Goal: Task Accomplishment & Management: Manage account settings

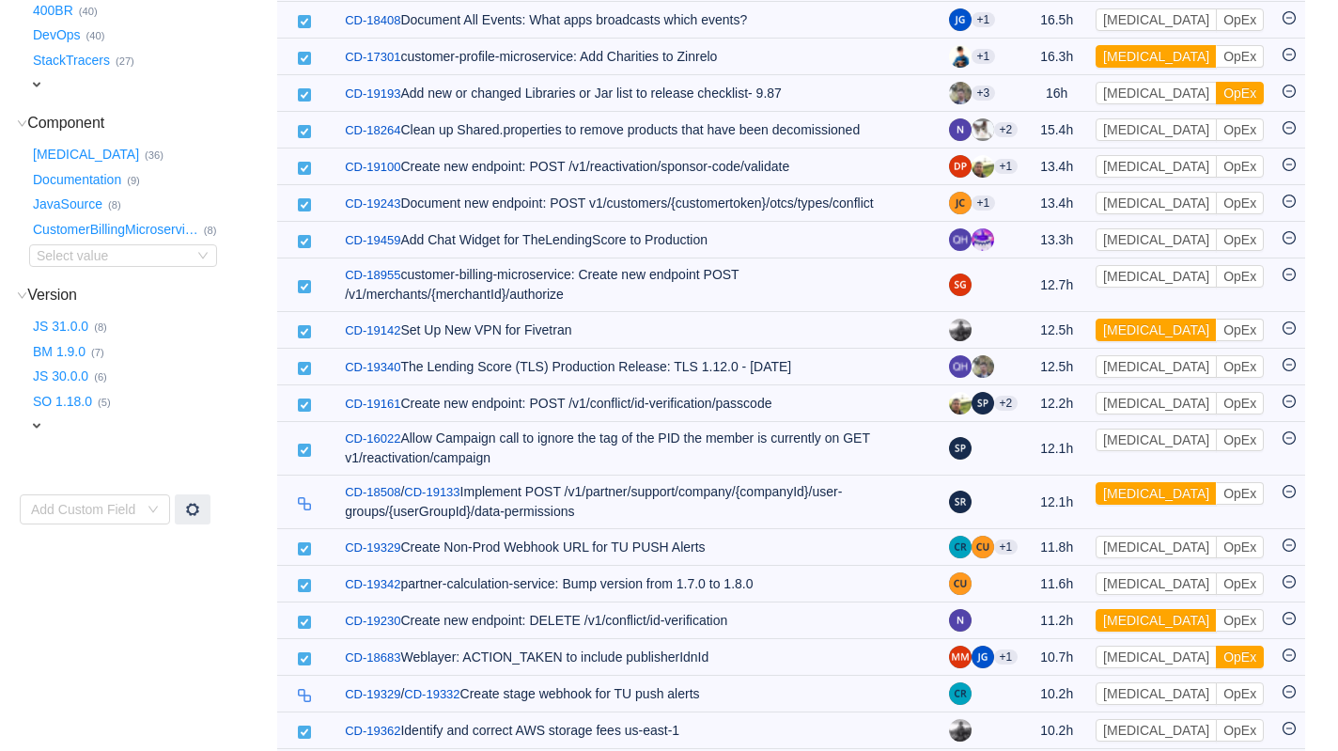
scroll to position [38, 0]
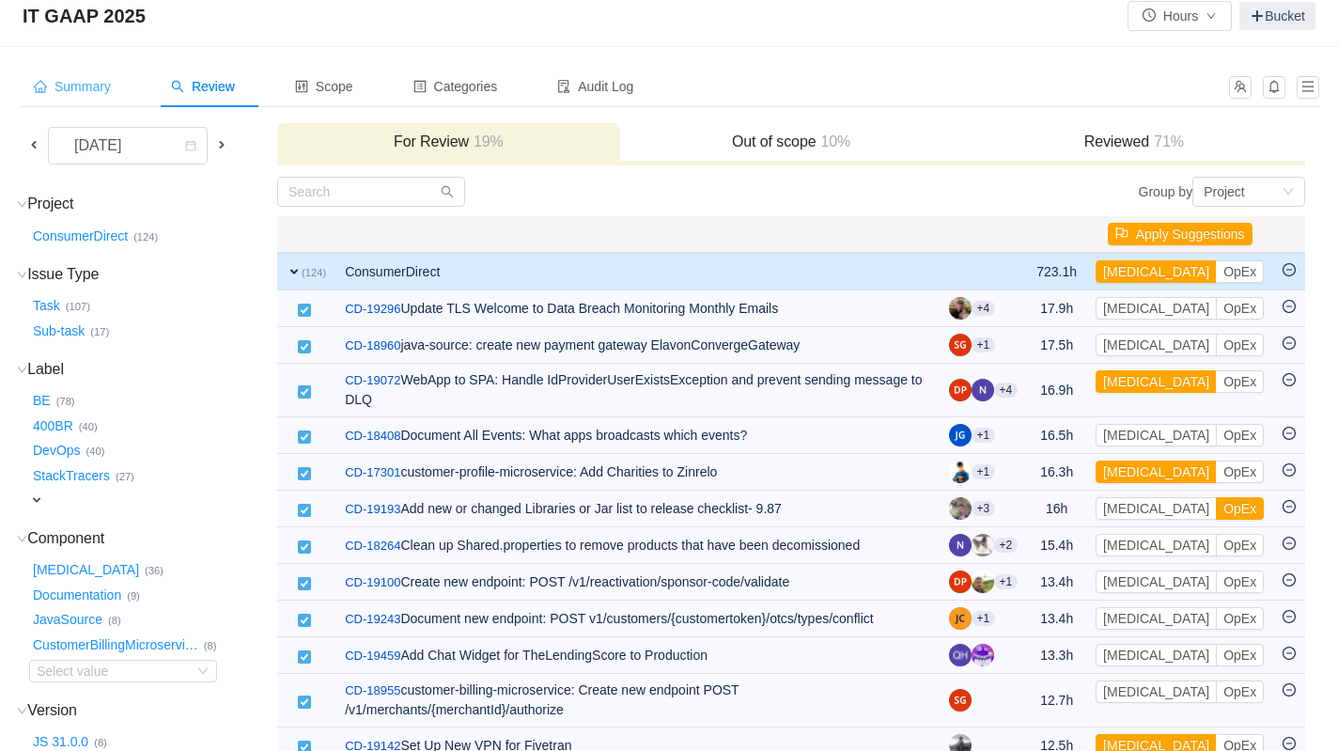
click at [70, 82] on span "Summary" at bounding box center [72, 86] width 77 height 15
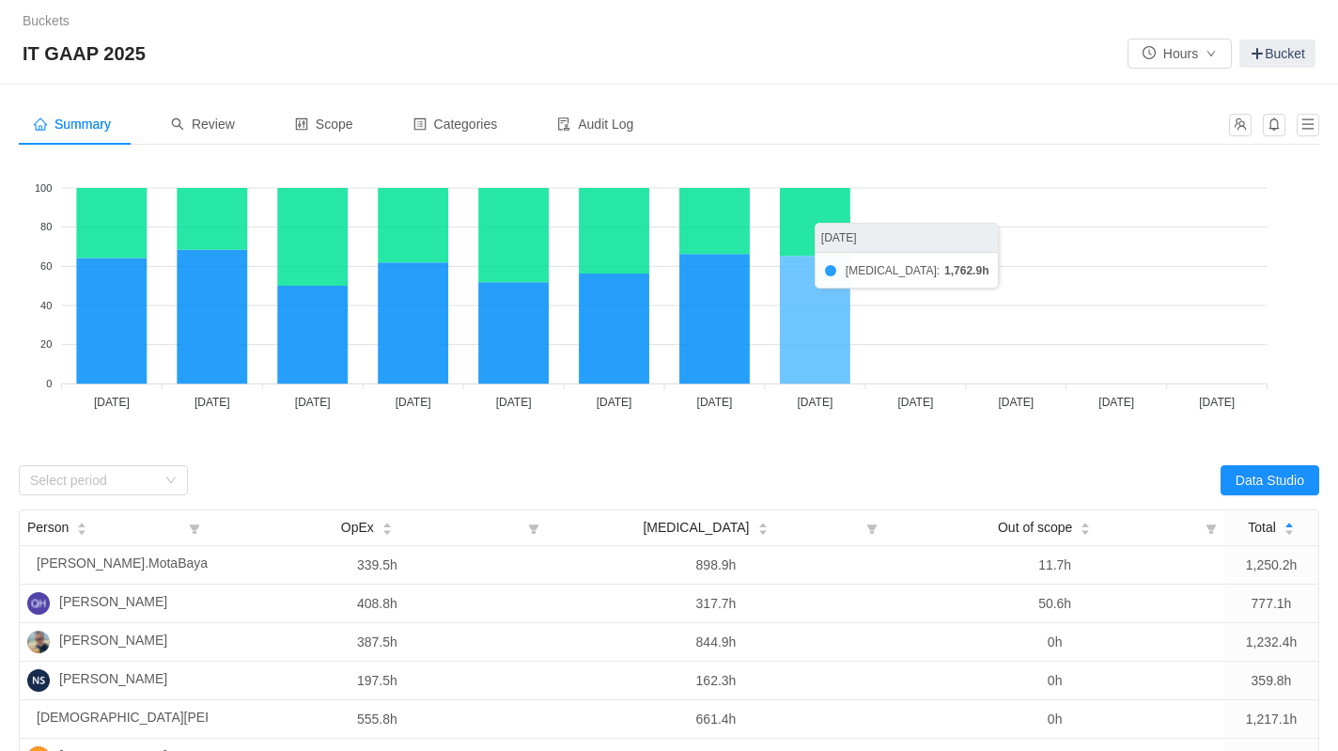
click at [804, 341] on icon at bounding box center [815, 320] width 70 height 128
click at [808, 319] on icon at bounding box center [815, 320] width 70 height 128
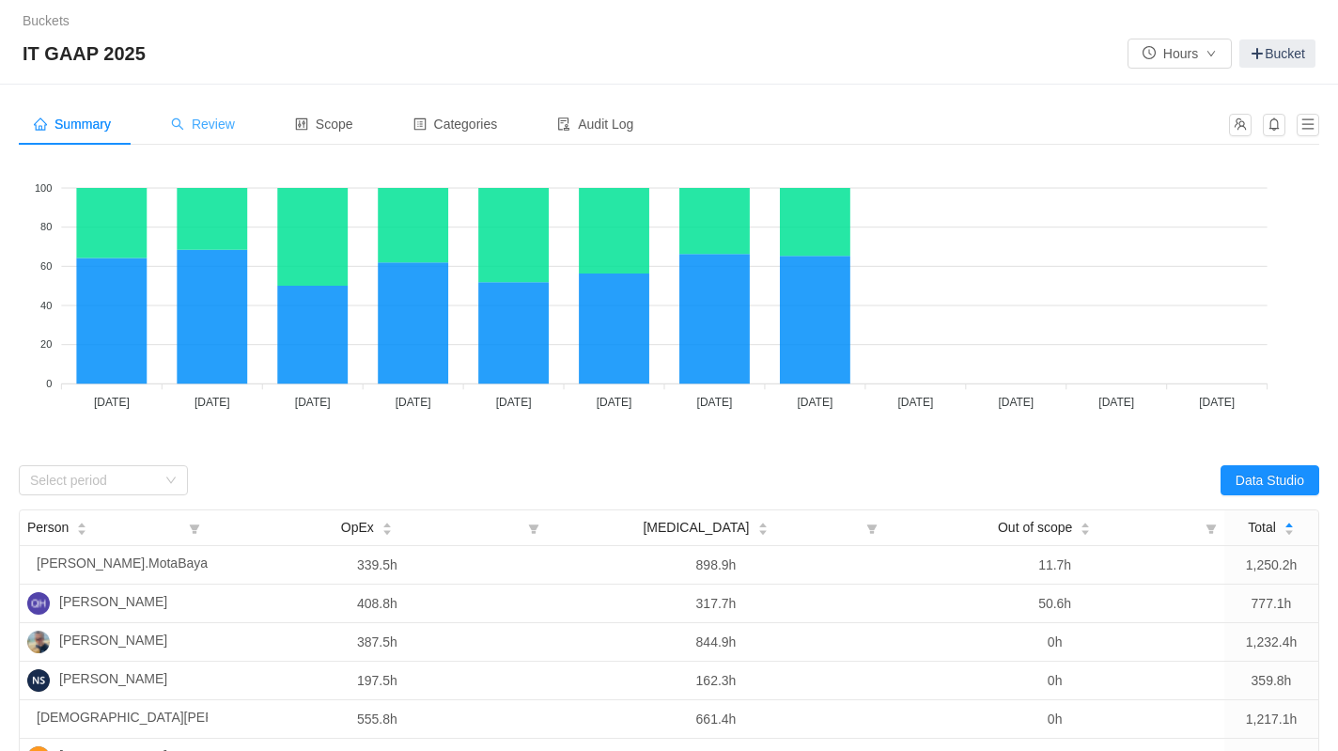
click at [231, 121] on span "Review" at bounding box center [203, 124] width 64 height 15
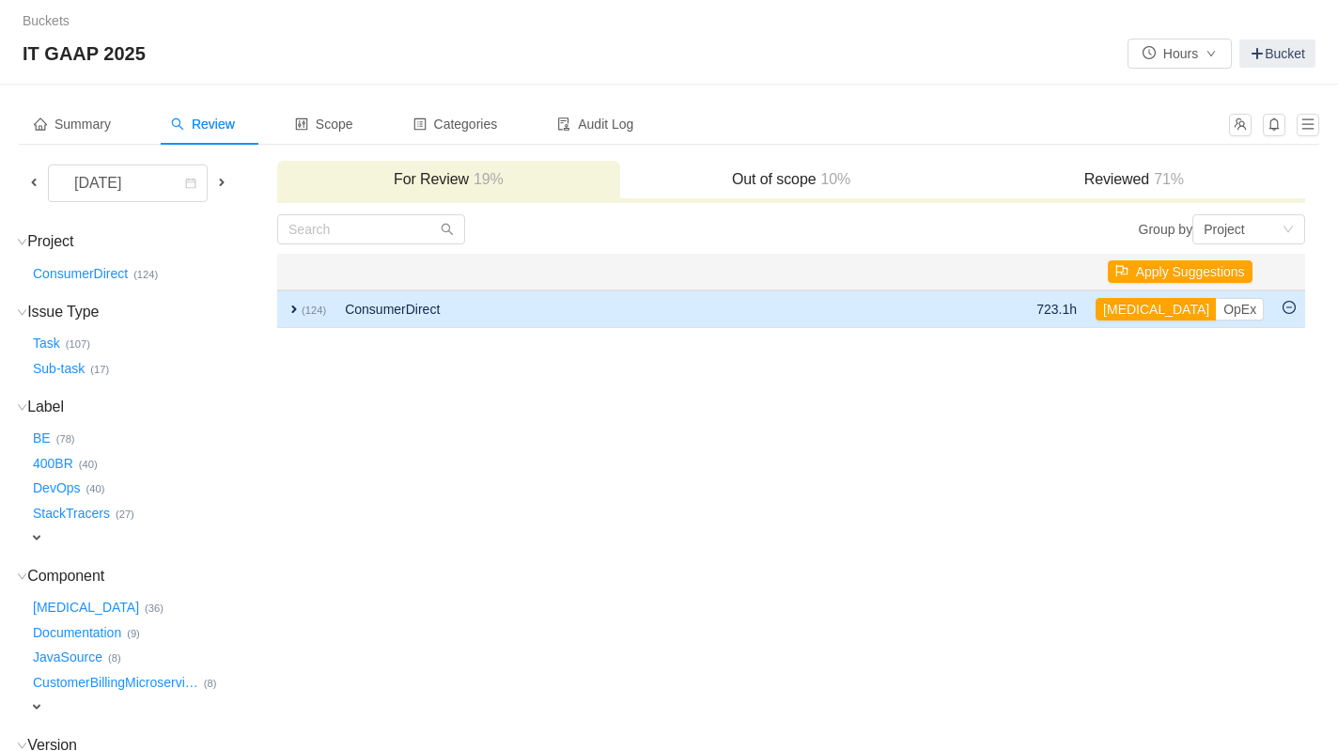
click at [293, 311] on span "expand" at bounding box center [294, 309] width 15 height 15
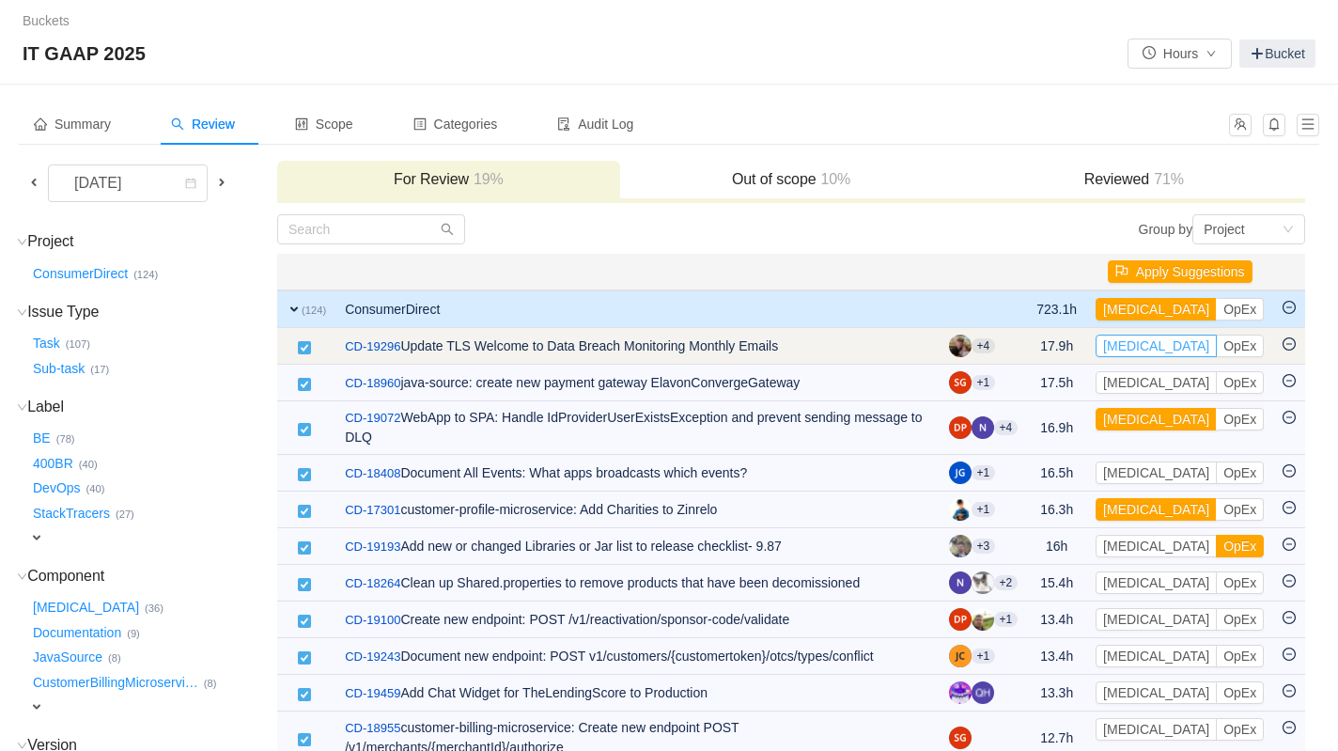
click at [1137, 348] on button "CapEx" at bounding box center [1156, 345] width 121 height 23
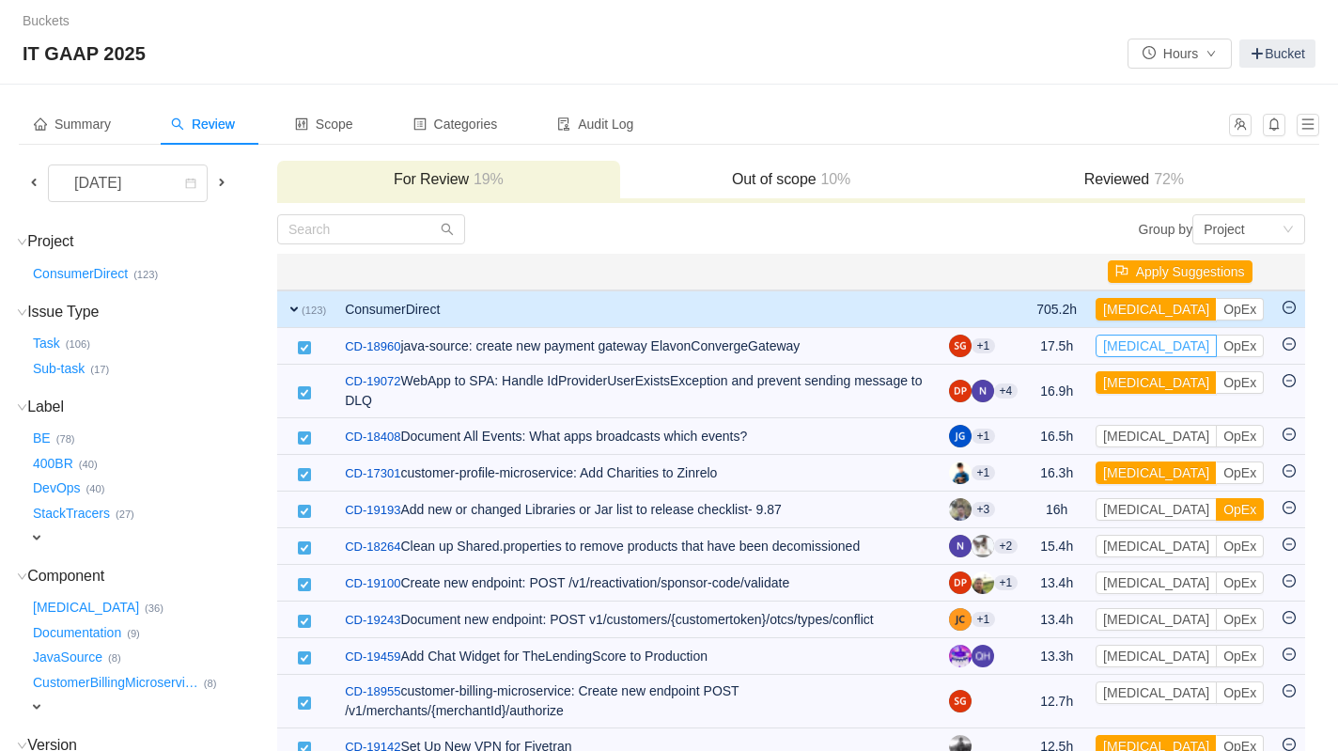
click at [1137, 348] on button "CapEx" at bounding box center [1156, 345] width 121 height 23
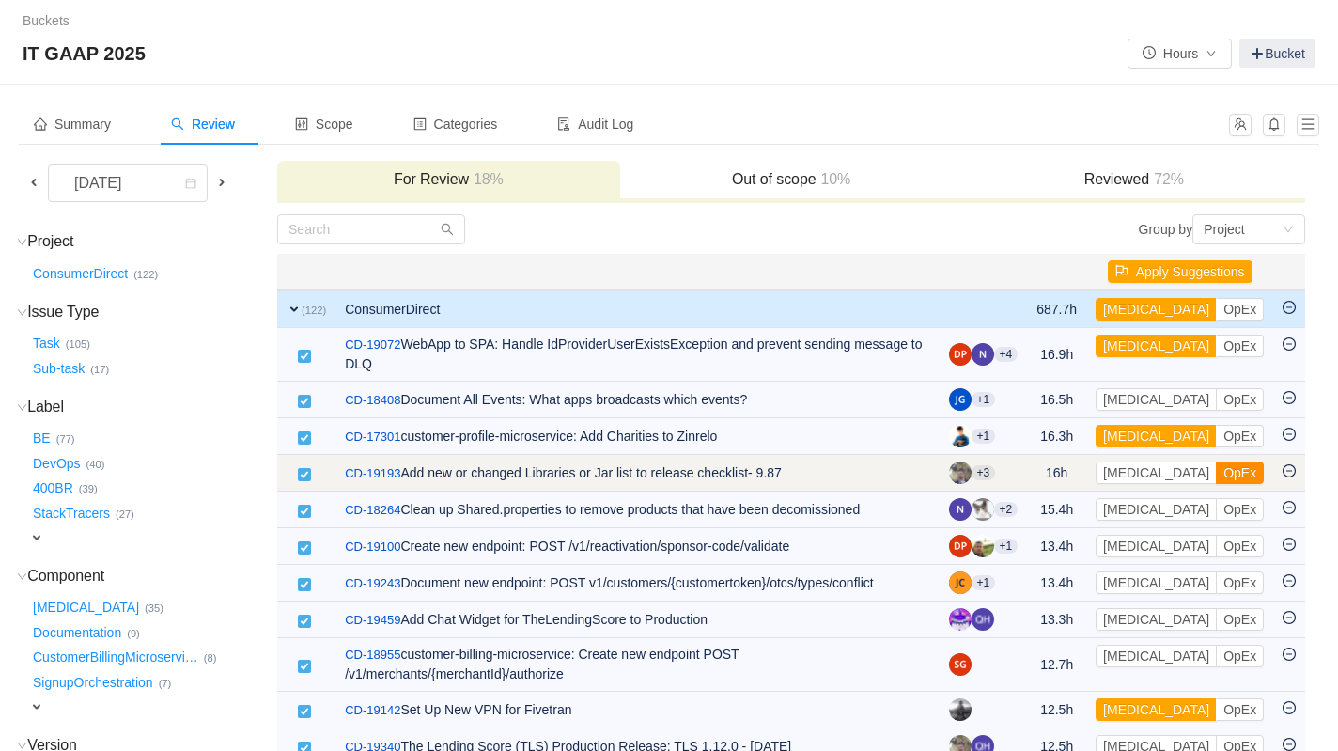
click at [1216, 479] on button "OpEx" at bounding box center [1240, 472] width 48 height 23
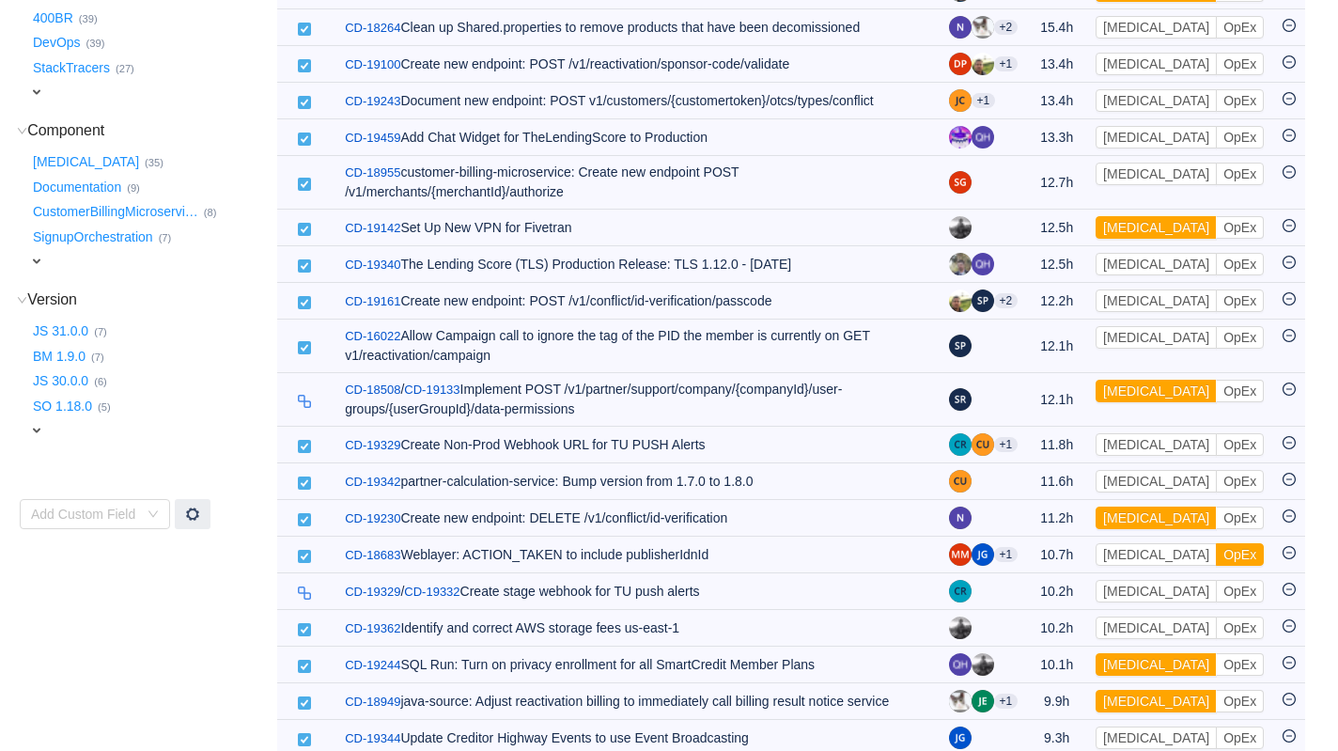
scroll to position [459, 0]
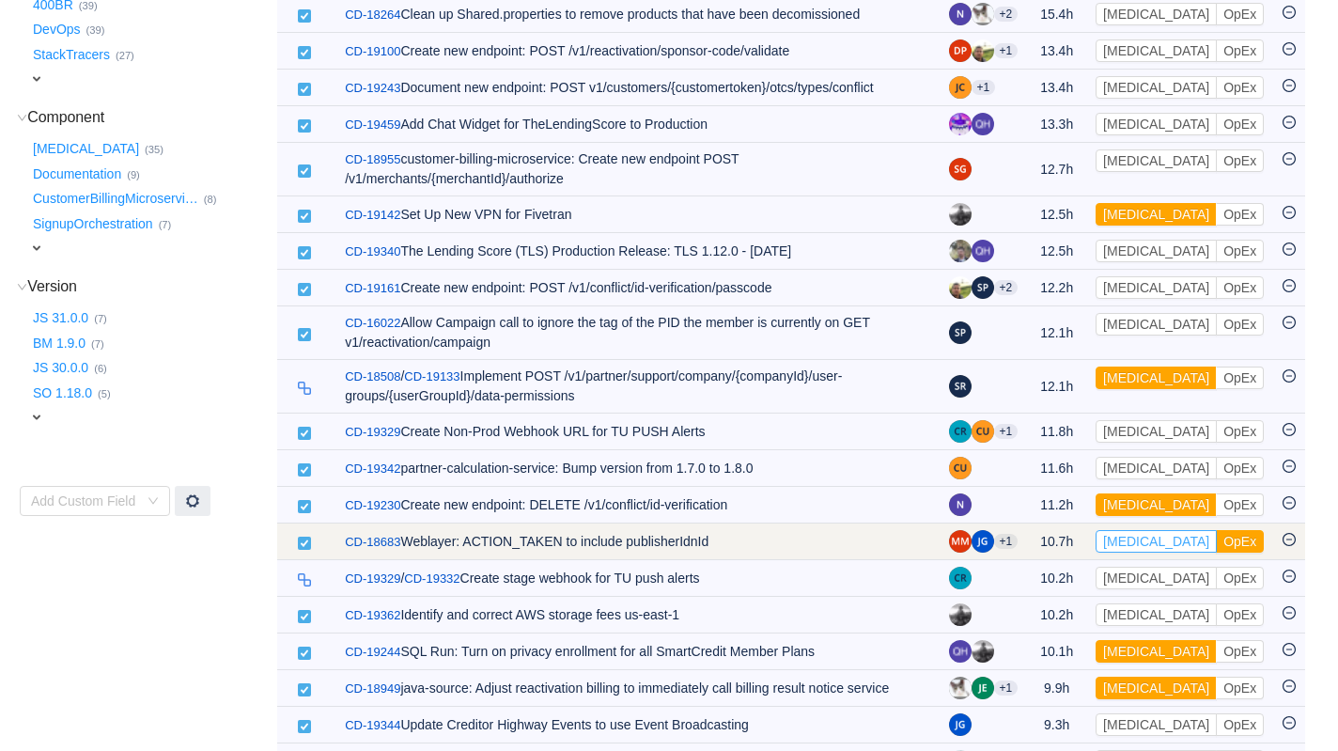
click at [1136, 547] on button "[MEDICAL_DATA]" at bounding box center [1156, 541] width 121 height 23
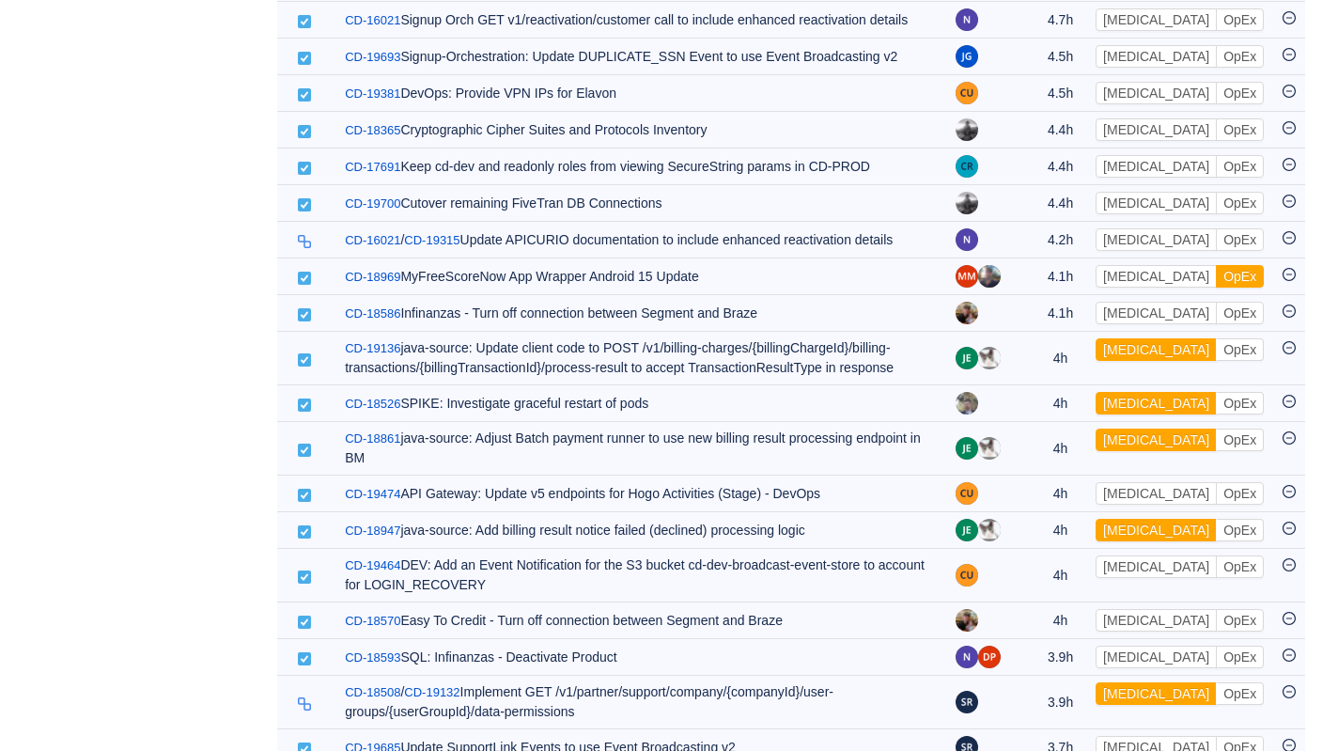
scroll to position [2548, 0]
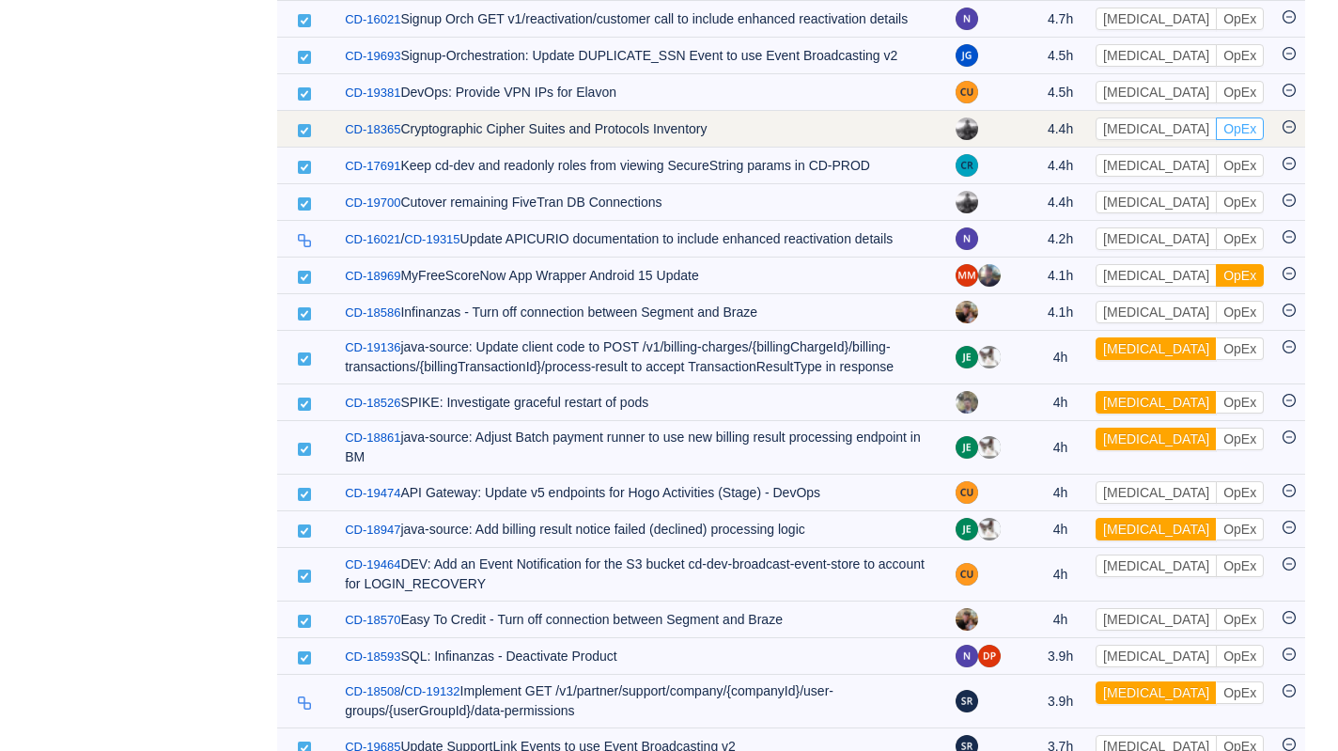
click at [1216, 140] on button "OpEx" at bounding box center [1240, 128] width 48 height 23
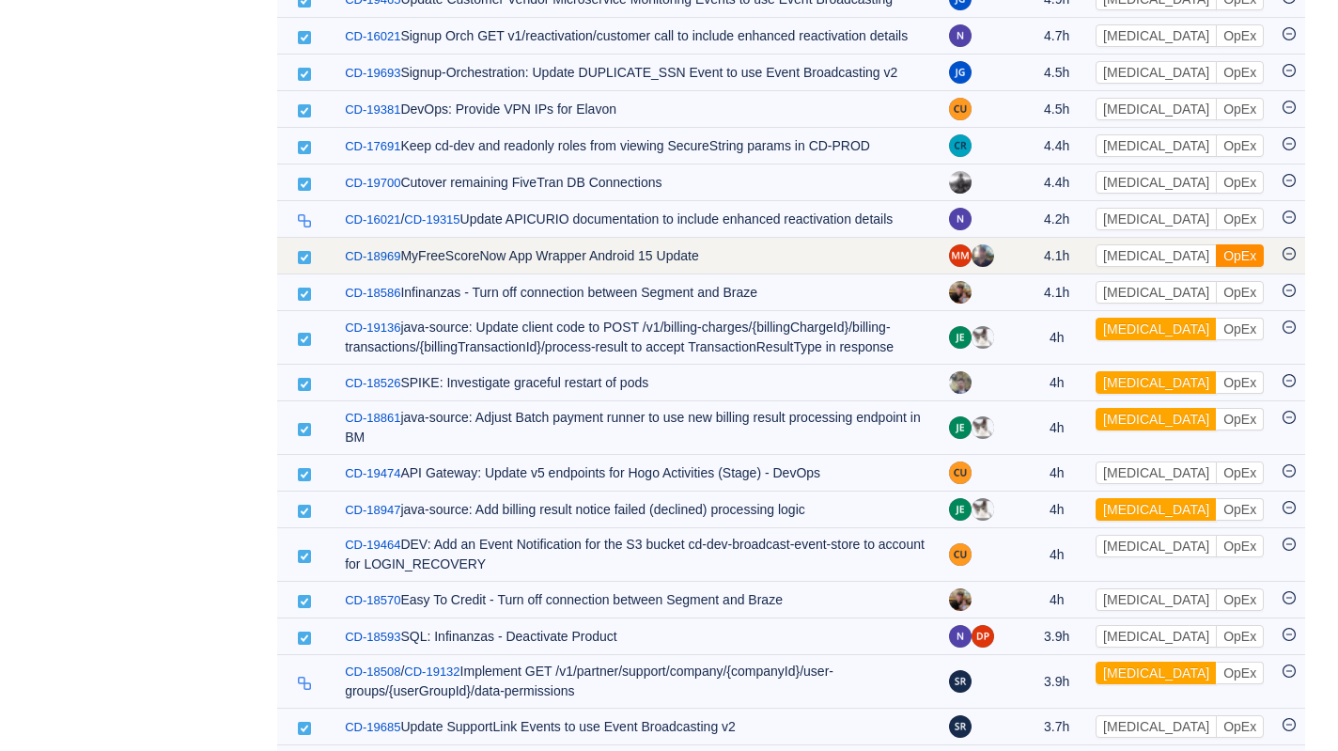
click at [1216, 267] on button "OpEx" at bounding box center [1240, 255] width 48 height 23
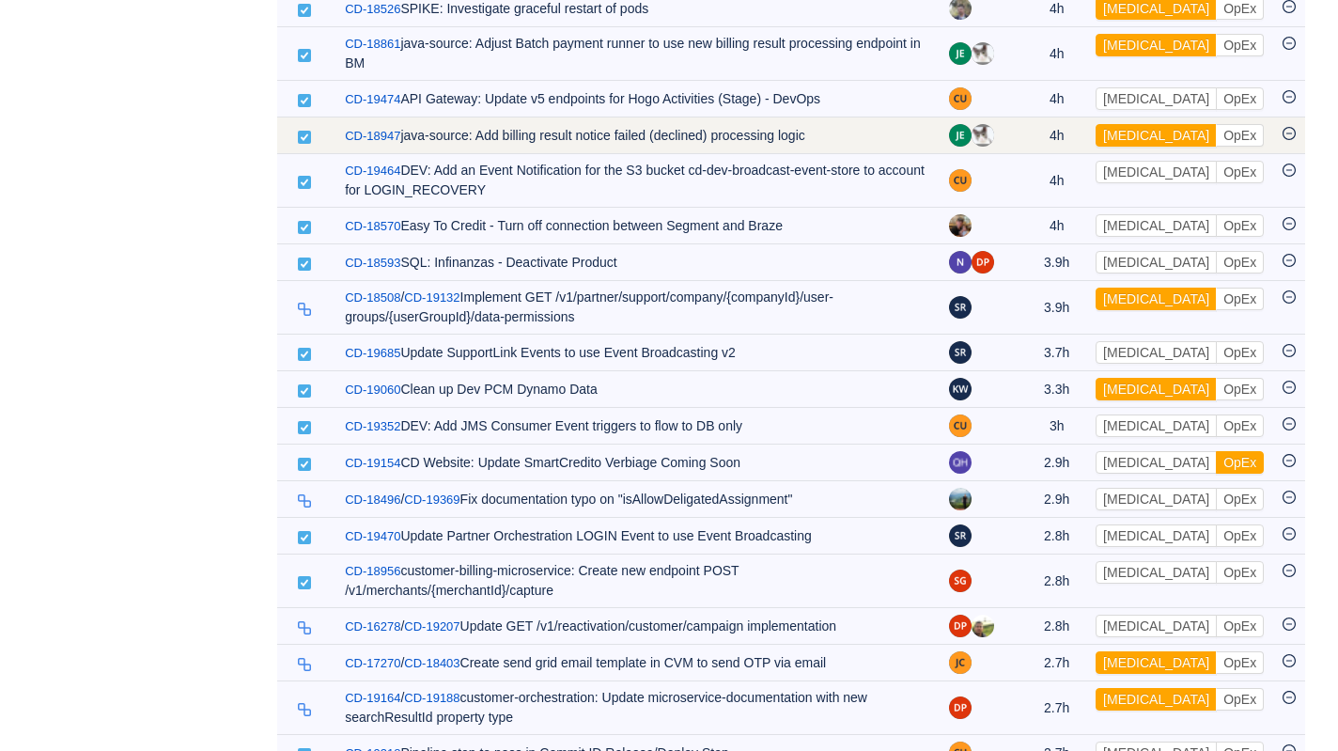
scroll to position [2901, 0]
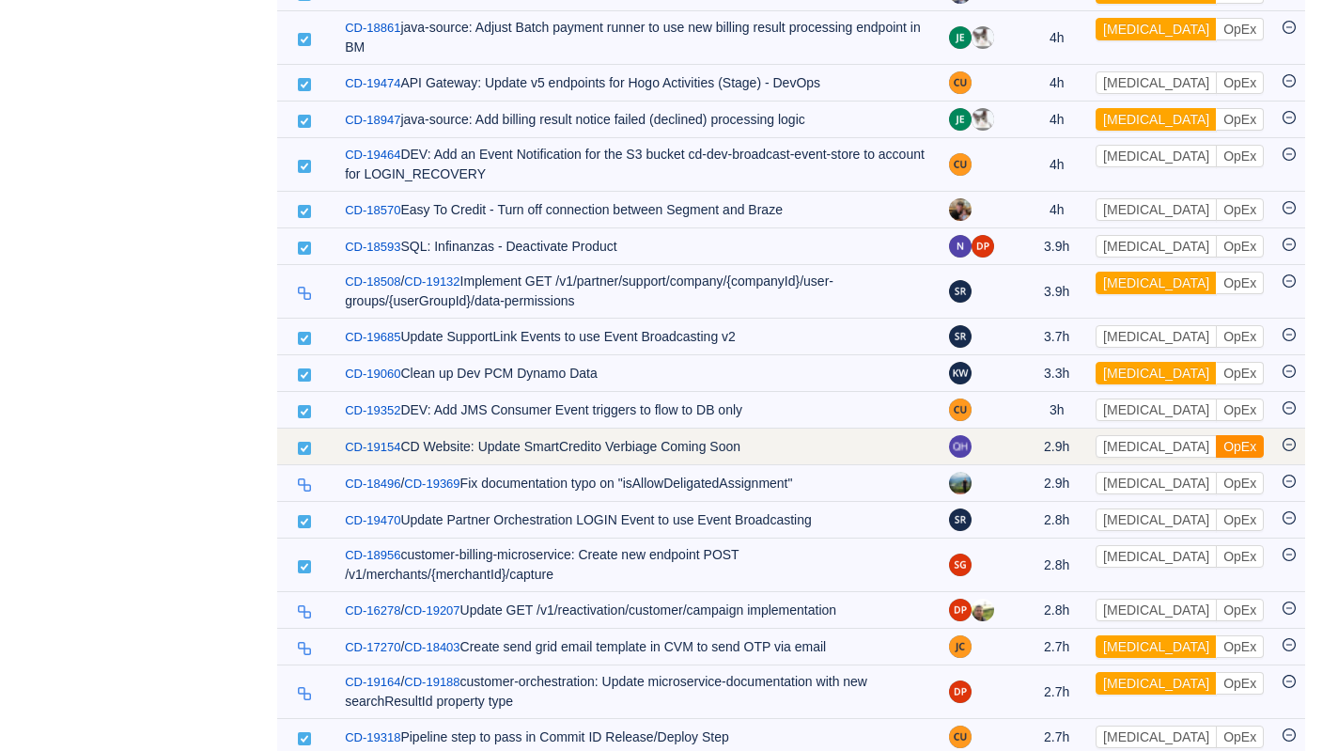
click at [1216, 458] on button "OpEx" at bounding box center [1240, 446] width 48 height 23
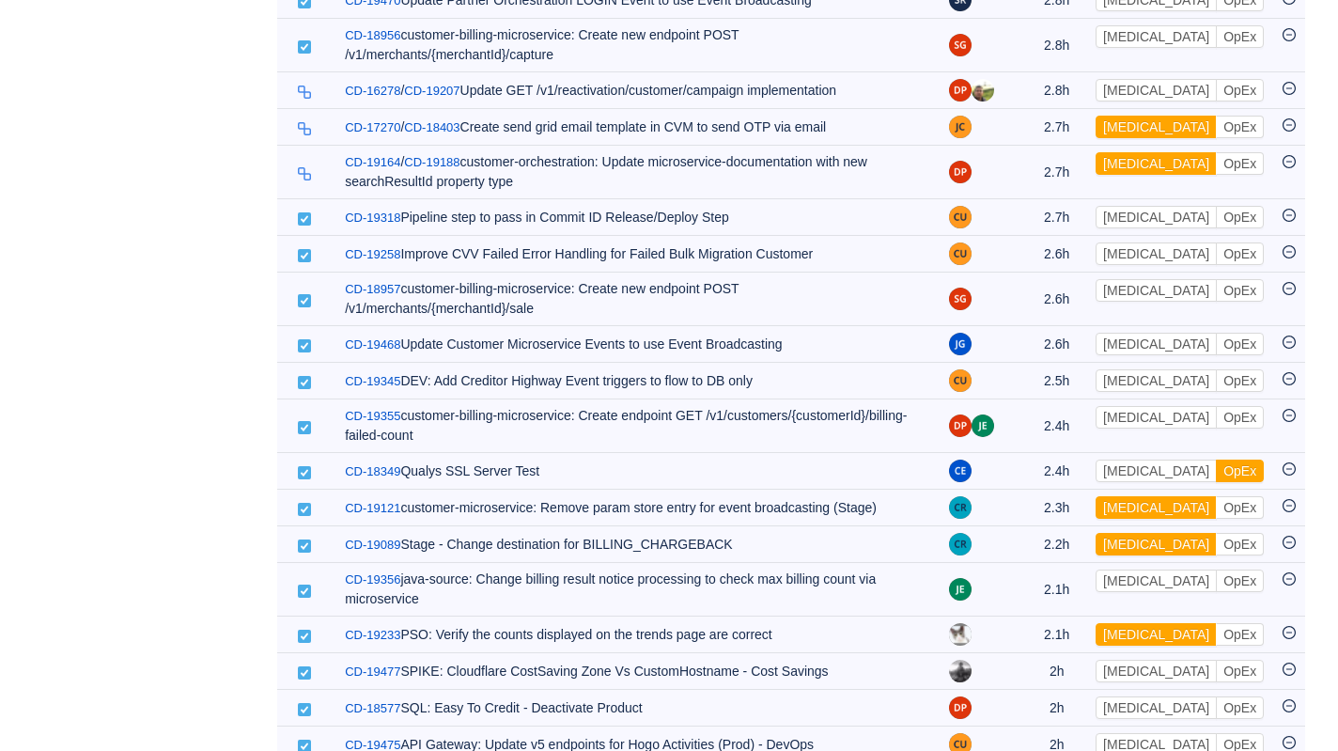
scroll to position [3404, 0]
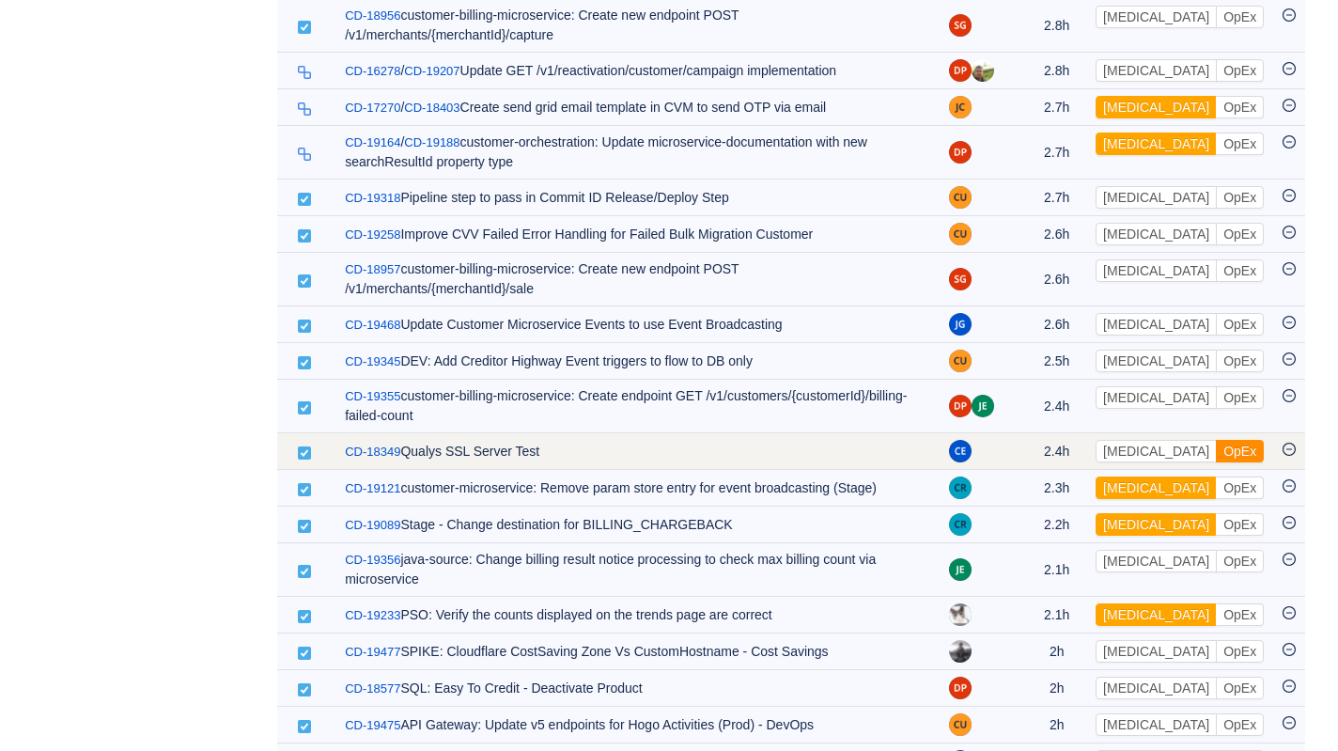
click at [1216, 462] on button "OpEx" at bounding box center [1240, 451] width 48 height 23
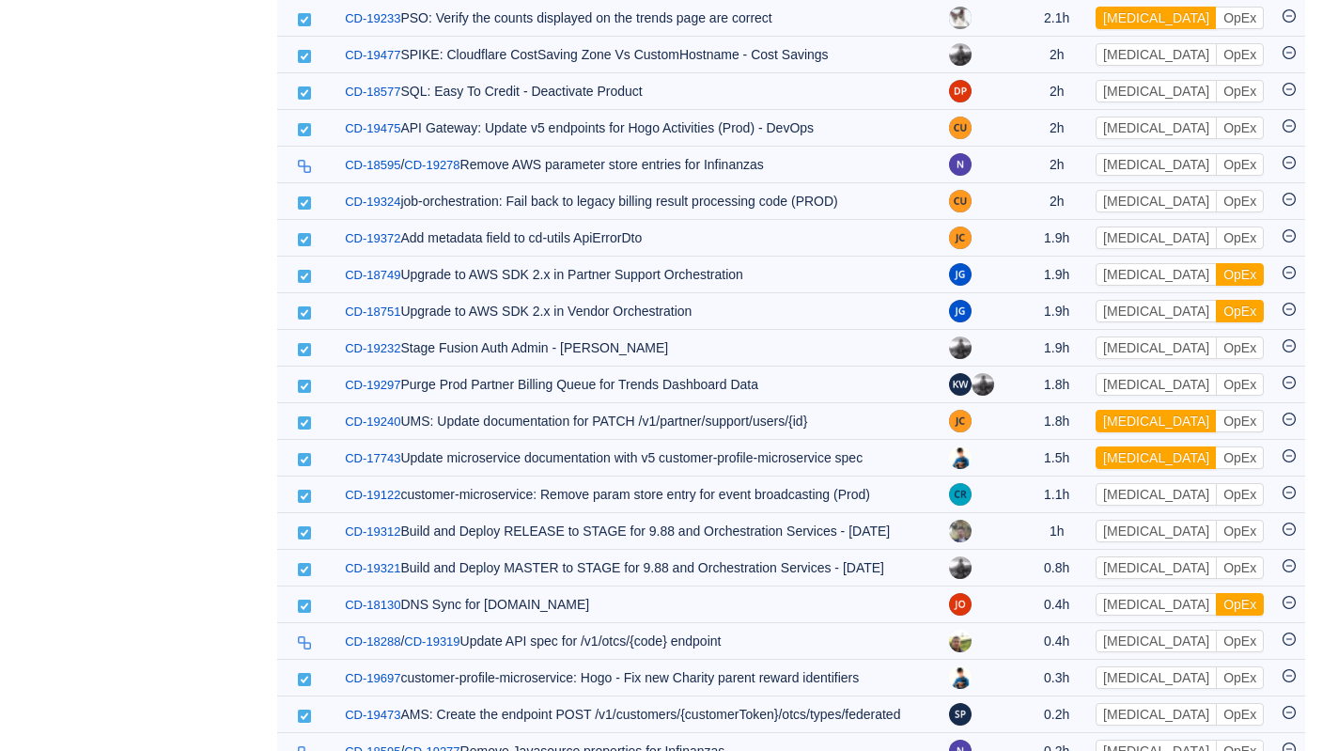
scroll to position [3988, 0]
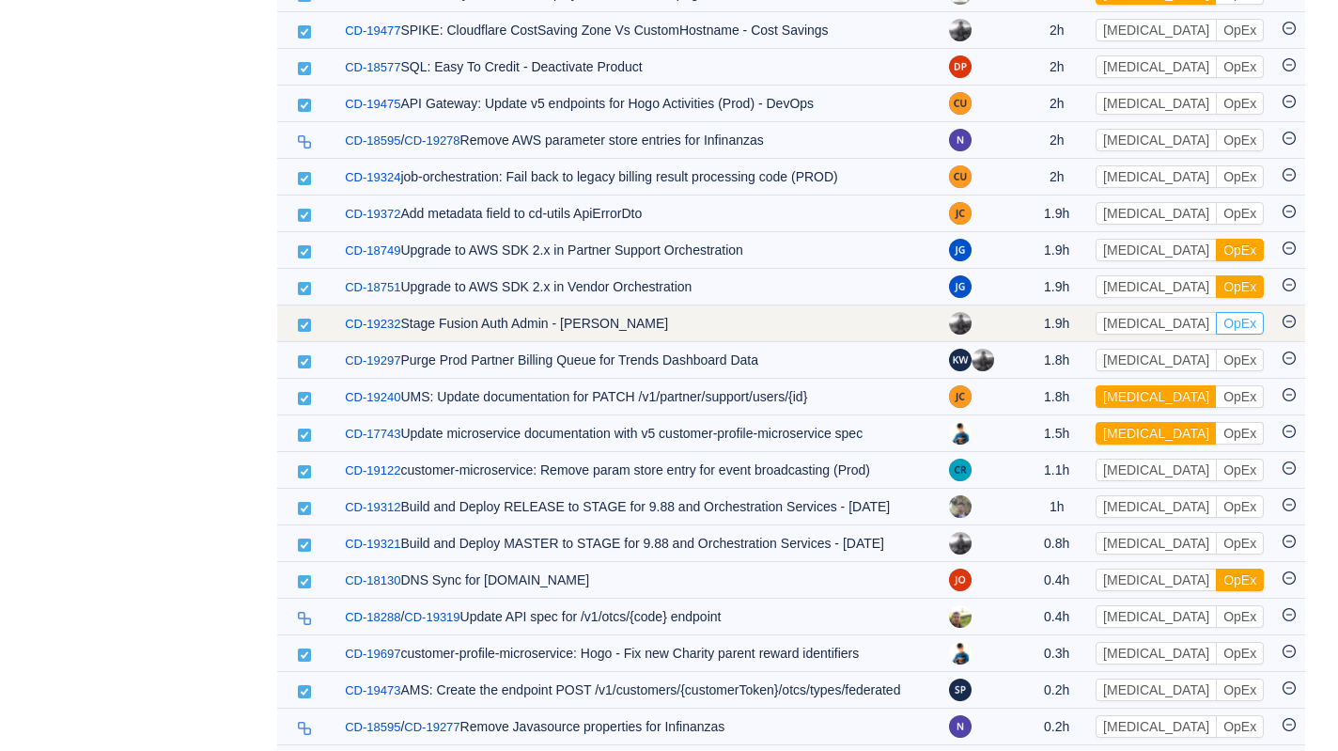
click at [1216, 334] on button "OpEx" at bounding box center [1240, 323] width 48 height 23
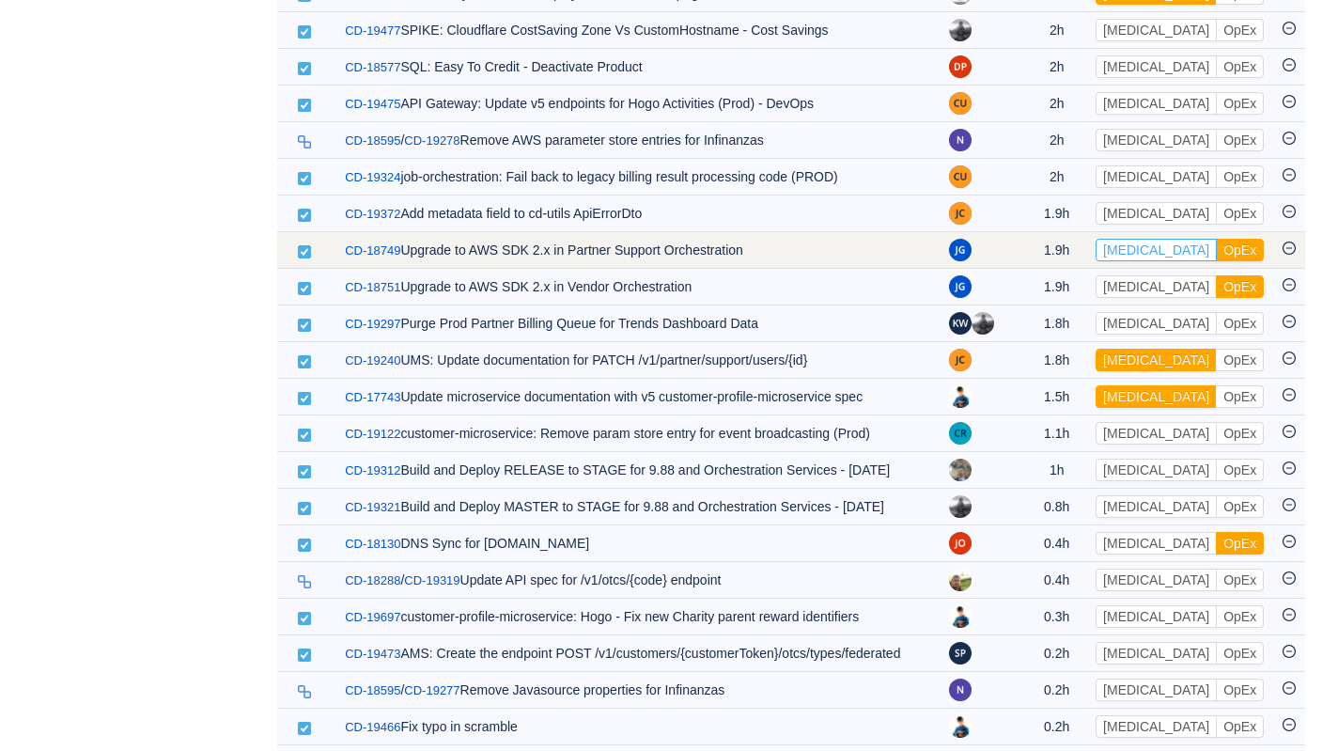
click at [1149, 261] on button "[MEDICAL_DATA]" at bounding box center [1156, 250] width 121 height 23
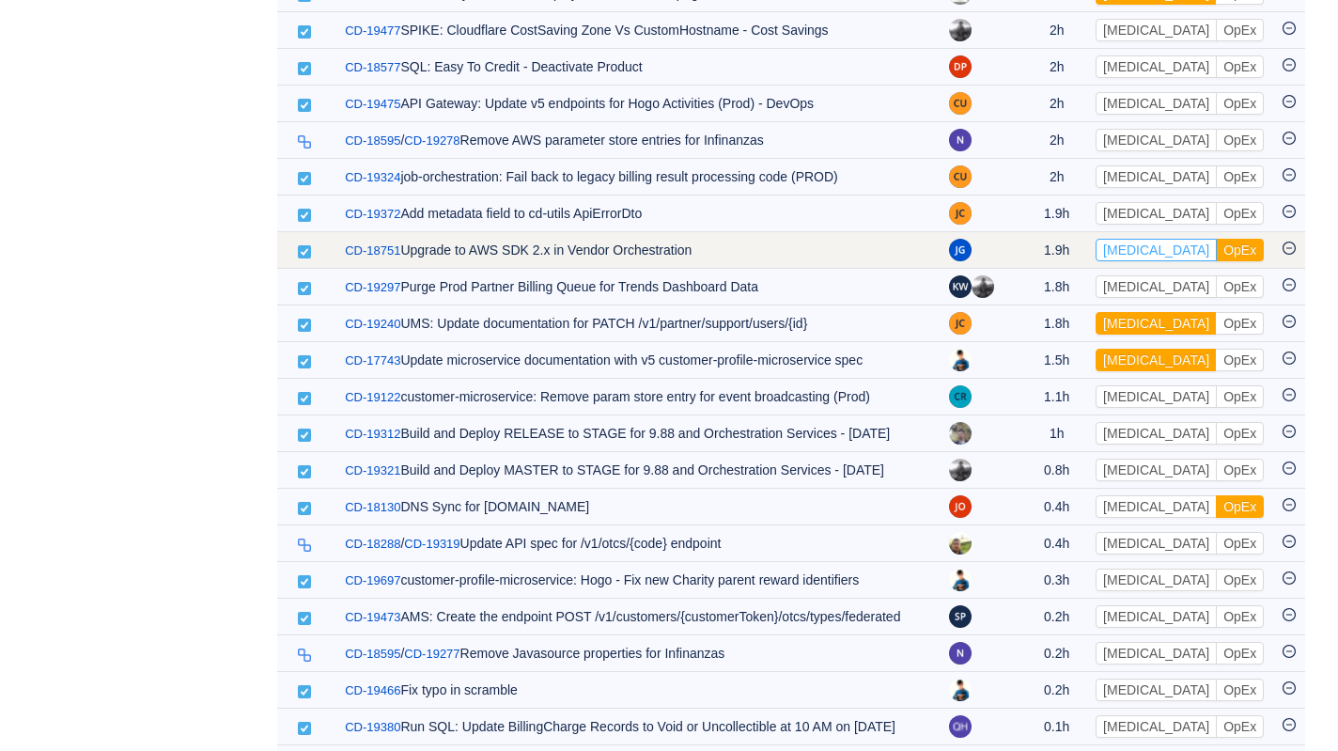
click at [1150, 261] on button "[MEDICAL_DATA]" at bounding box center [1156, 250] width 121 height 23
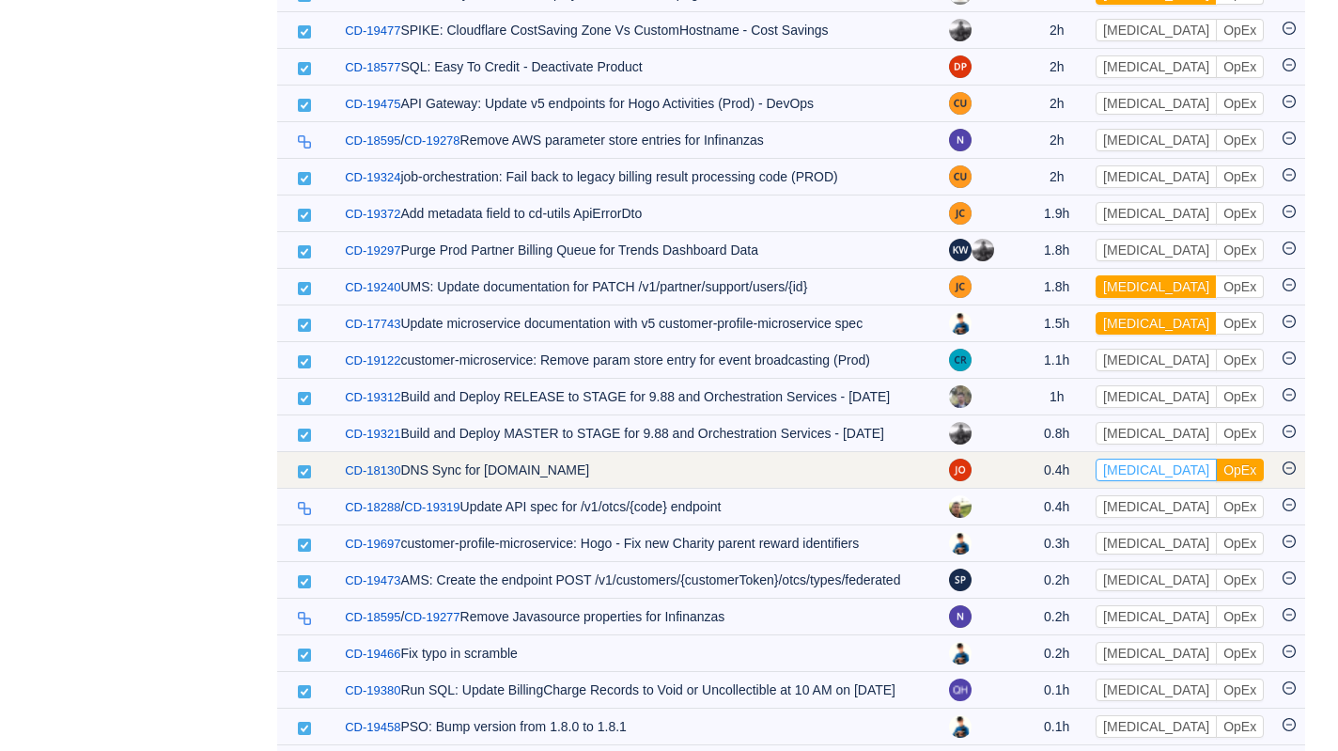
click at [1152, 481] on button "[MEDICAL_DATA]" at bounding box center [1156, 470] width 121 height 23
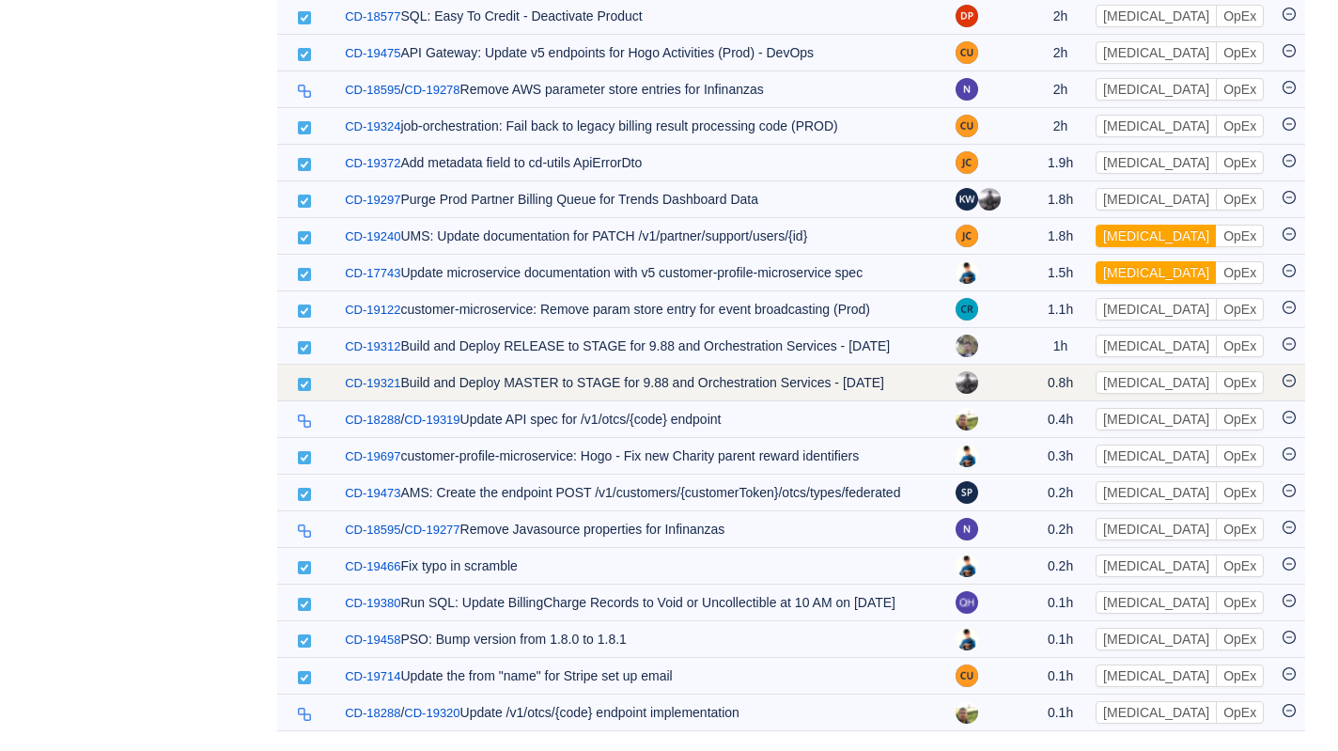
scroll to position [4092, 0]
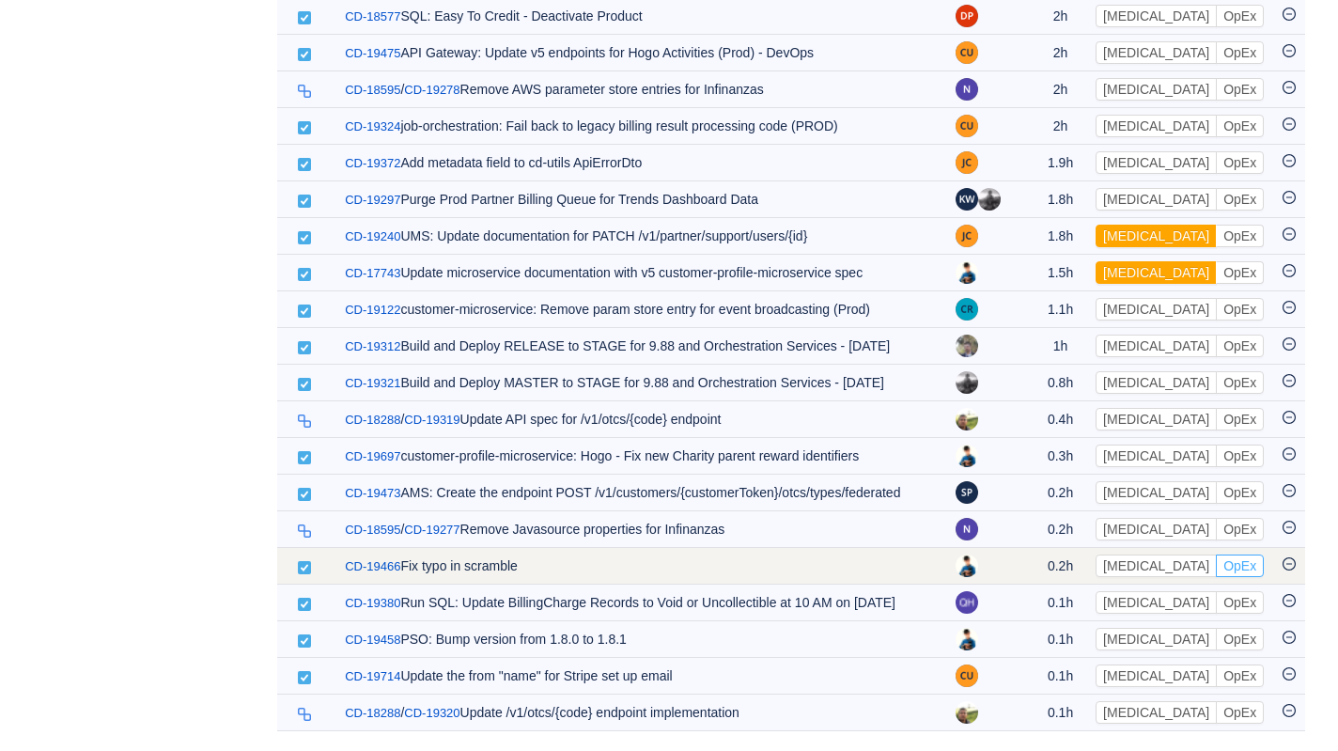
click at [1216, 554] on button "OpEx" at bounding box center [1240, 565] width 48 height 23
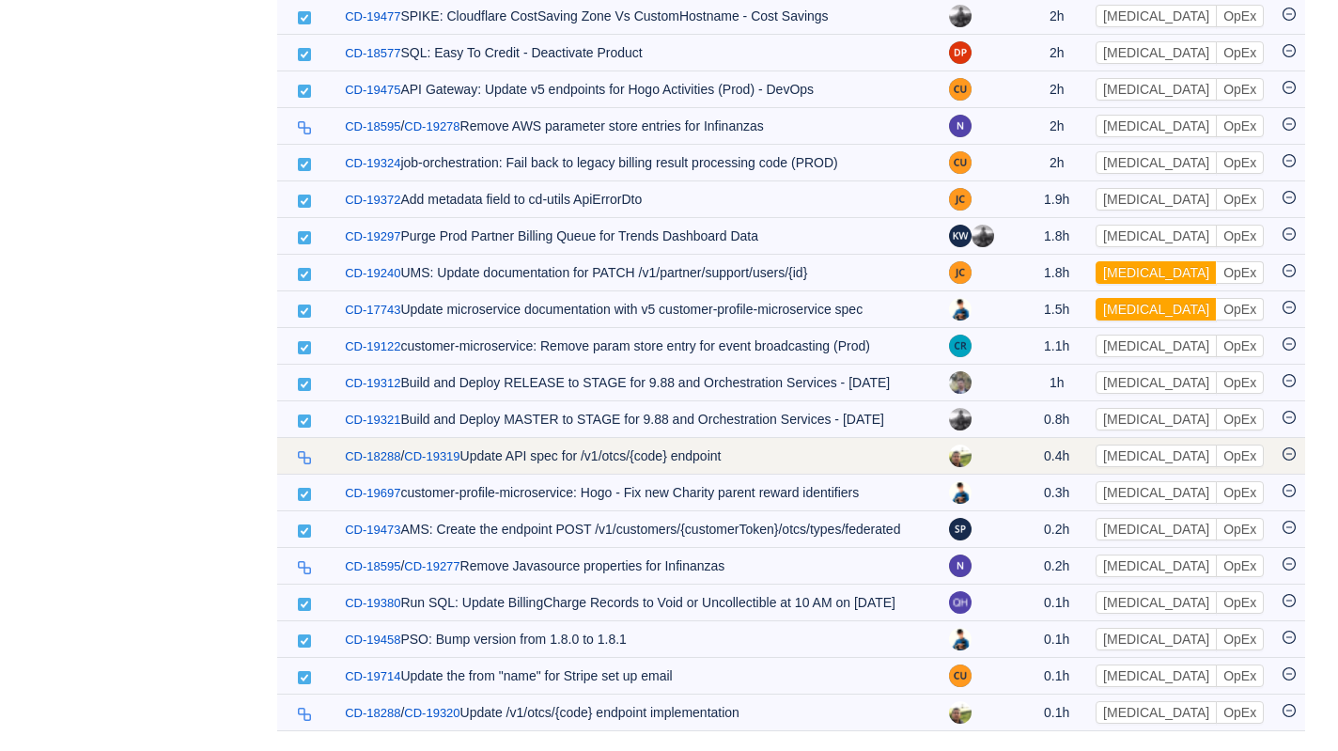
scroll to position [4055, 0]
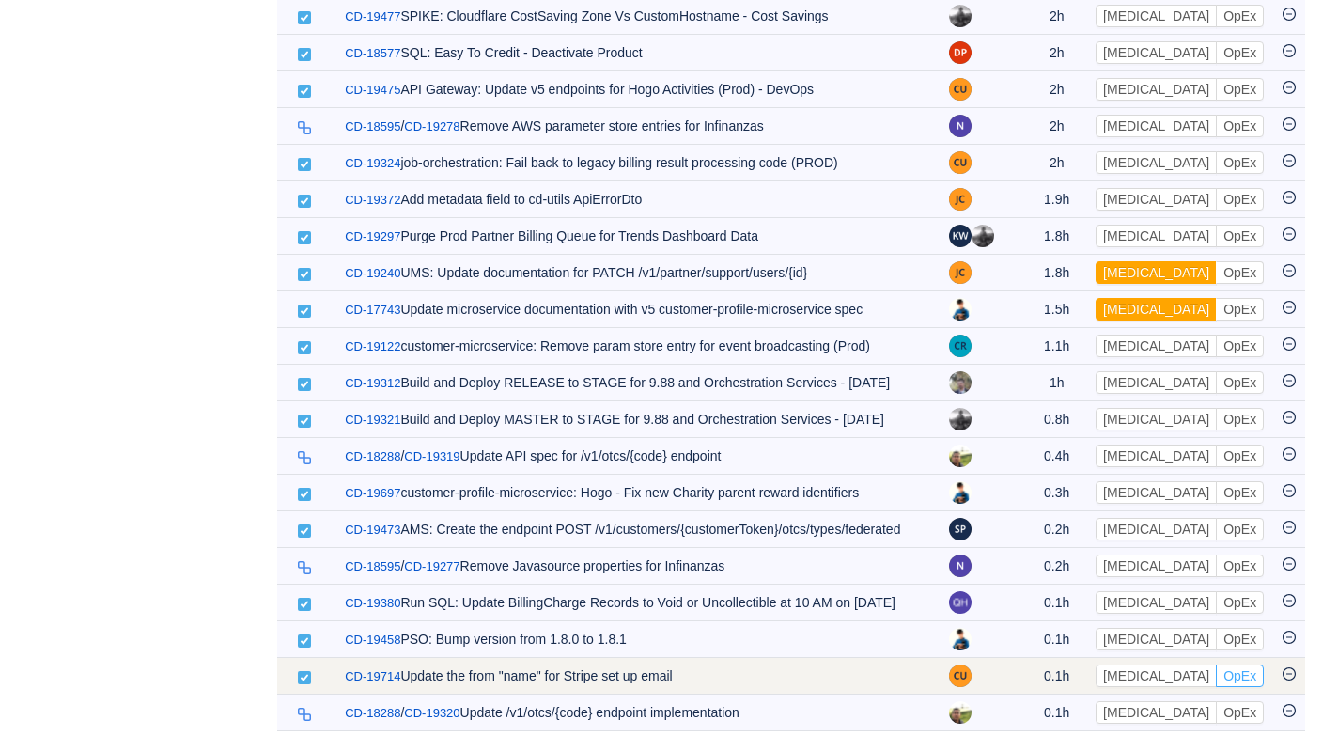
click at [1216, 674] on button "OpEx" at bounding box center [1240, 675] width 48 height 23
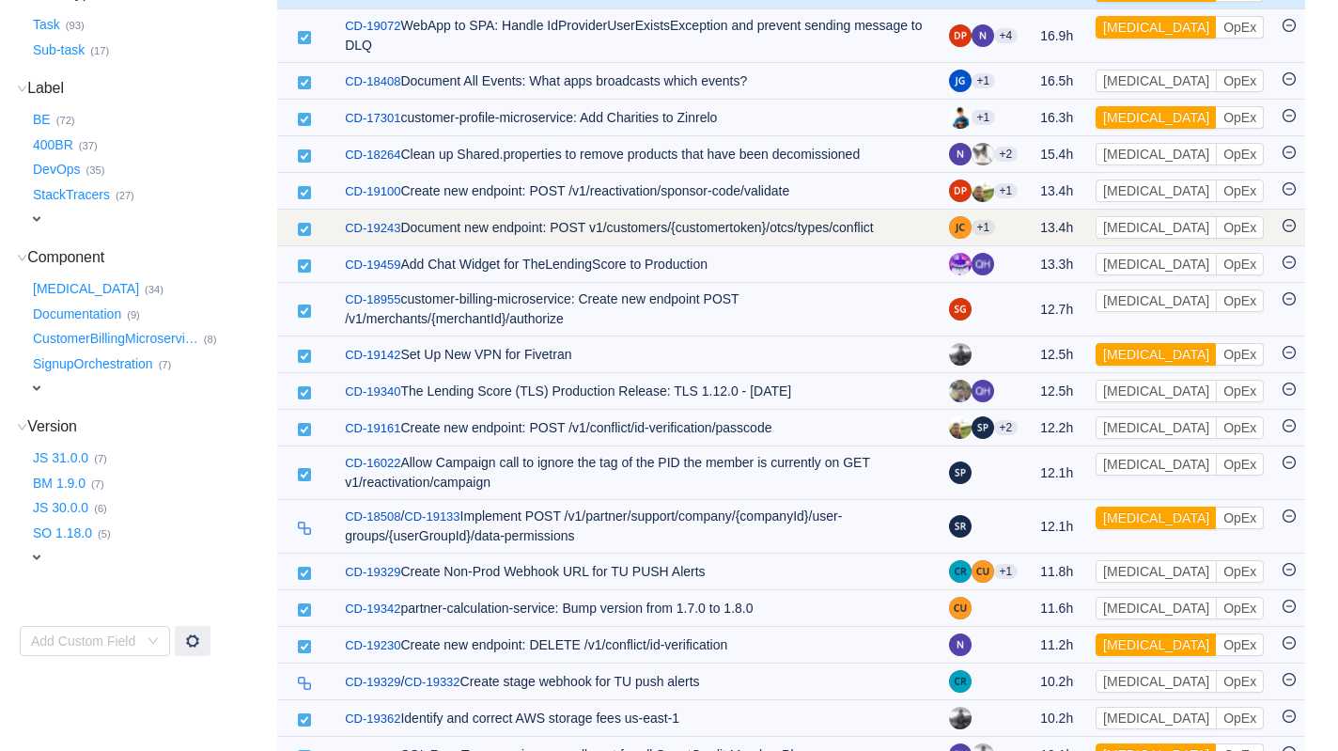
scroll to position [326, 0]
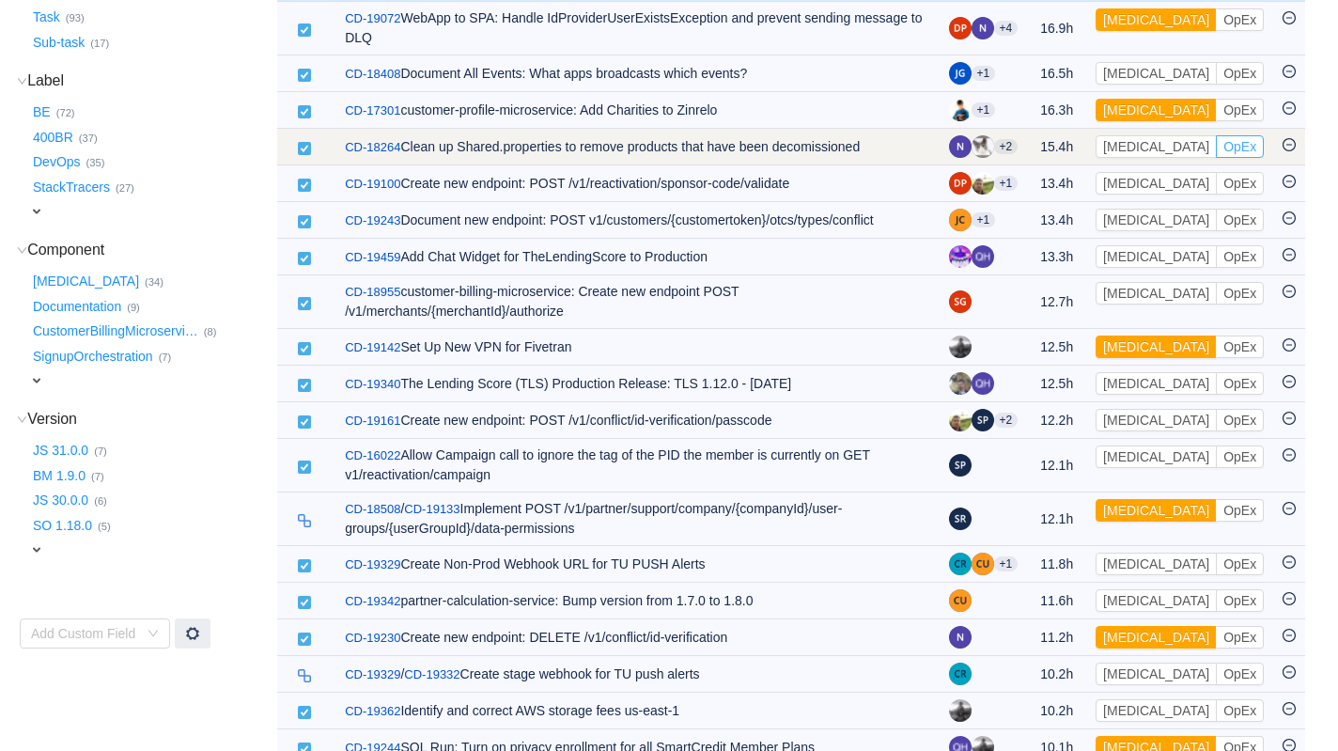
click at [1216, 149] on button "OpEx" at bounding box center [1240, 146] width 48 height 23
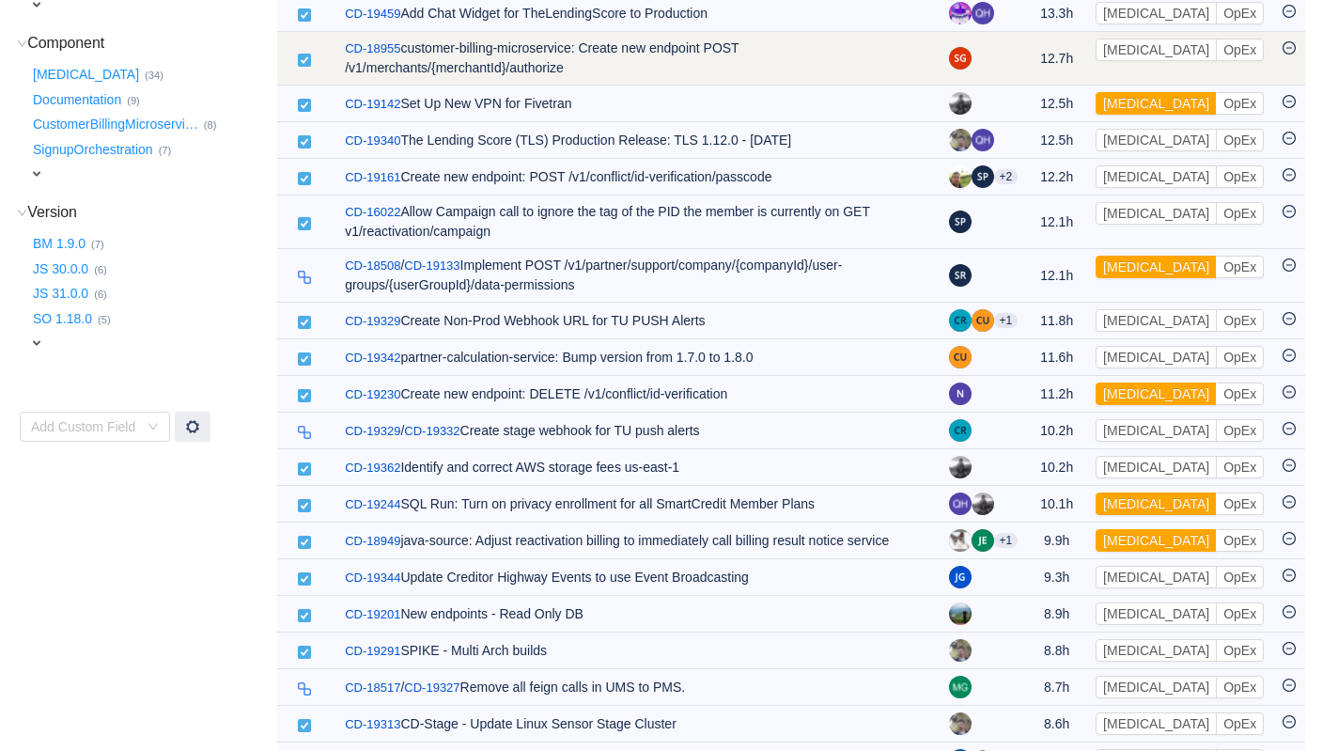
scroll to position [534, 0]
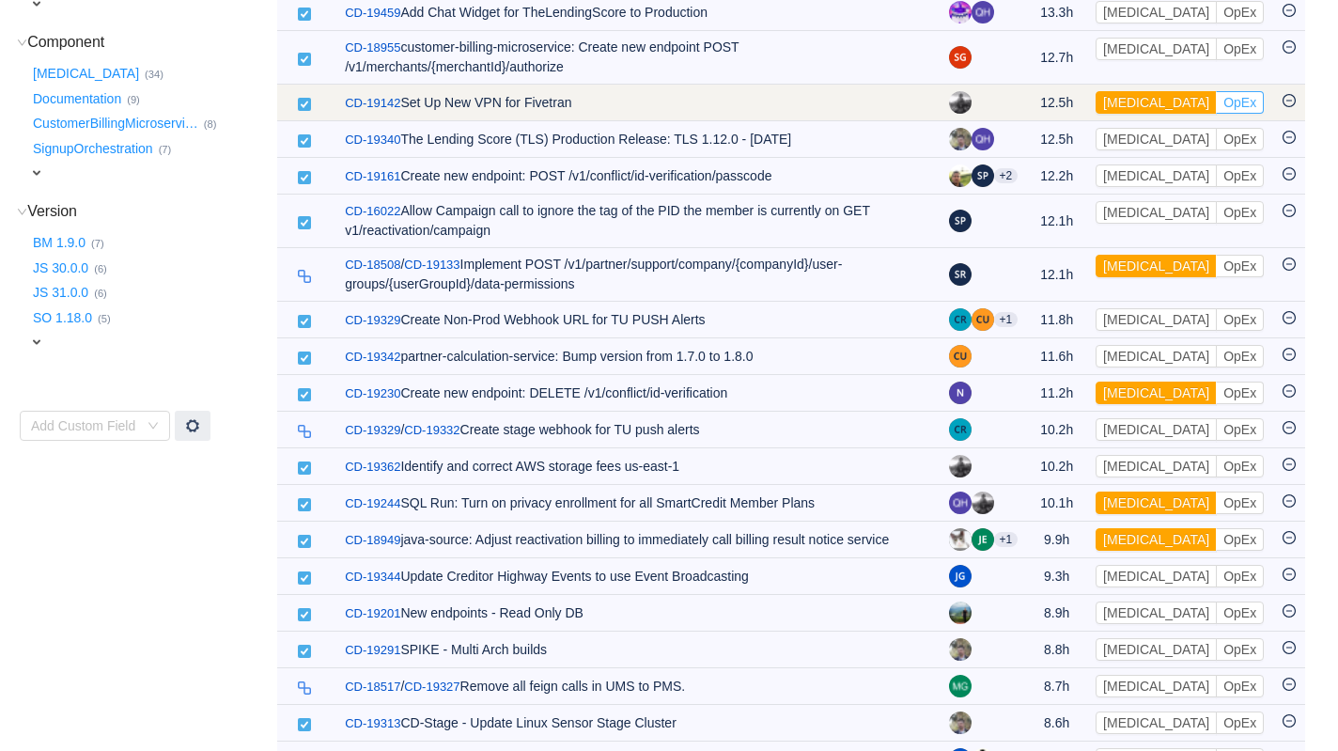
click at [1216, 107] on button "OpEx" at bounding box center [1240, 102] width 48 height 23
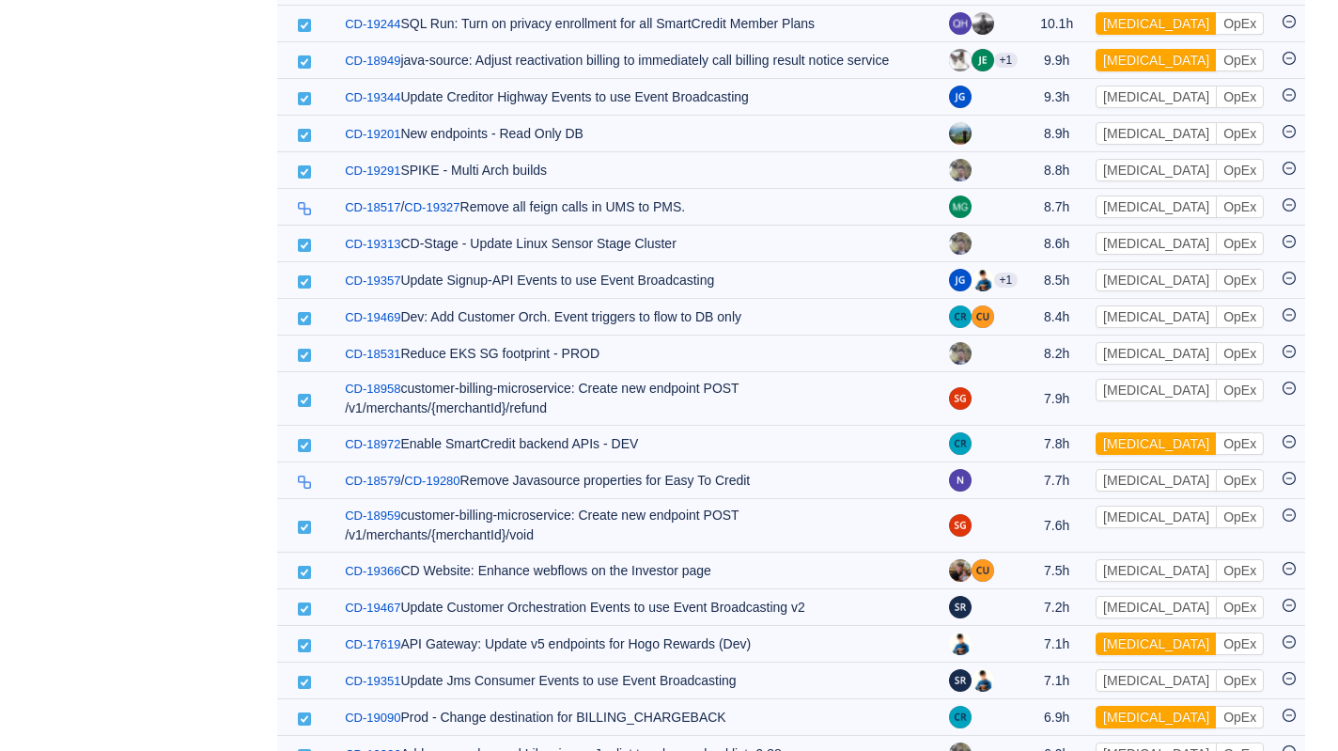
scroll to position [1008, 0]
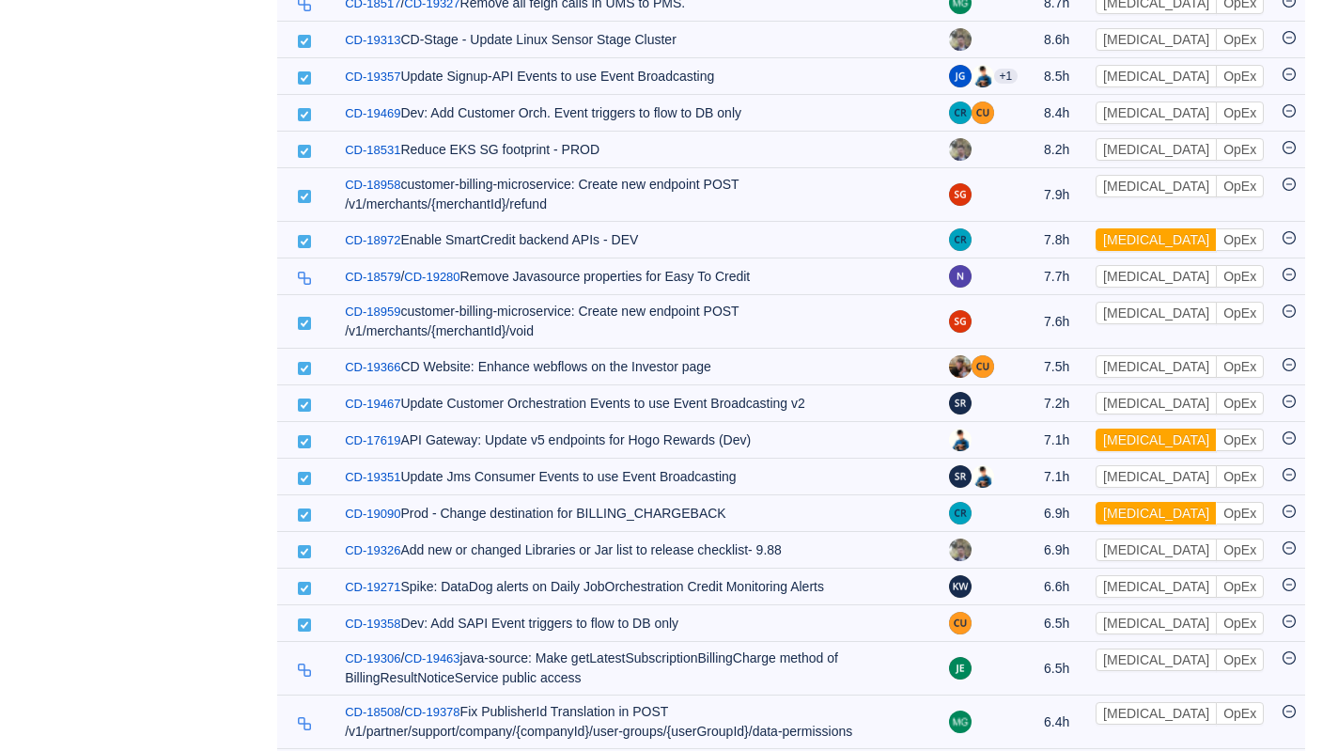
scroll to position [1205, 0]
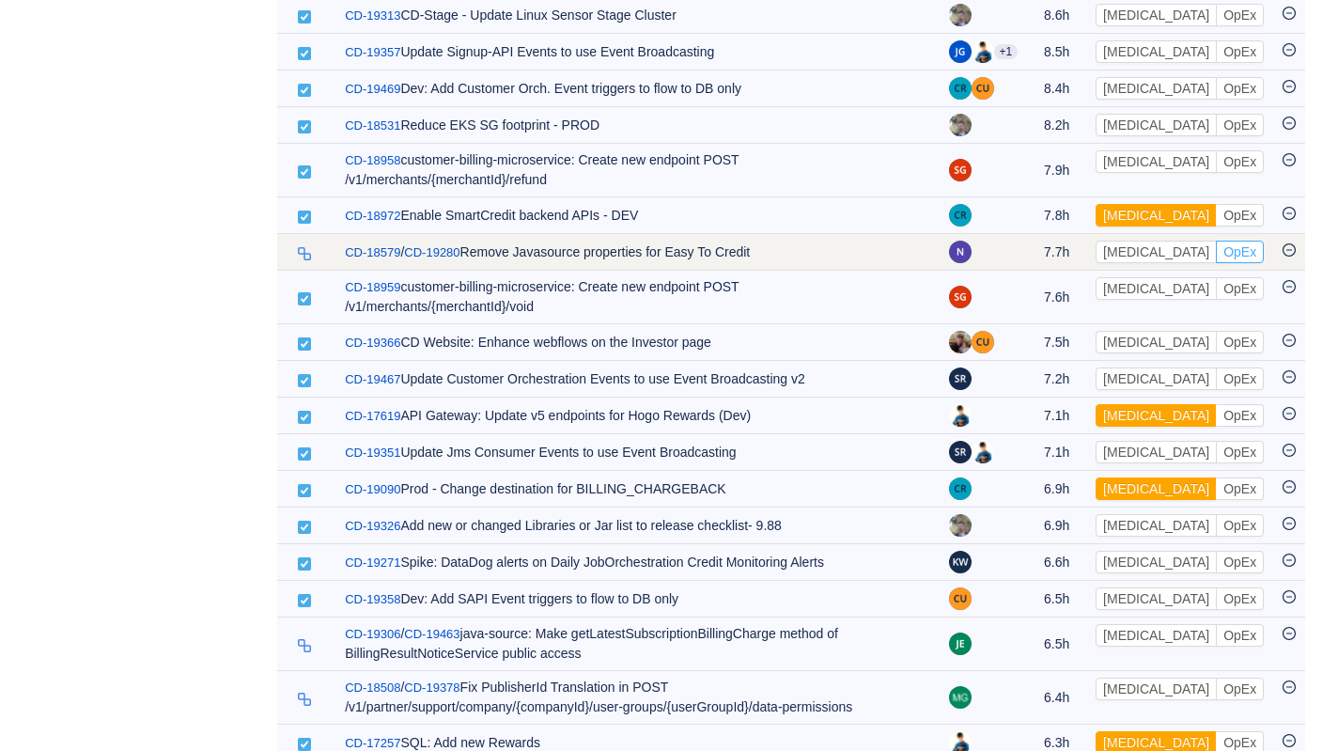
click at [1216, 263] on button "OpEx" at bounding box center [1240, 252] width 48 height 23
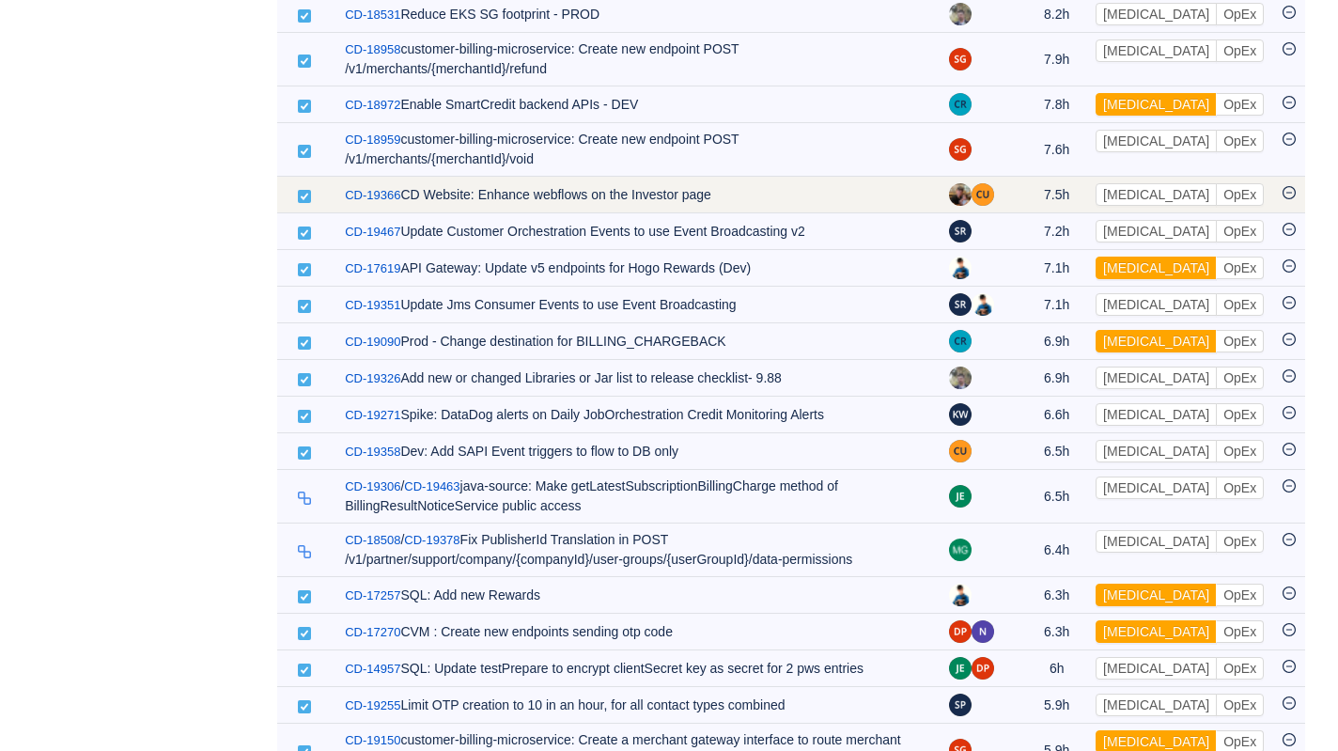
scroll to position [1402, 0]
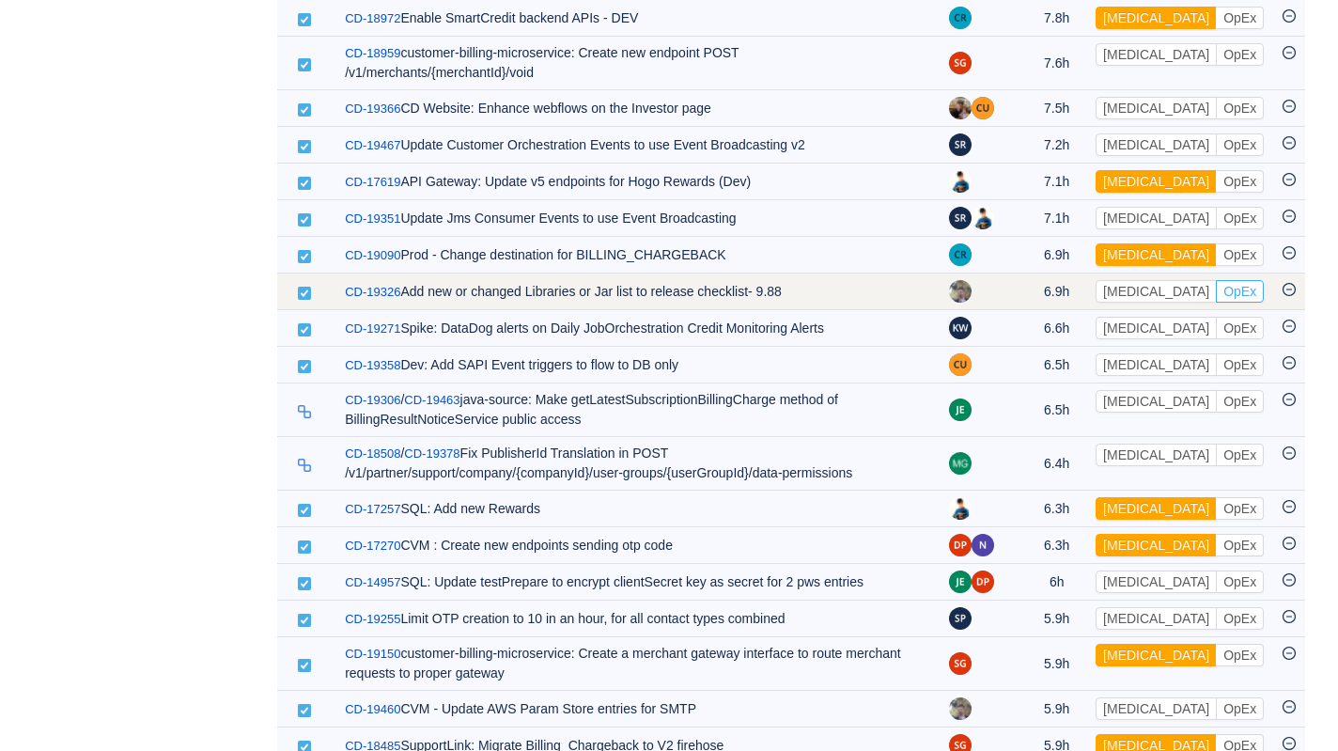
click at [1216, 303] on button "OpEx" at bounding box center [1240, 291] width 48 height 23
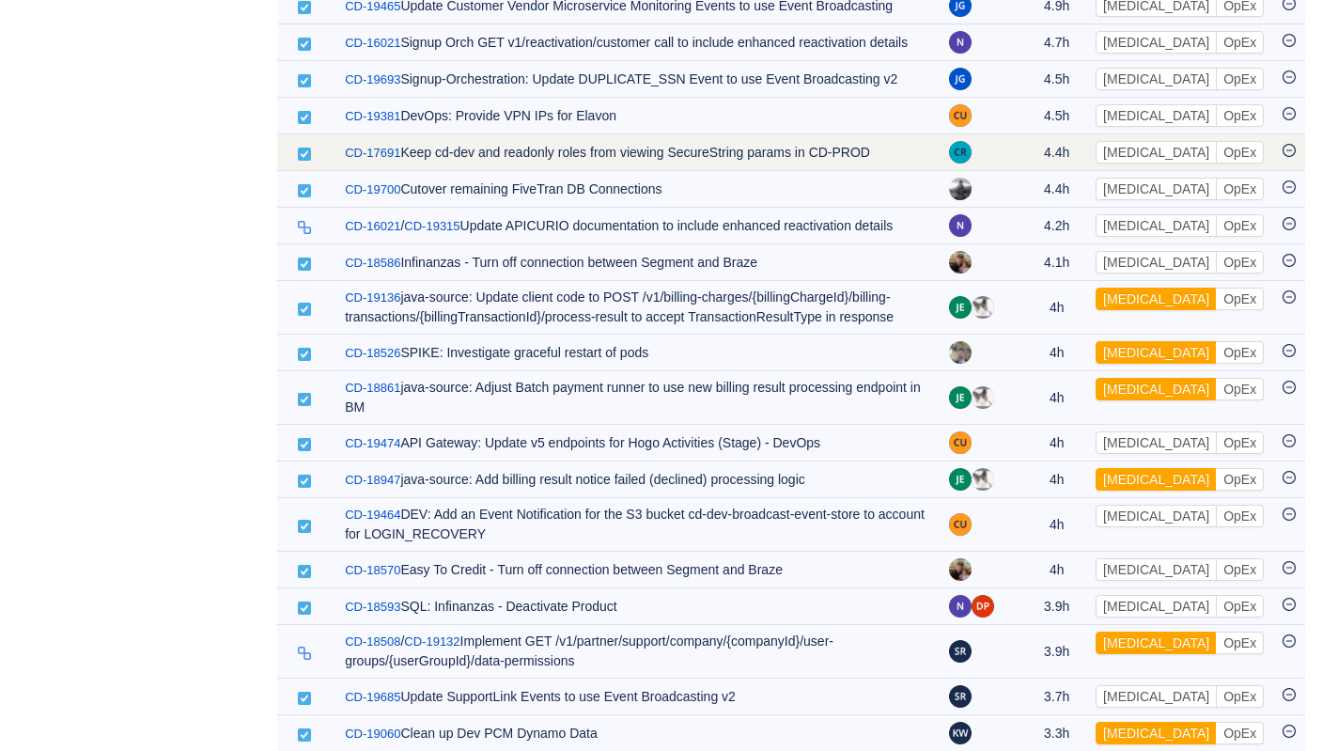
scroll to position [2408, 0]
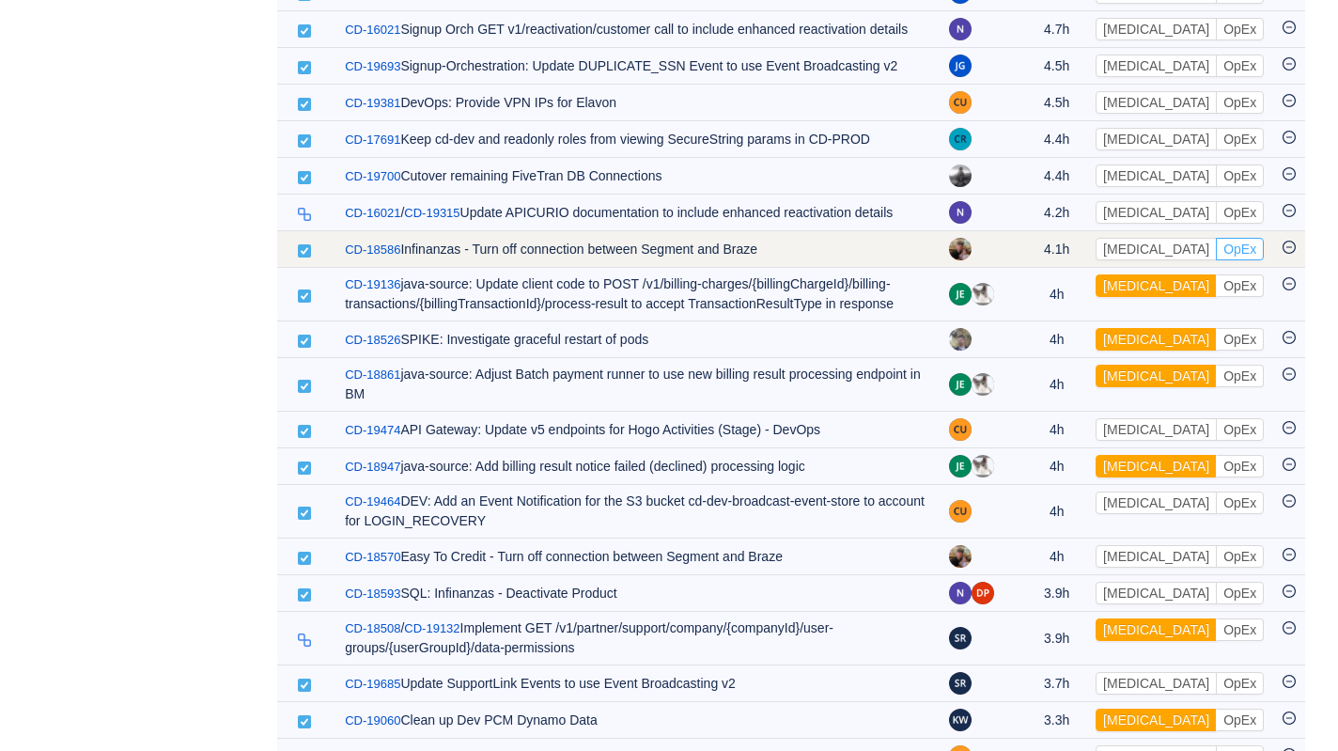
click at [1216, 260] on button "OpEx" at bounding box center [1240, 249] width 48 height 23
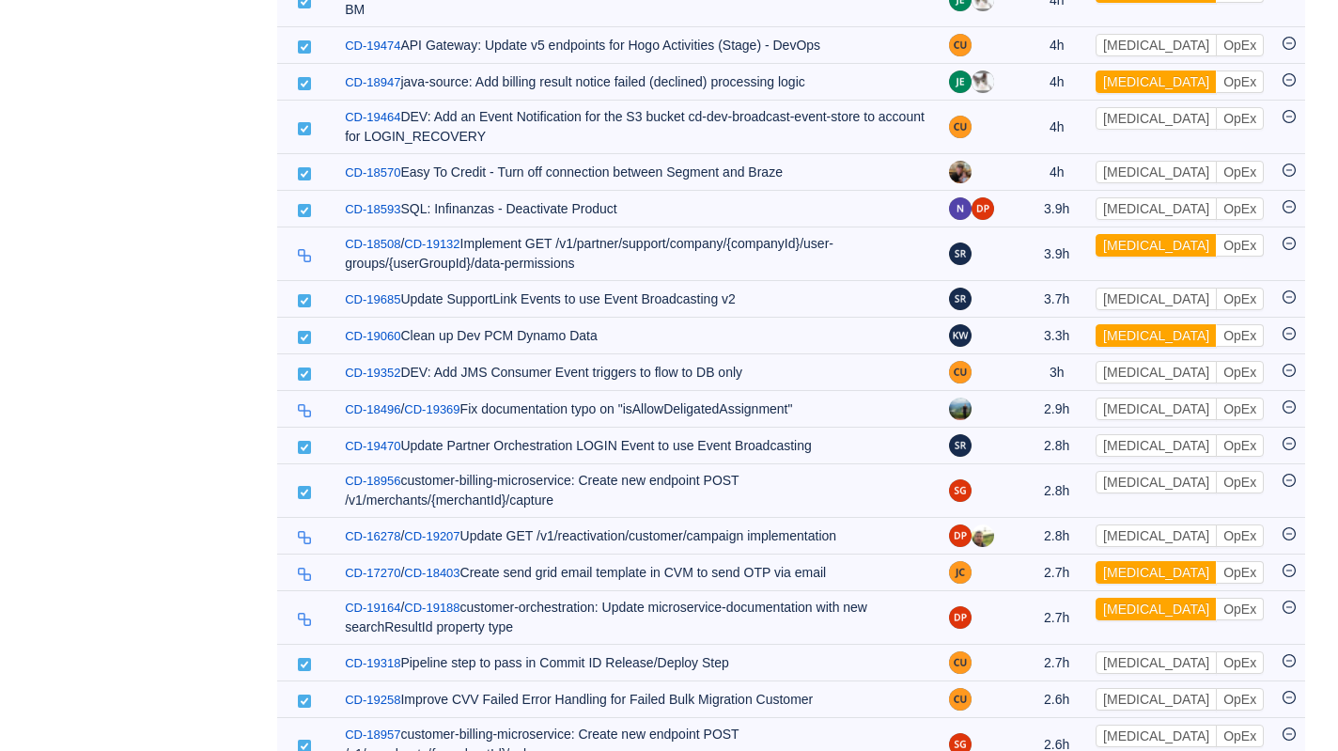
scroll to position [2769, 0]
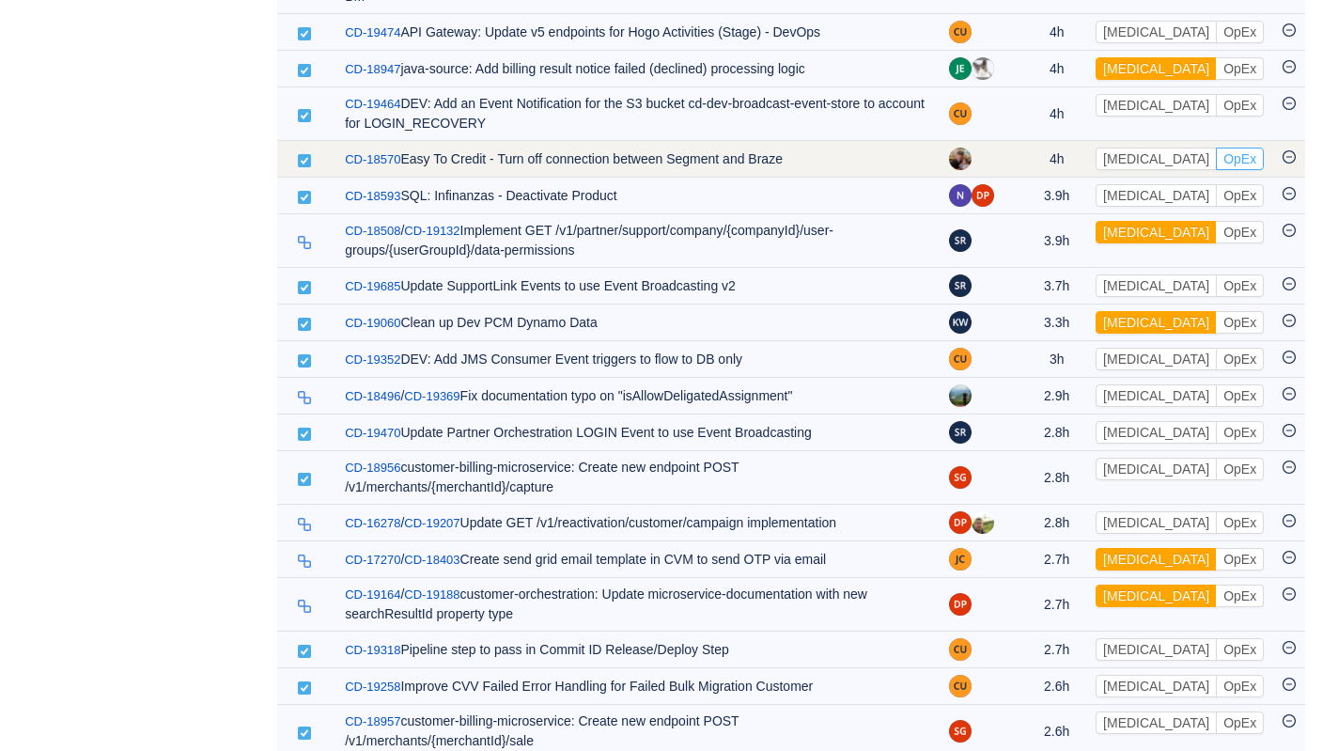
click at [1216, 170] on button "OpEx" at bounding box center [1240, 159] width 48 height 23
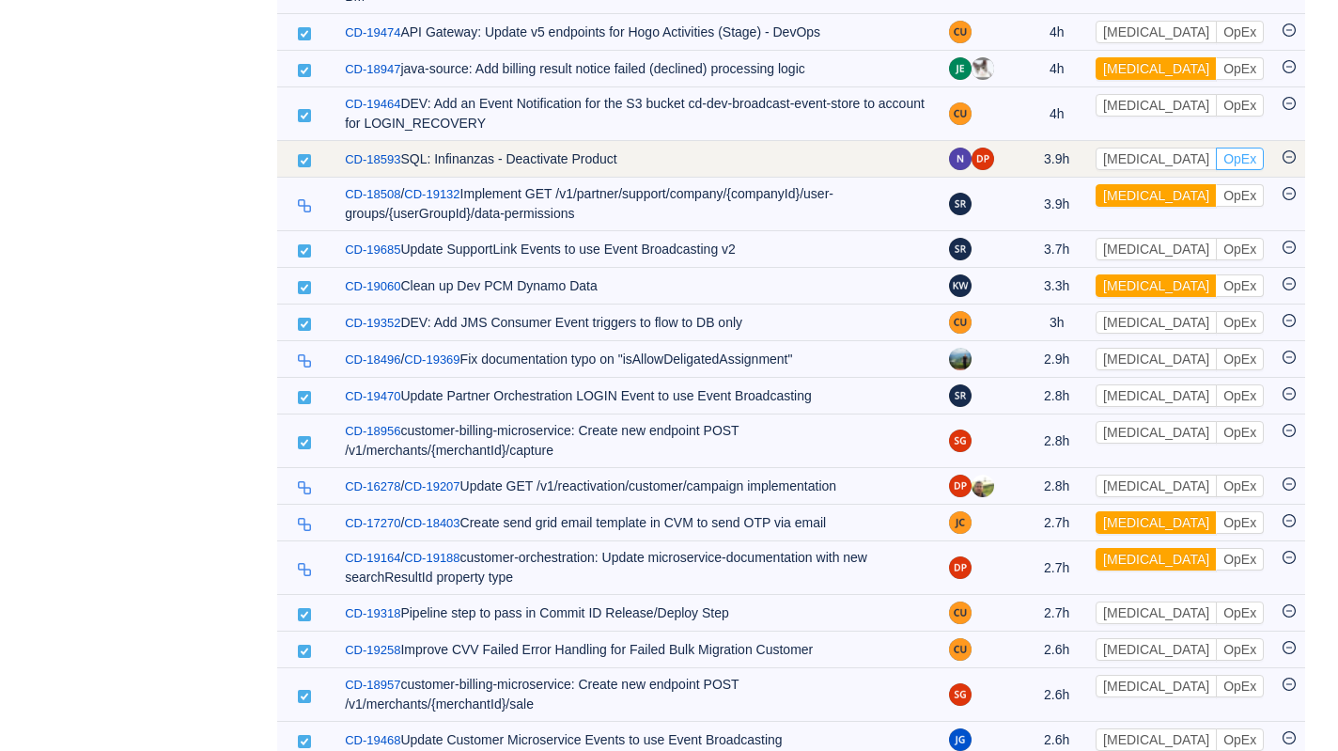
click at [1216, 170] on button "OpEx" at bounding box center [1240, 159] width 48 height 23
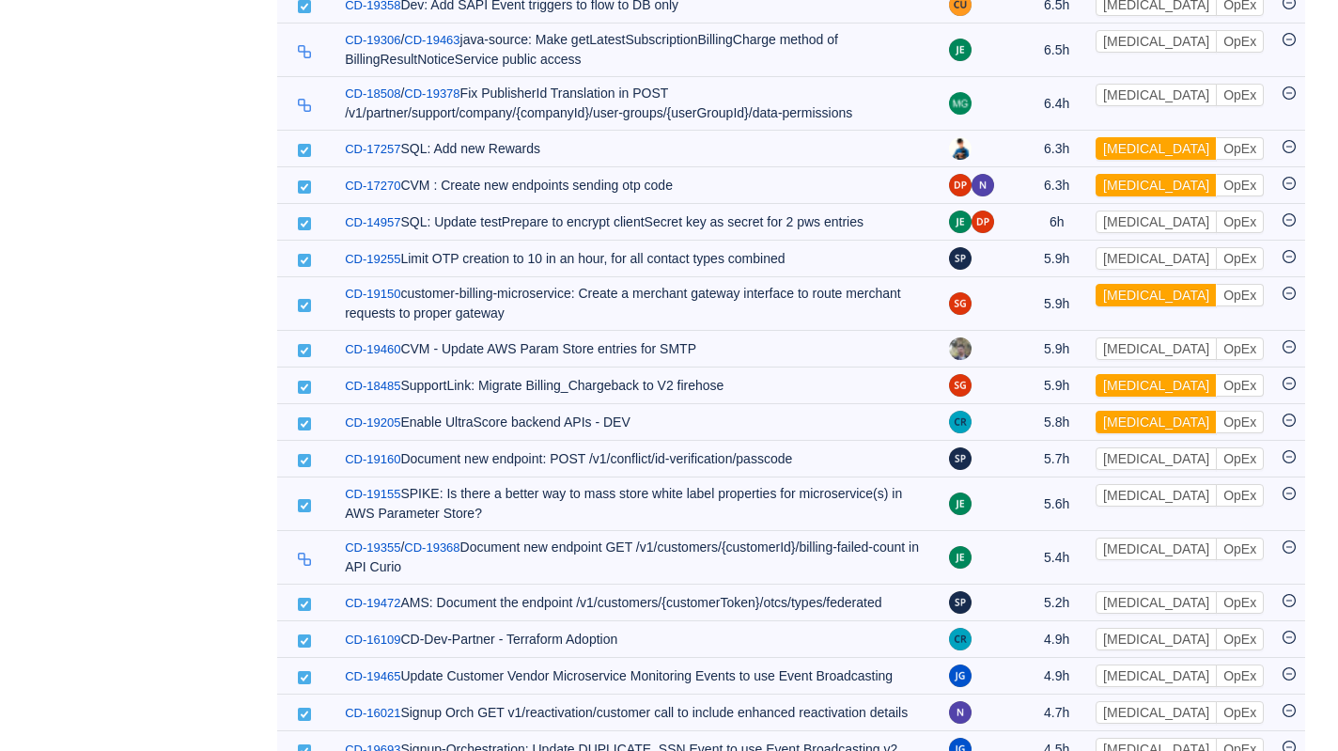
scroll to position [0, 0]
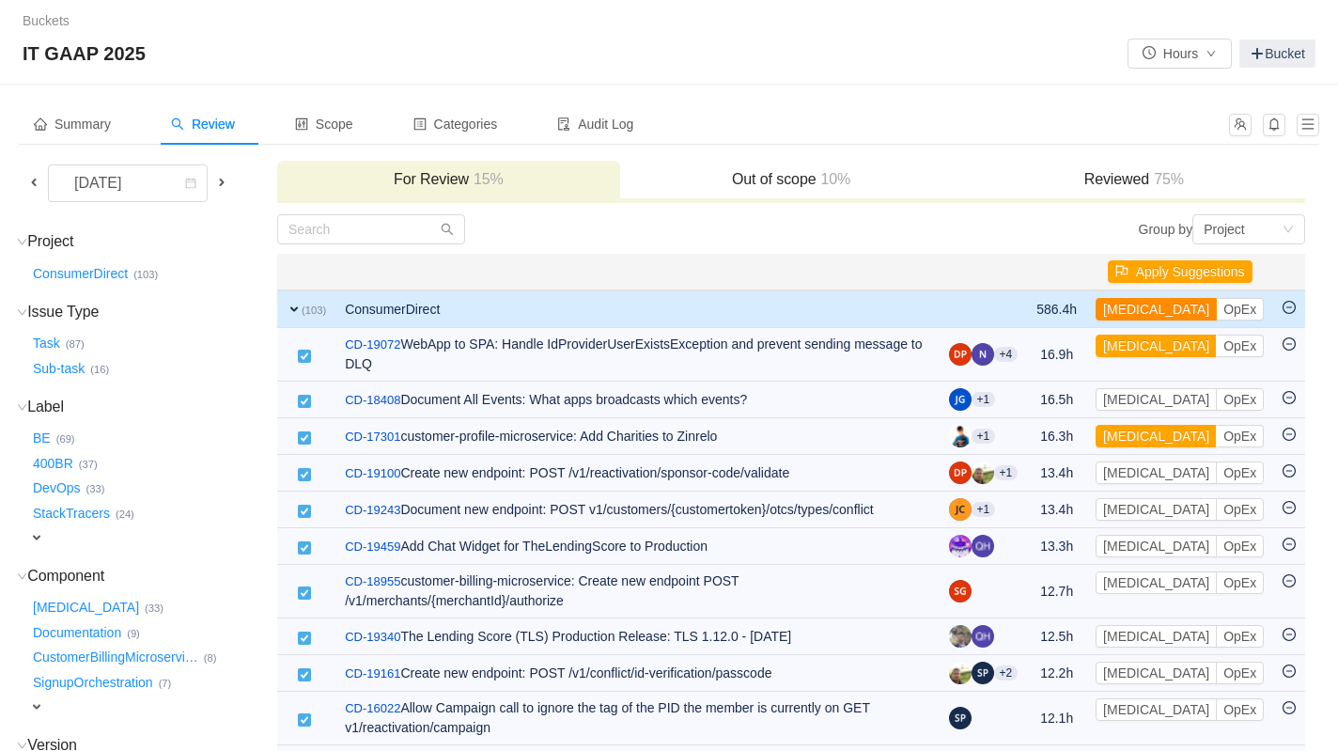
click at [1137, 311] on button "[MEDICAL_DATA]" at bounding box center [1156, 309] width 121 height 23
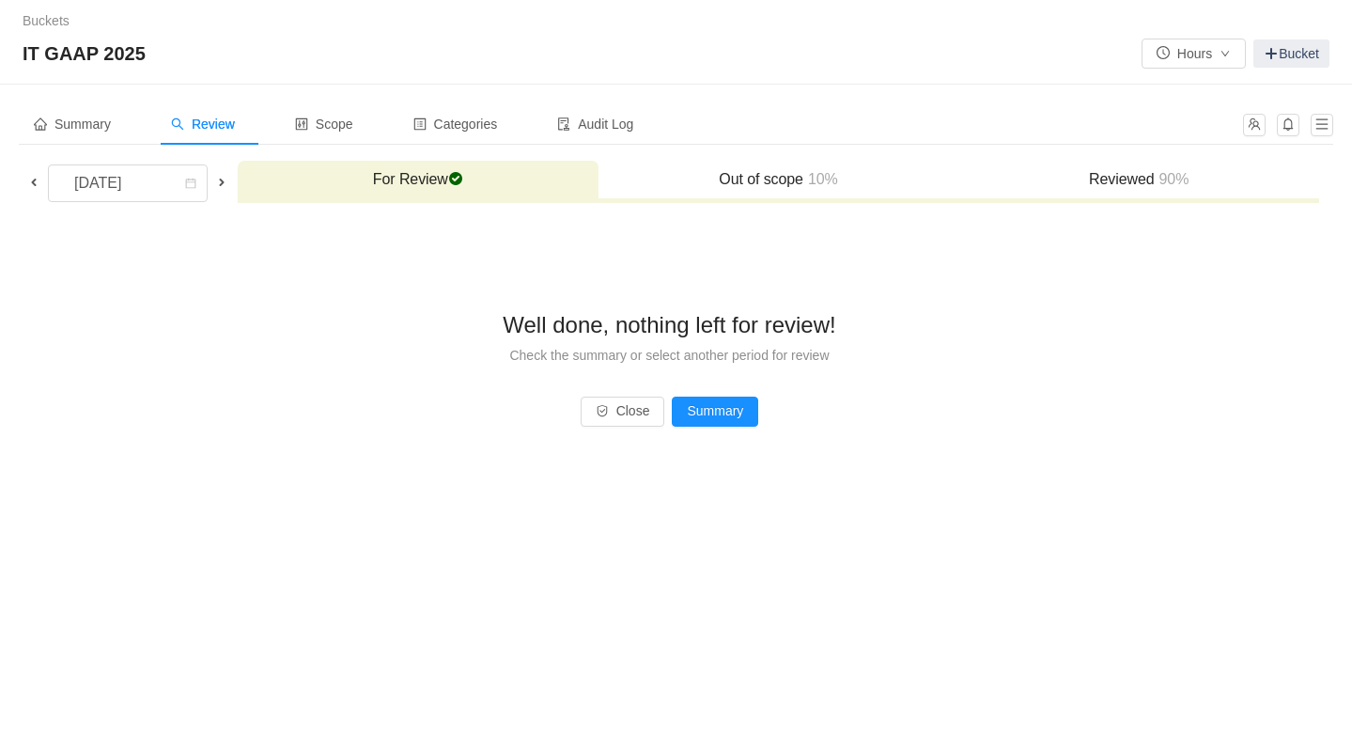
click at [1105, 181] on h3 "Reviewed 90%" at bounding box center [1139, 179] width 342 height 19
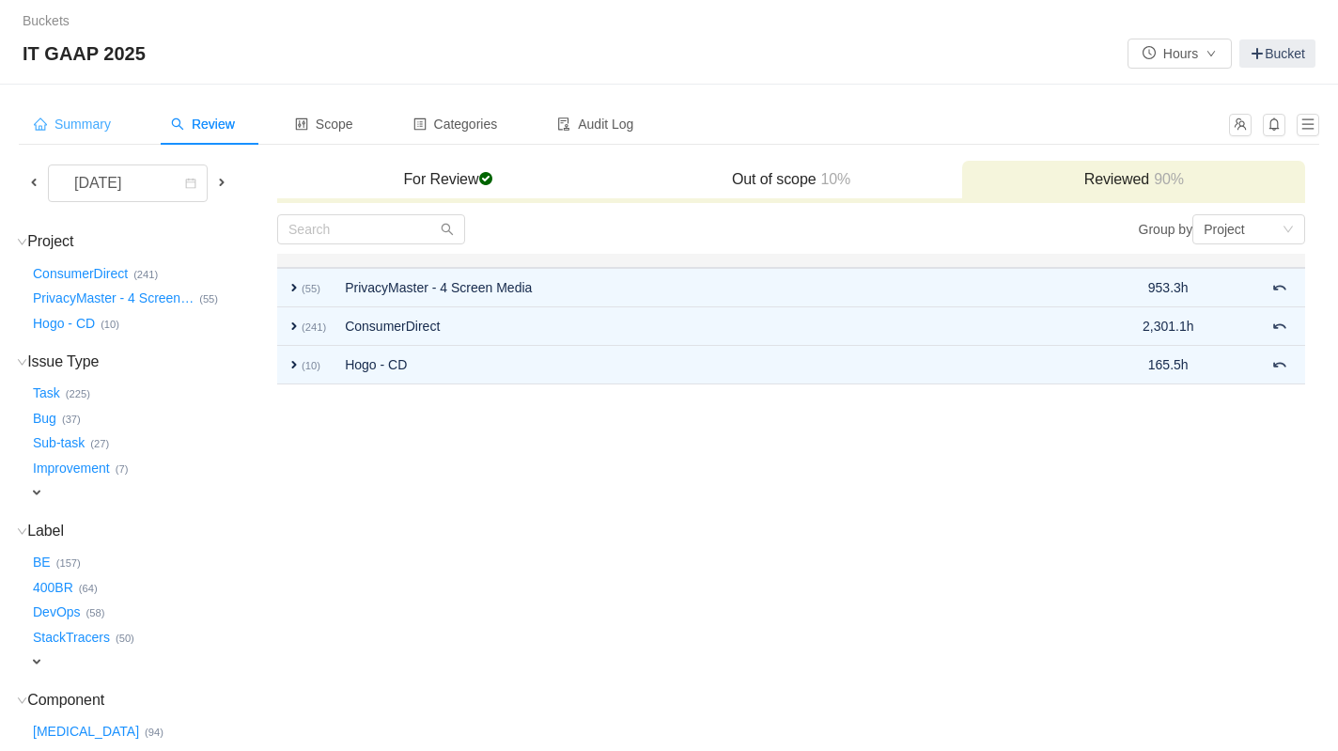
click at [73, 127] on span "Summary" at bounding box center [72, 124] width 77 height 15
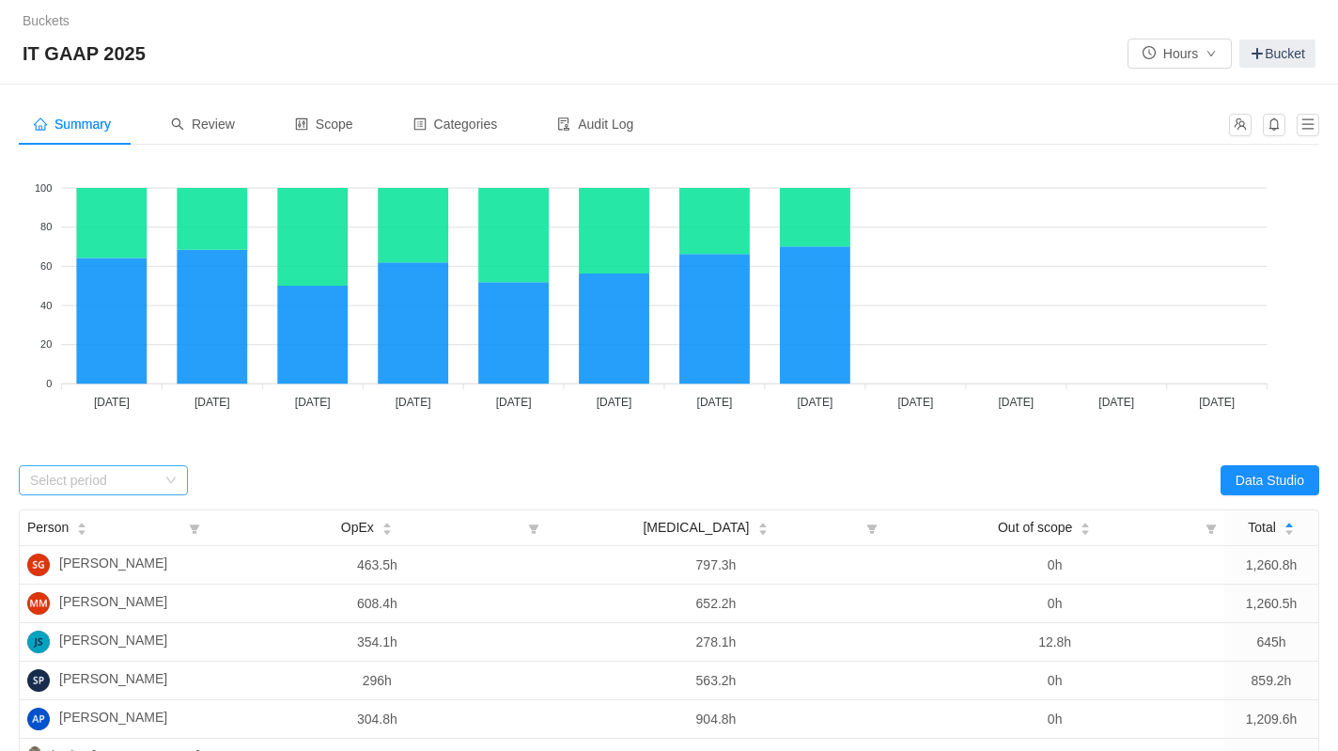
click at [134, 488] on div "Select period" at bounding box center [93, 480] width 126 height 19
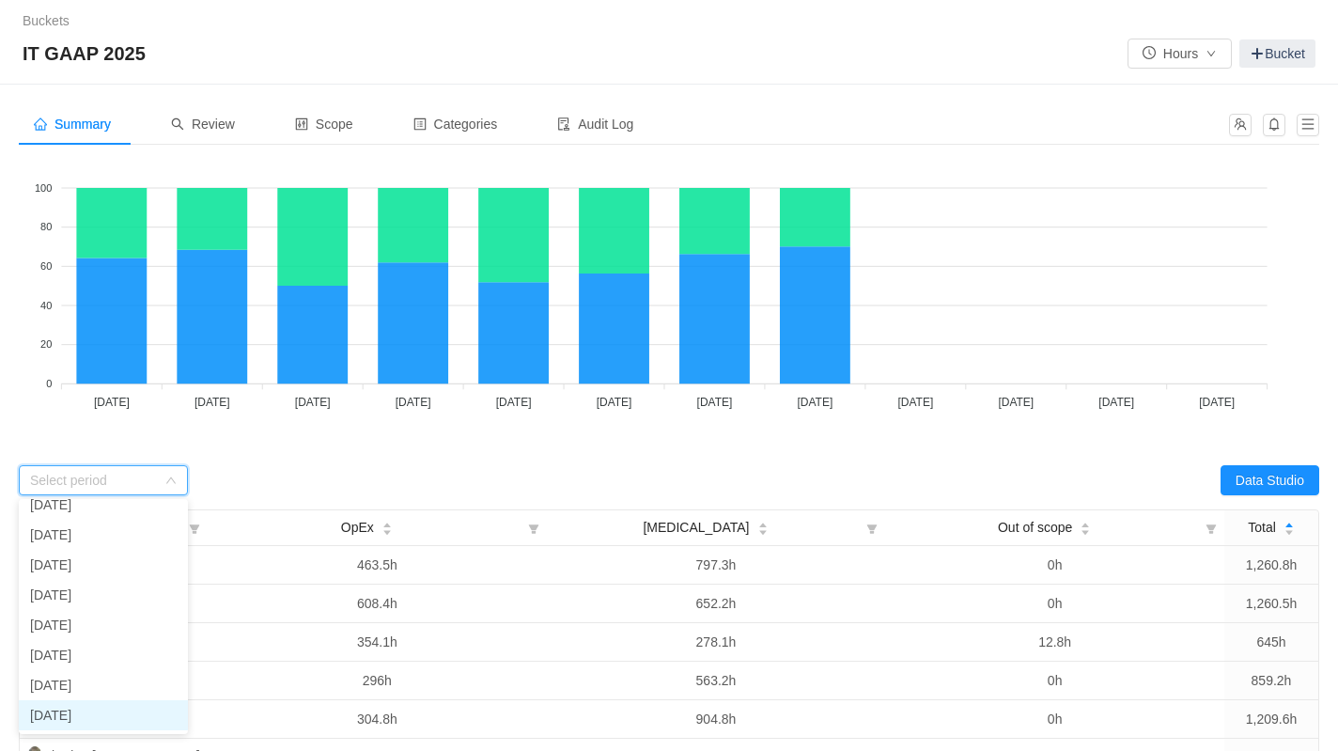
scroll to position [30, 0]
click at [98, 695] on li "[DATE]" at bounding box center [103, 698] width 169 height 30
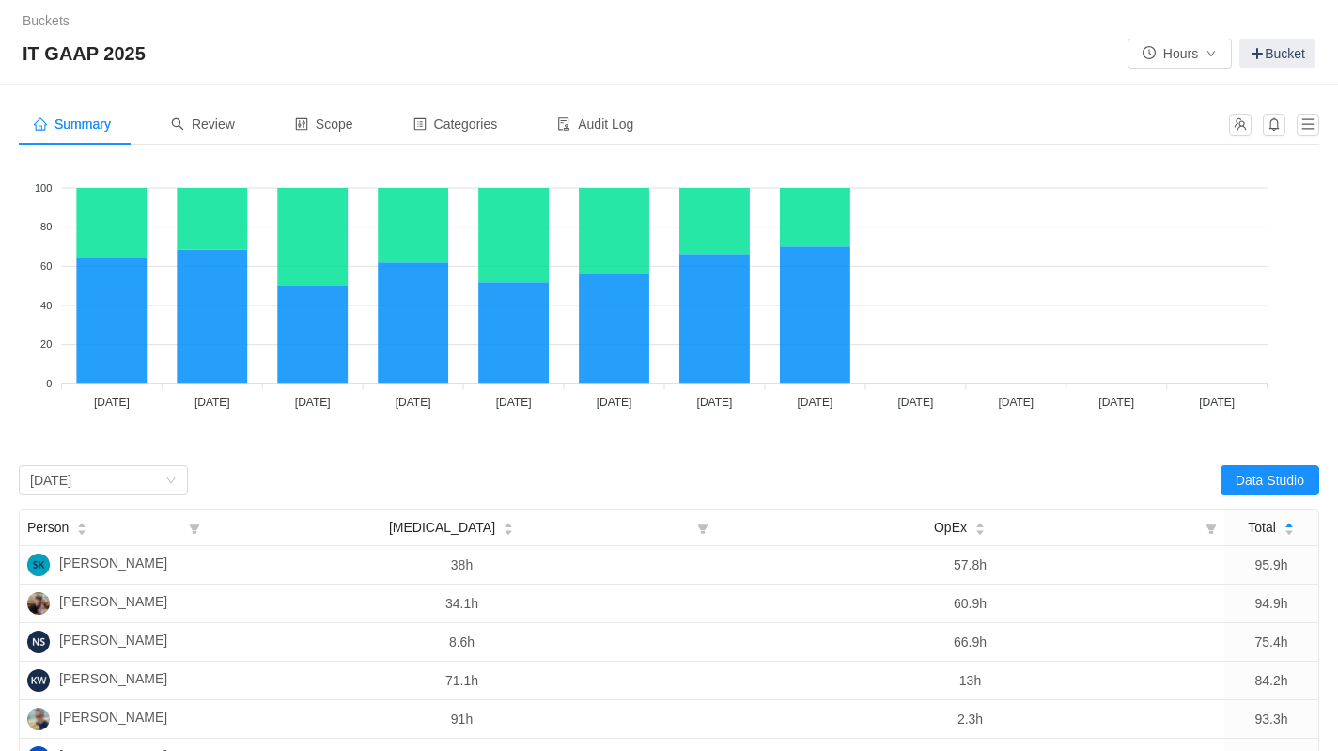
click at [384, 439] on div "CapEx OpEx" at bounding box center [669, 488] width 1300 height 141
click at [1246, 478] on button "Data Studio" at bounding box center [1269, 480] width 99 height 30
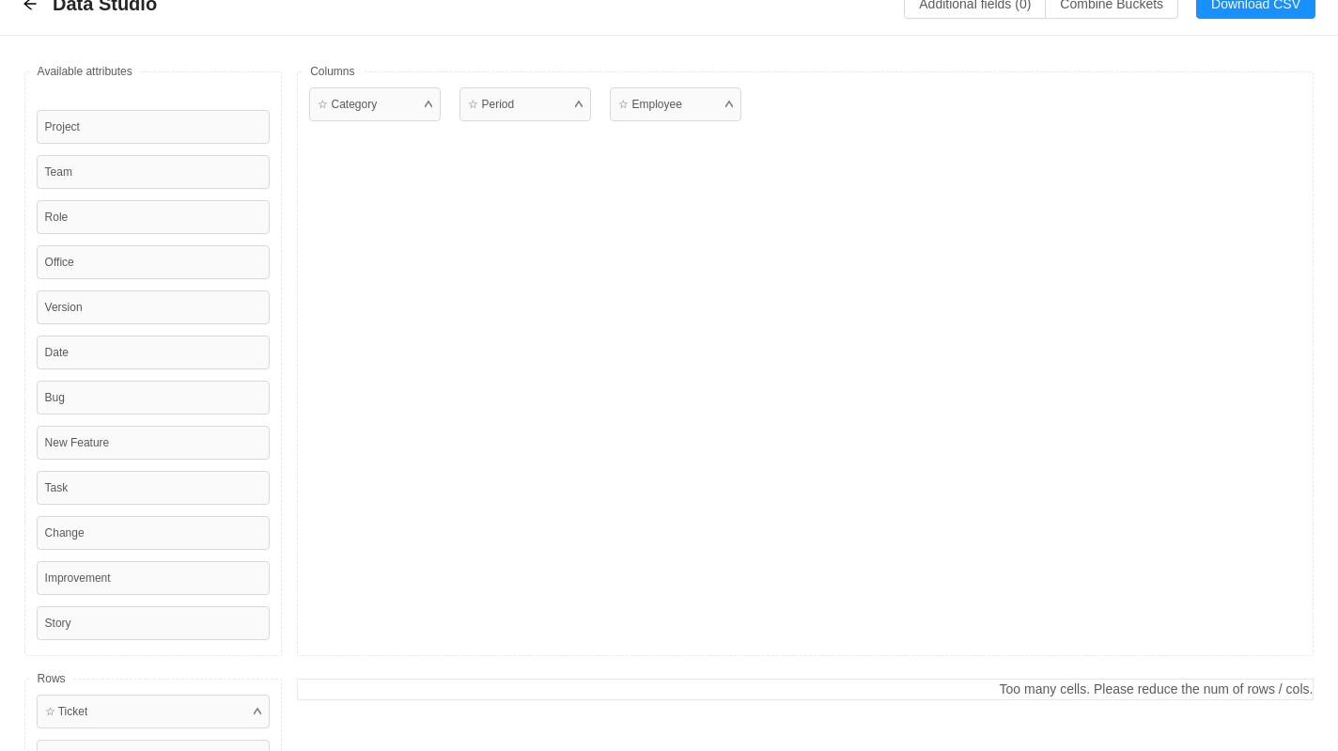
scroll to position [0, 0]
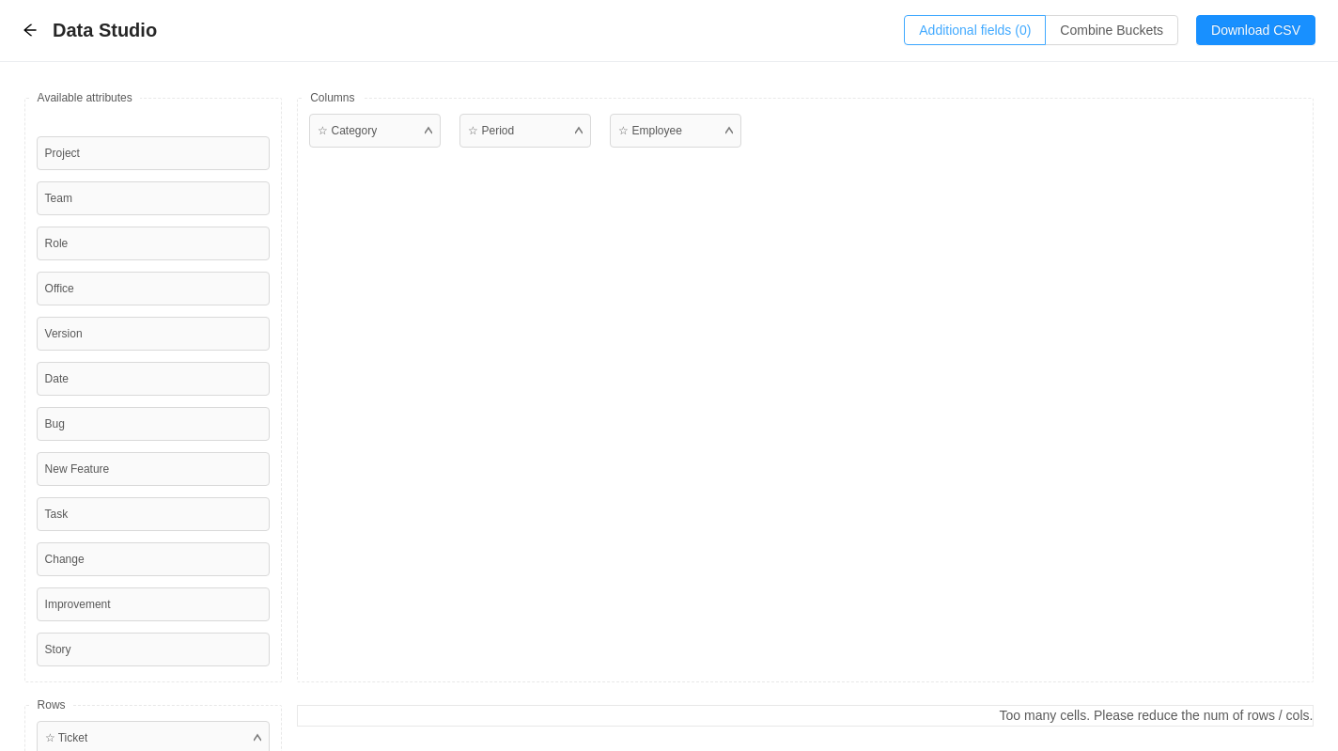
click at [990, 35] on button "Additional fields (0)" at bounding box center [975, 30] width 142 height 30
click at [859, 120] on div "Select a field" at bounding box center [804, 114] width 298 height 19
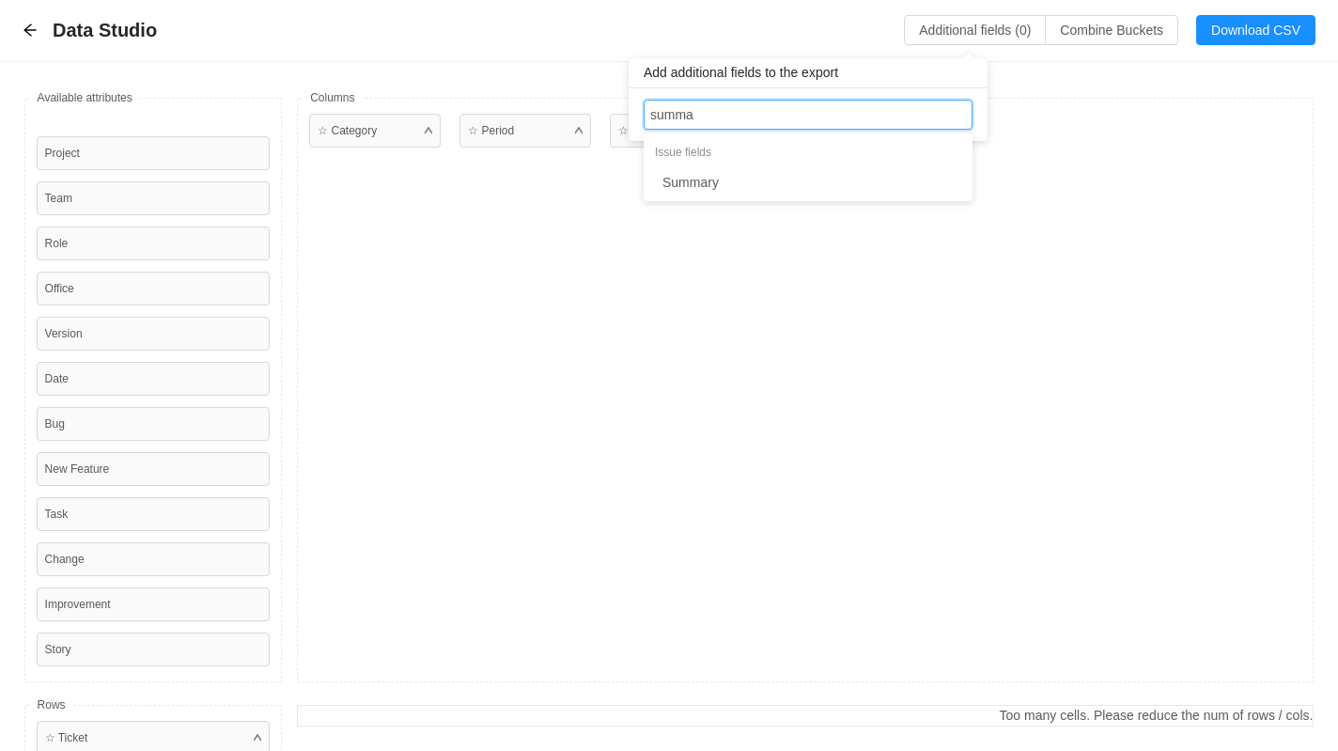
type input "summar"
click at [788, 186] on li "Summary" at bounding box center [808, 182] width 329 height 30
type input "compon"
click at [755, 182] on li "Components" at bounding box center [809, 182] width 329 height 30
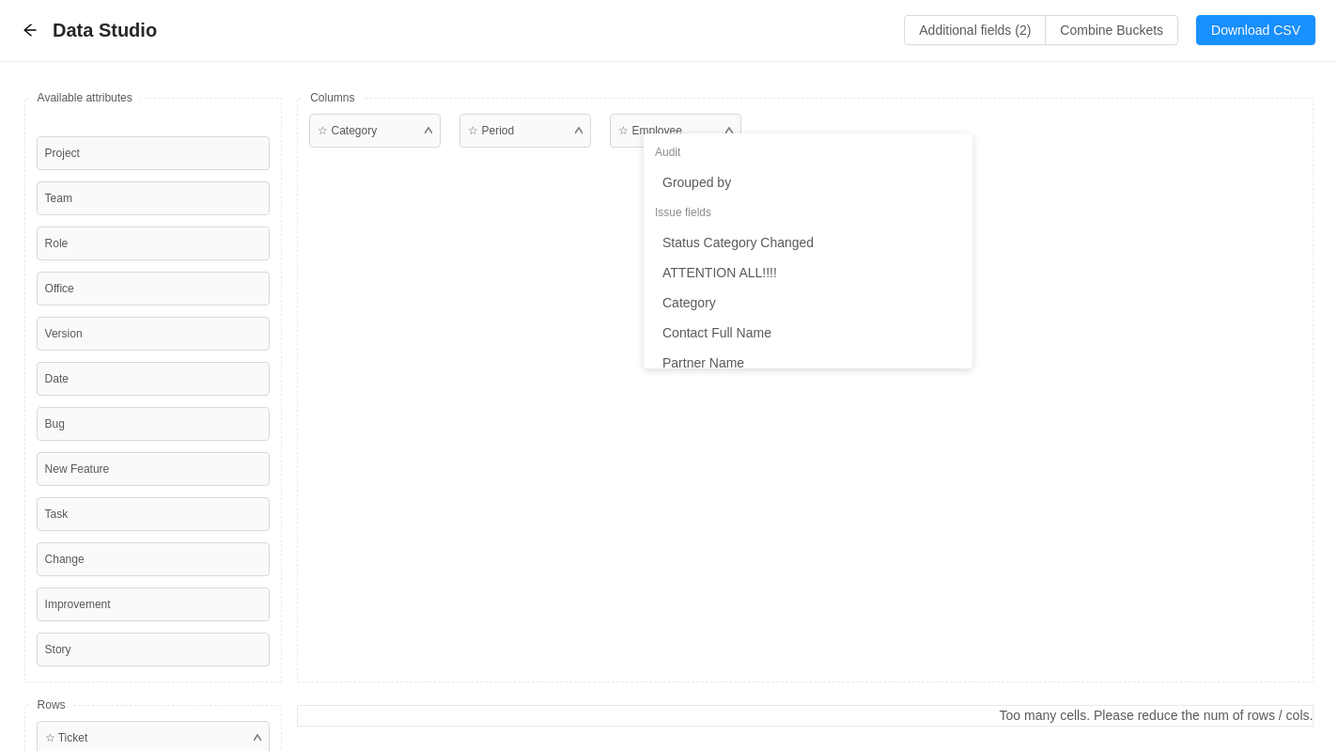
click at [528, 293] on div "☆ Period" at bounding box center [528, 390] width 139 height 552
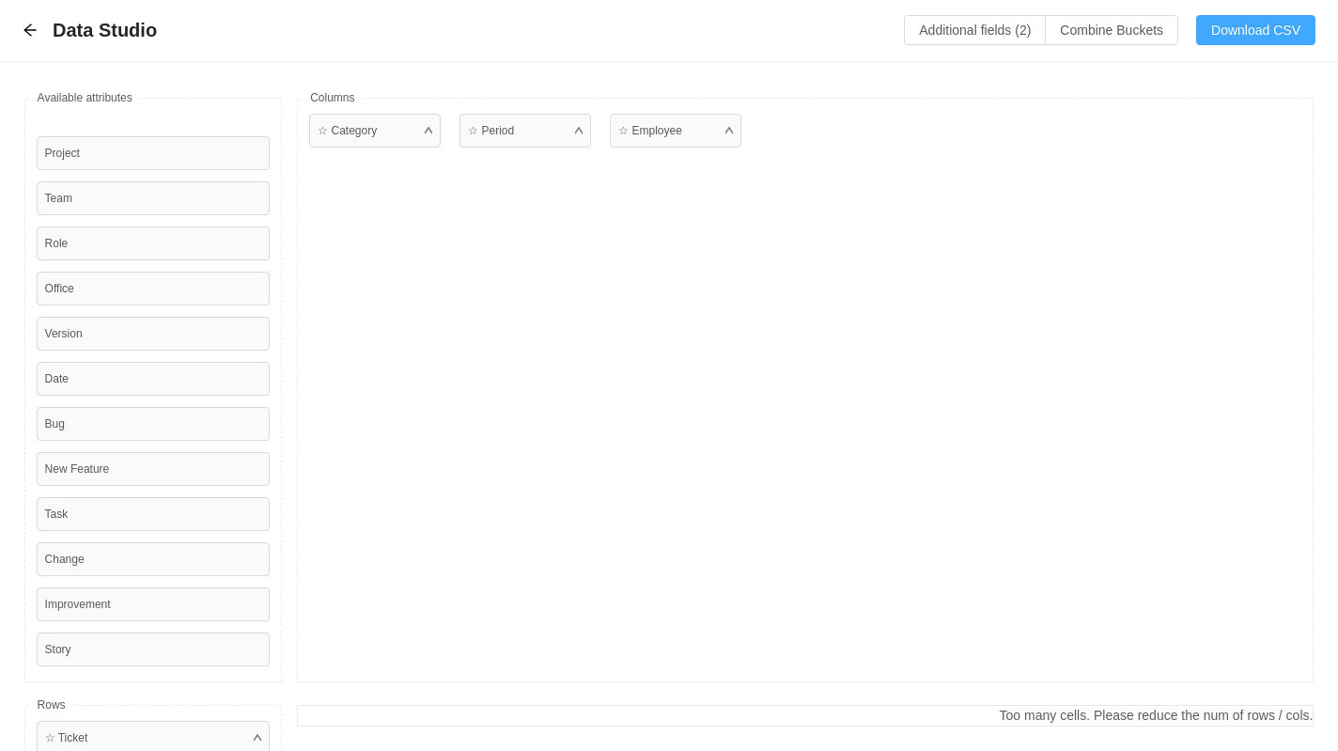
click at [1266, 30] on button "Download CSV" at bounding box center [1255, 30] width 119 height 30
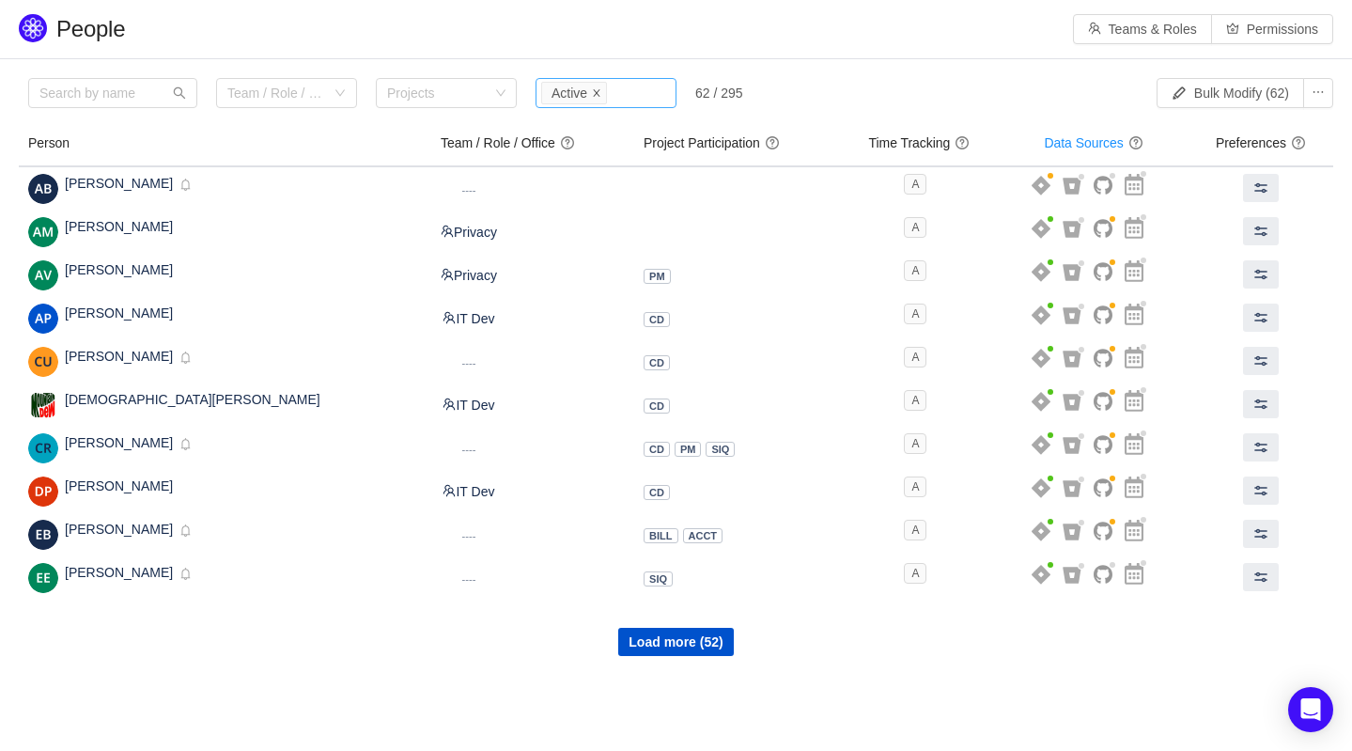
click at [598, 91] on icon "icon: close" at bounding box center [596, 92] width 9 height 9
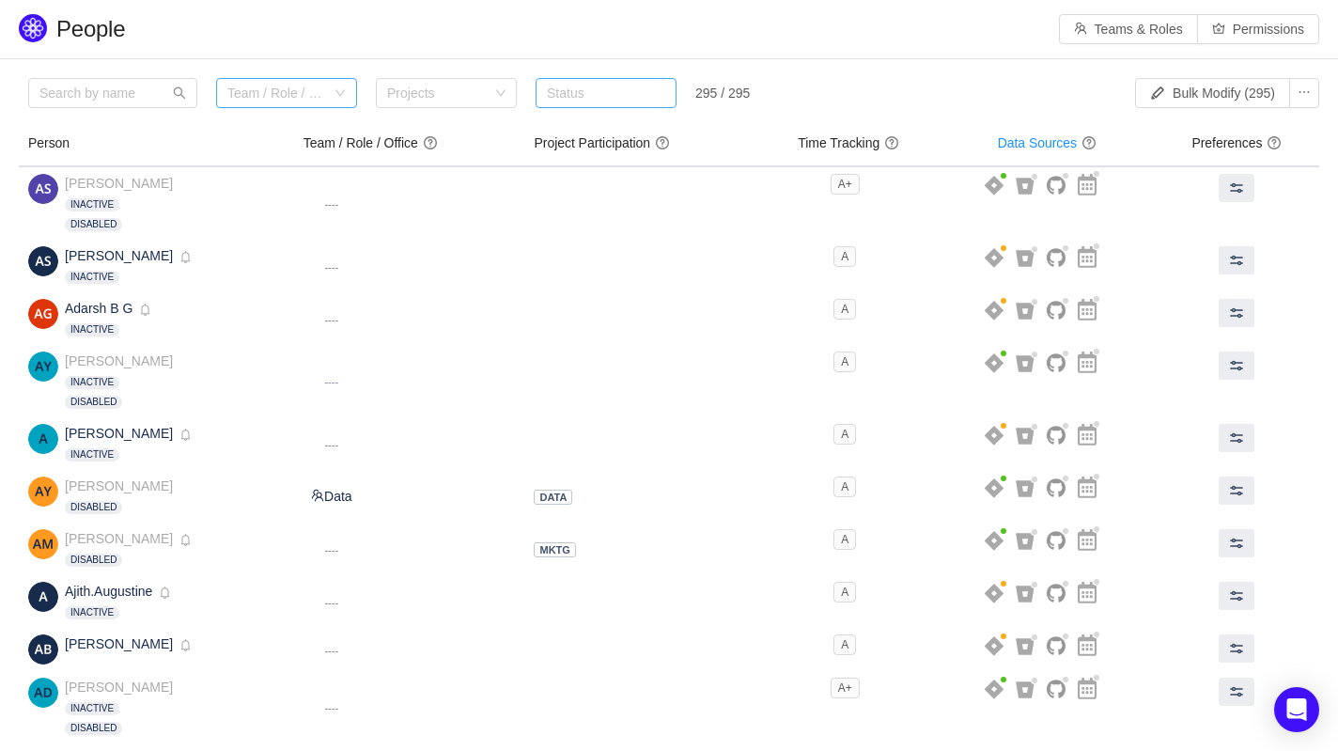
click at [277, 94] on div "Team / Role / Office" at bounding box center [276, 93] width 98 height 19
click at [279, 207] on li "IT Dev" at bounding box center [286, 208] width 141 height 30
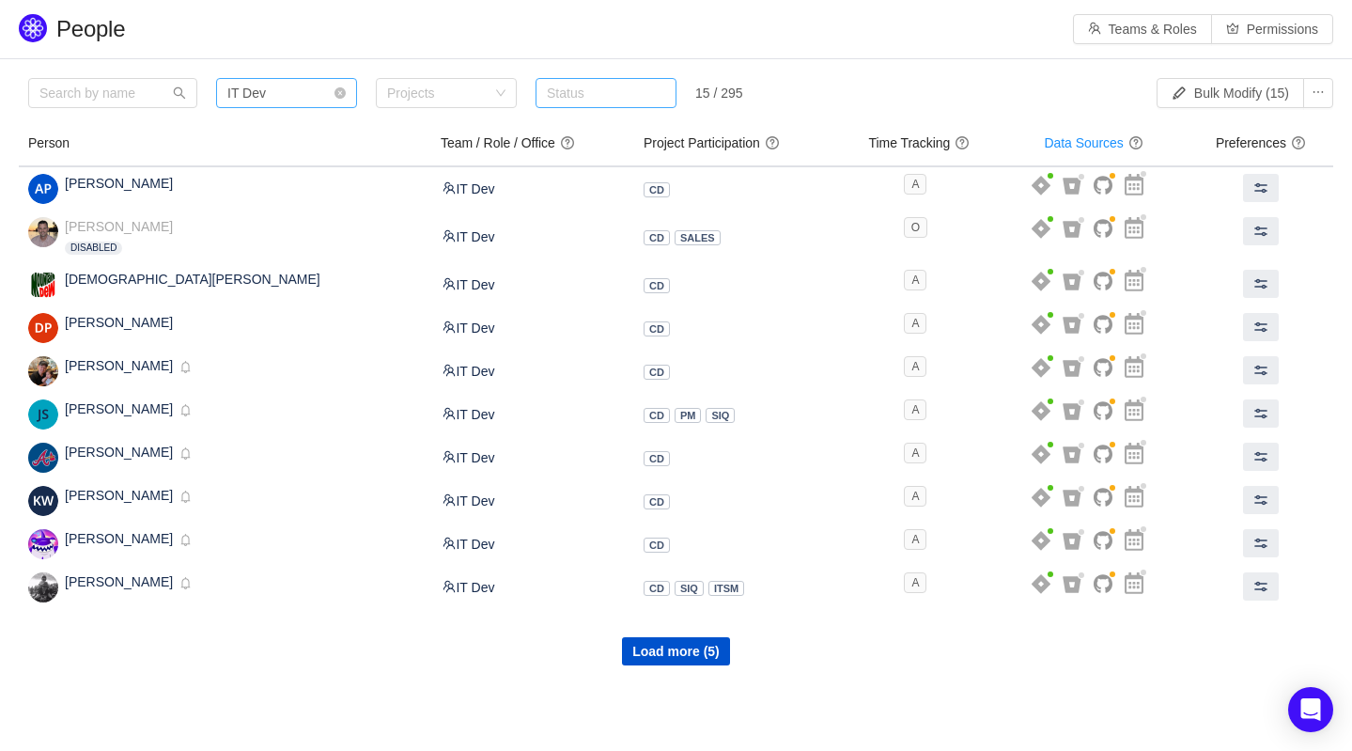
click at [341, 89] on icon "icon: close-circle" at bounding box center [339, 92] width 11 height 11
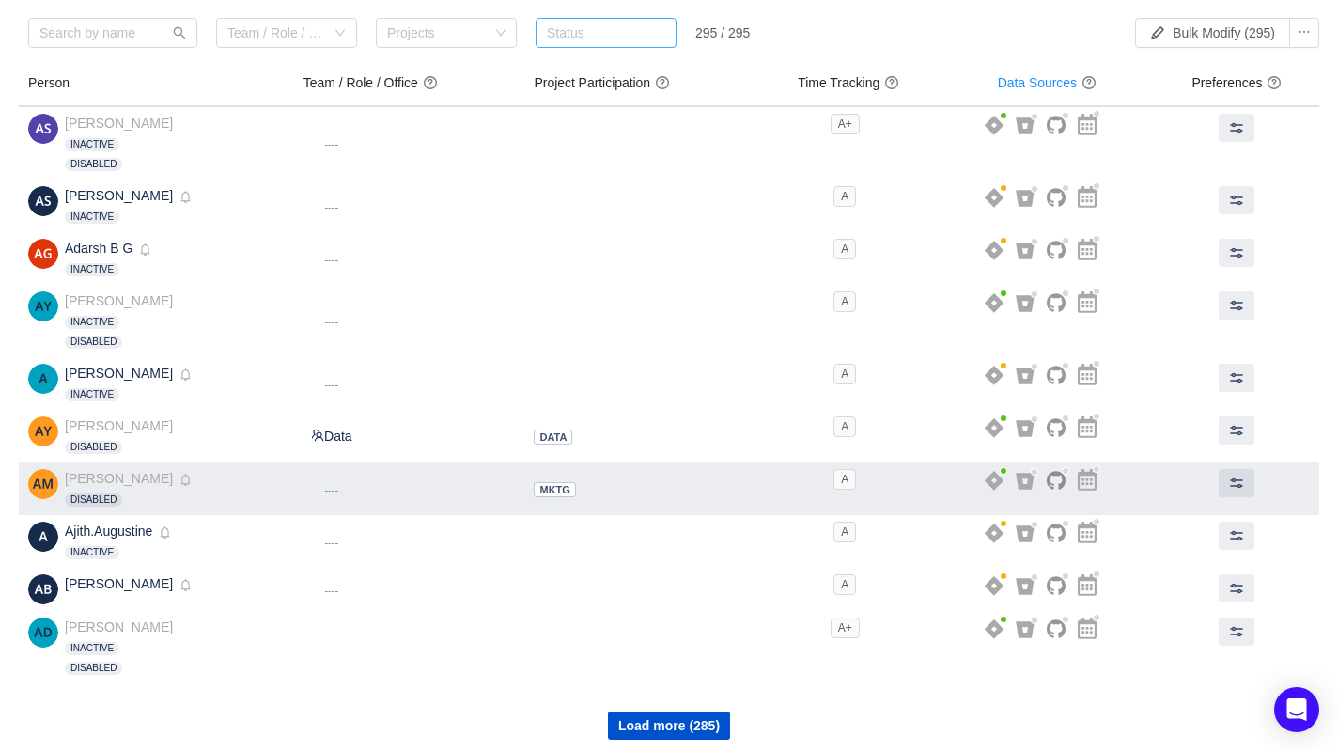
scroll to position [69, 0]
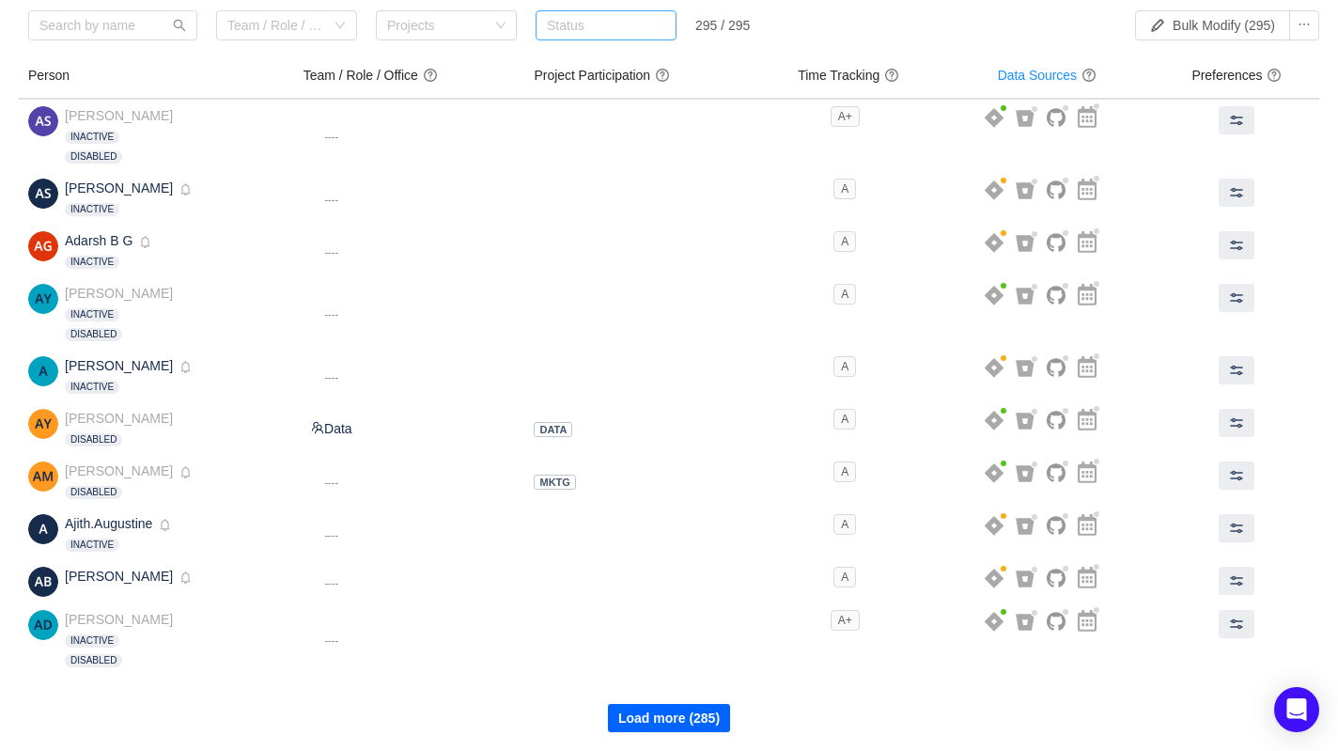
click at [653, 716] on button "Load more (285)" at bounding box center [669, 718] width 122 height 28
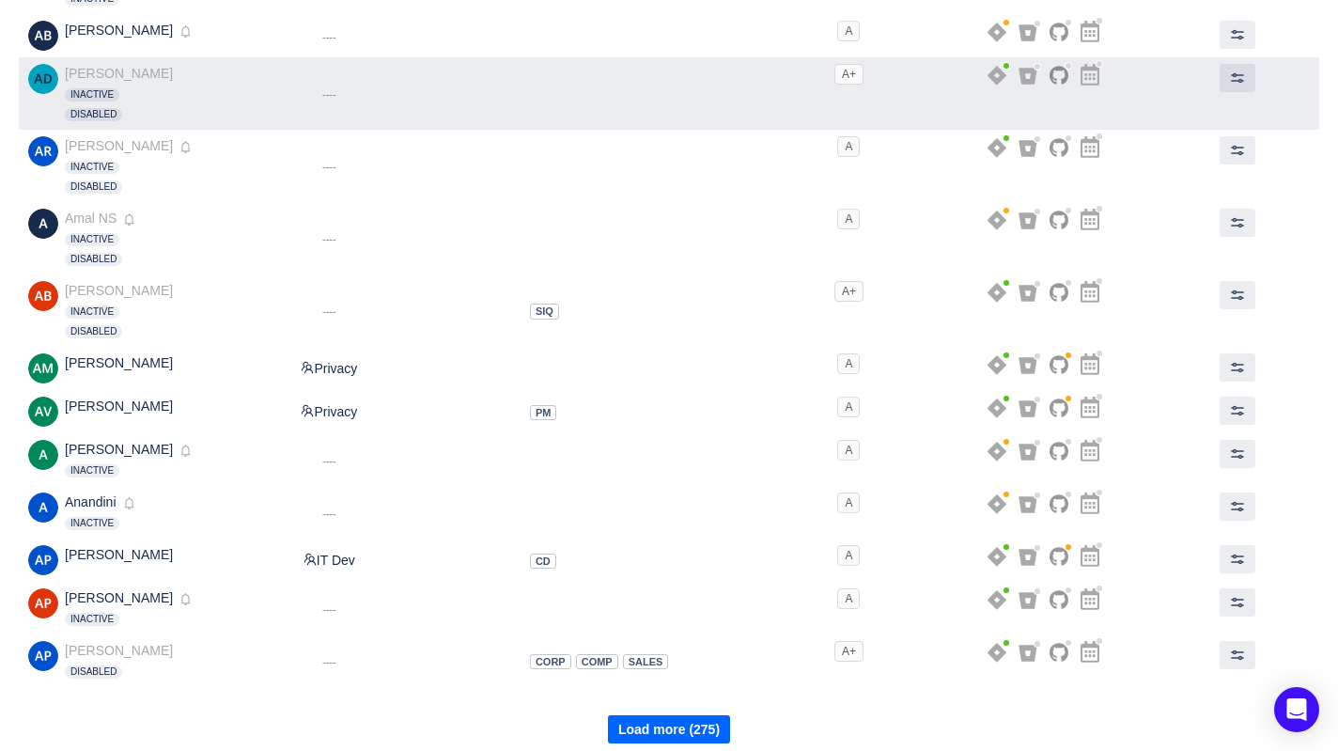
scroll to position [626, 0]
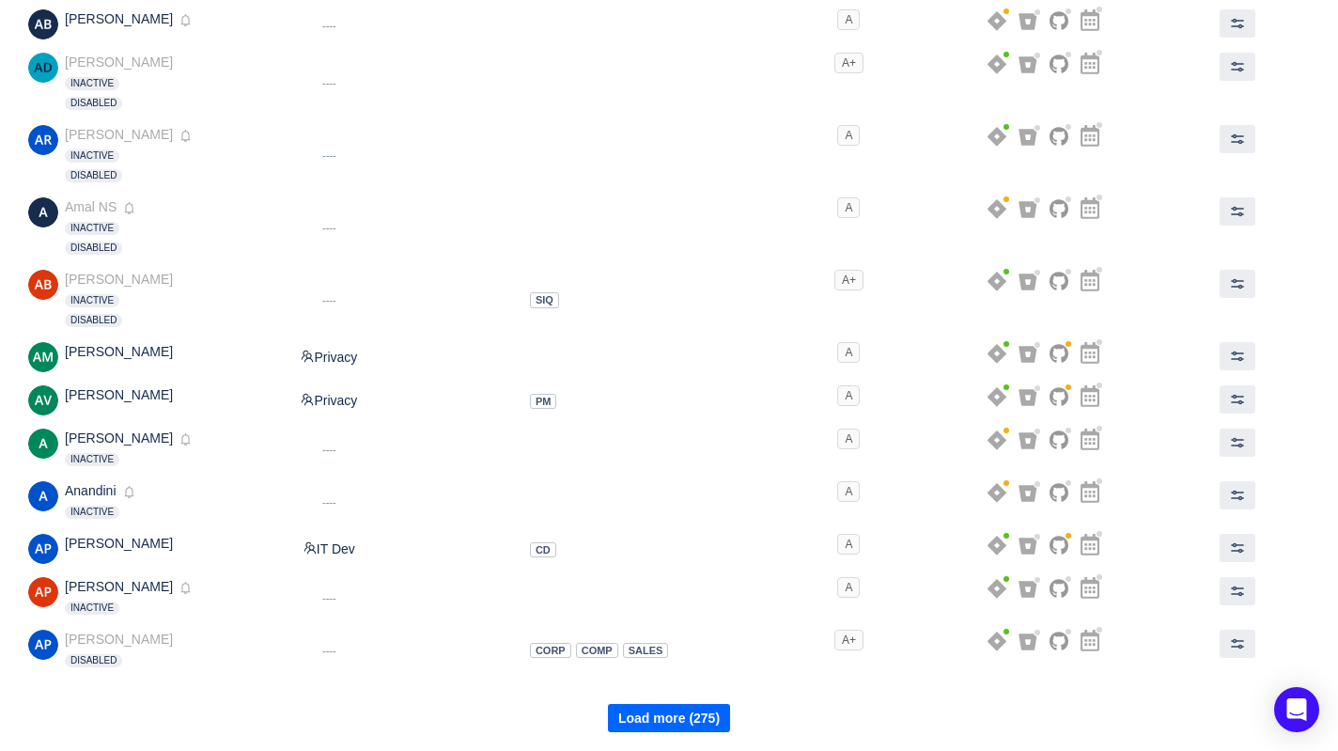
click at [682, 720] on button "Load more (275)" at bounding box center [669, 718] width 122 height 28
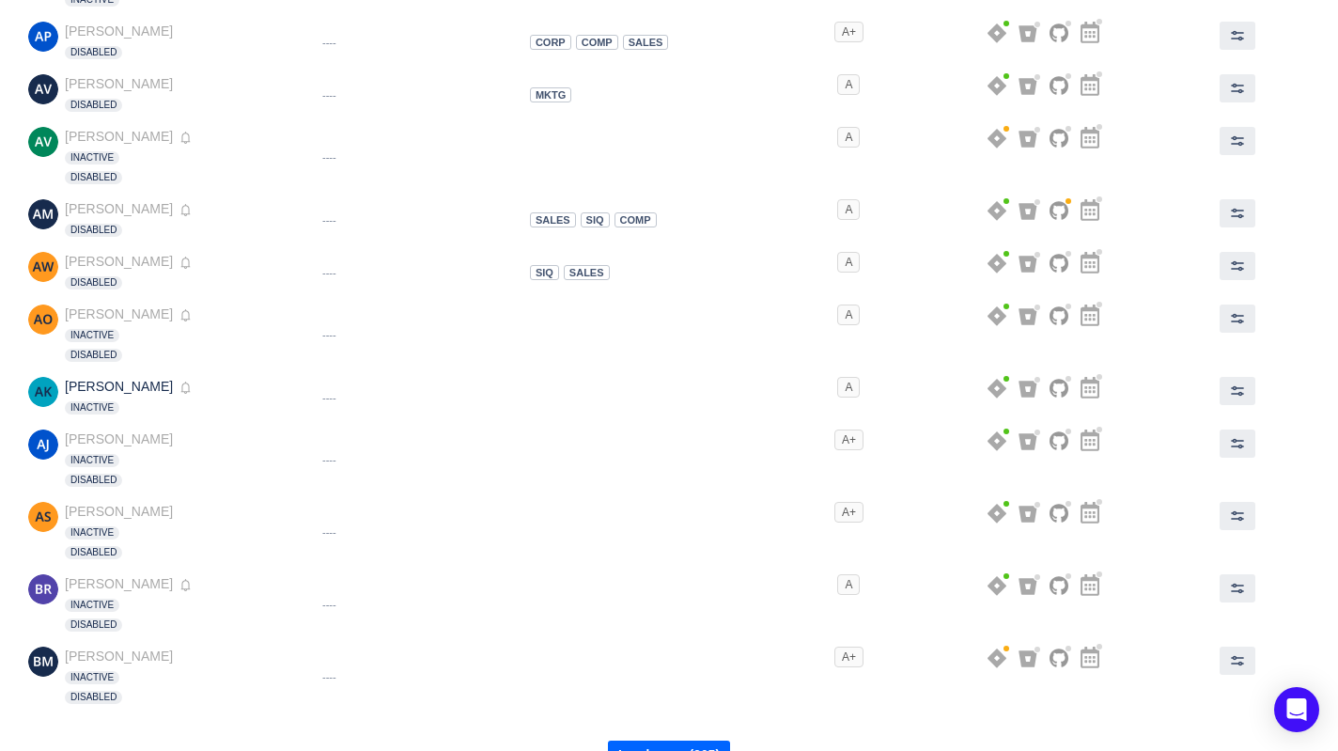
scroll to position [1270, 0]
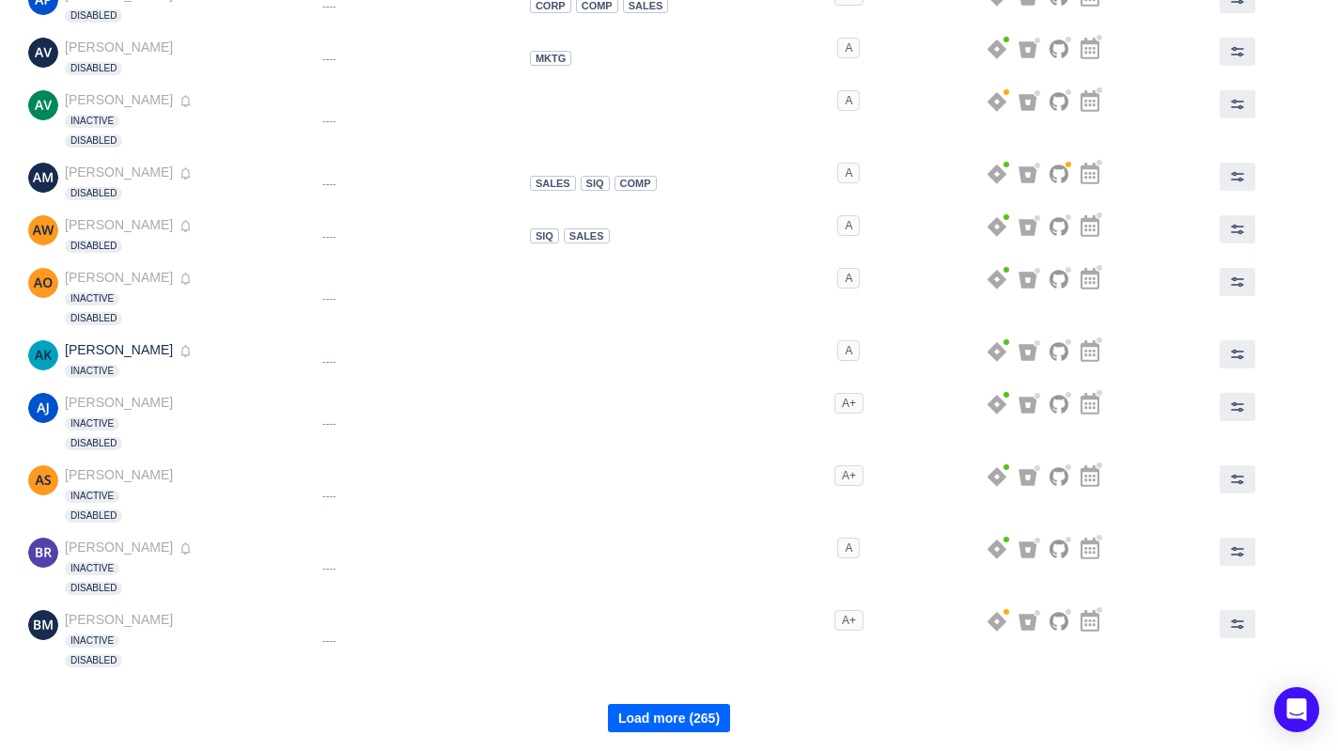
click at [669, 727] on button "Load more (265)" at bounding box center [669, 718] width 122 height 28
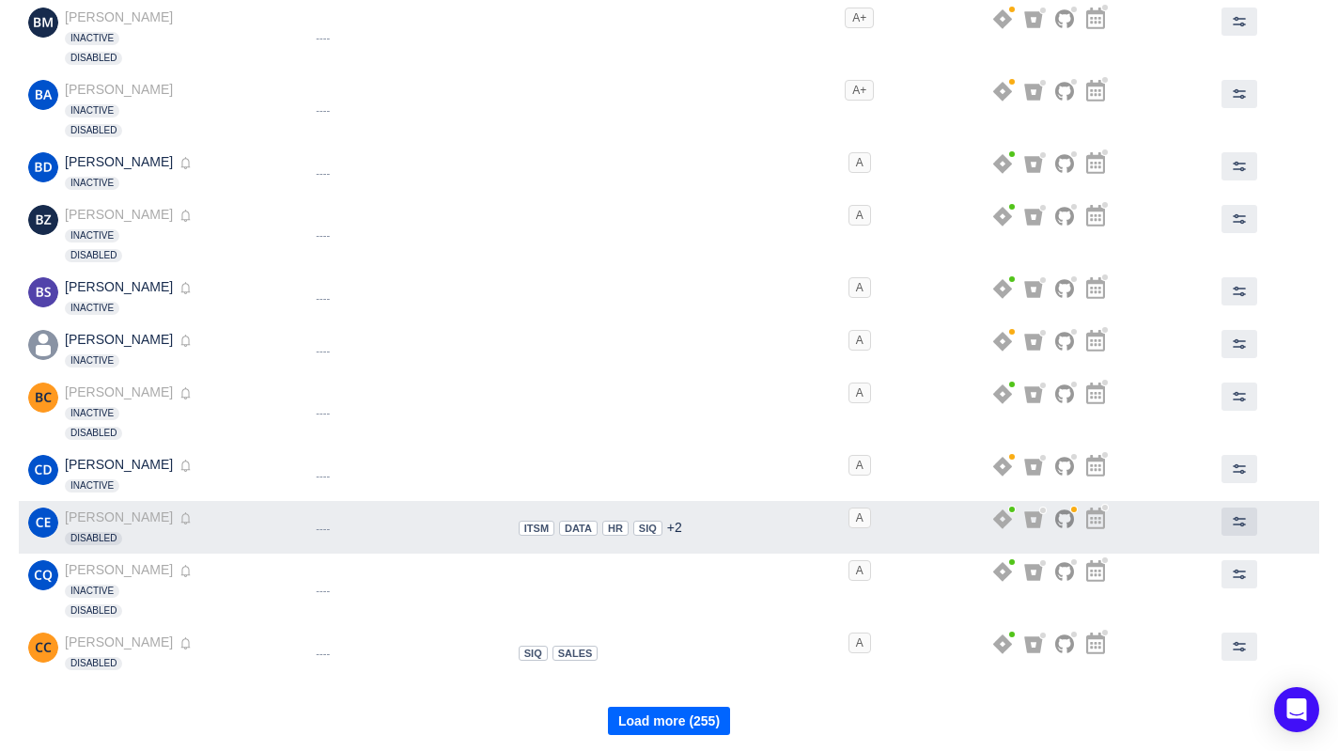
scroll to position [1868, 0]
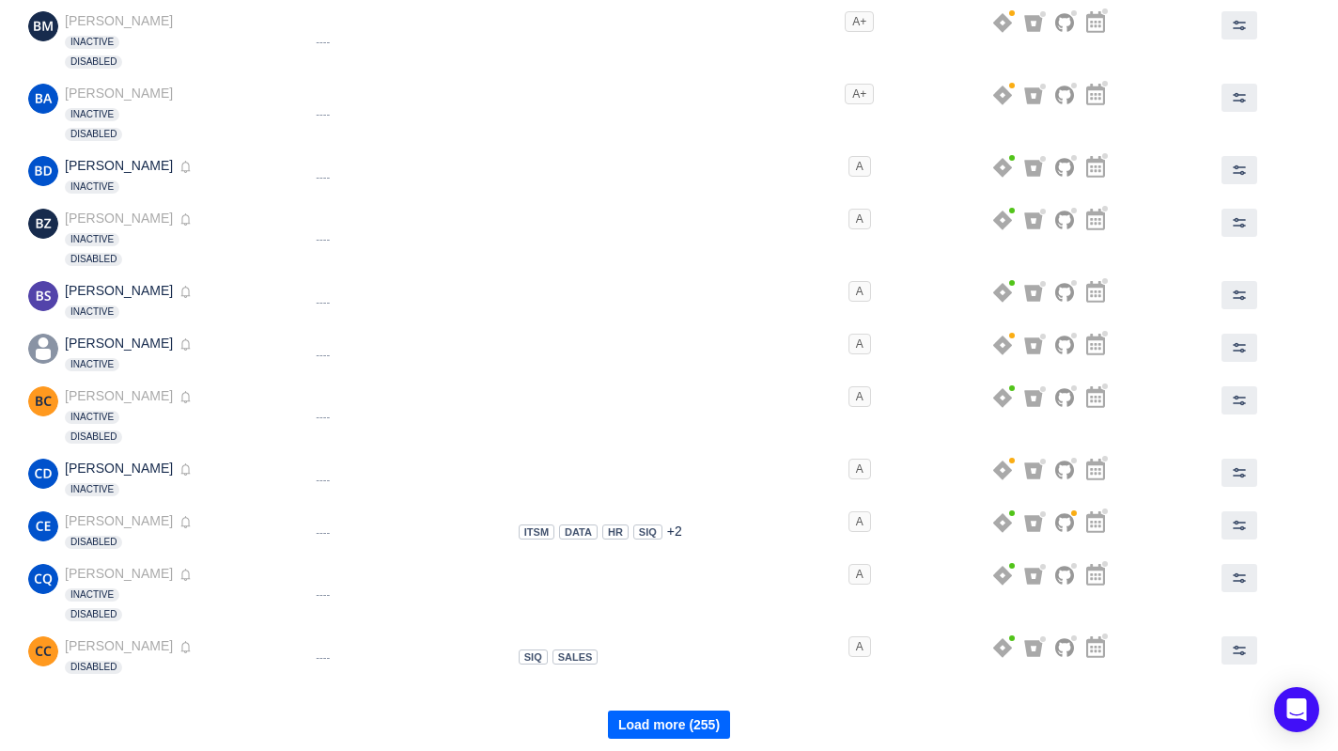
click at [661, 728] on button "Load more (255)" at bounding box center [669, 724] width 122 height 28
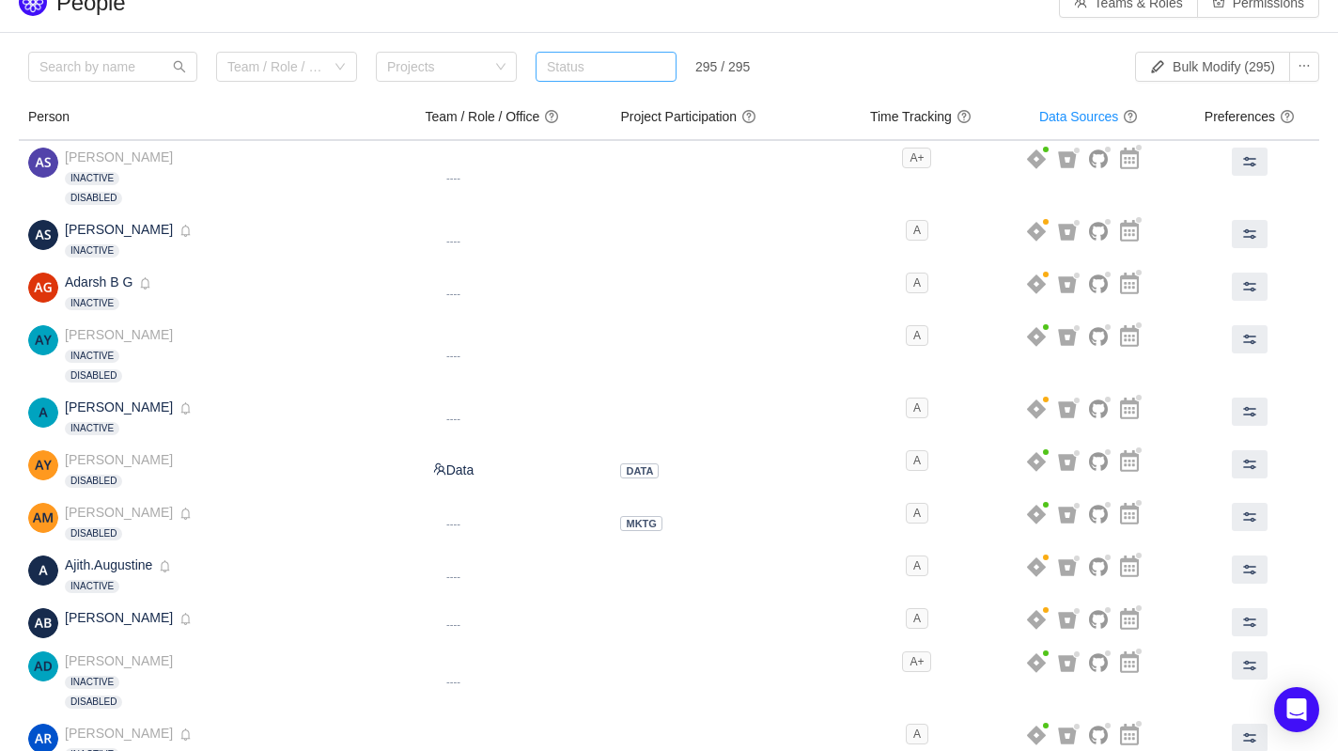
scroll to position [0, 0]
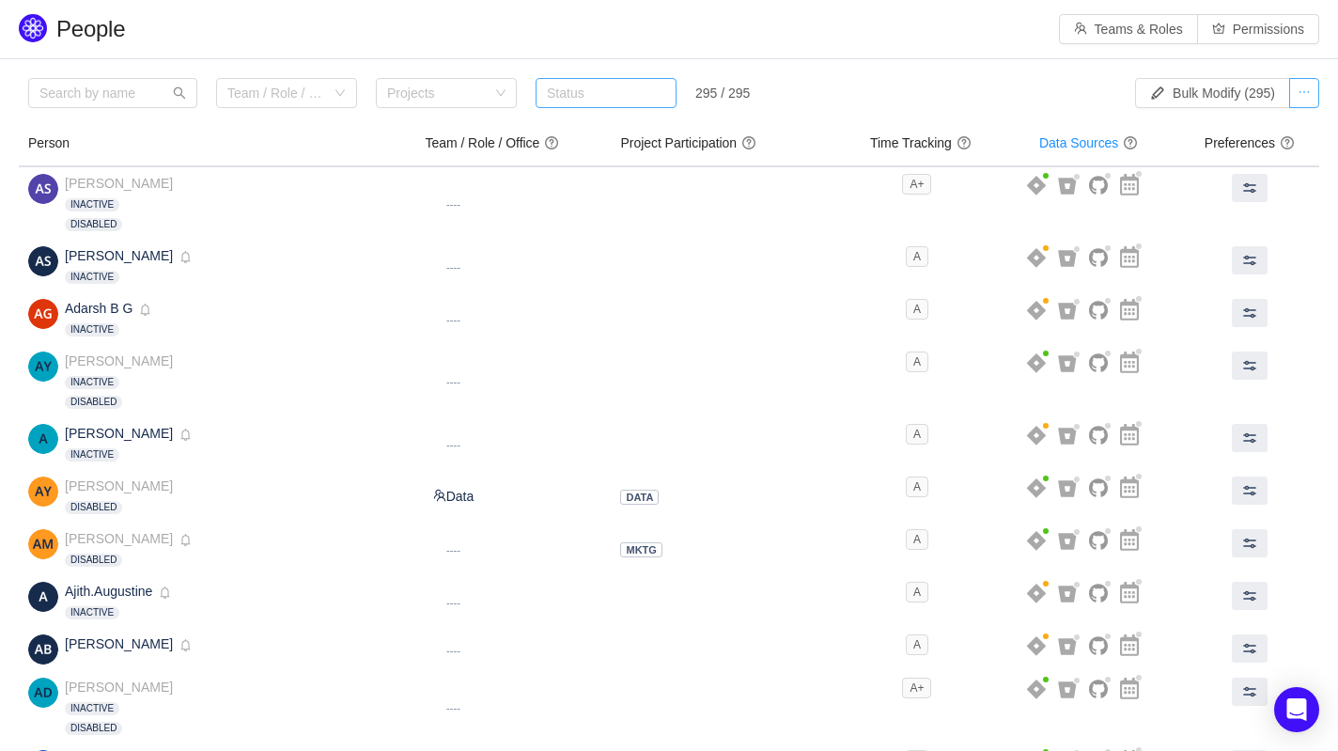
click at [1308, 97] on button "button" at bounding box center [1304, 93] width 30 height 30
click at [945, 95] on div "Team / Role / Office Projects Status 295 / 295" at bounding box center [512, 97] width 969 height 39
click at [616, 100] on div "Status" at bounding box center [602, 93] width 110 height 19
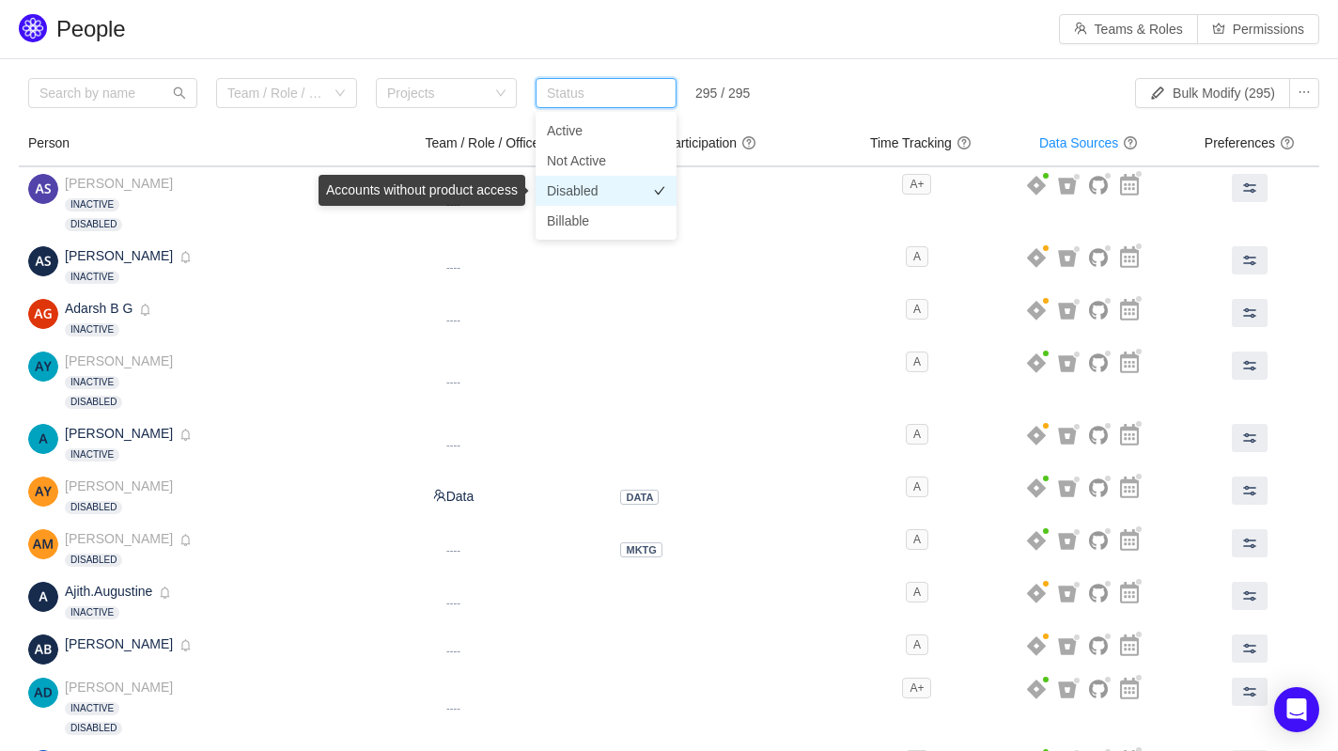
click at [596, 191] on span "Disabled" at bounding box center [572, 190] width 51 height 15
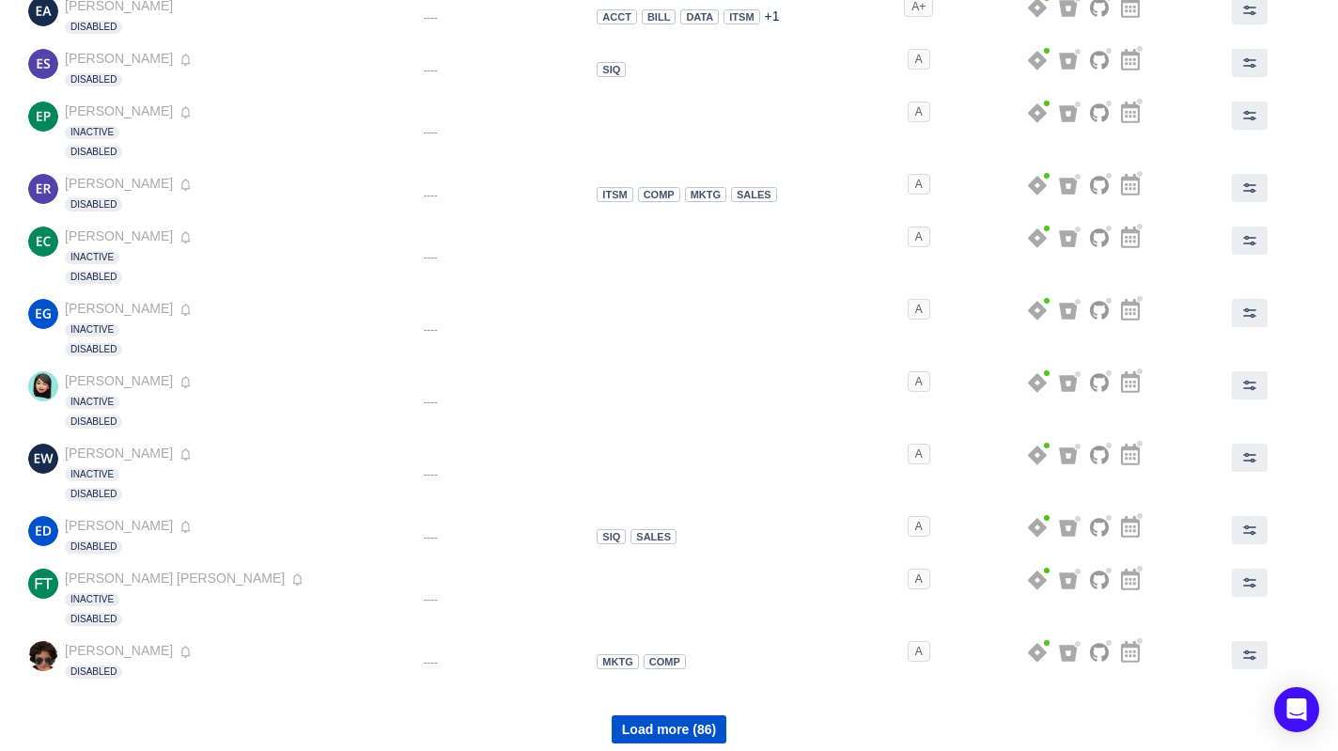
scroll to position [2794, 0]
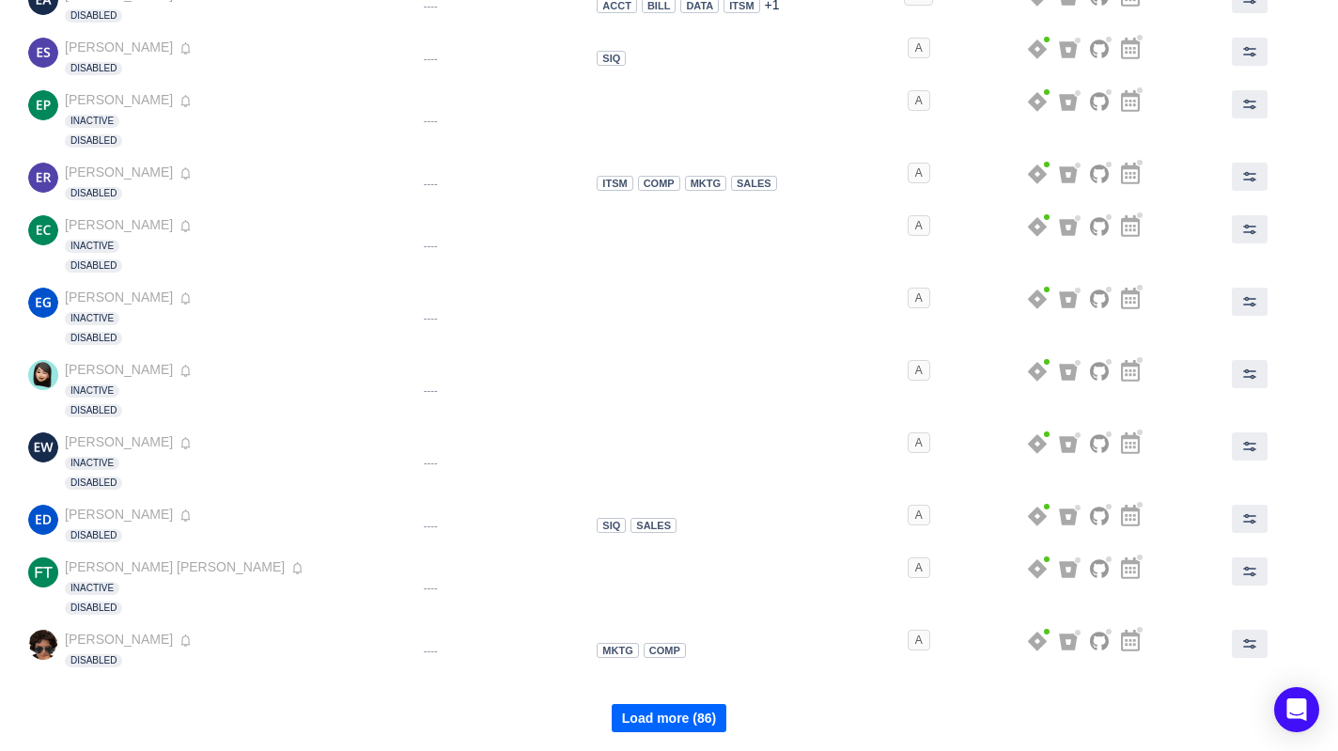
click at [696, 722] on button "Load more (86)" at bounding box center [669, 718] width 115 height 28
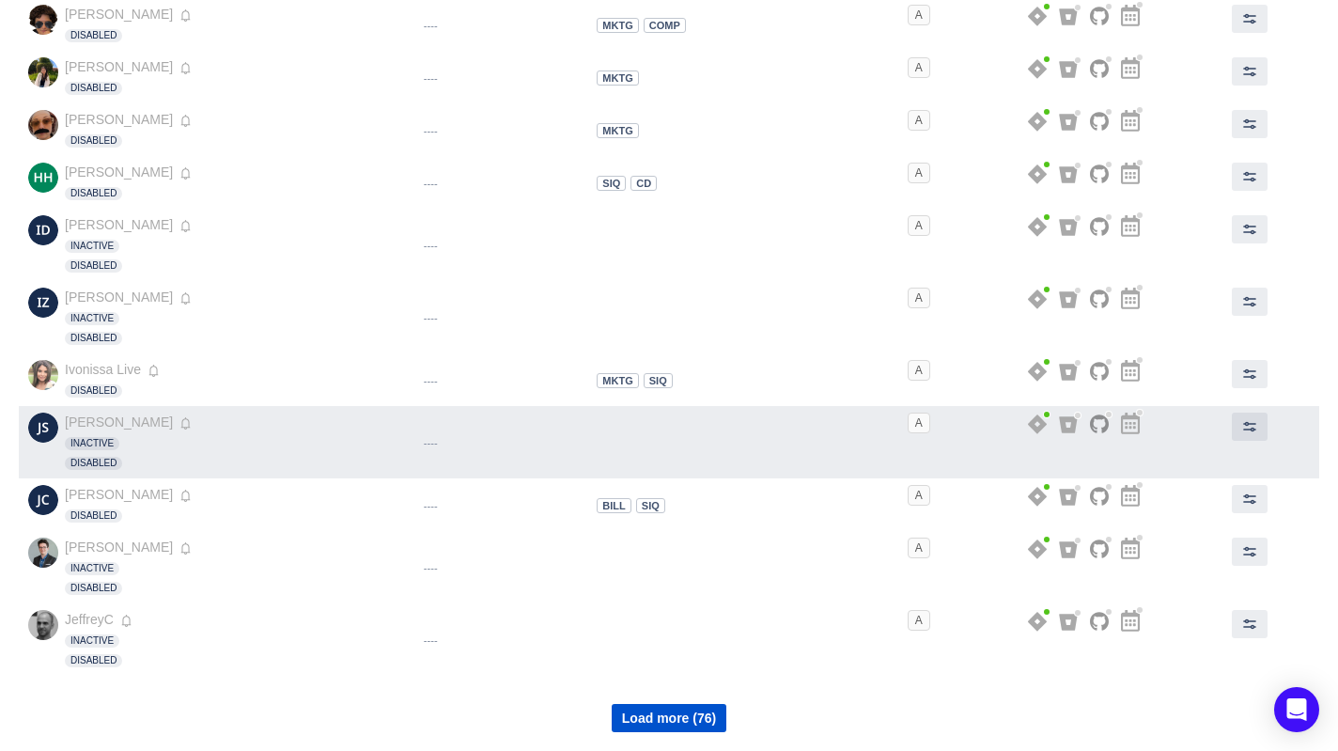
scroll to position [3415, 0]
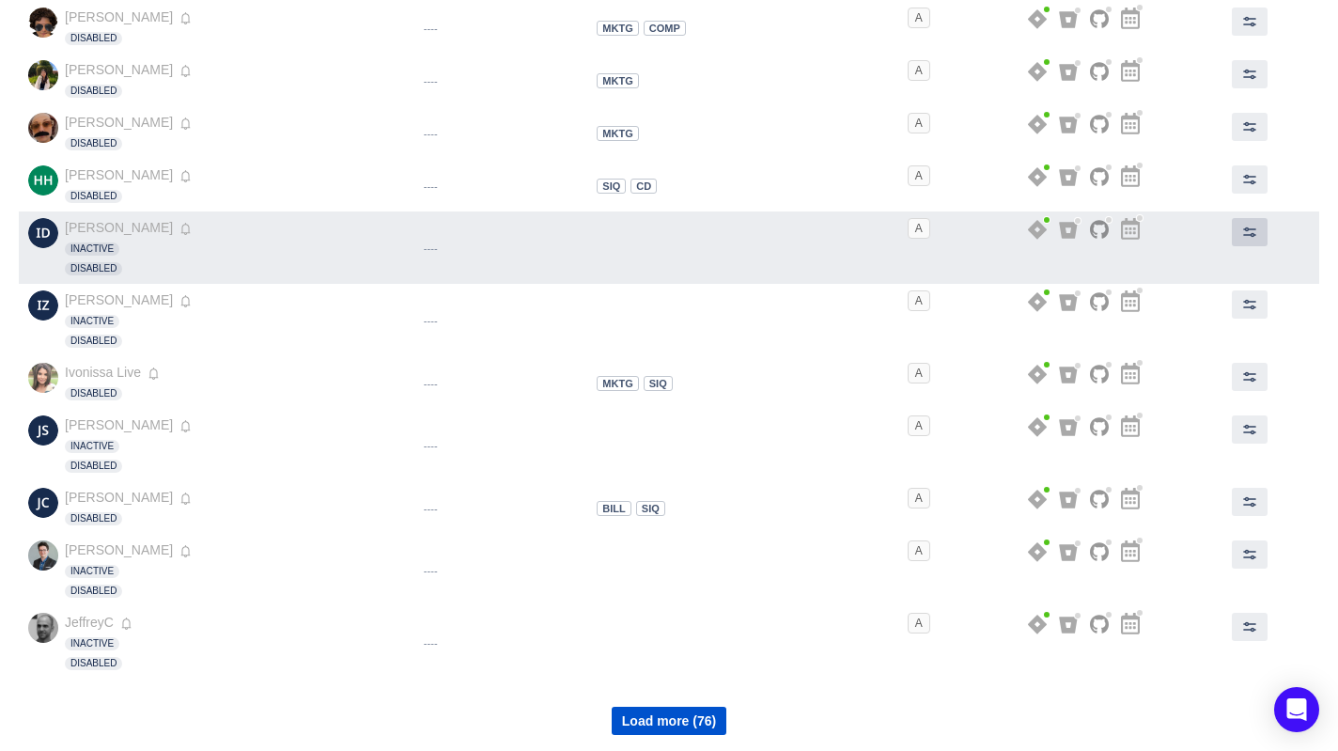
click at [1242, 233] on span at bounding box center [1249, 232] width 15 height 15
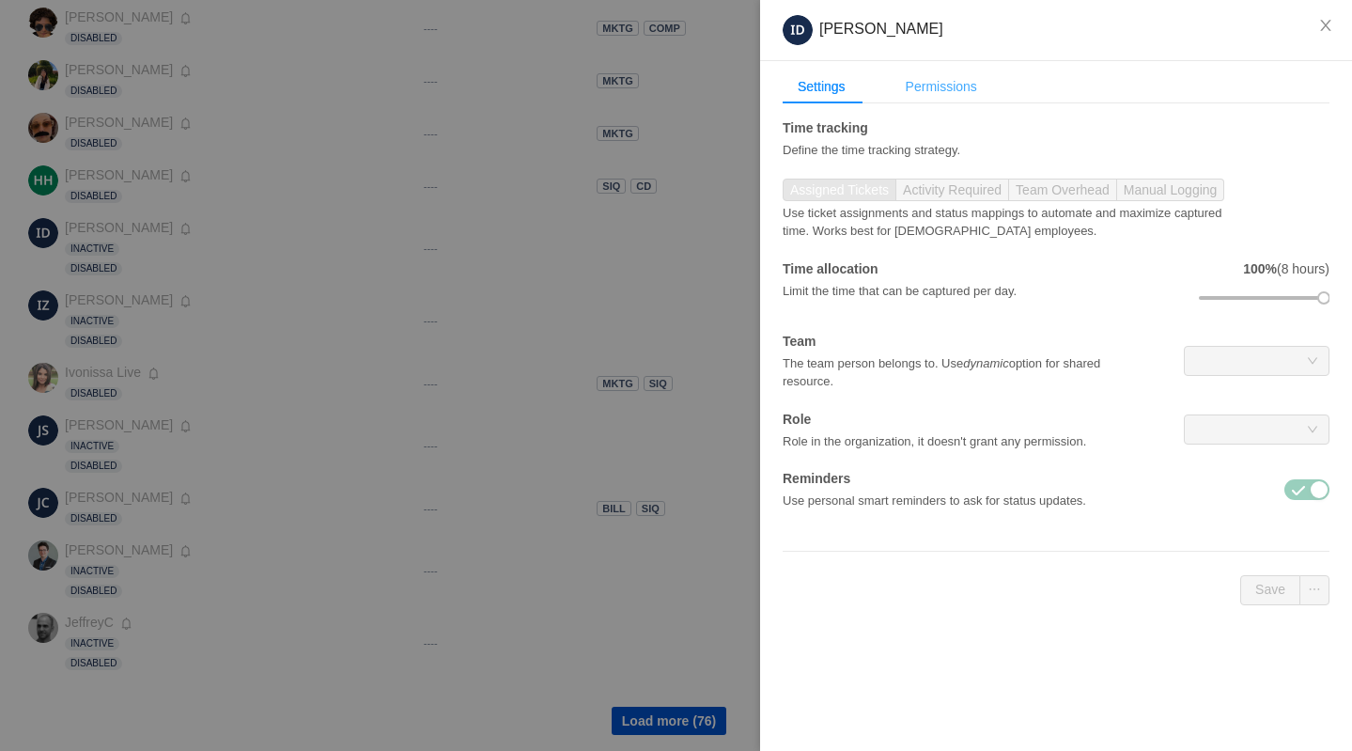
click at [940, 89] on div "Permissions" at bounding box center [941, 87] width 101 height 35
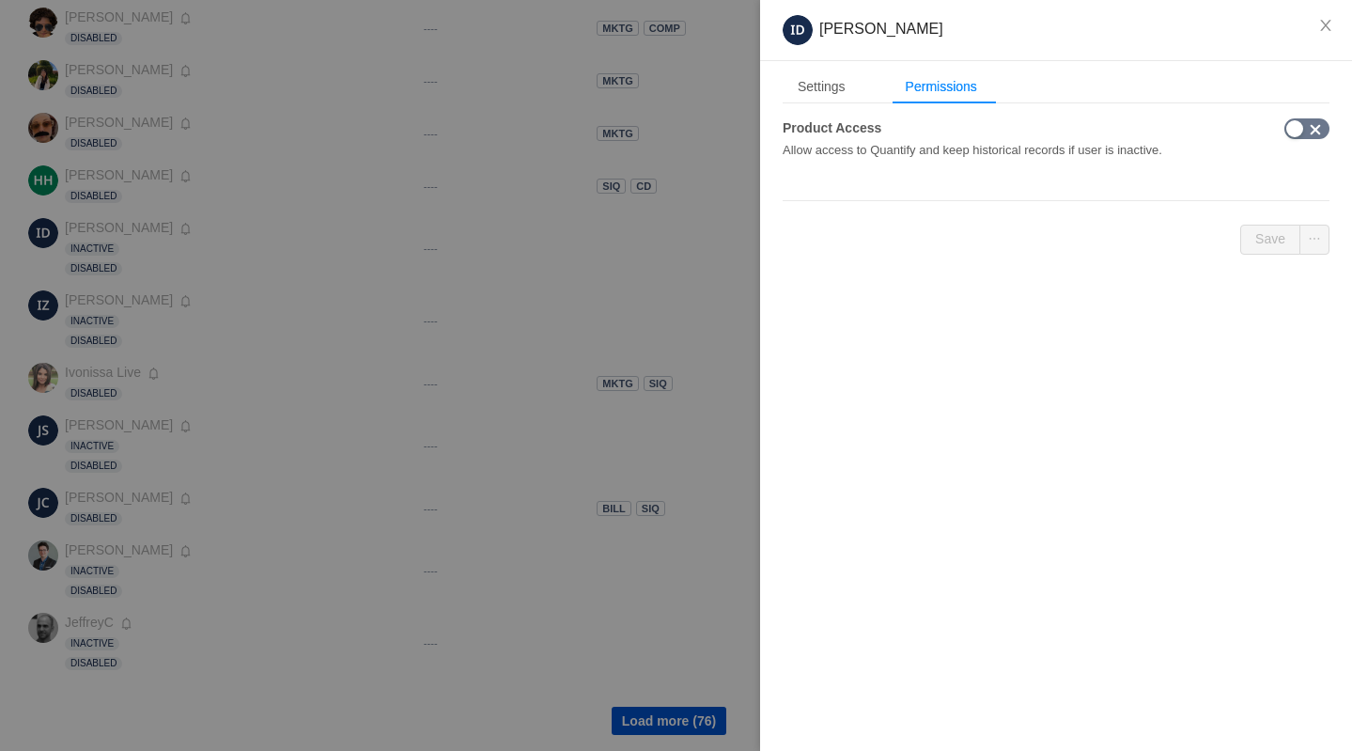
click at [1296, 125] on button "button" at bounding box center [1306, 128] width 45 height 21
drag, startPoint x: 1268, startPoint y: 239, endPoint x: 1183, endPoint y: 221, distance: 87.3
click at [1268, 238] on button "Save" at bounding box center [1270, 240] width 60 height 30
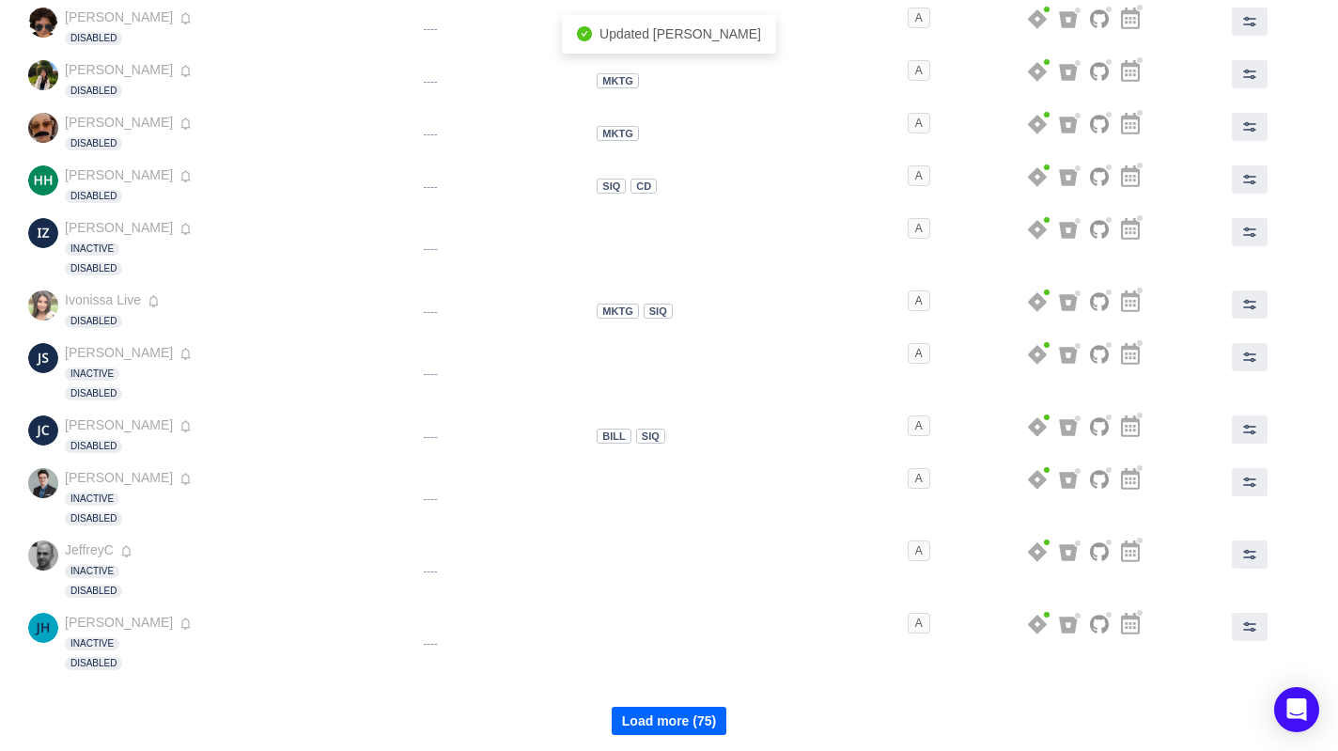
click at [662, 727] on button "Load more (75)" at bounding box center [669, 721] width 115 height 28
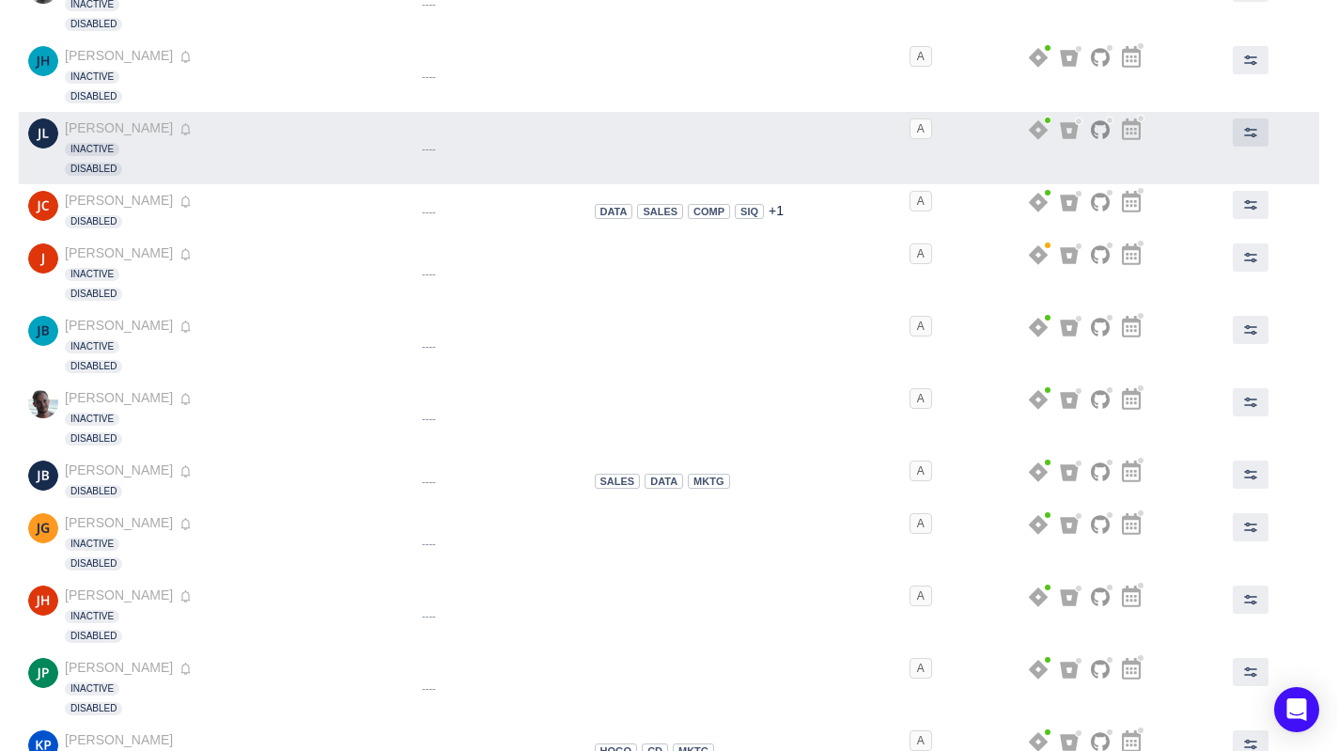
scroll to position [4083, 0]
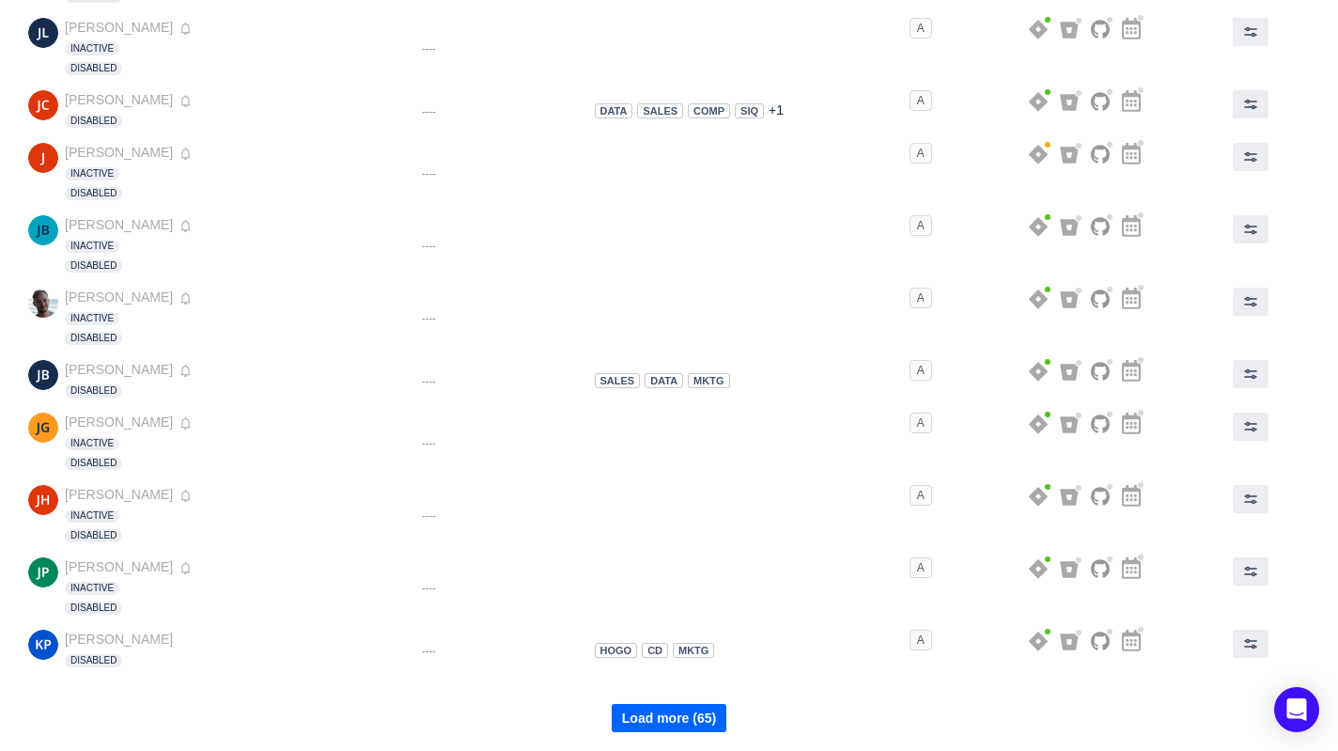
click at [680, 721] on button "Load more (65)" at bounding box center [669, 718] width 115 height 28
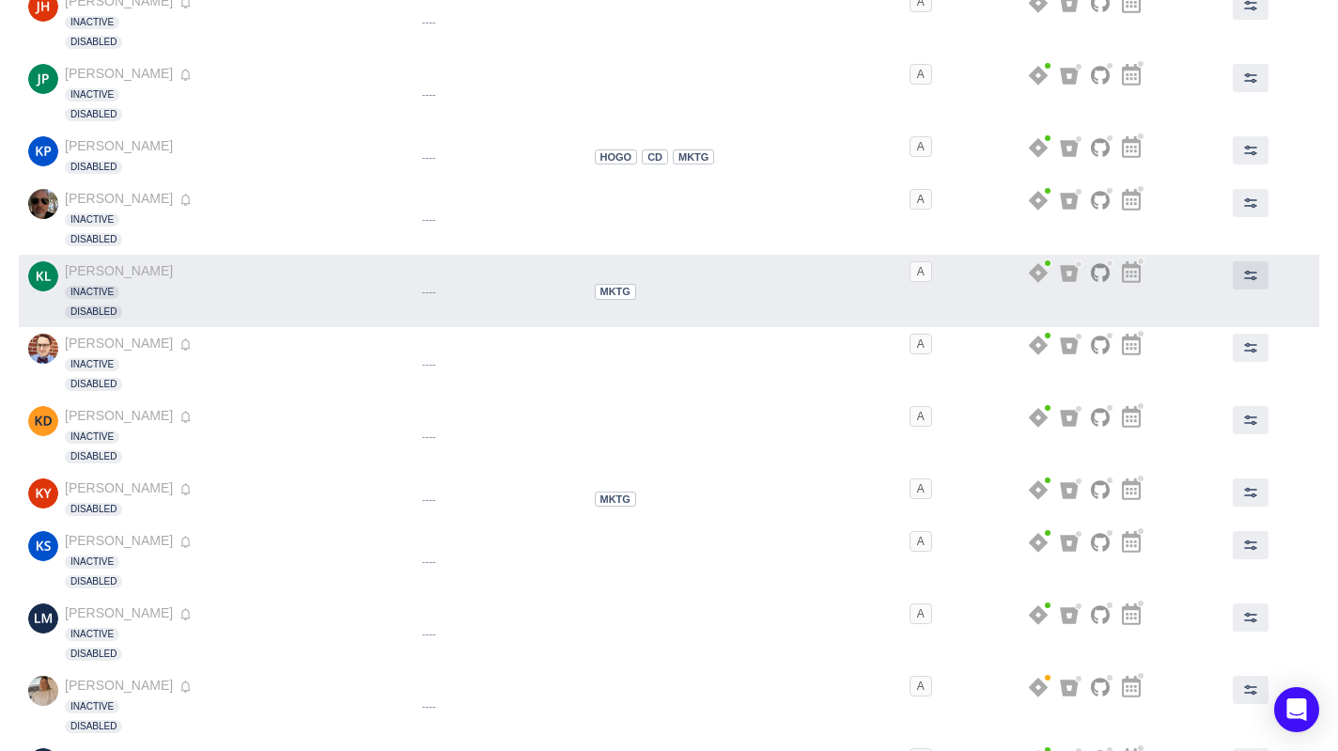
scroll to position [4580, 0]
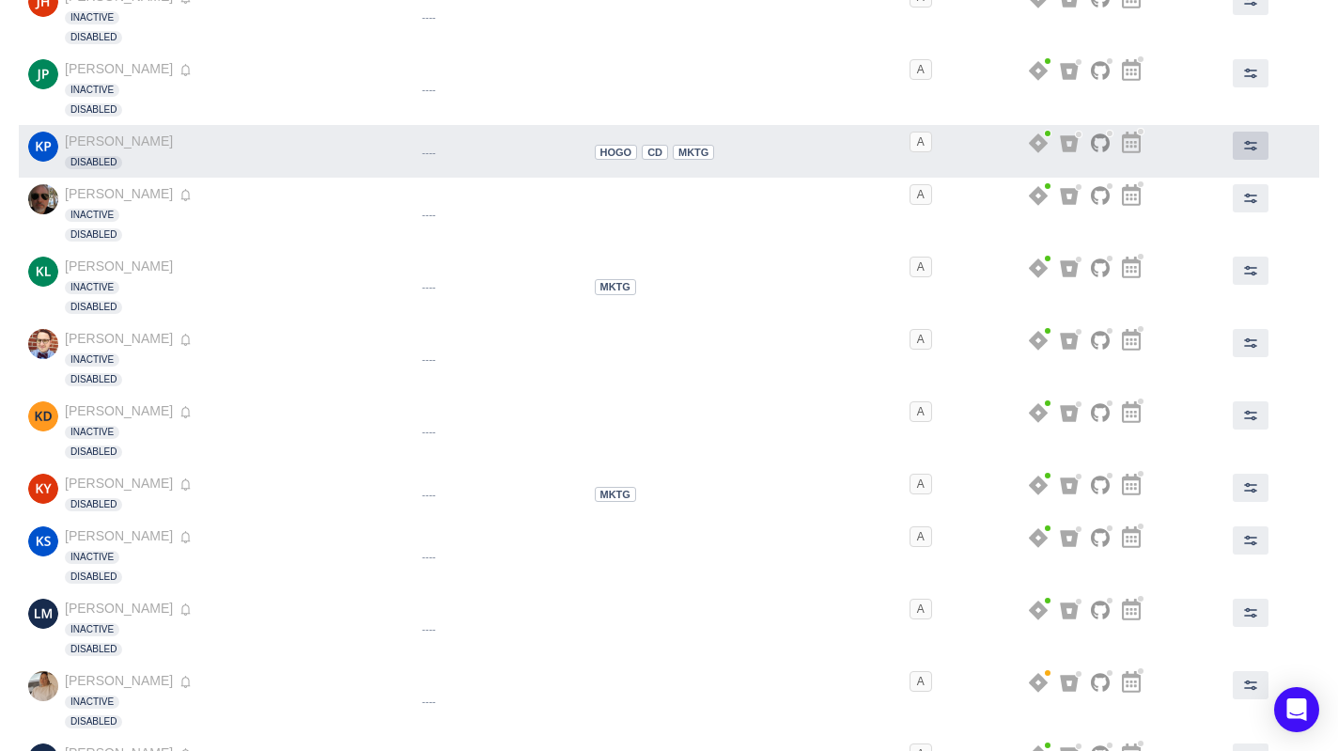
click at [1233, 150] on button at bounding box center [1251, 146] width 36 height 28
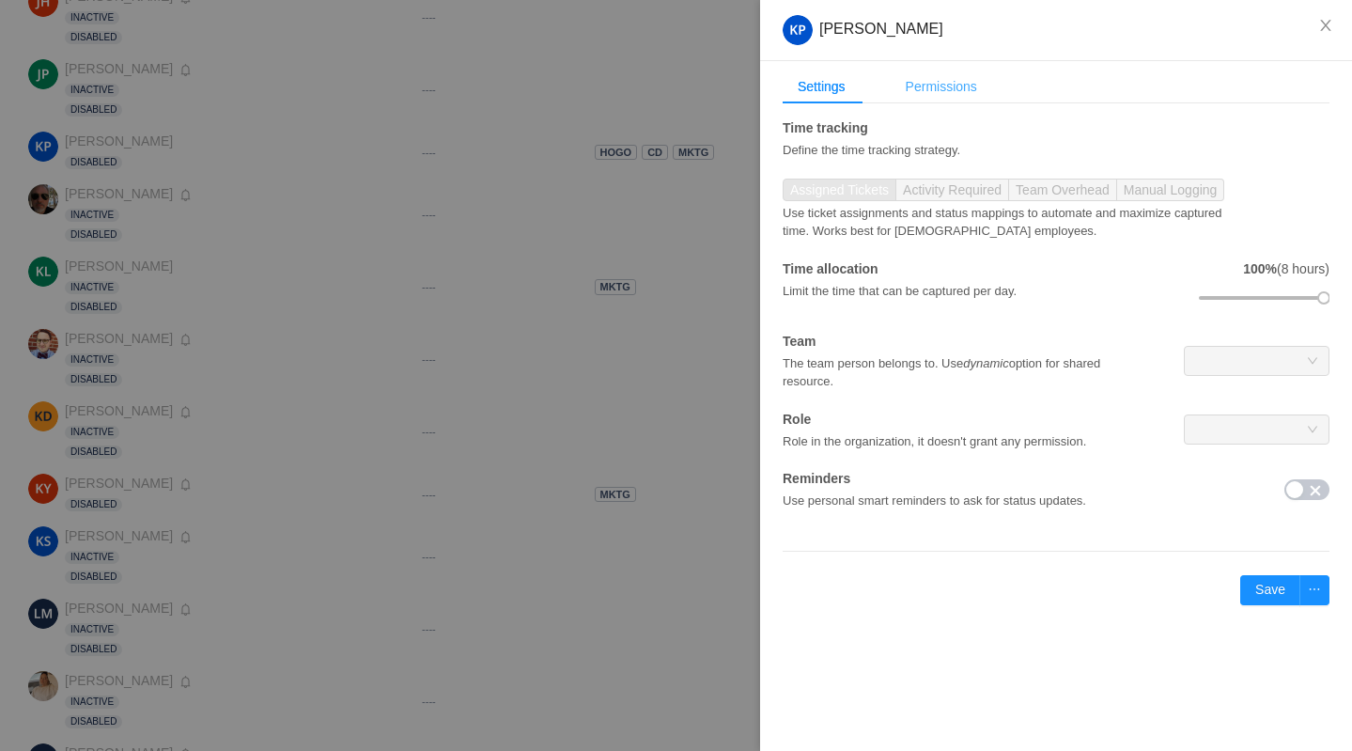
click at [967, 89] on div "Permissions" at bounding box center [941, 87] width 101 height 35
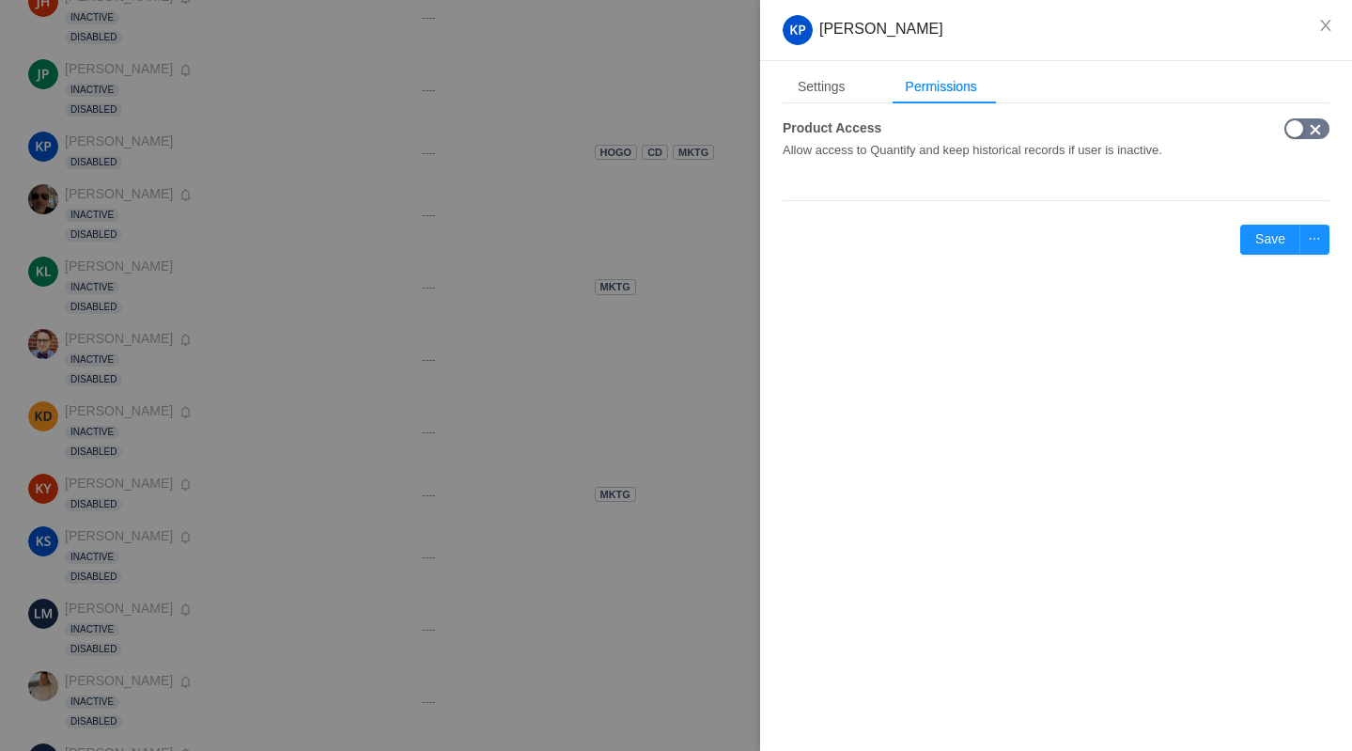
click at [1298, 129] on button "button" at bounding box center [1306, 128] width 45 height 21
click at [1272, 236] on button "Save" at bounding box center [1270, 240] width 60 height 30
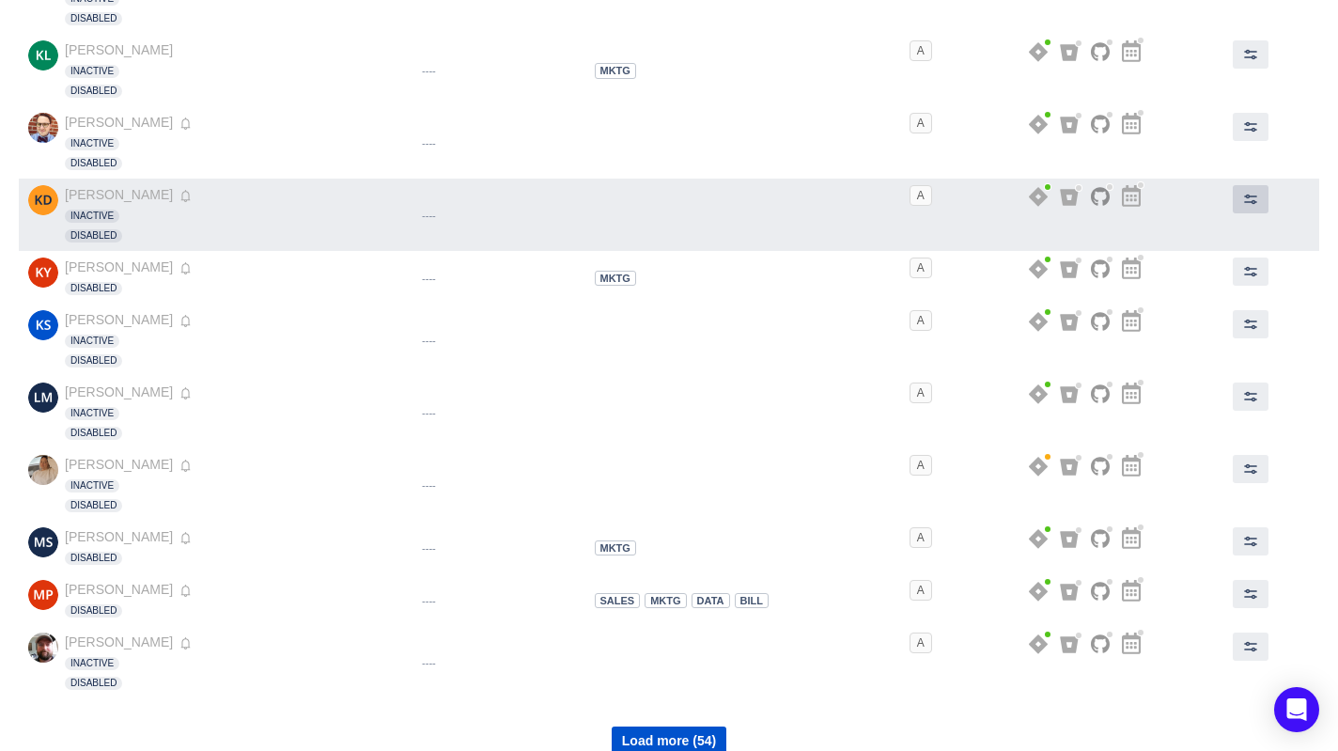
scroll to position [4767, 0]
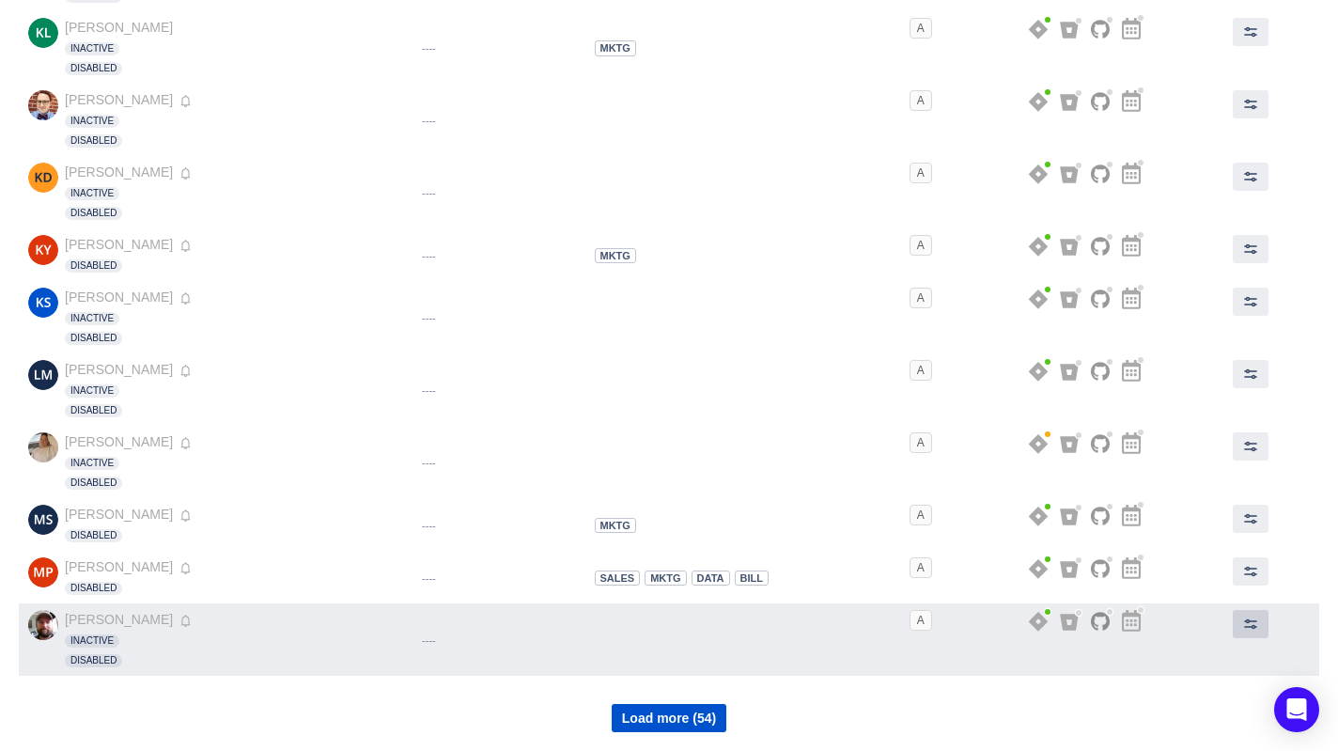
click at [1244, 623] on span at bounding box center [1250, 623] width 15 height 15
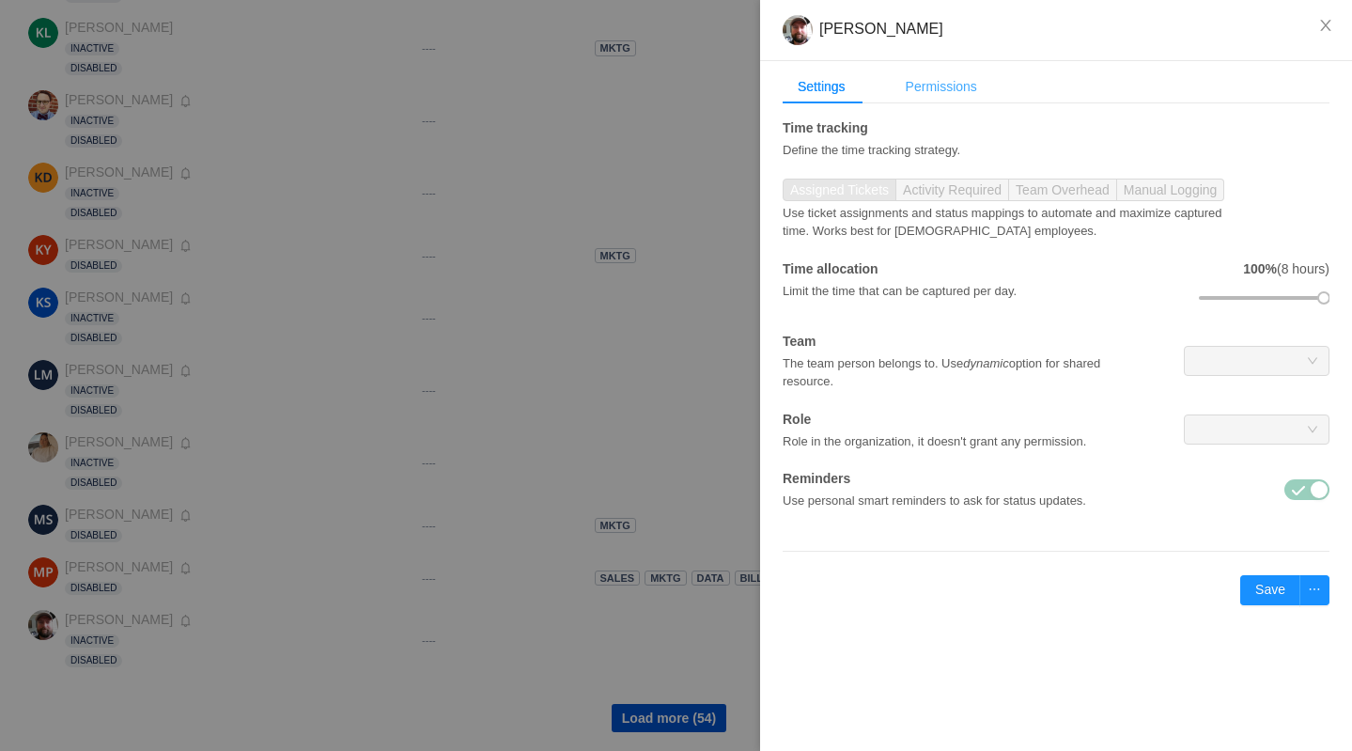
drag, startPoint x: 932, startPoint y: 90, endPoint x: 949, endPoint y: 89, distance: 16.9
click at [932, 90] on div "Permissions" at bounding box center [941, 87] width 101 height 35
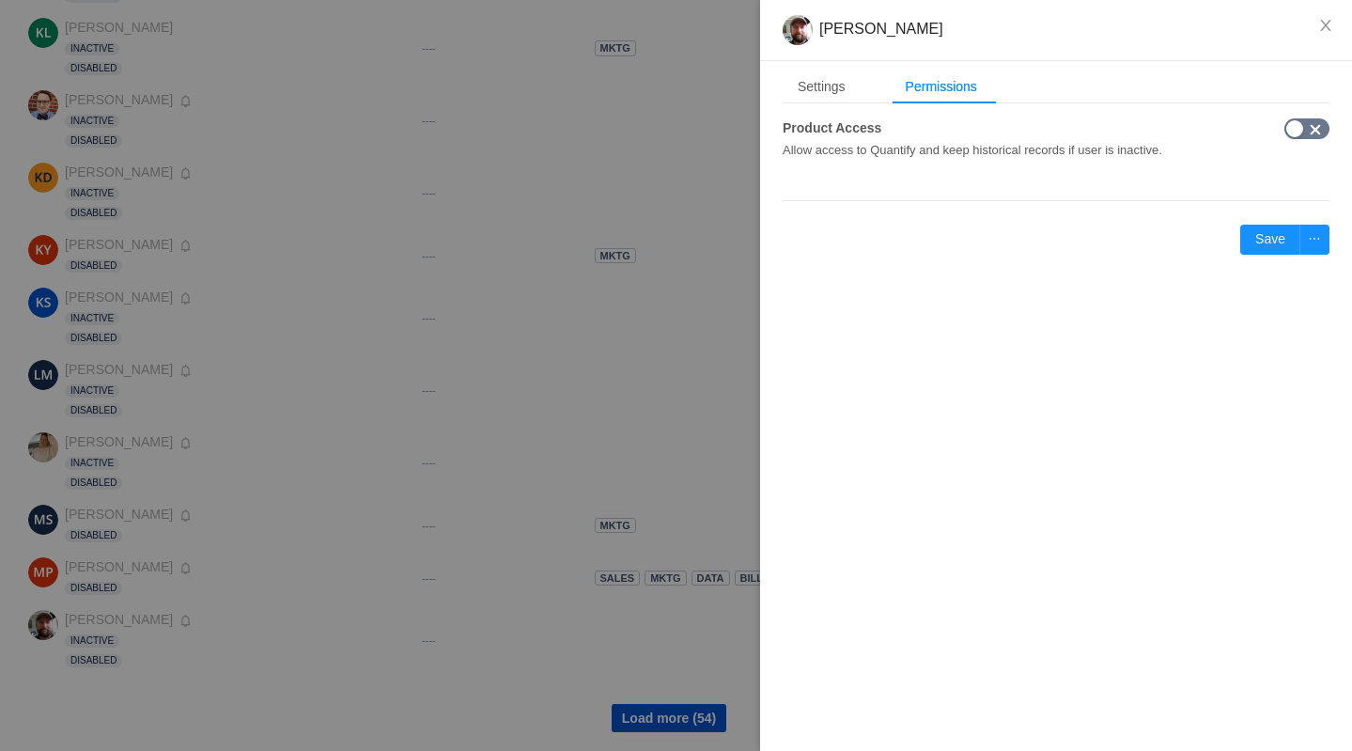
click at [1301, 131] on button "button" at bounding box center [1306, 128] width 45 height 21
drag, startPoint x: 1280, startPoint y: 234, endPoint x: 1128, endPoint y: 179, distance: 160.8
click at [1280, 234] on button "Save" at bounding box center [1270, 240] width 60 height 30
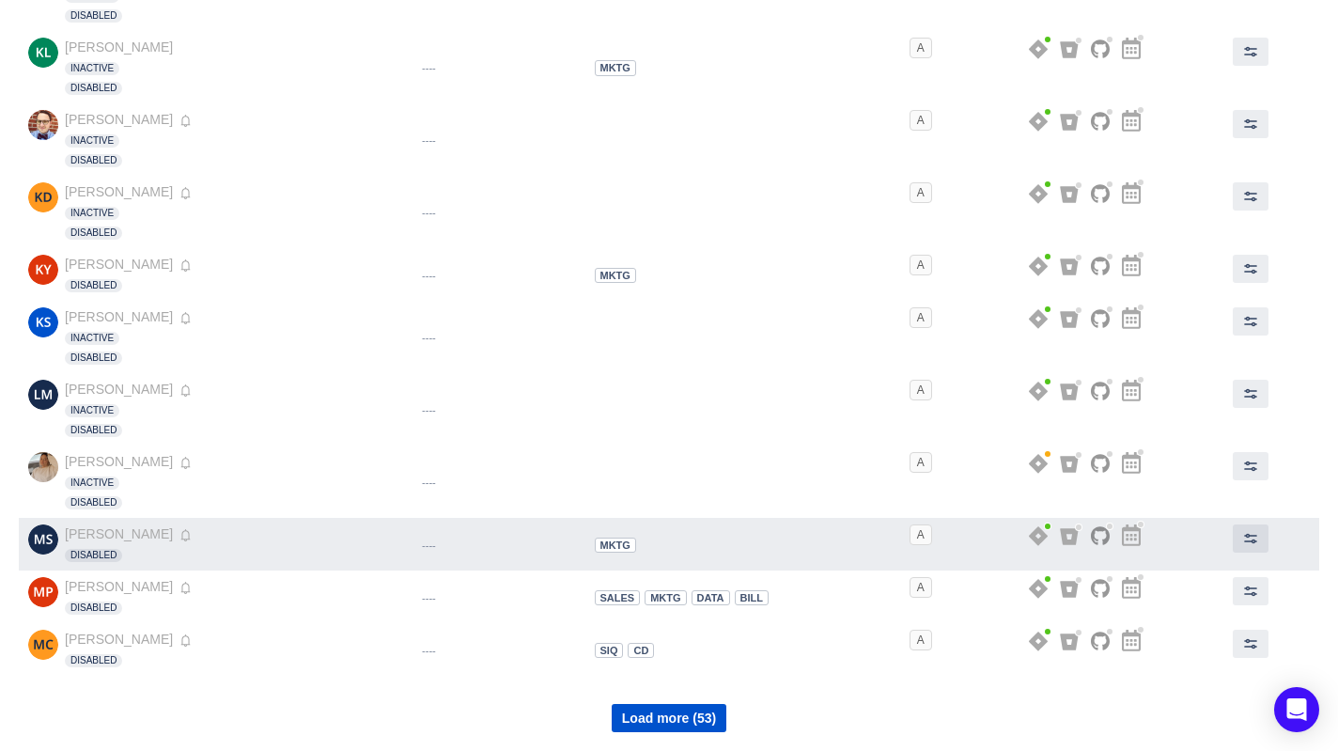
scroll to position [4748, 0]
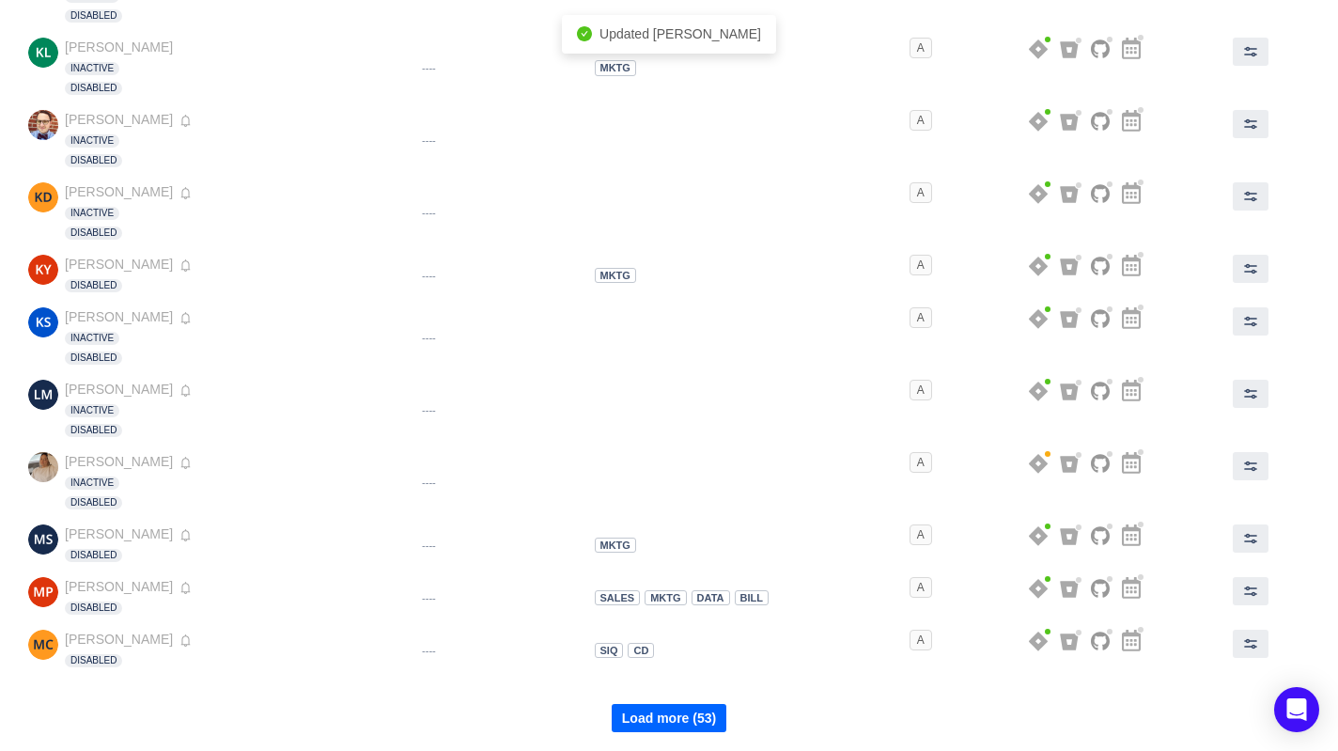
click at [692, 720] on button "Load more (53)" at bounding box center [669, 718] width 115 height 28
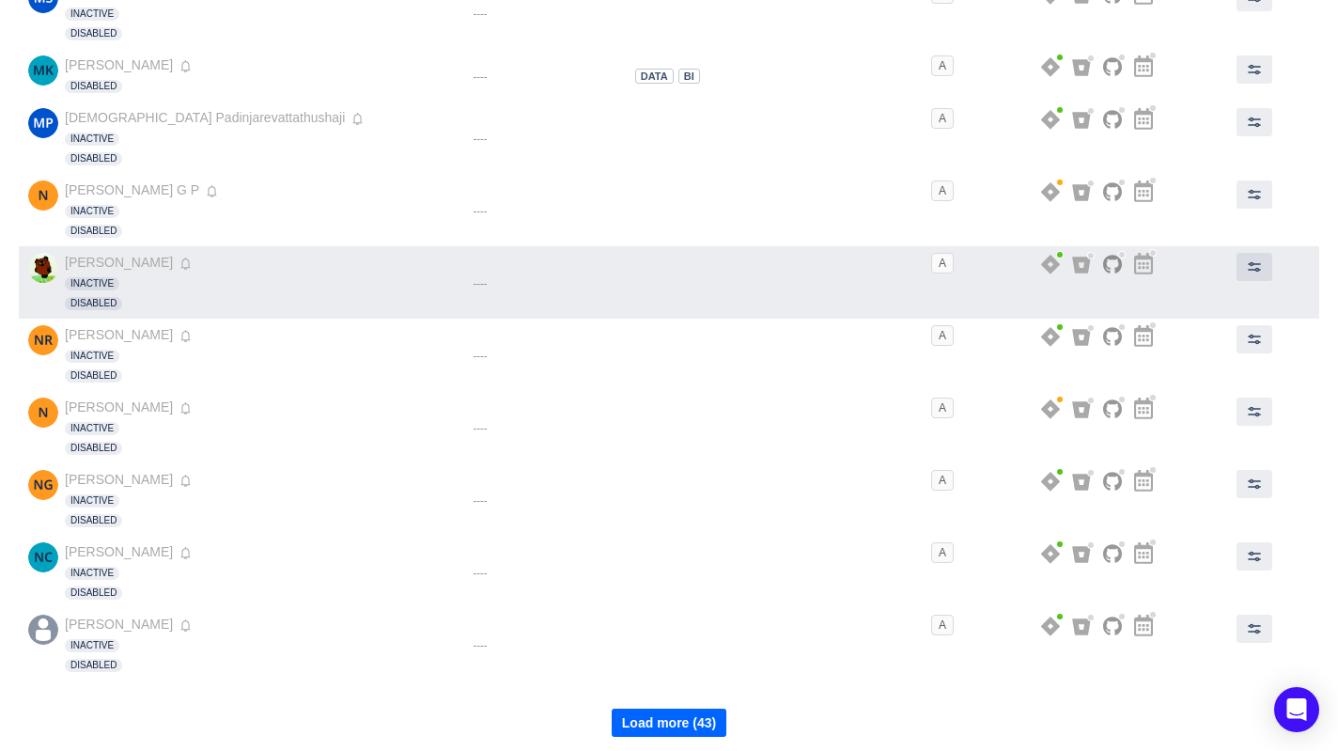
scroll to position [5451, 0]
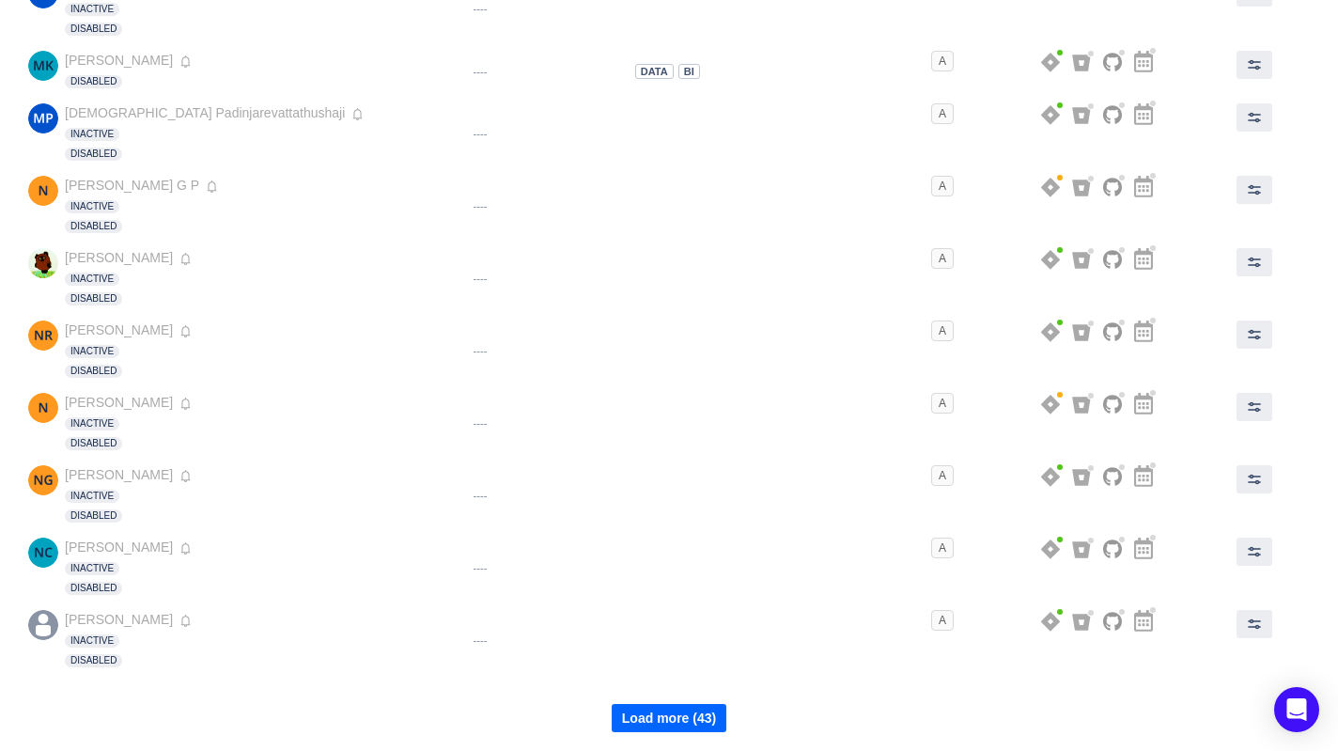
click at [684, 721] on button "Load more (43)" at bounding box center [669, 718] width 115 height 28
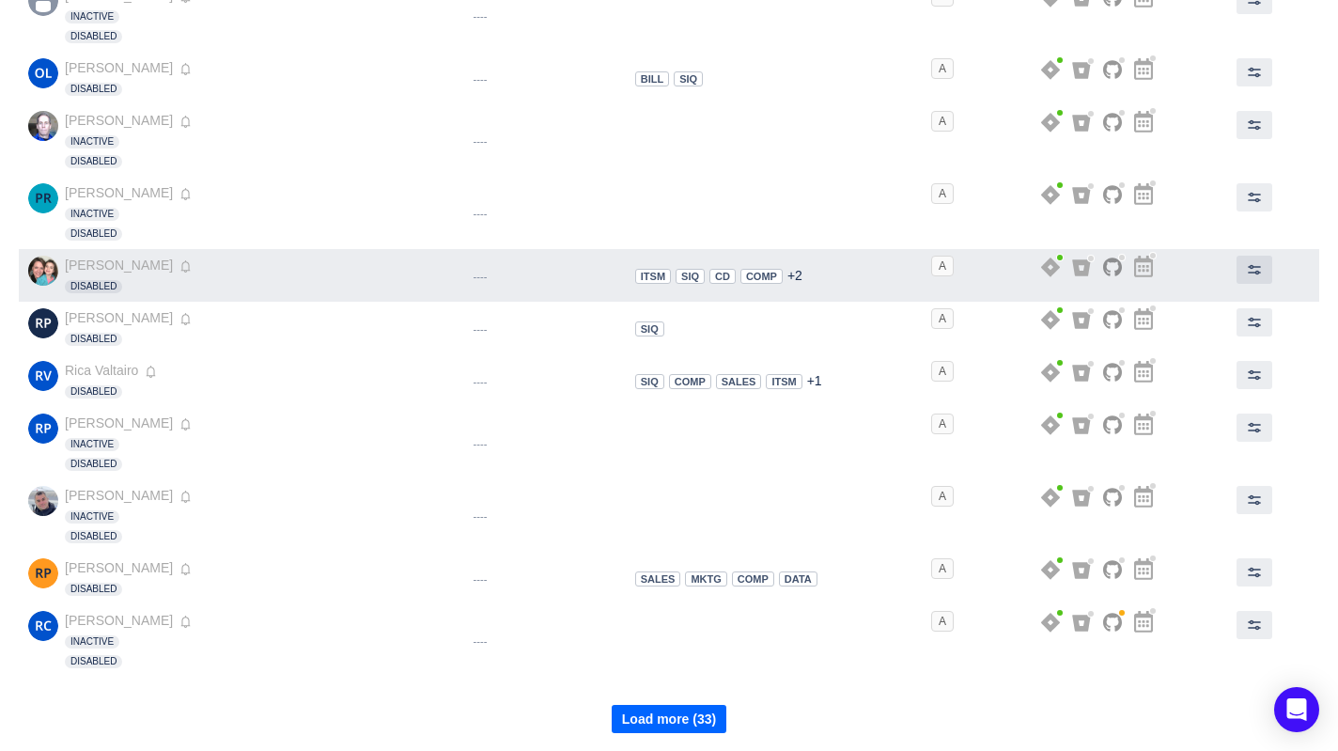
scroll to position [6076, 0]
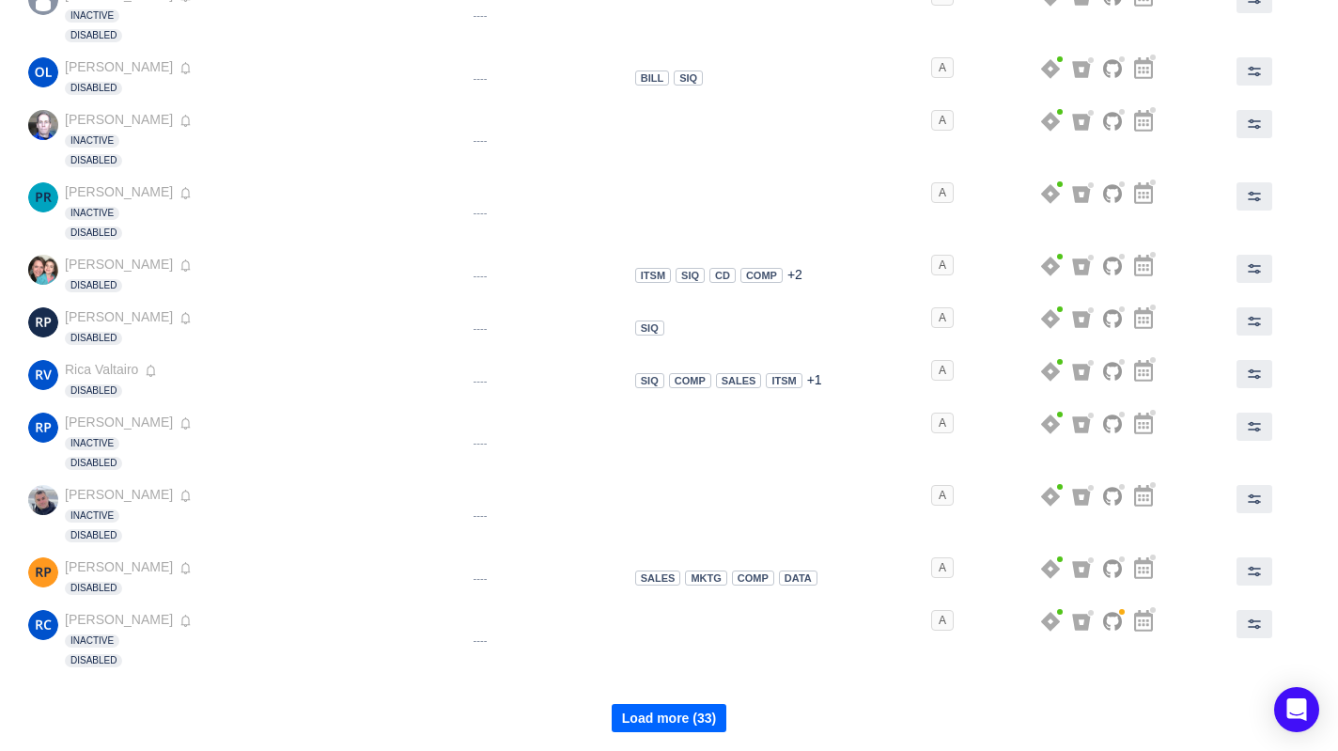
click at [675, 718] on button "Load more (33)" at bounding box center [669, 718] width 115 height 28
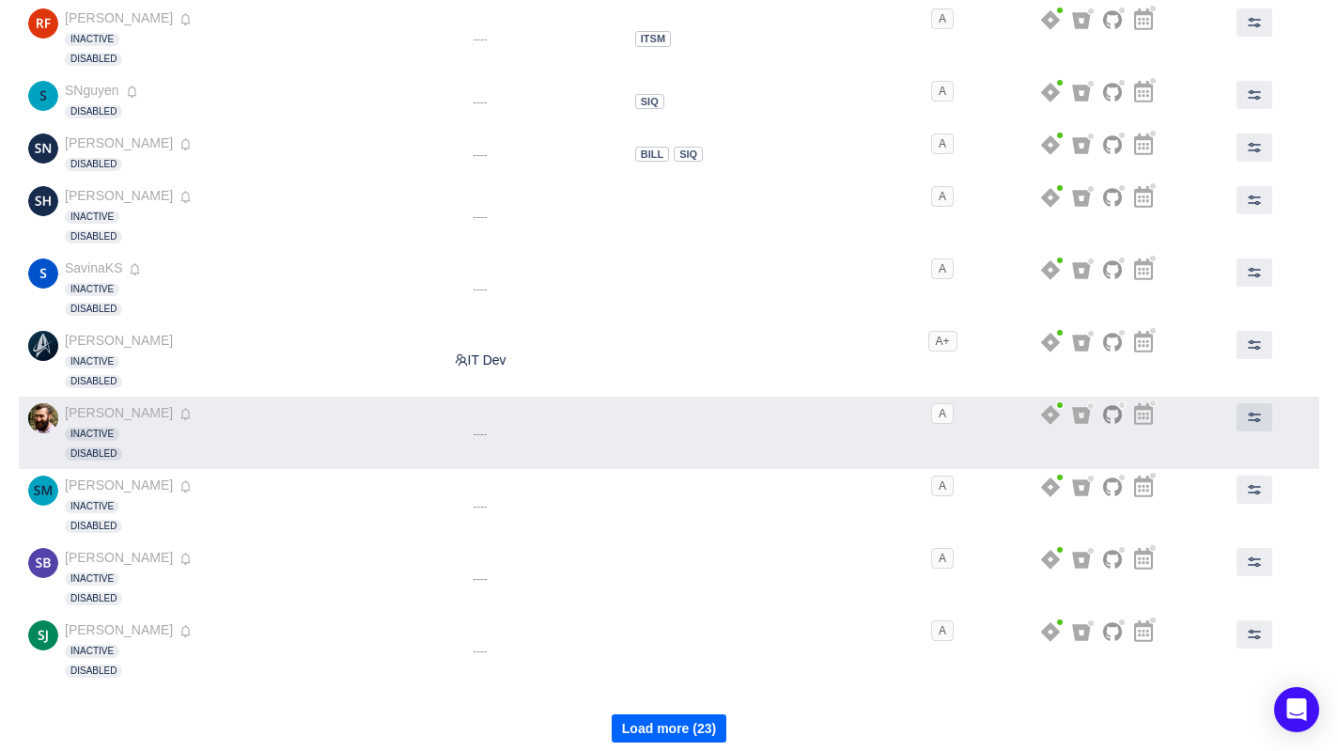
scroll to position [6760, 0]
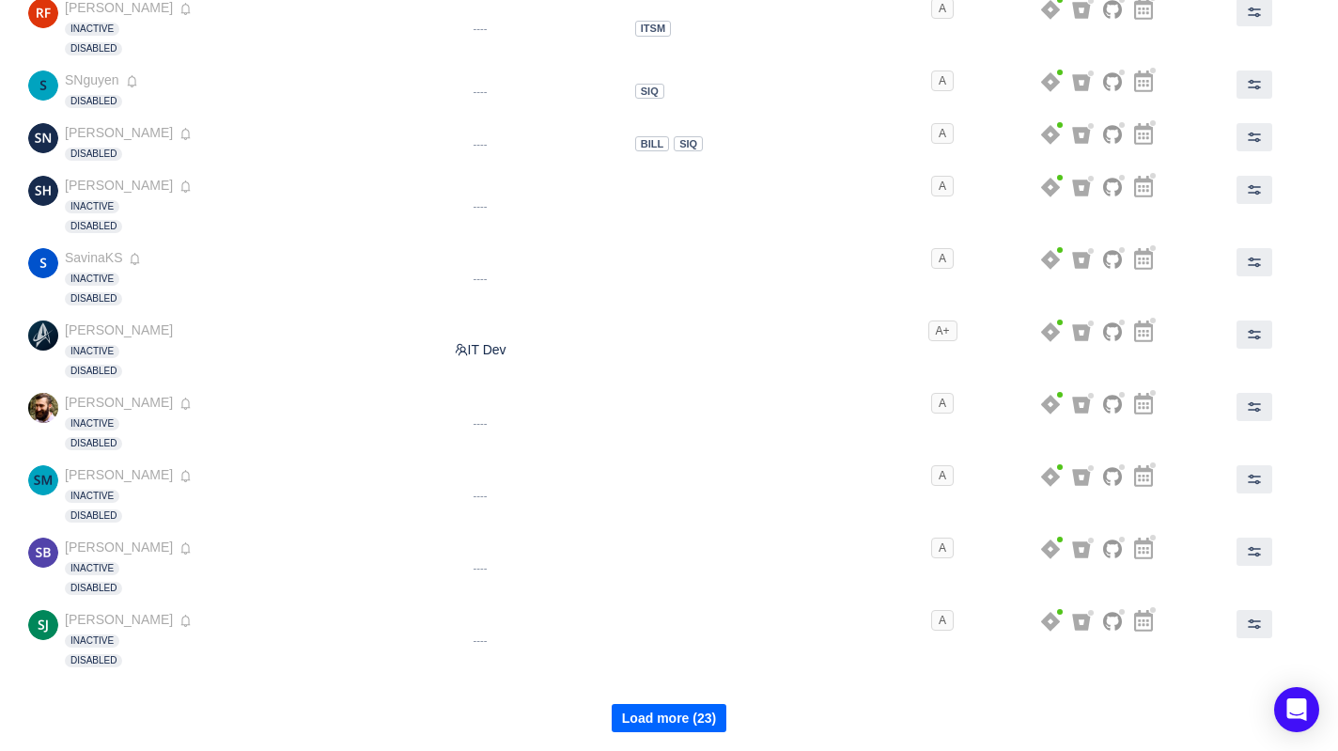
click at [687, 715] on button "Load more (23)" at bounding box center [669, 718] width 115 height 28
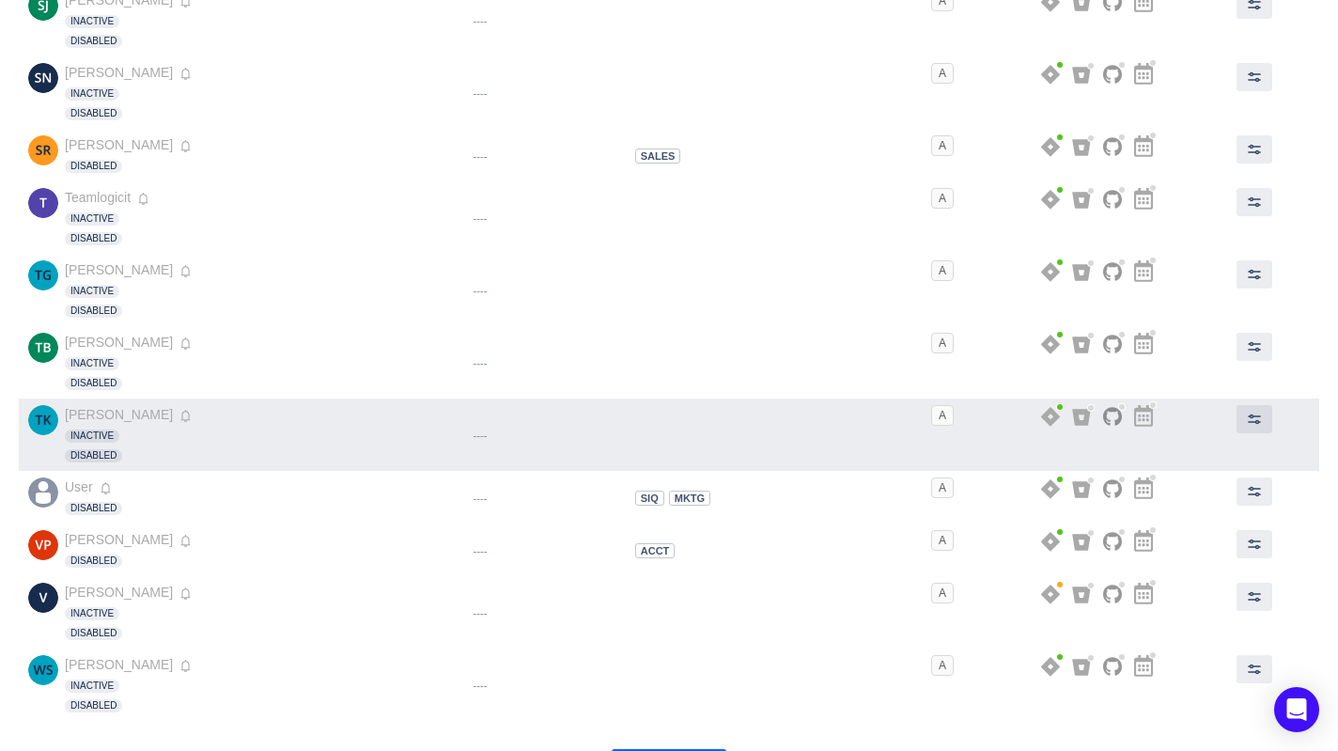
scroll to position [7424, 0]
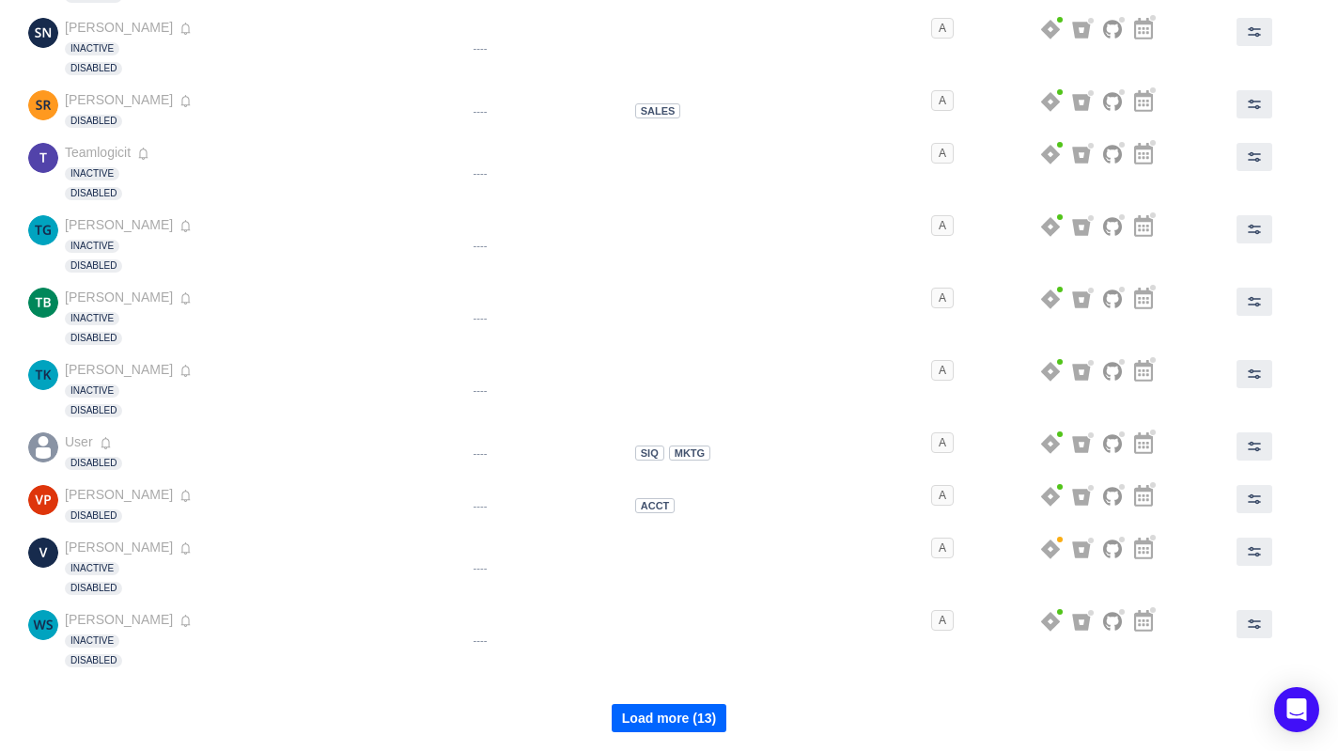
click at [684, 719] on button "Load more (13)" at bounding box center [669, 718] width 115 height 28
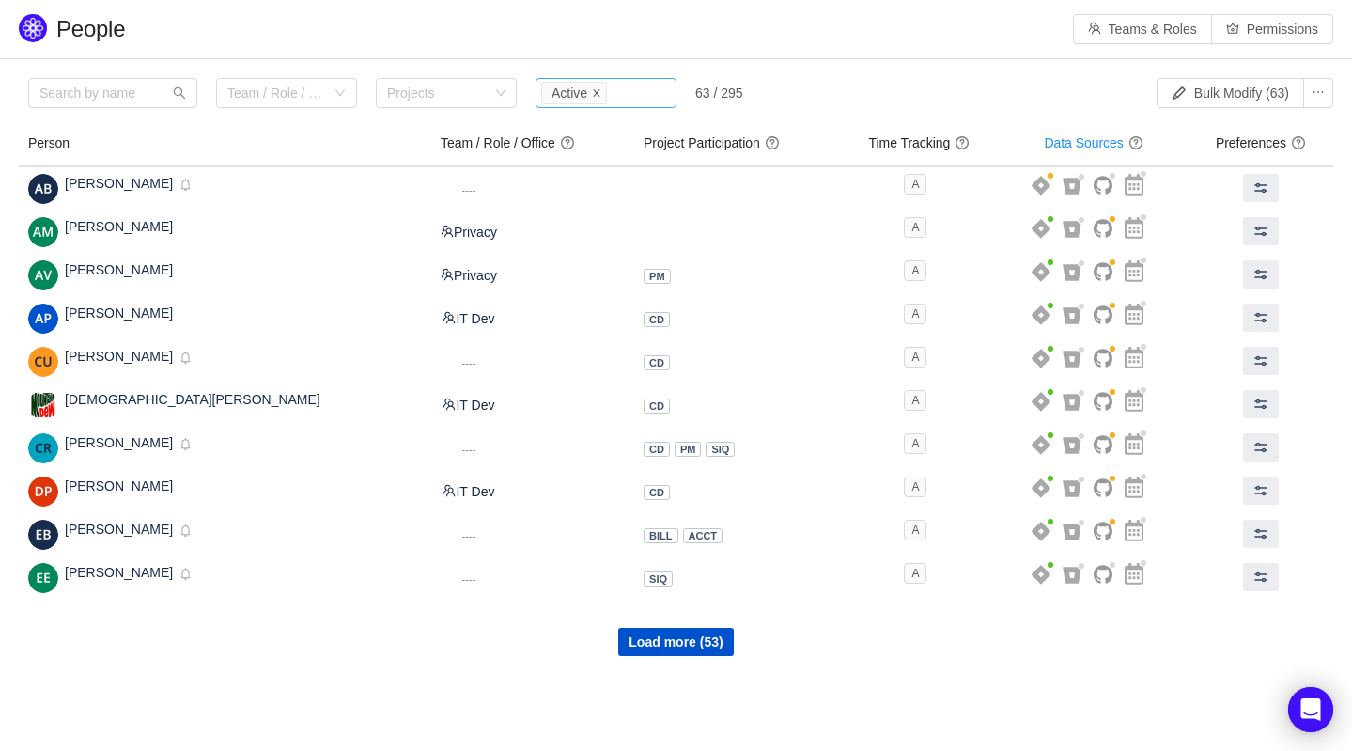
click at [601, 93] on icon "icon: close" at bounding box center [596, 92] width 9 height 9
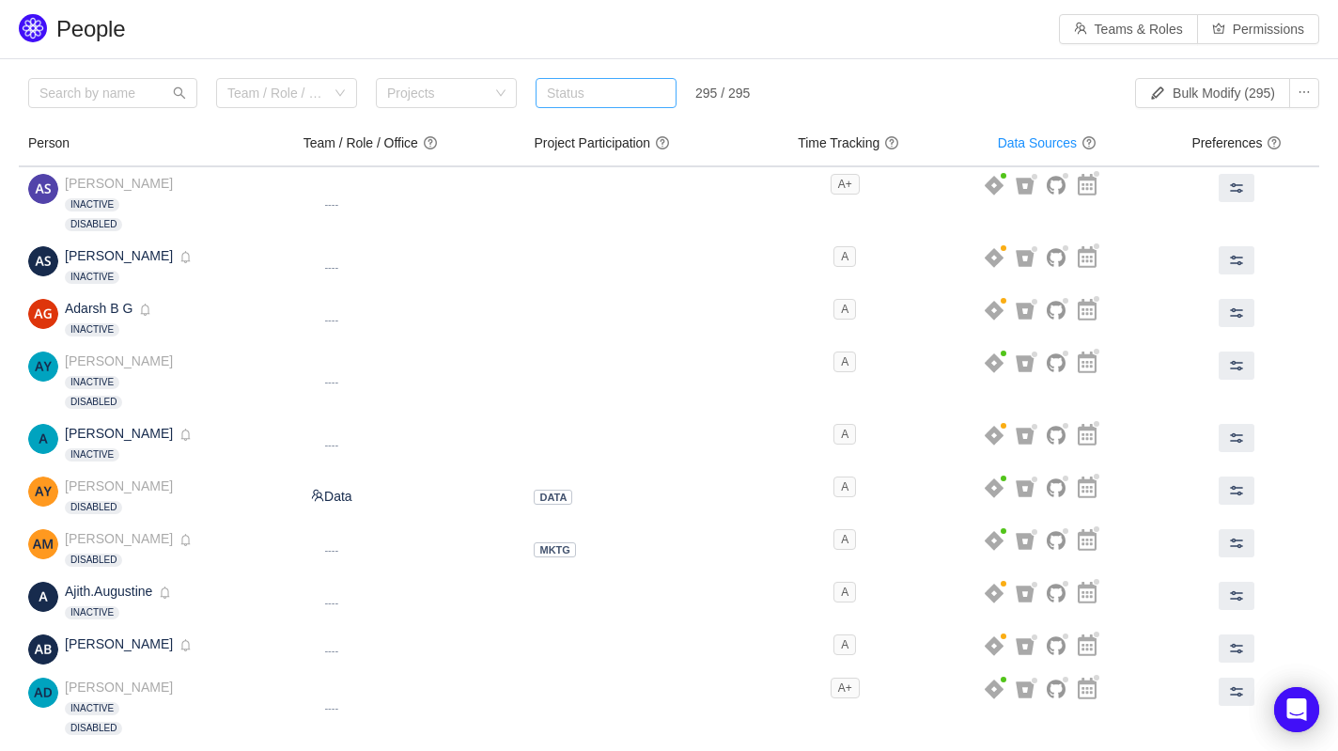
click at [606, 101] on div "Status" at bounding box center [602, 93] width 110 height 19
type input "disab"
click at [558, 136] on span "Disabled" at bounding box center [572, 130] width 51 height 15
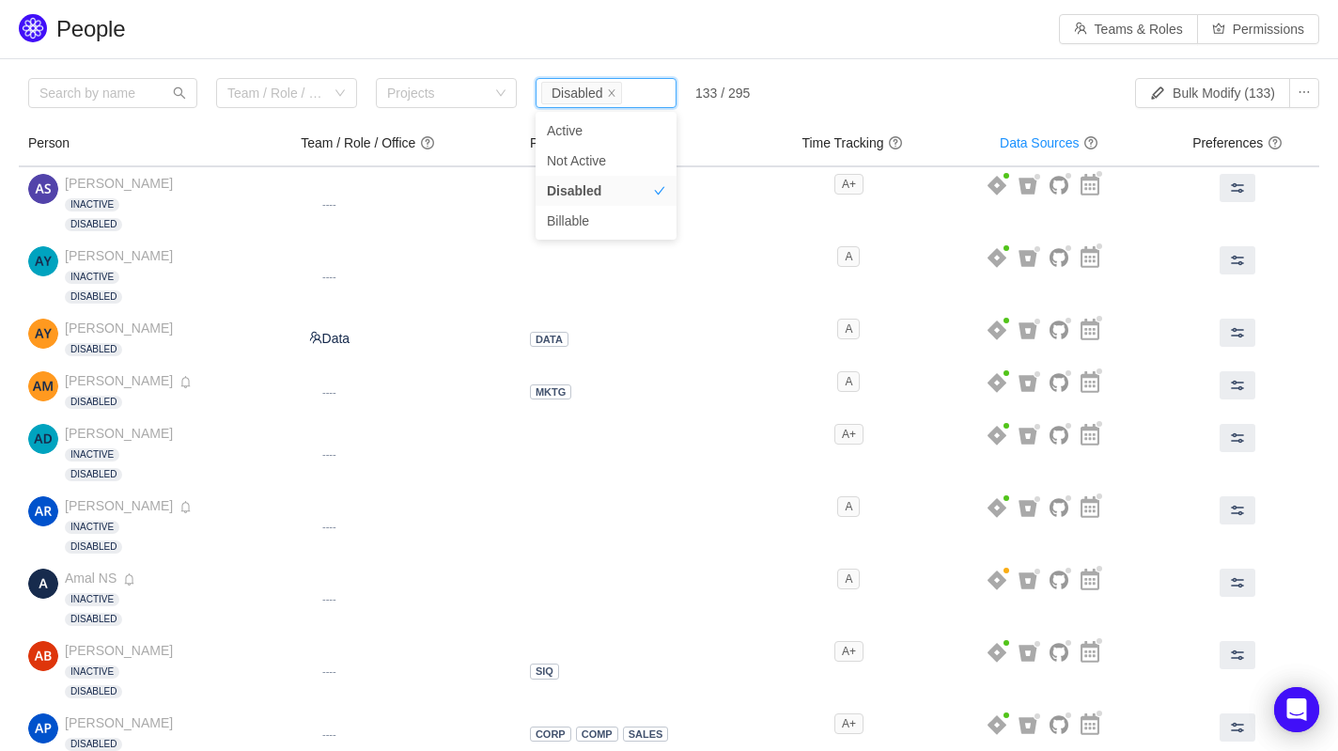
click at [850, 51] on header "People Teams & Roles Permissions" at bounding box center [669, 29] width 1338 height 58
click at [883, 94] on div "Team / Role / Office Projects Status Disabled 133 / 295" at bounding box center [512, 97] width 969 height 39
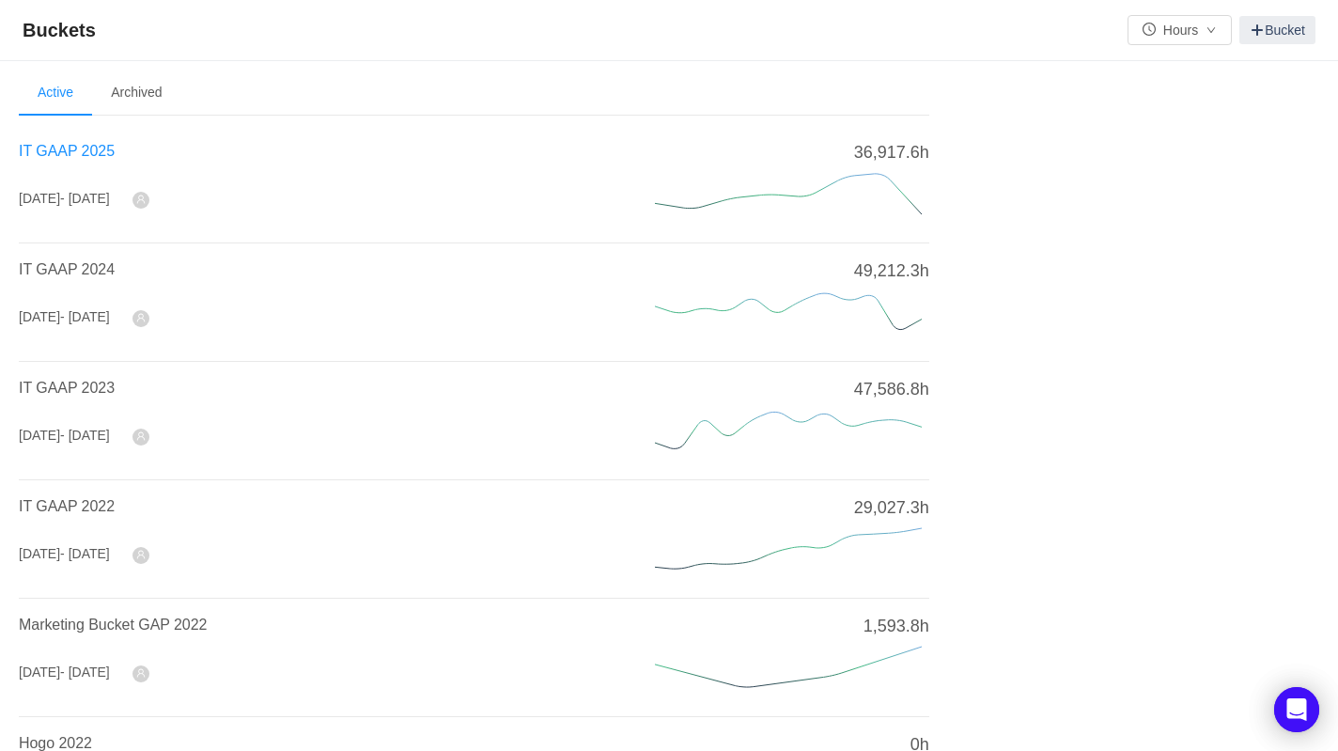
click at [70, 149] on span "IT GAAP 2025" at bounding box center [67, 151] width 96 height 16
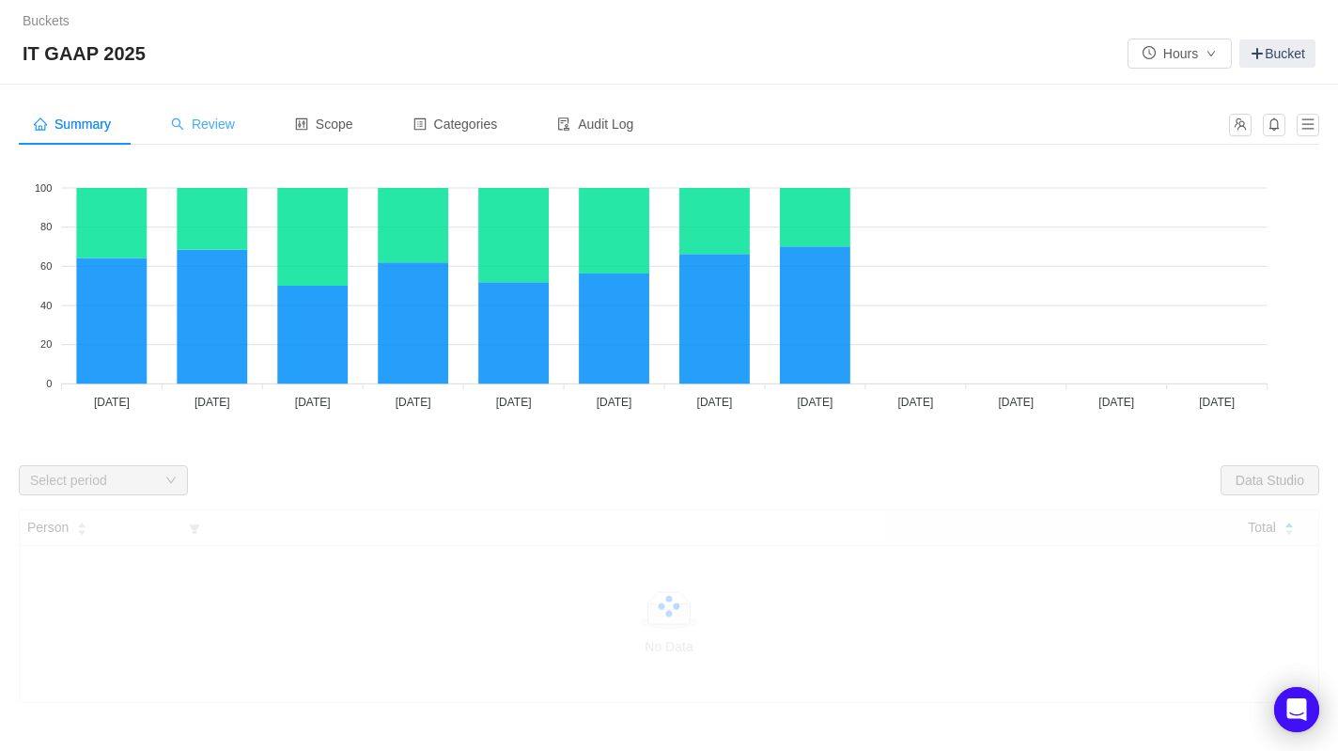
click at [204, 126] on span "Review" at bounding box center [203, 124] width 64 height 15
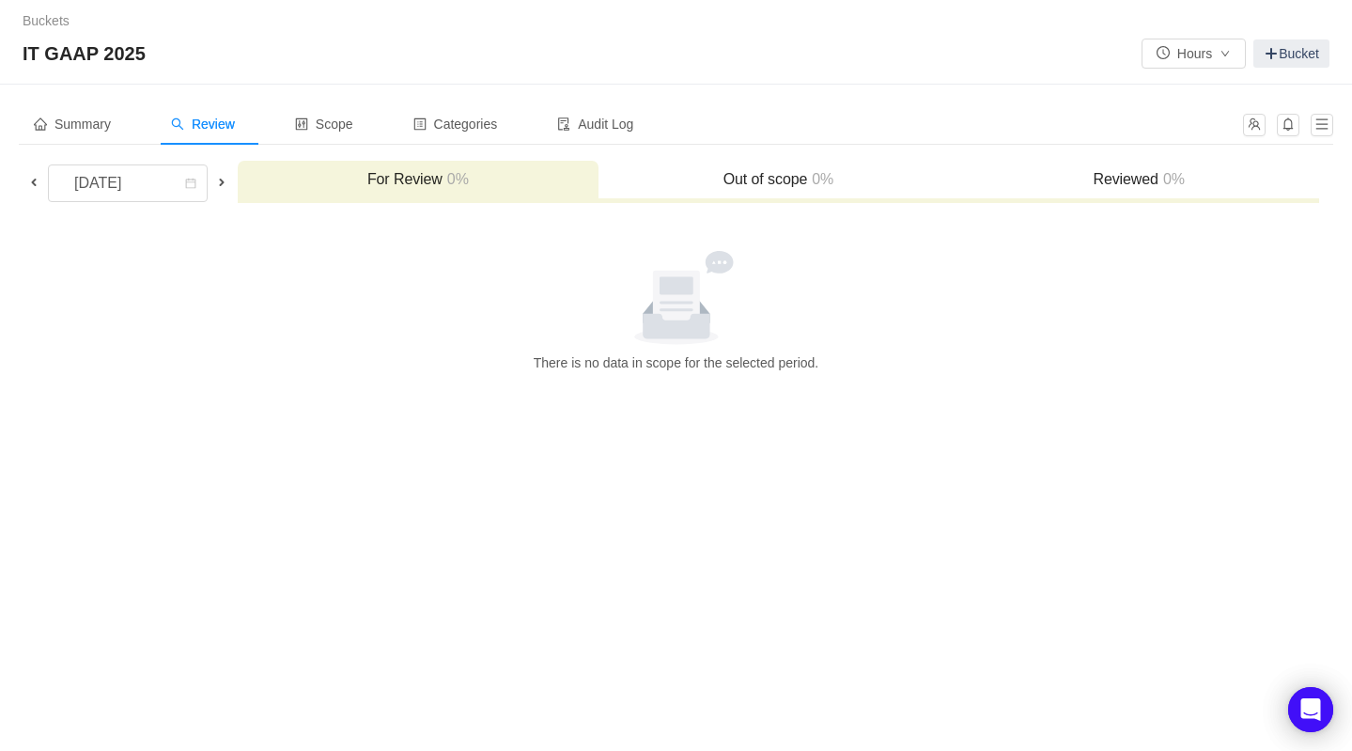
click at [38, 180] on span at bounding box center [33, 182] width 15 height 15
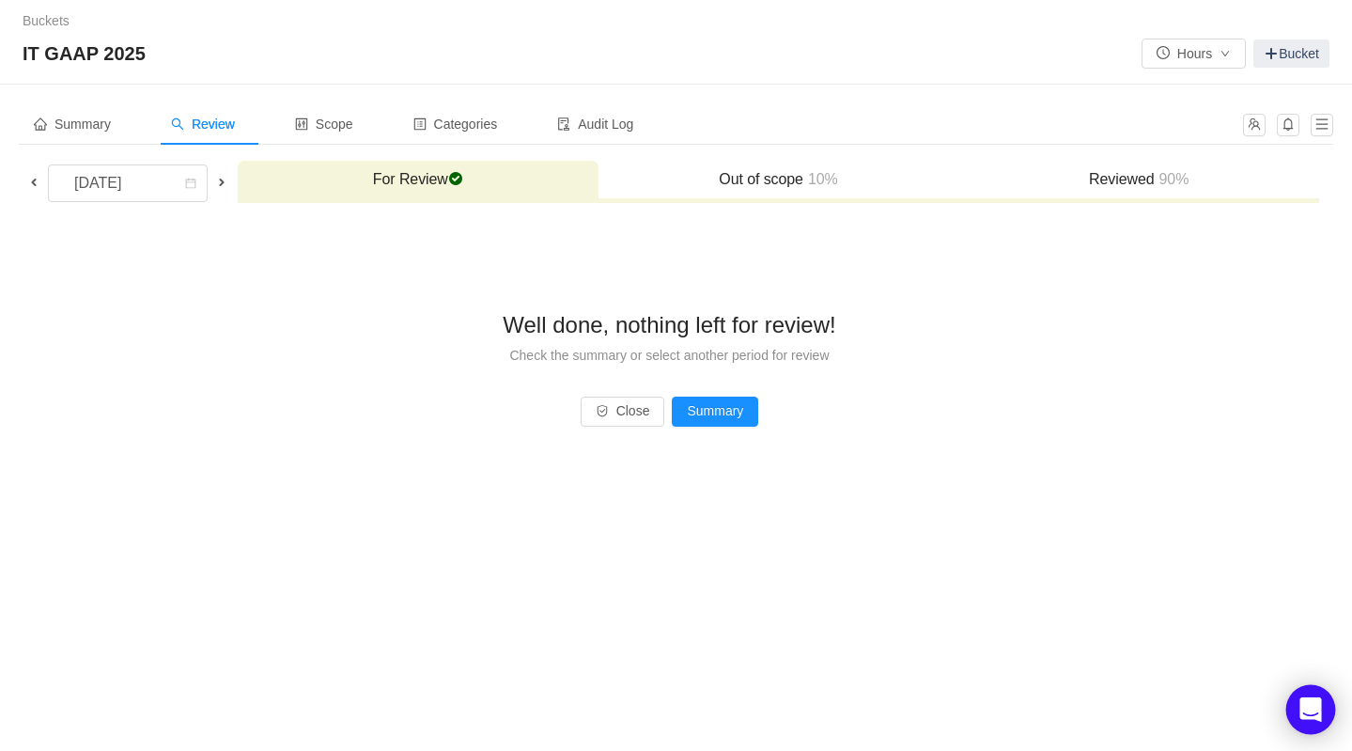
click at [1316, 719] on icon "Open Intercom Messenger" at bounding box center [1310, 709] width 24 height 24
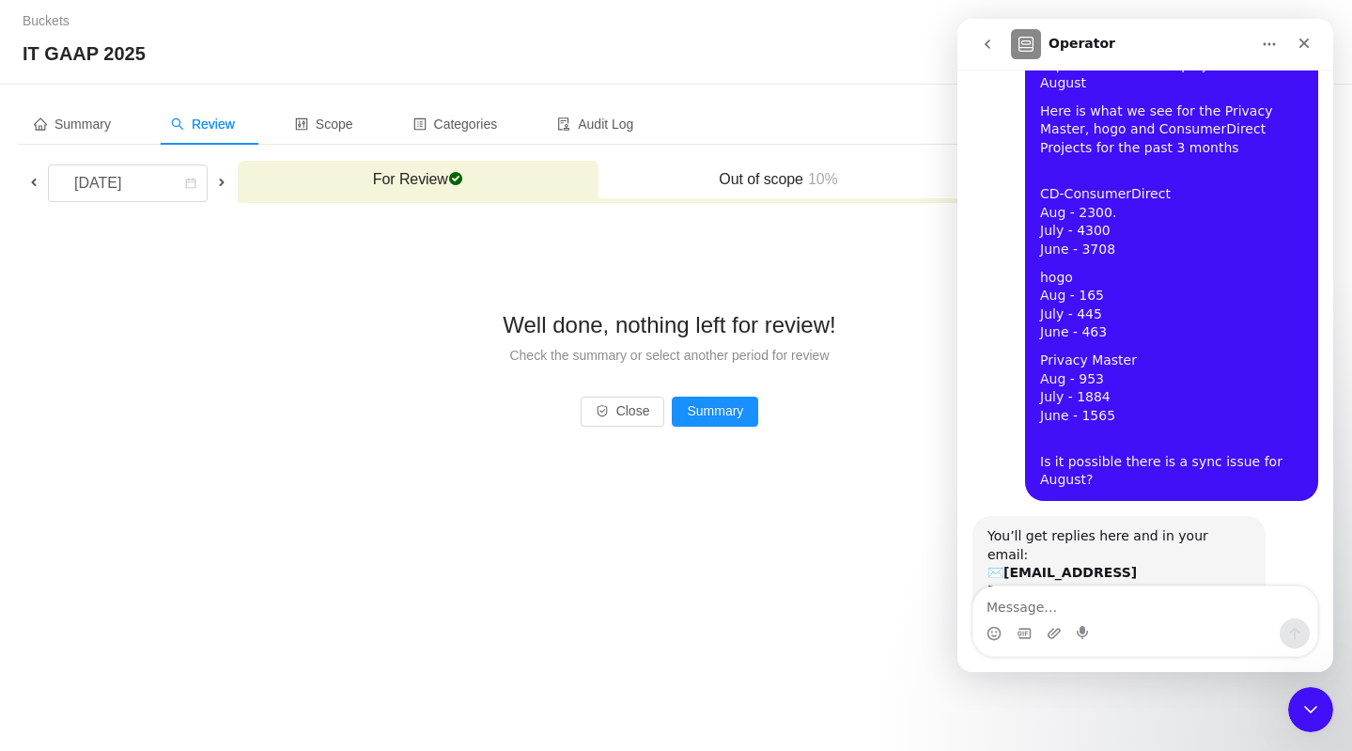
scroll to position [138, 0]
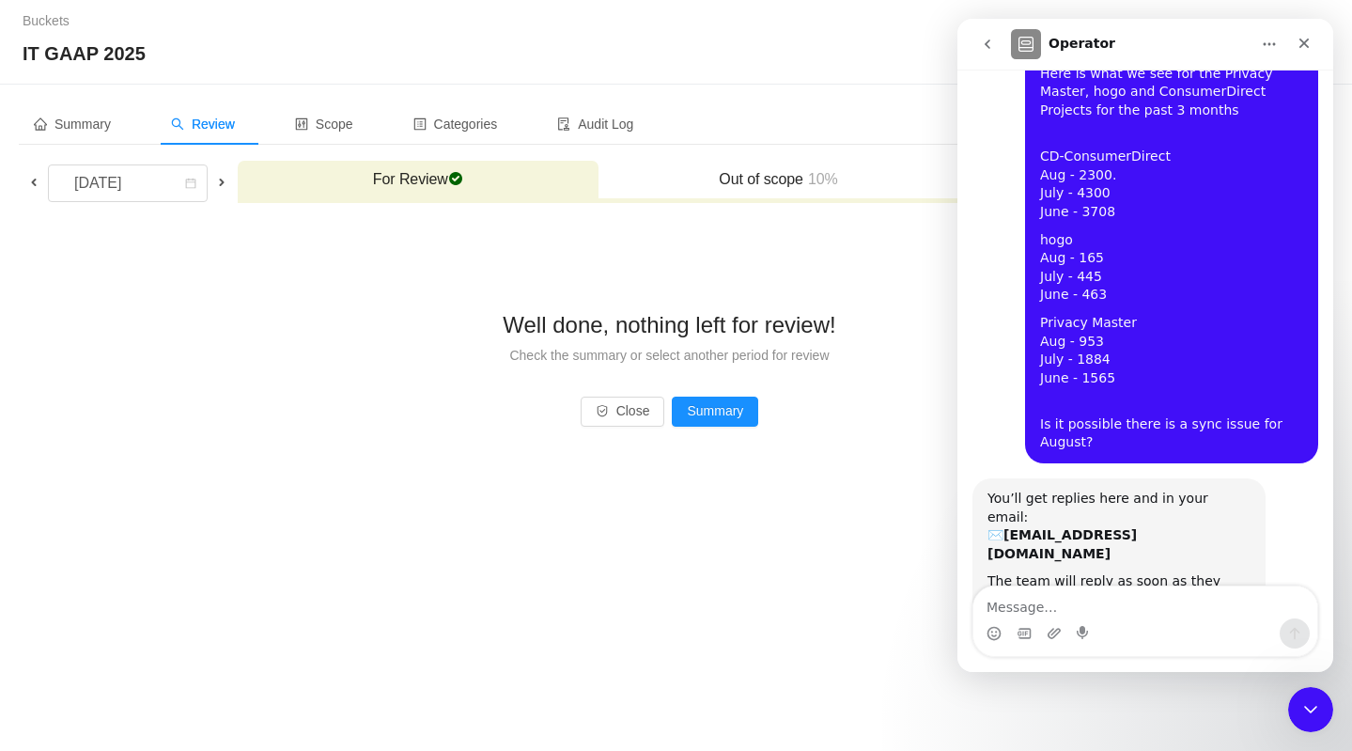
click at [1163, 597] on textarea "Message…" at bounding box center [1145, 602] width 344 height 32
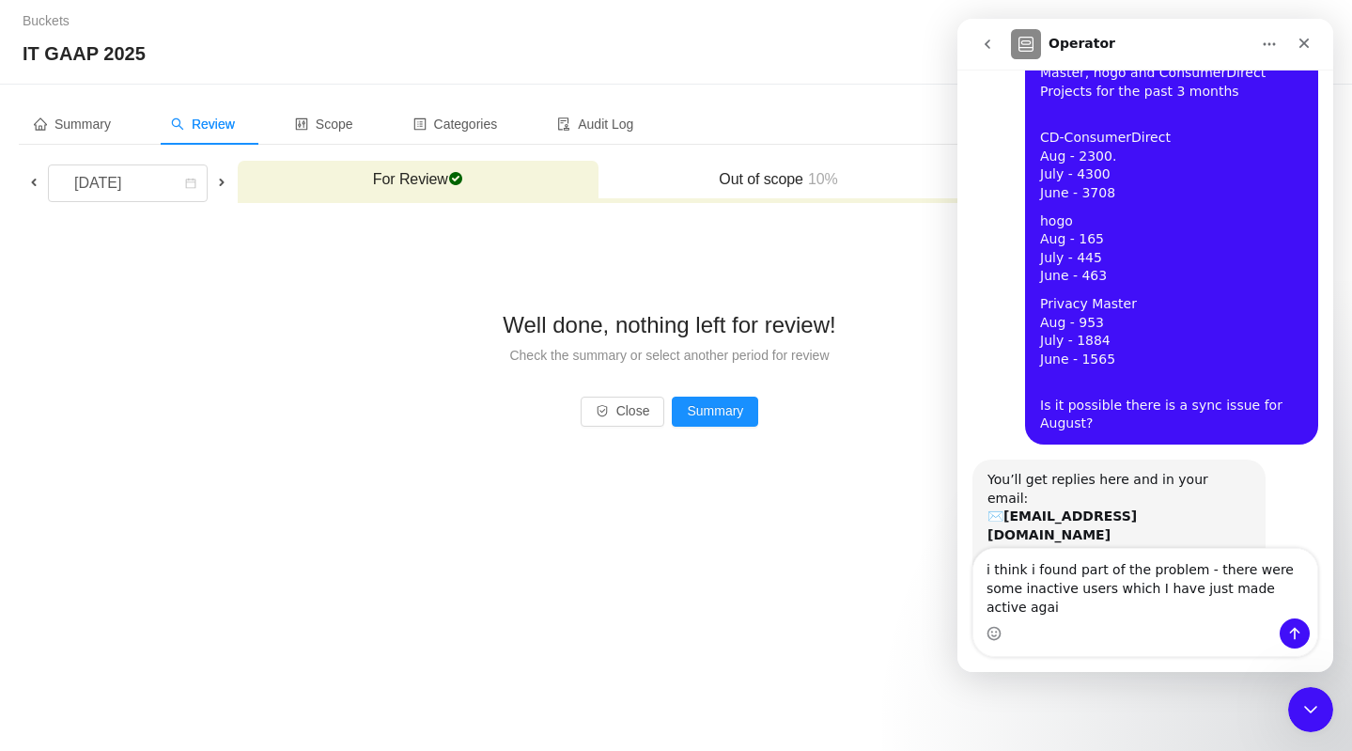
type textarea "i think i found part of the problem - there were some inactive users which I ha…"
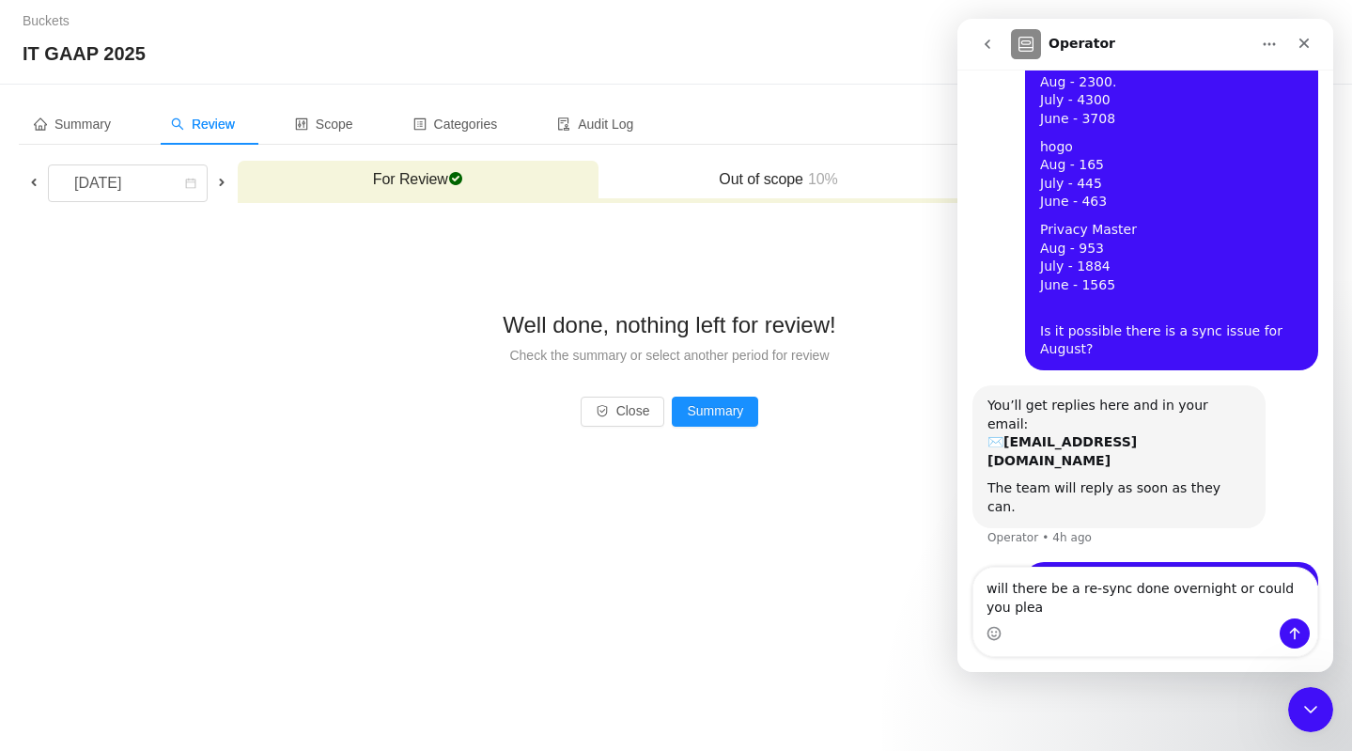
scroll to position [250, 0]
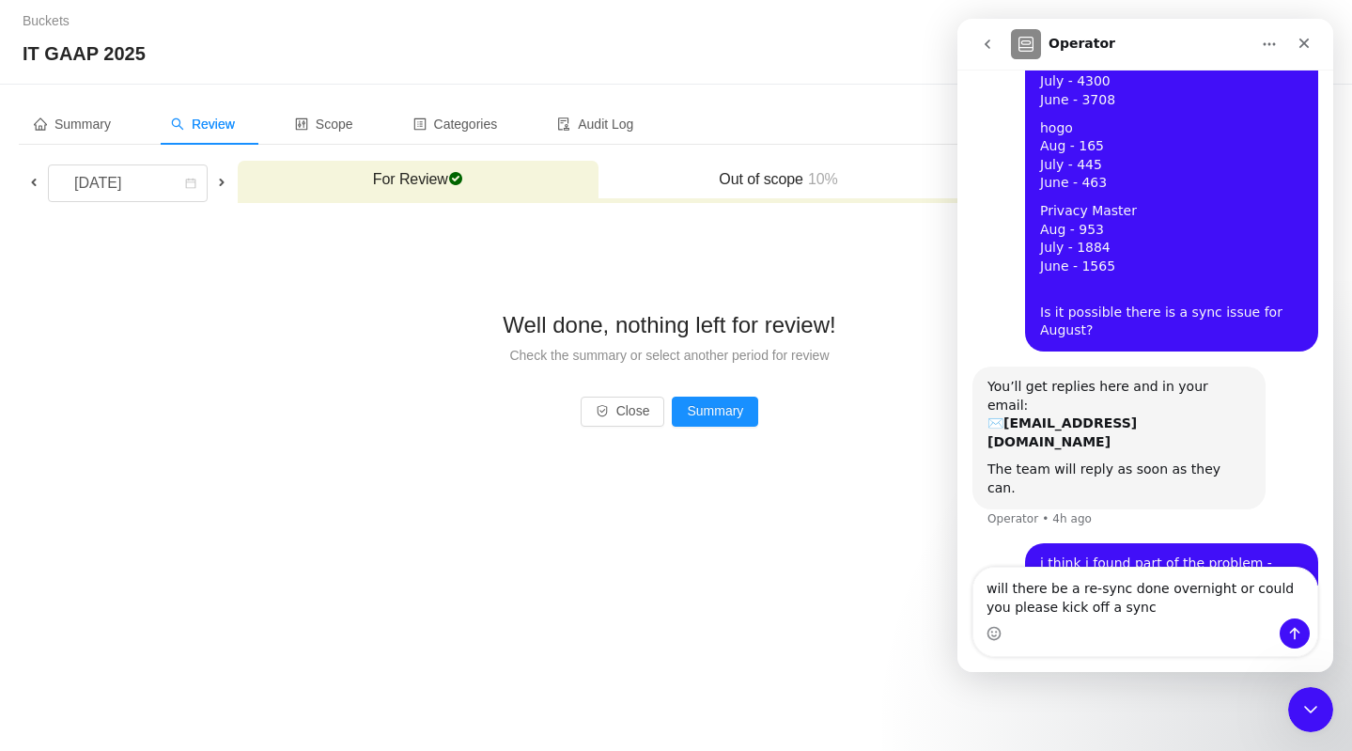
type textarea "will there be a re-sync done overnight or could you please kick off a sync?"
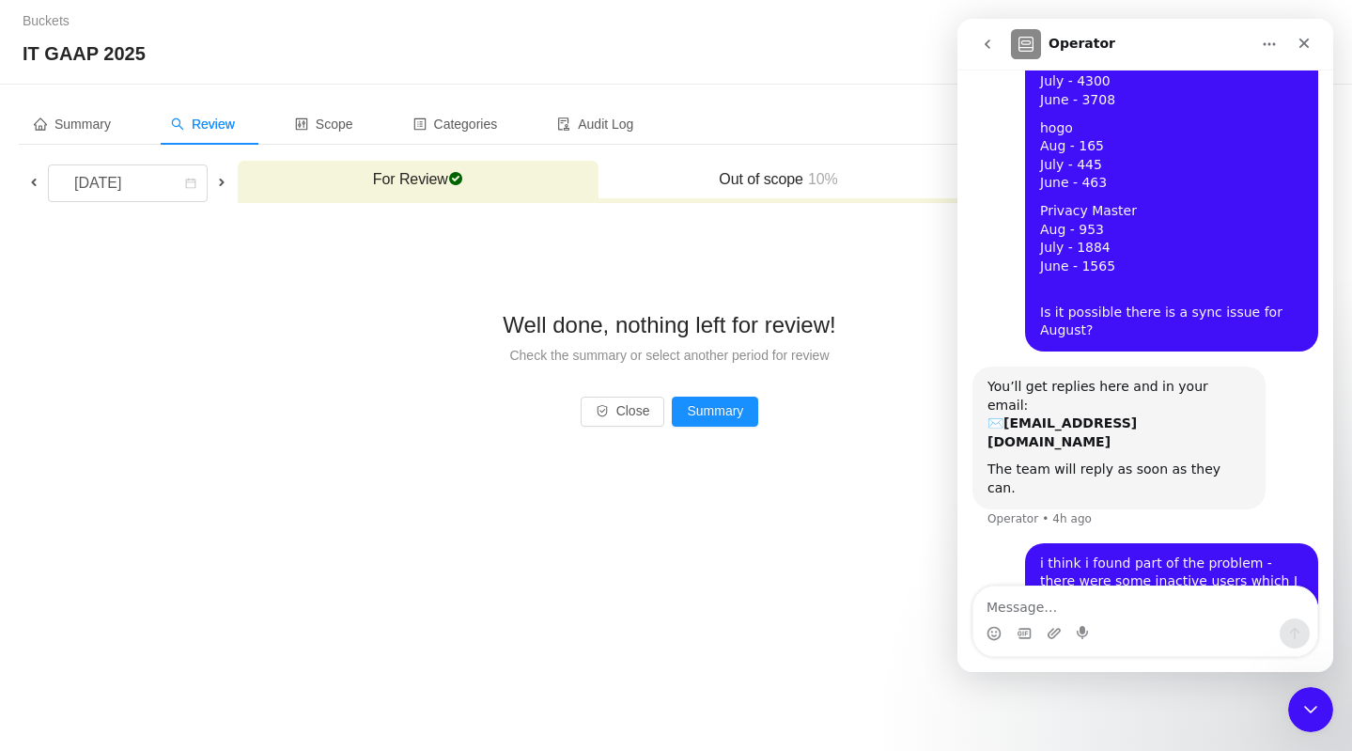
scroll to position [292, 0]
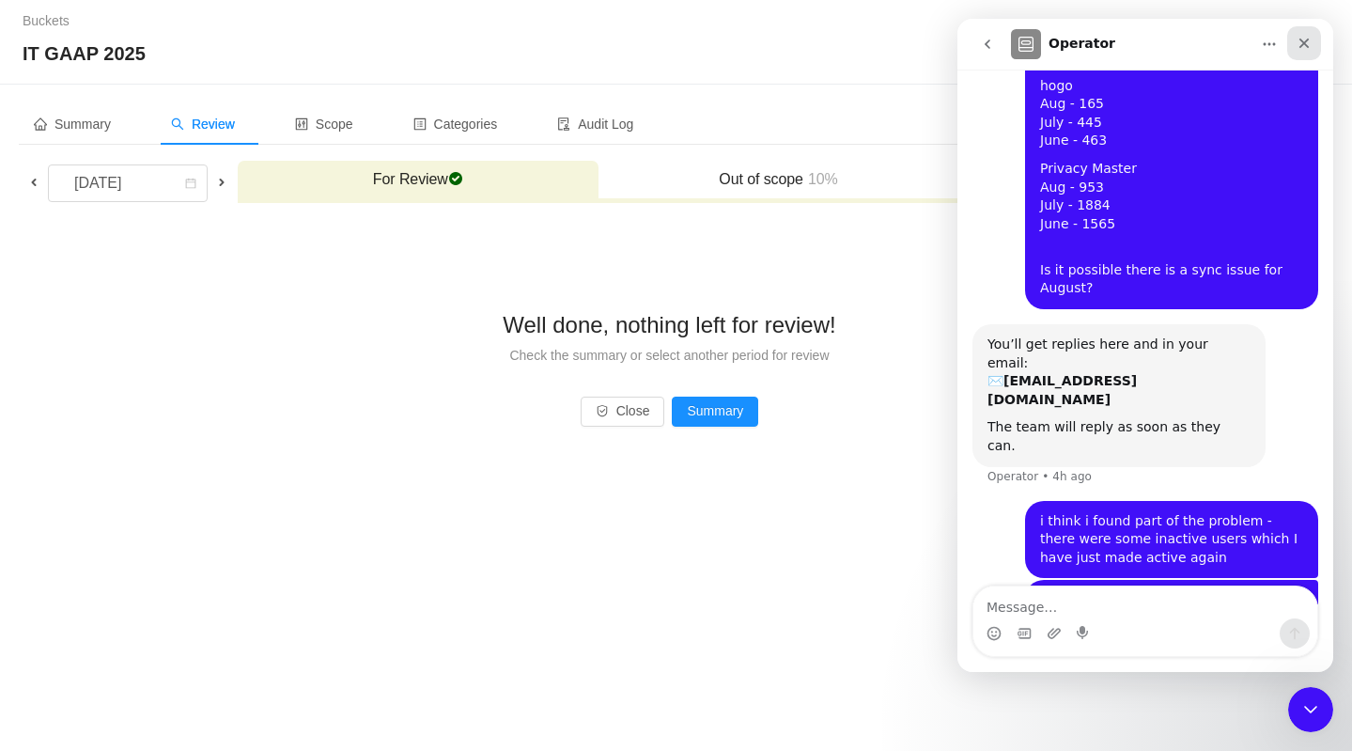
click at [1314, 45] on div "Close" at bounding box center [1304, 43] width 34 height 34
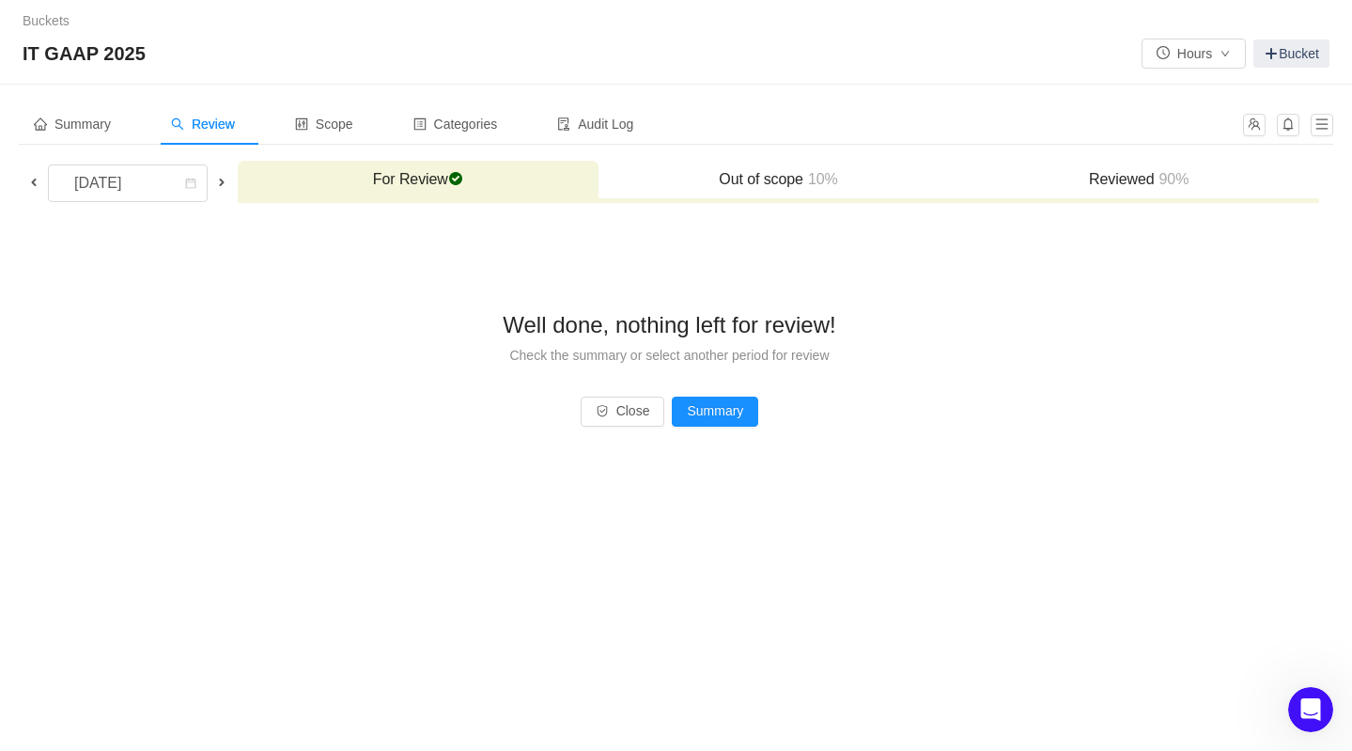
click at [403, 434] on div "Well done, nothing left for review! Check the summary or select another period …" at bounding box center [669, 342] width 1299 height 257
click at [712, 417] on button "Summary" at bounding box center [715, 411] width 86 height 30
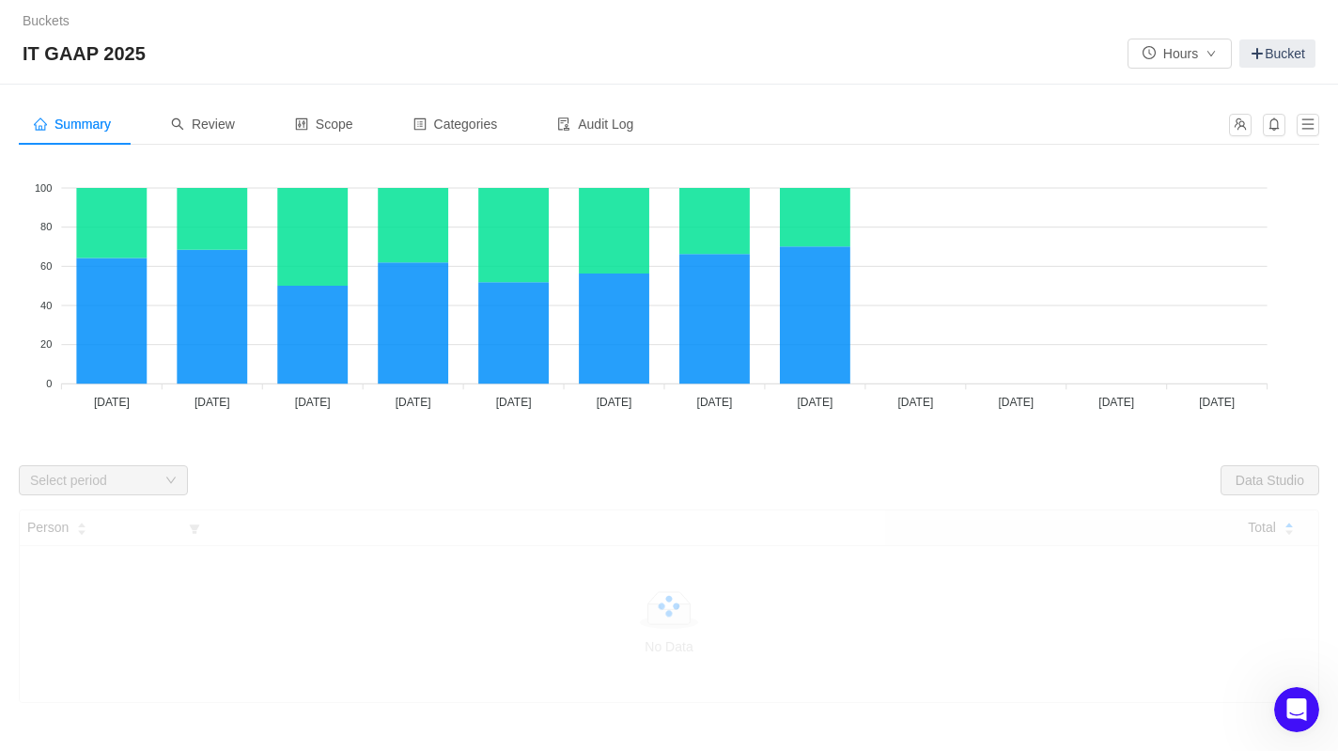
click at [551, 477] on div "Select period" at bounding box center [344, 480] width 650 height 30
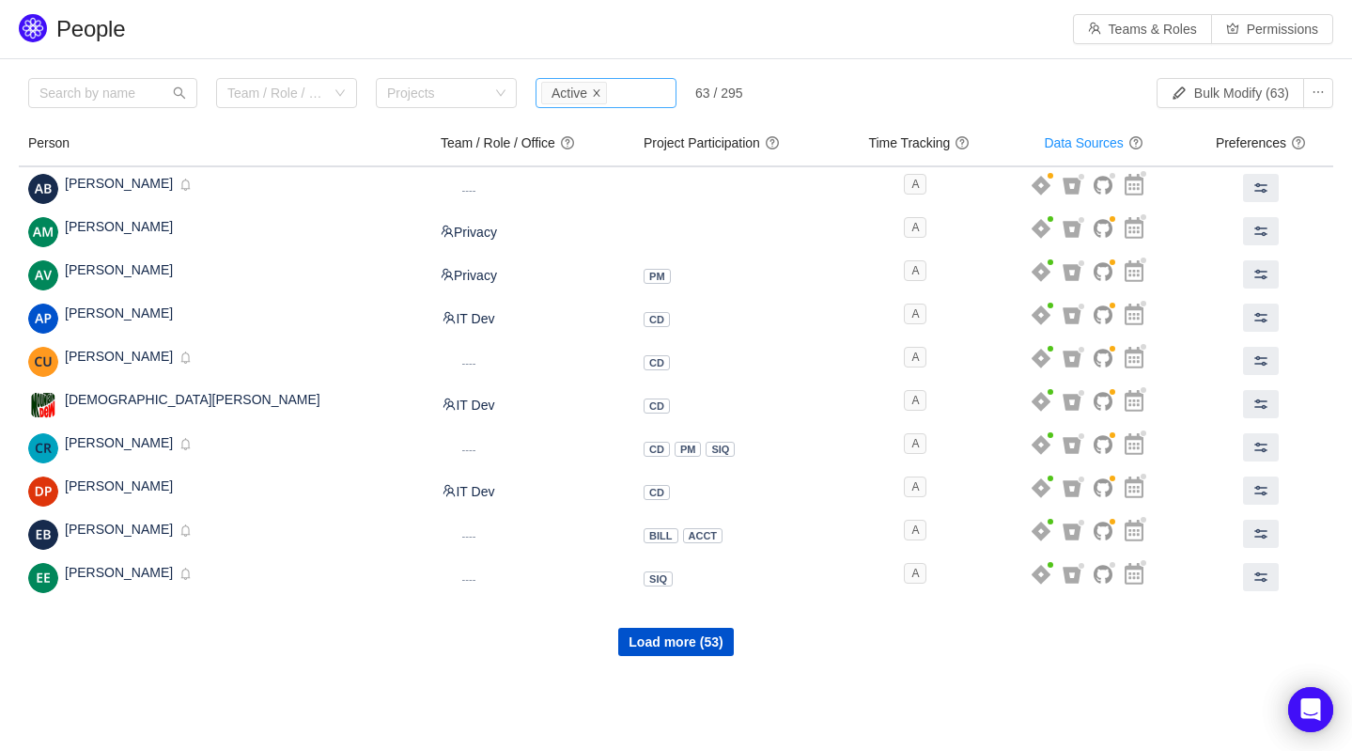
click at [598, 94] on icon "icon: close" at bounding box center [597, 92] width 7 height 7
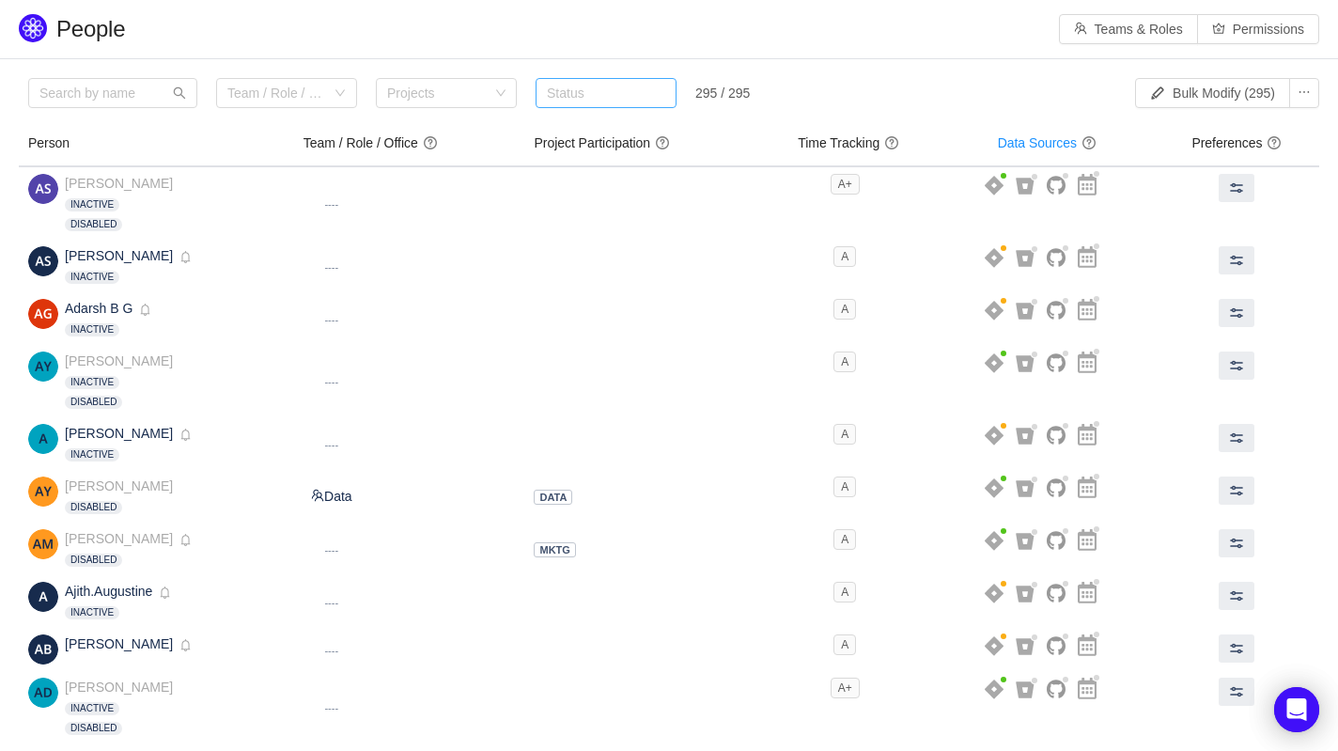
click at [599, 97] on div "Status" at bounding box center [602, 93] width 110 height 19
click at [583, 156] on span "Not Active" at bounding box center [576, 160] width 59 height 15
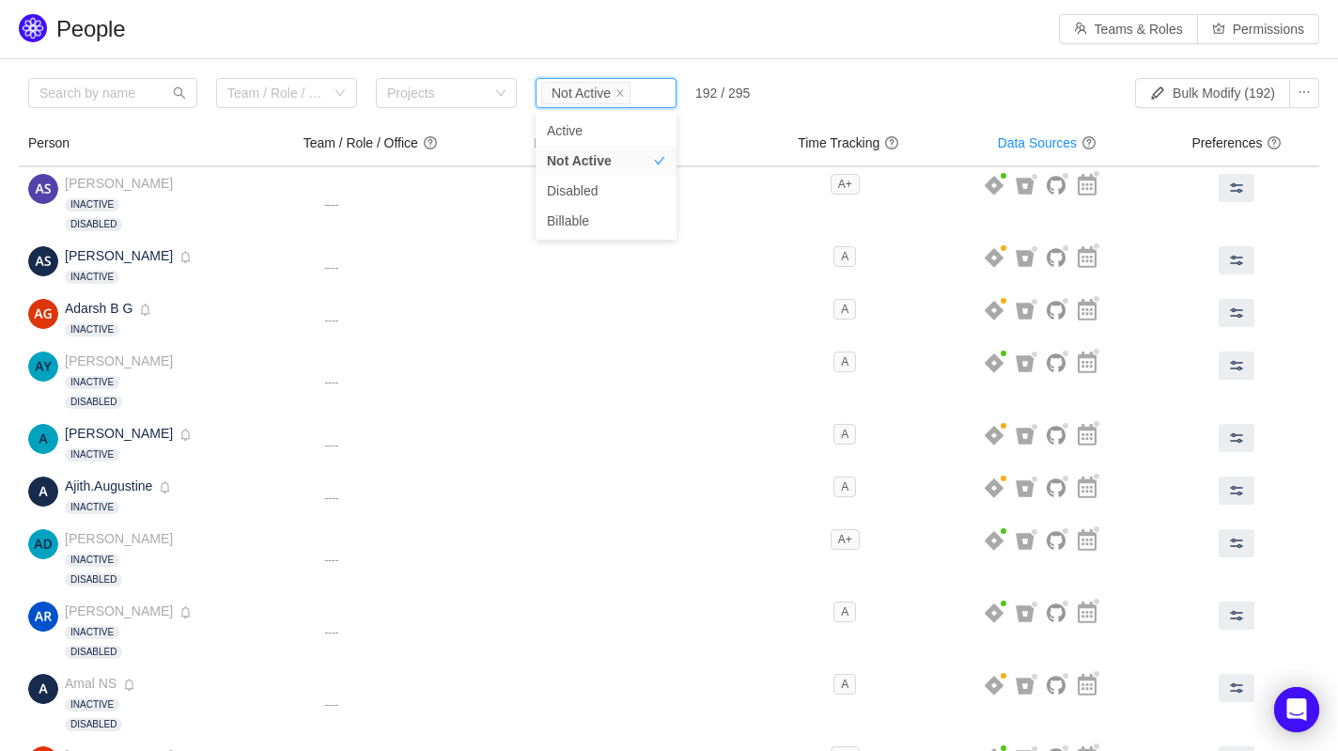
click at [910, 94] on div "Team / Role / Office Projects Status Not Active 192 / 295" at bounding box center [512, 97] width 969 height 39
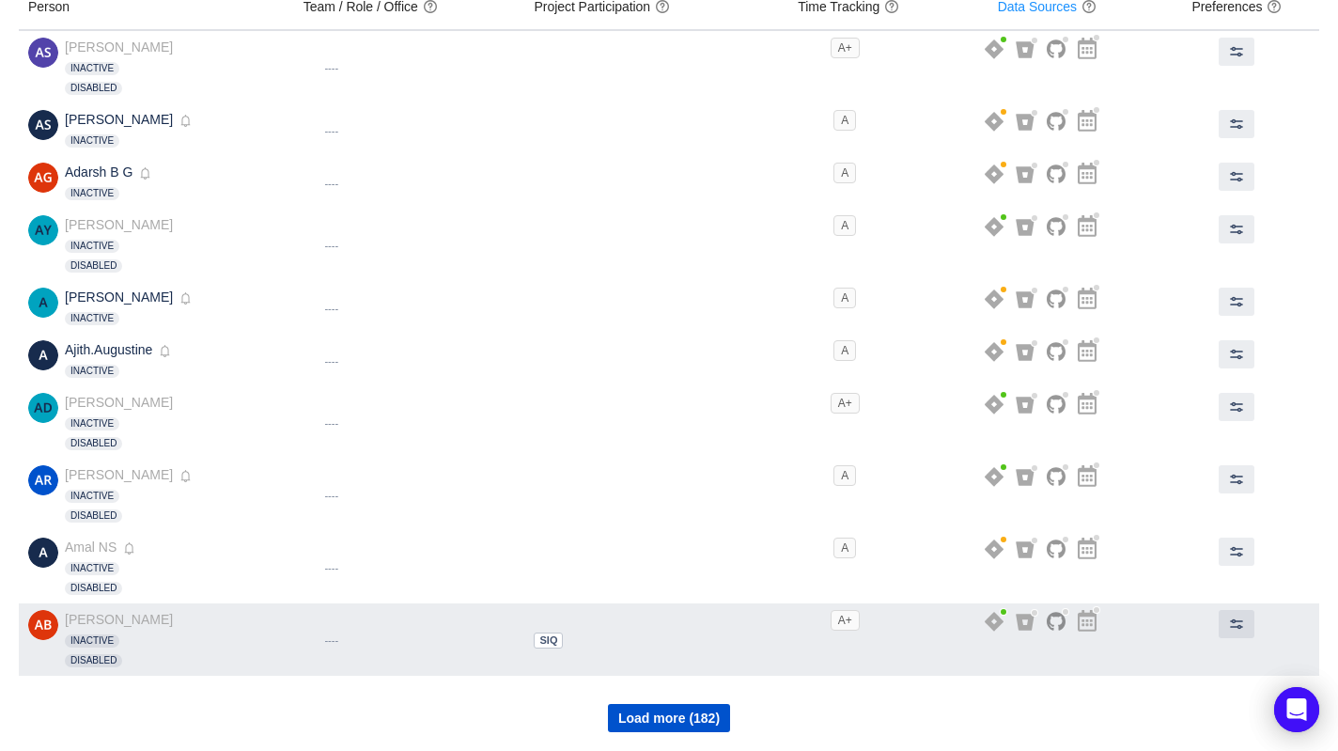
scroll to position [133, 0]
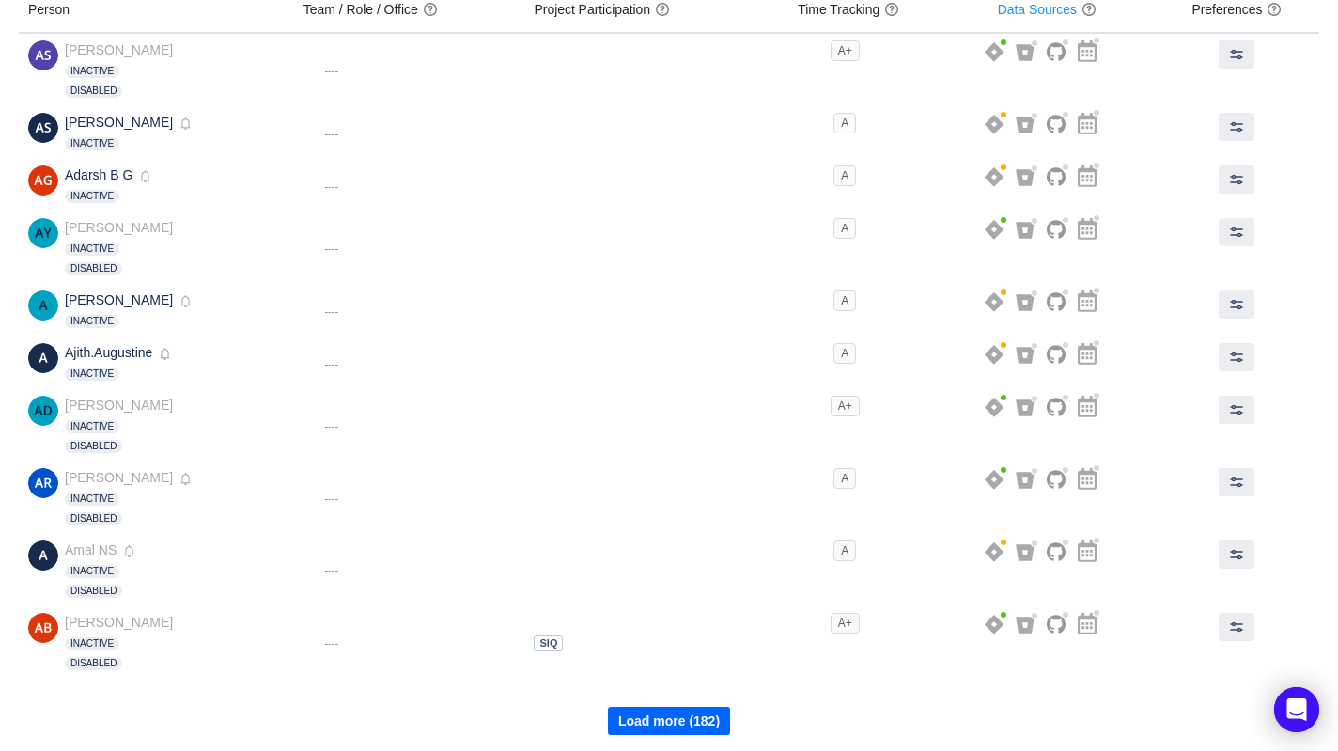
click at [697, 726] on button "Load more (182)" at bounding box center [669, 721] width 122 height 28
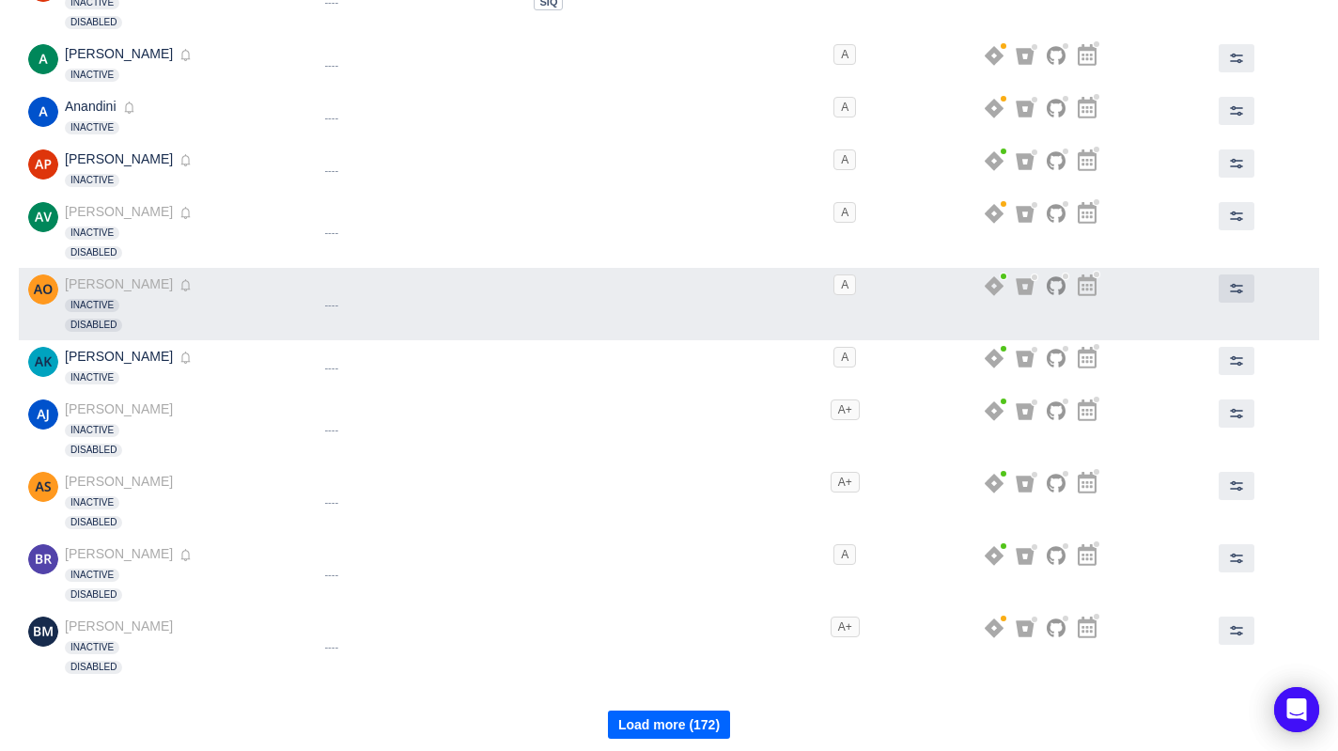
scroll to position [782, 0]
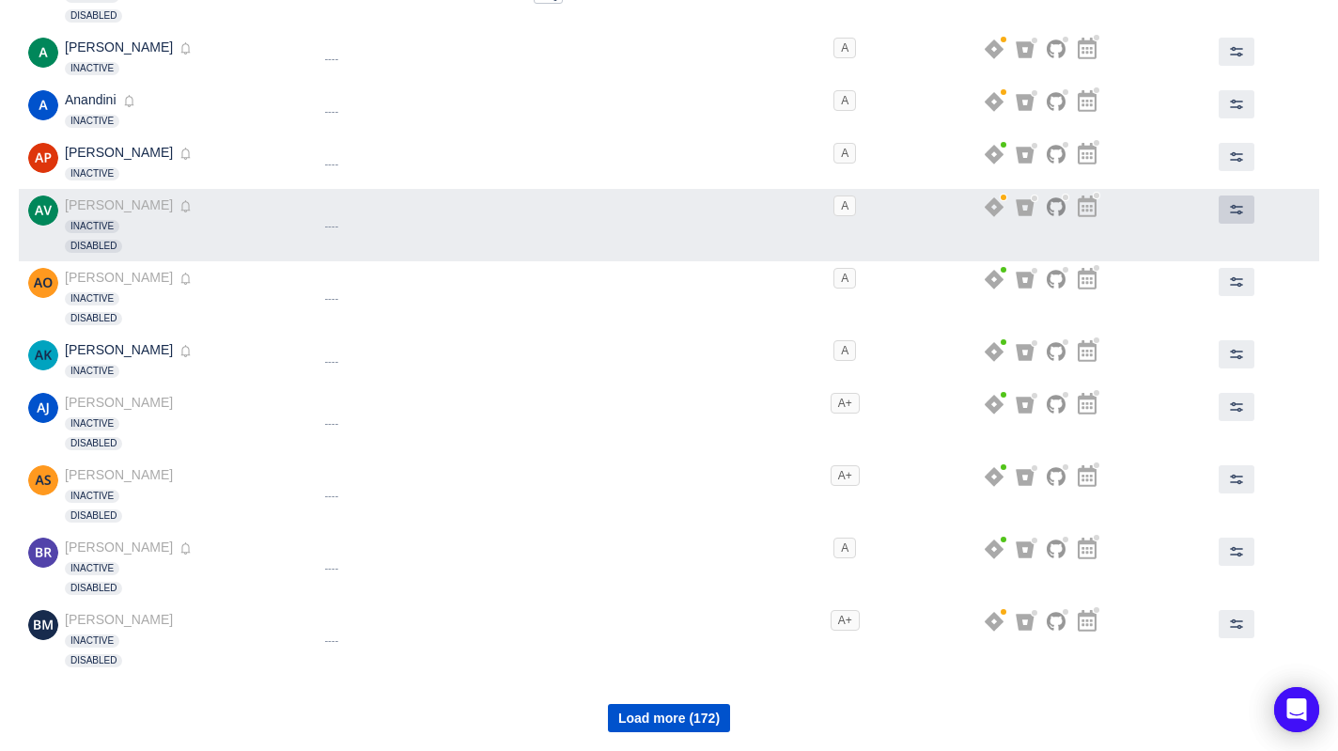
click at [1239, 211] on span at bounding box center [1236, 209] width 15 height 15
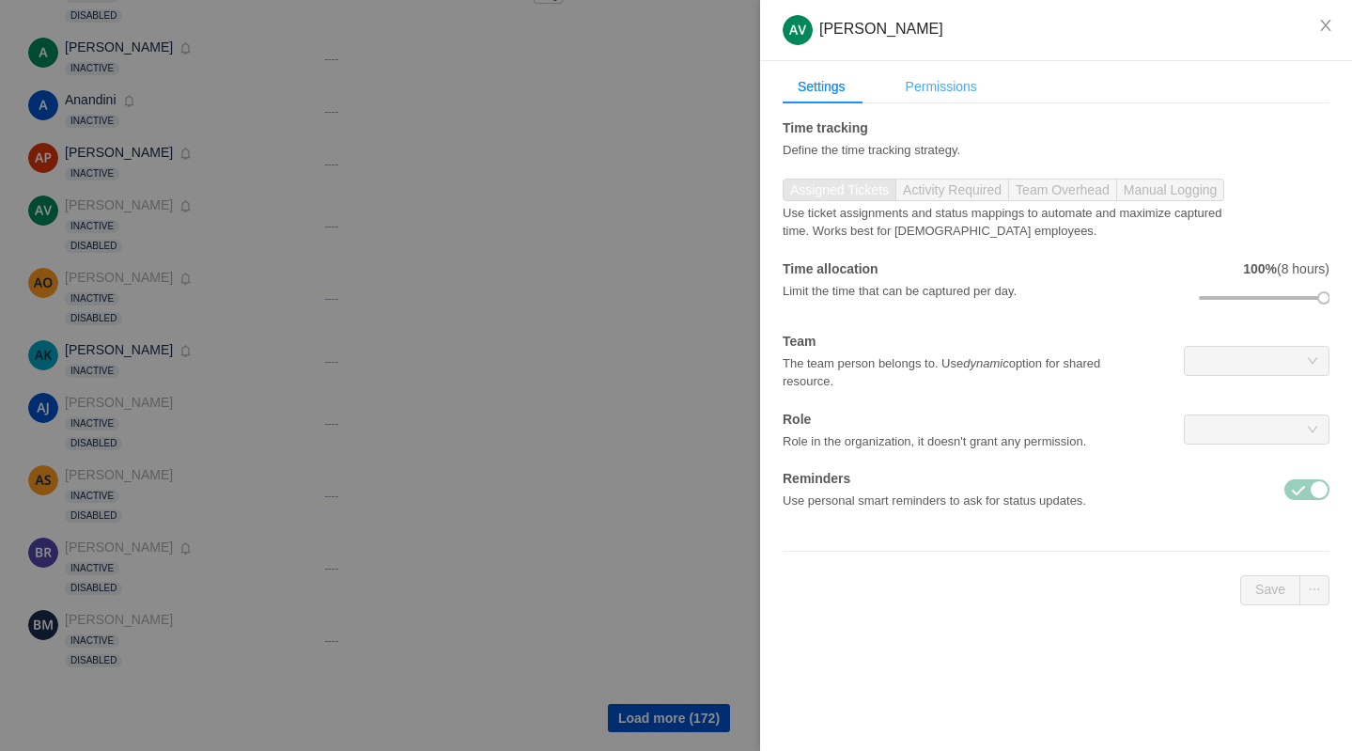
click at [975, 82] on div "Permissions" at bounding box center [941, 87] width 101 height 35
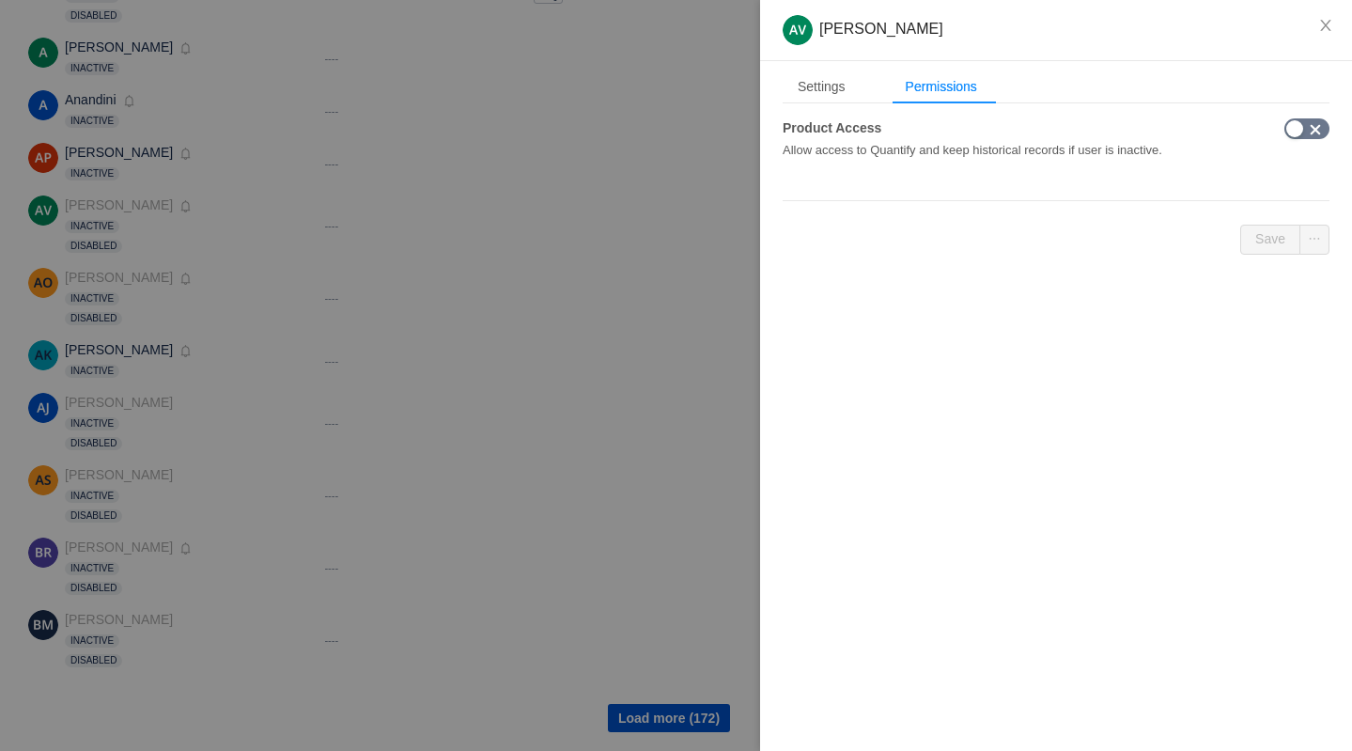
click at [1301, 135] on button "button" at bounding box center [1306, 128] width 45 height 21
click at [1281, 236] on button "Save" at bounding box center [1270, 240] width 60 height 30
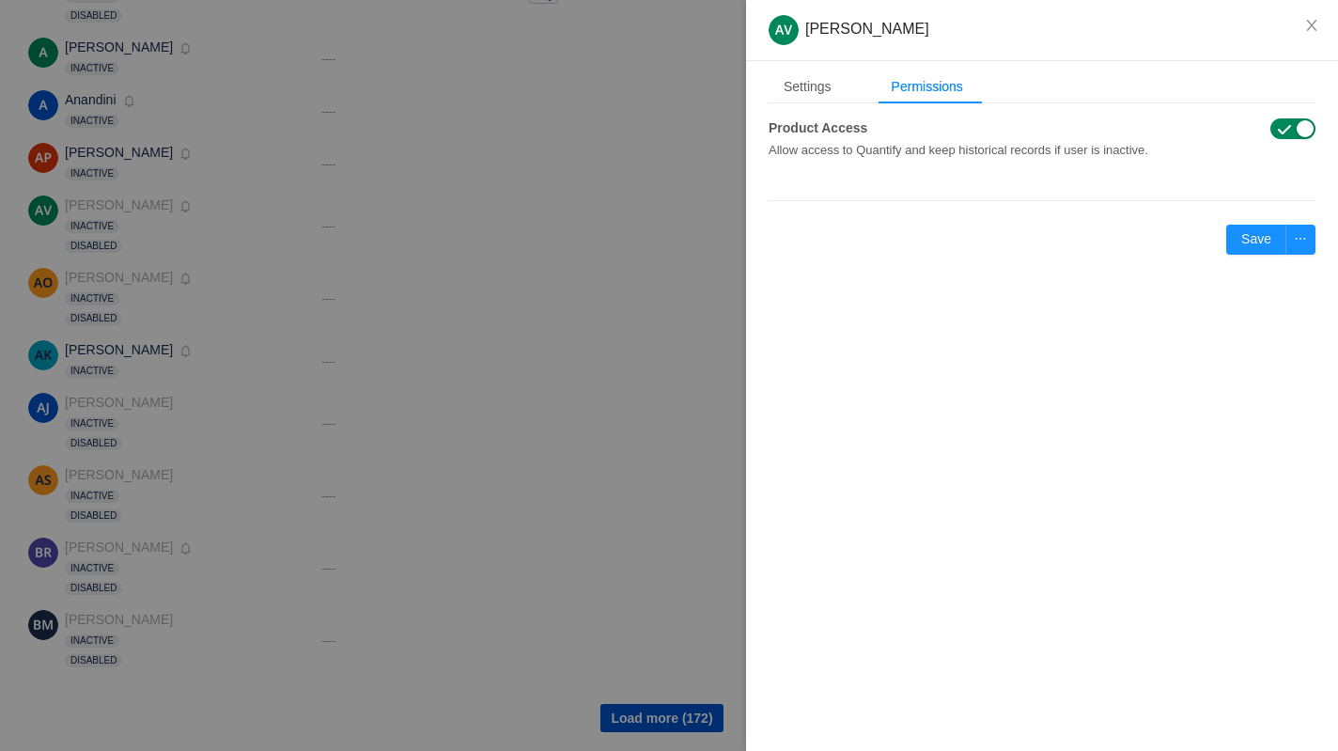
scroll to position [762, 0]
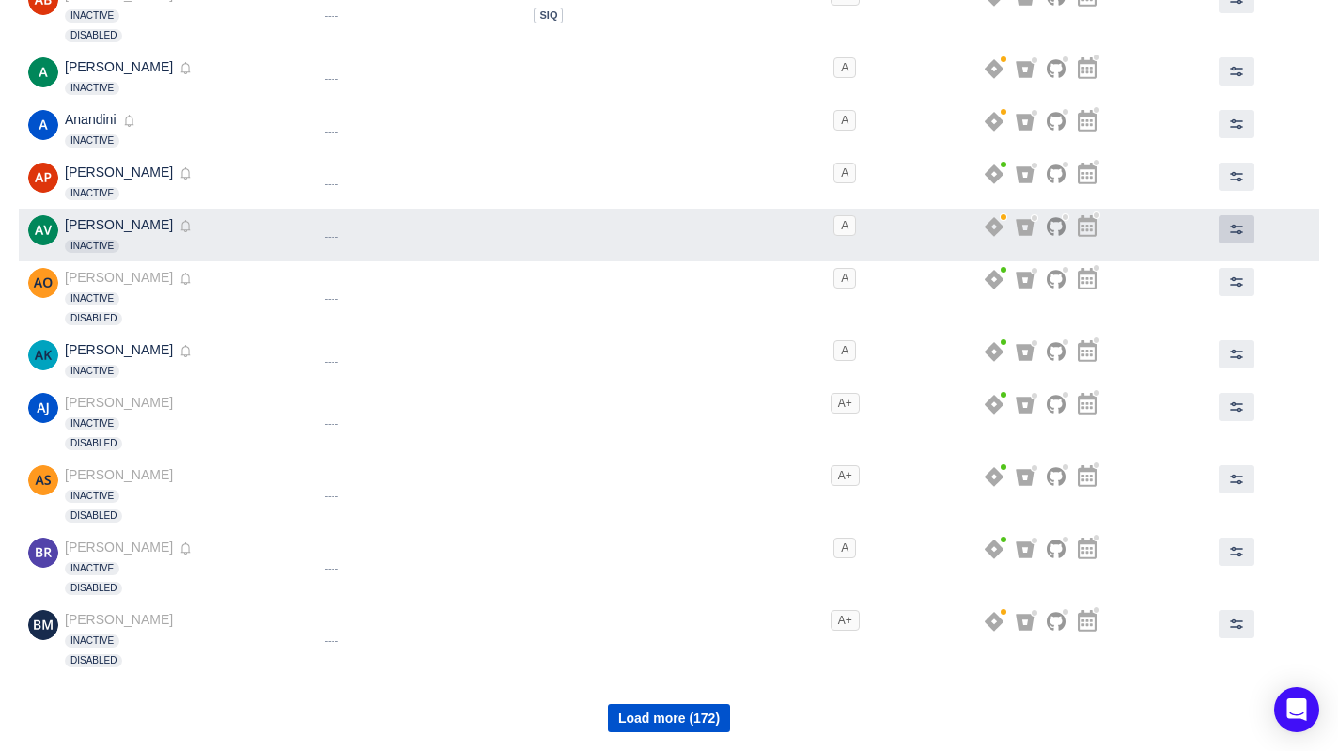
click at [1231, 228] on span at bounding box center [1236, 229] width 15 height 15
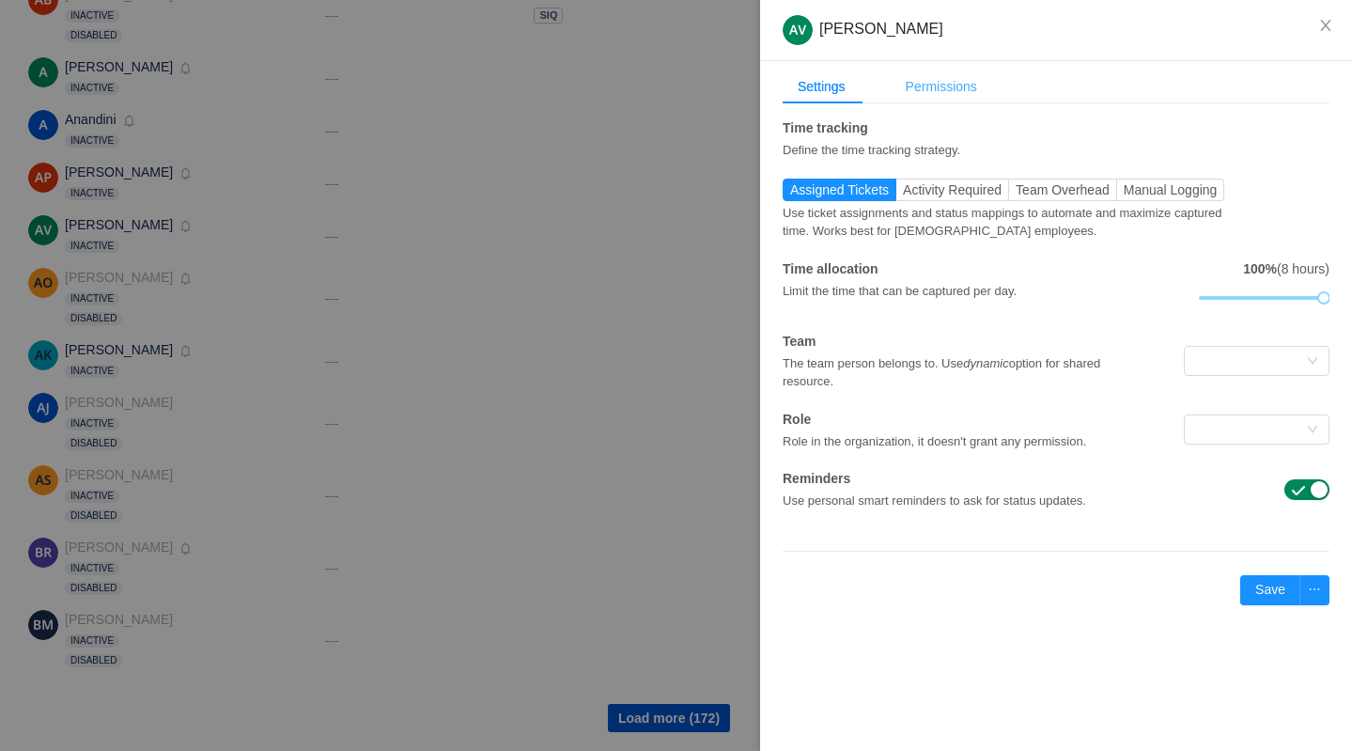
click at [948, 87] on div "Permissions" at bounding box center [941, 87] width 101 height 35
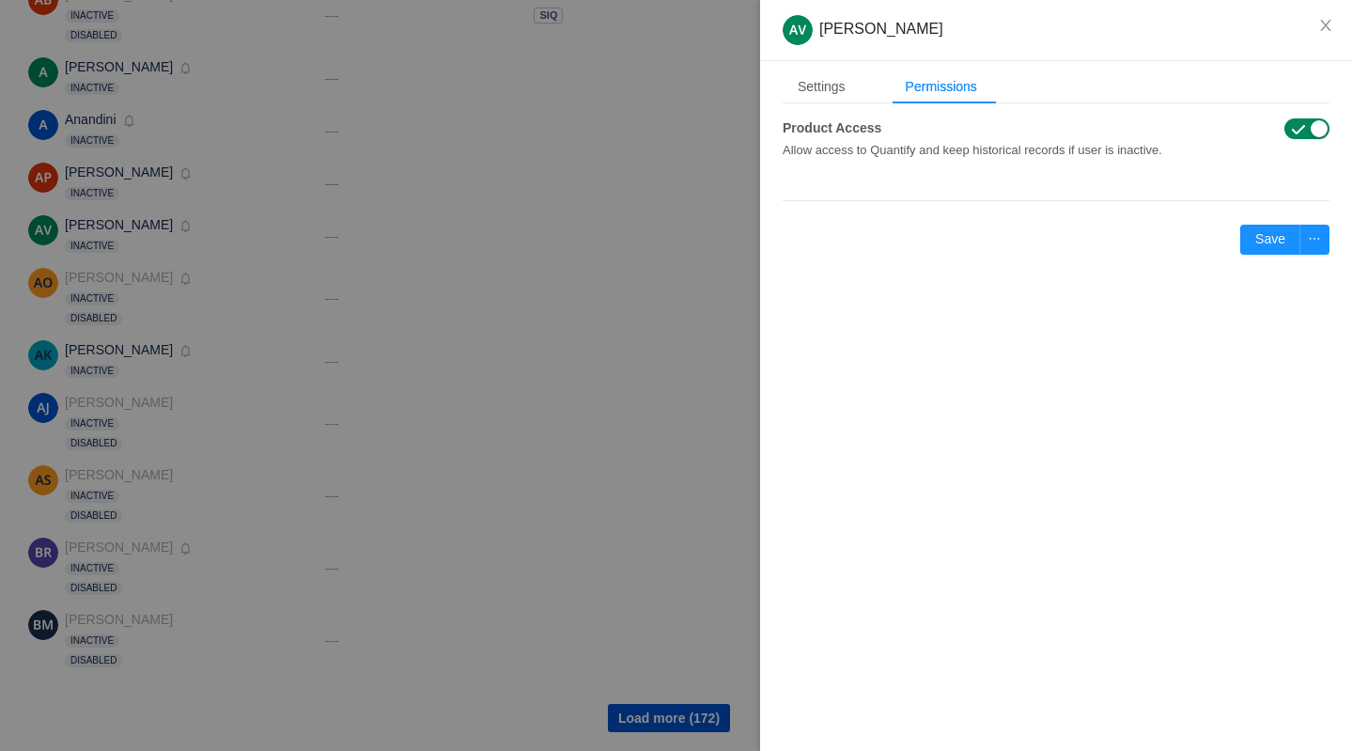
click at [1301, 130] on span "button" at bounding box center [1298, 129] width 15 height 15
drag, startPoint x: 1281, startPoint y: 243, endPoint x: 1259, endPoint y: 241, distance: 21.8
click at [1281, 243] on button "Save" at bounding box center [1270, 240] width 60 height 30
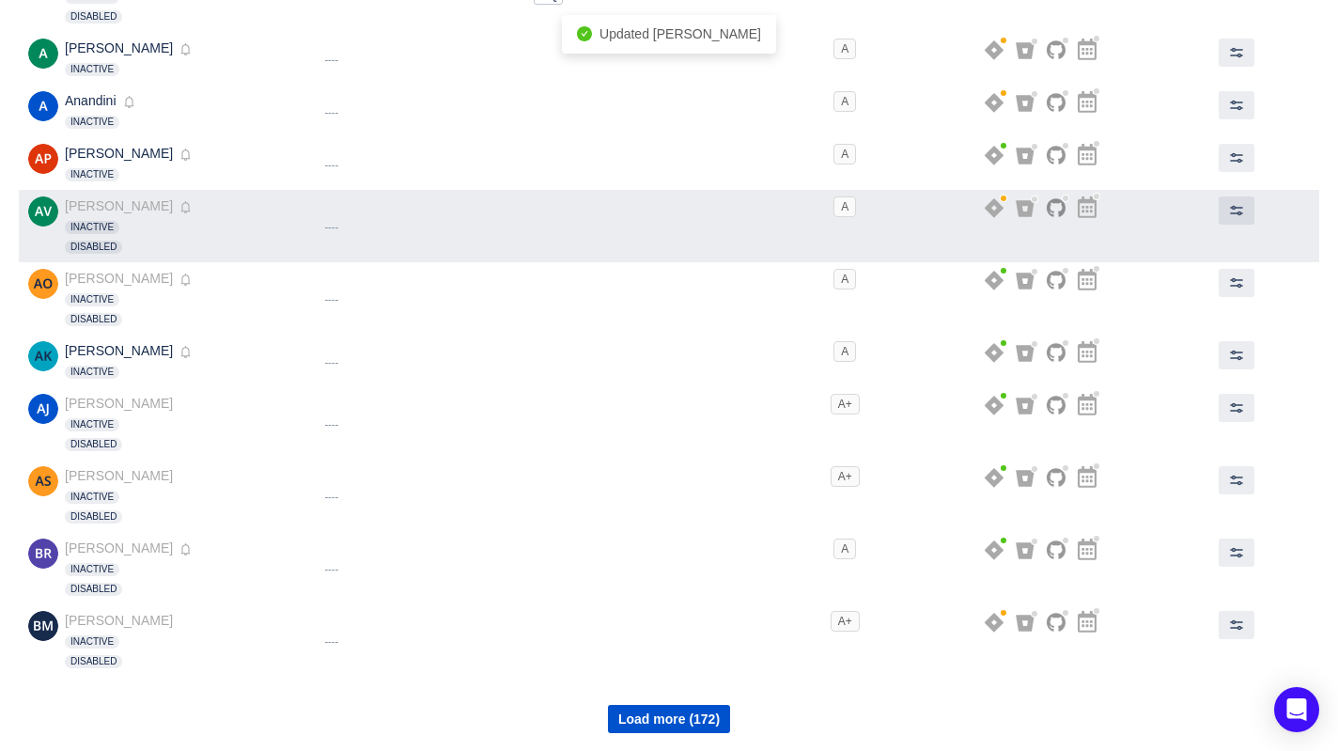
scroll to position [782, 0]
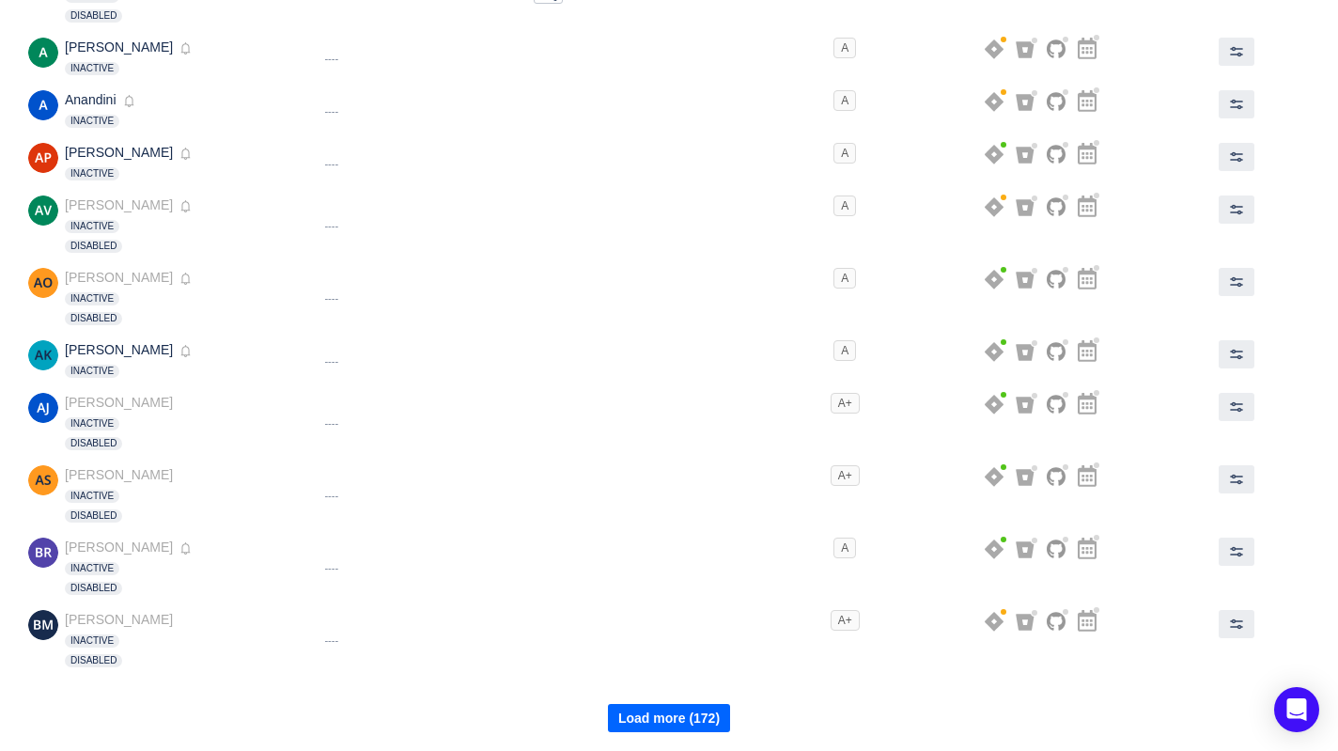
click at [671, 711] on button "Load more (172)" at bounding box center [669, 718] width 122 height 28
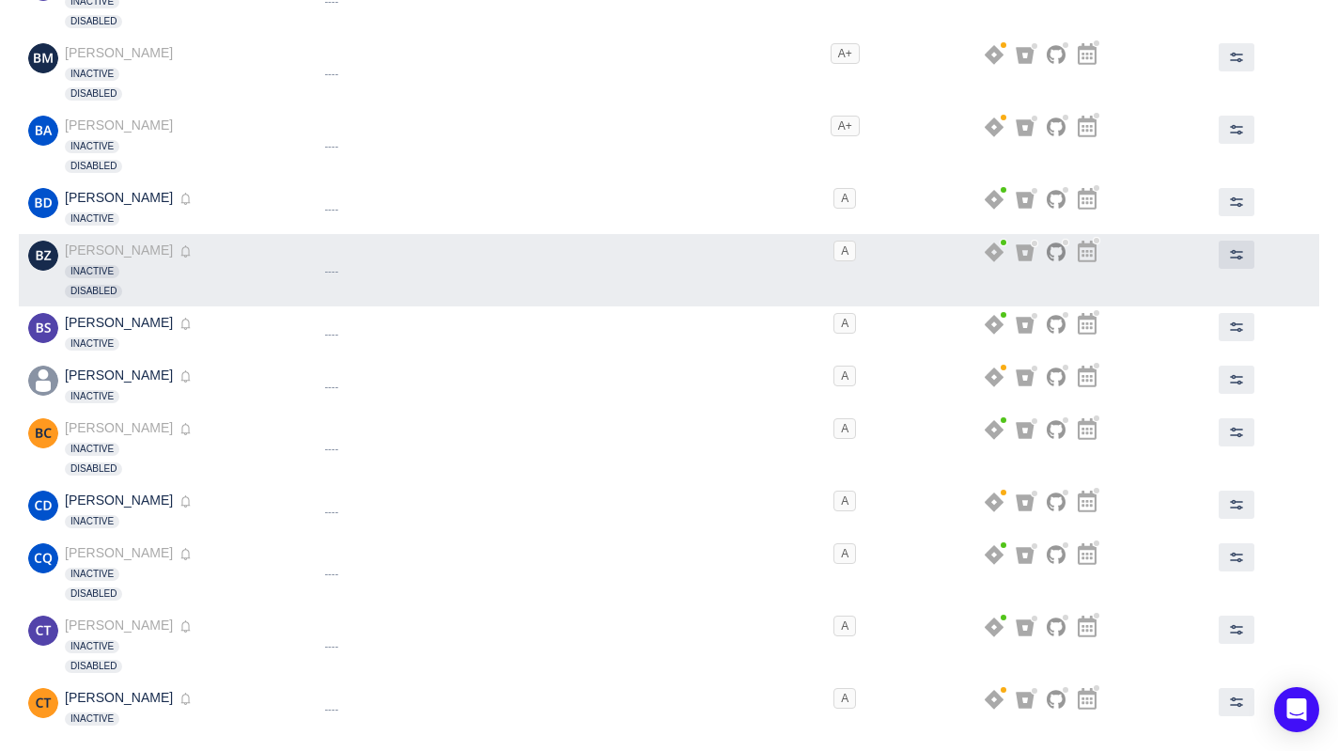
scroll to position [1407, 0]
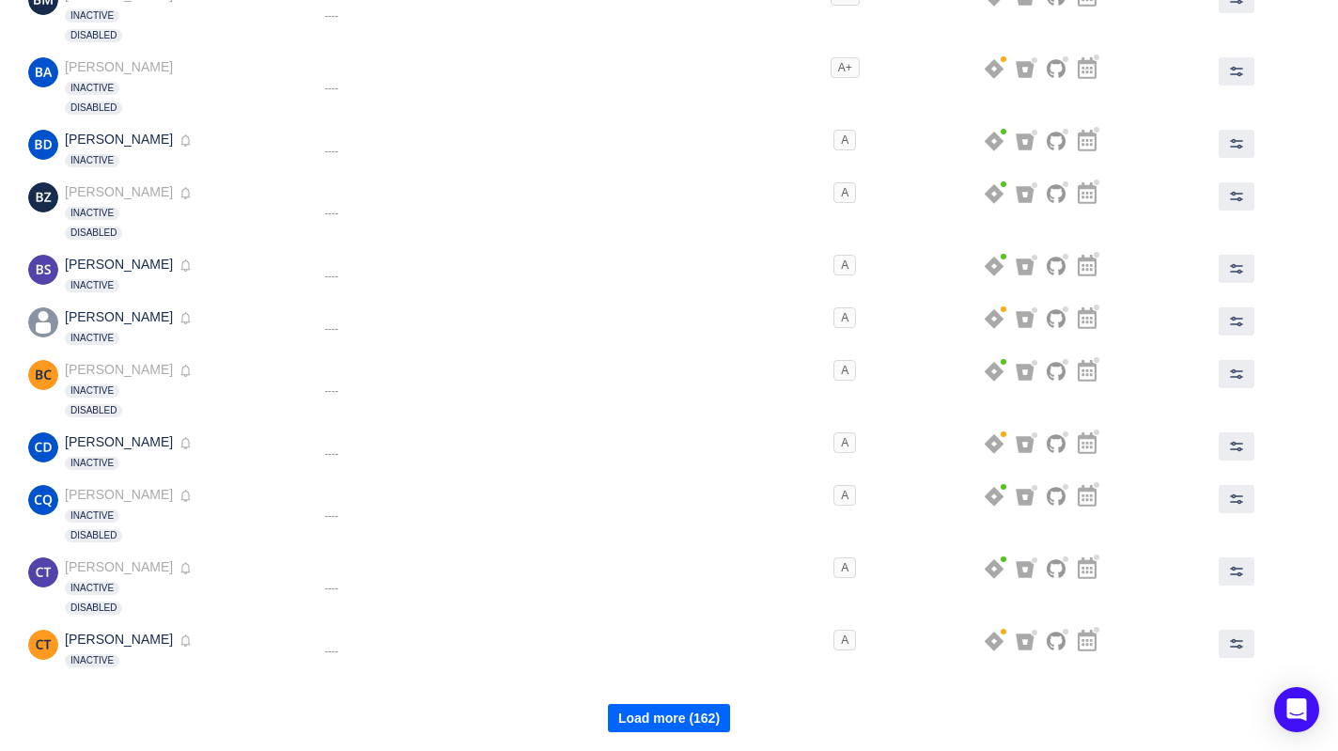
click at [686, 722] on button "Load more (162)" at bounding box center [669, 718] width 122 height 28
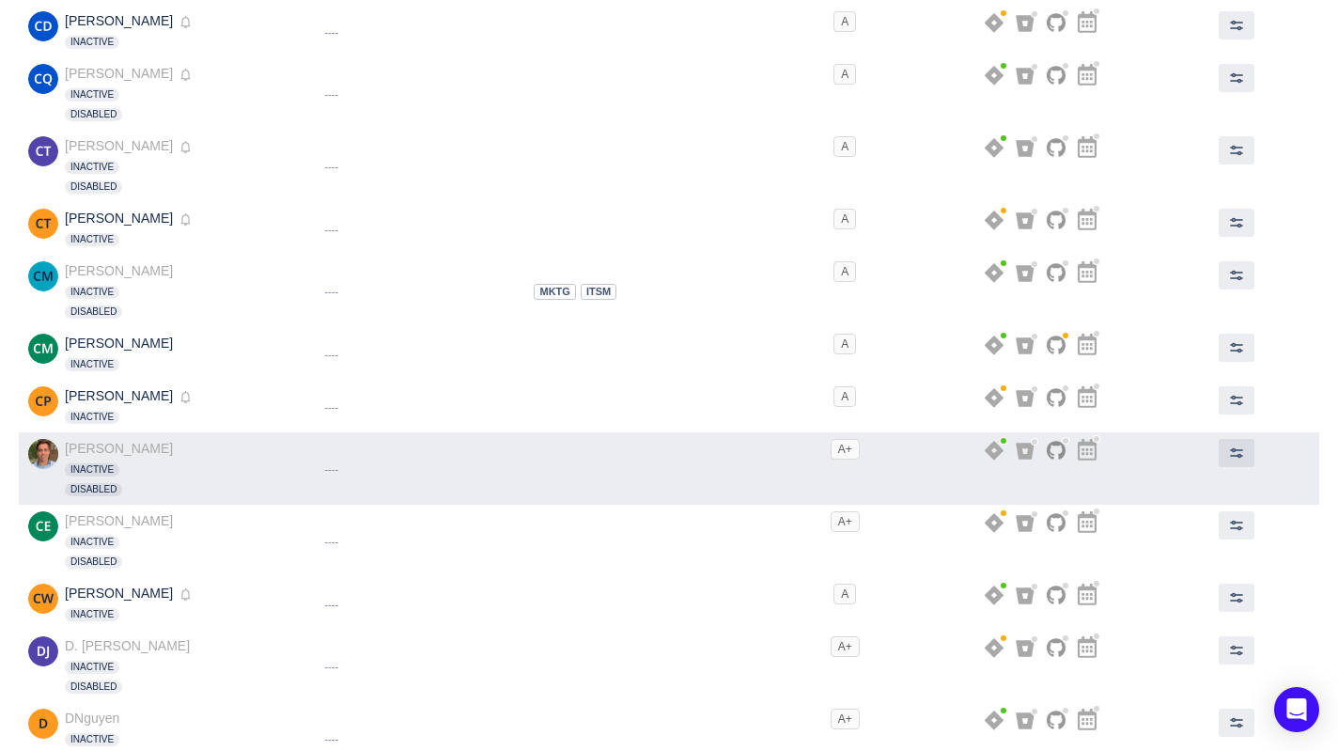
scroll to position [1852, 0]
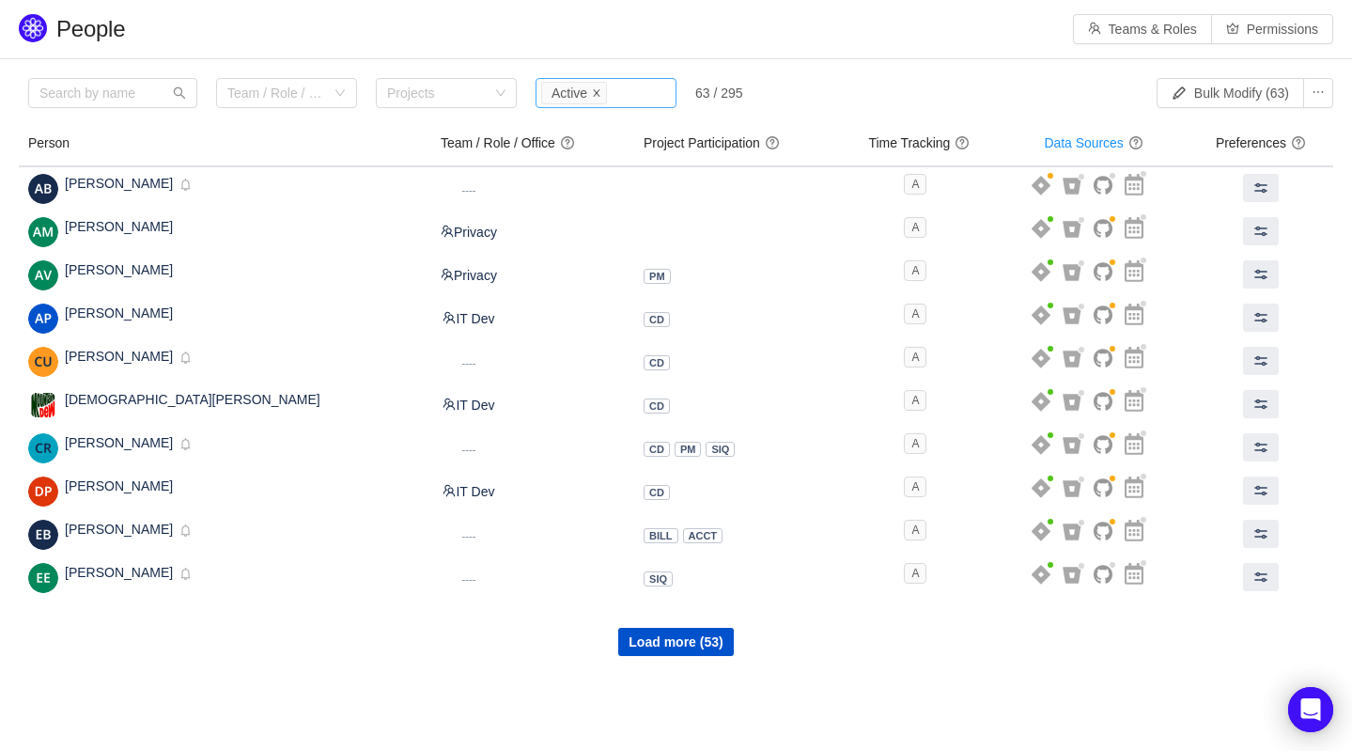
click at [600, 99] on icon "icon: close" at bounding box center [596, 93] width 9 height 11
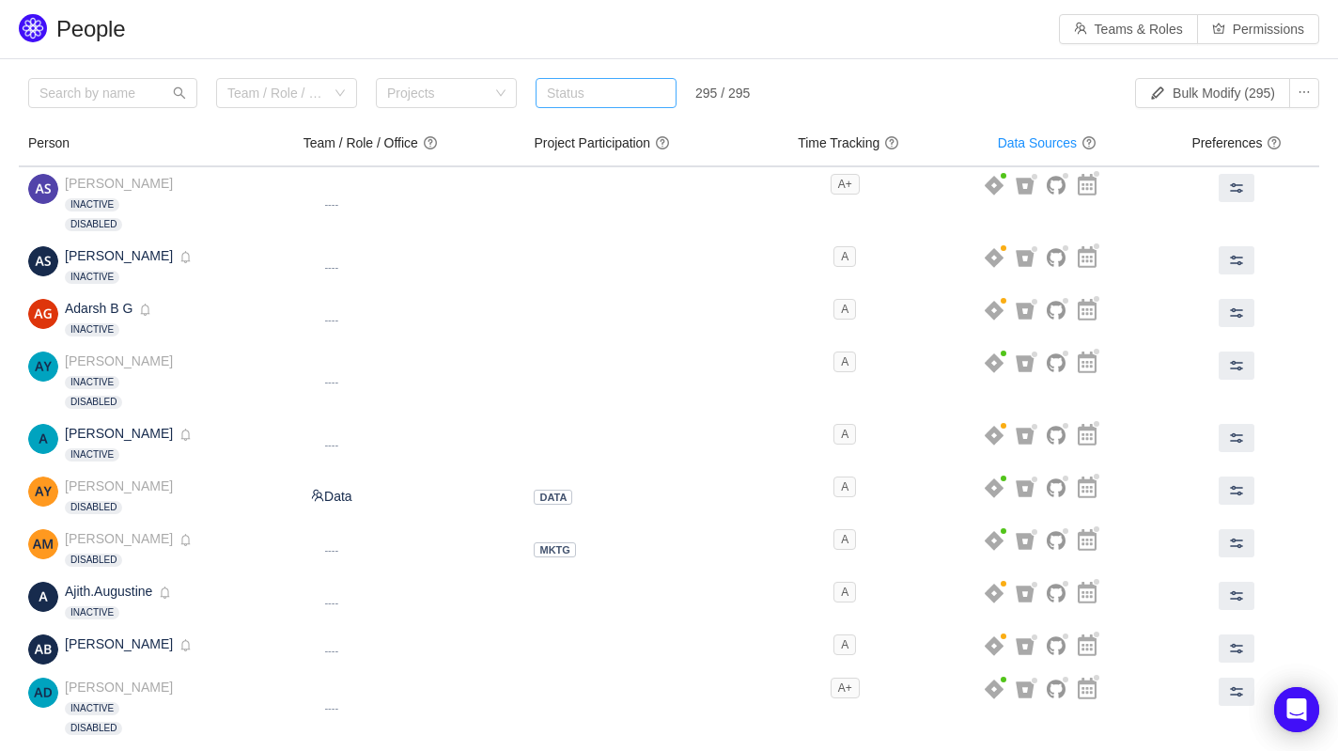
click at [599, 93] on div "Status" at bounding box center [602, 93] width 110 height 19
click at [620, 188] on li "Disabled" at bounding box center [606, 191] width 141 height 30
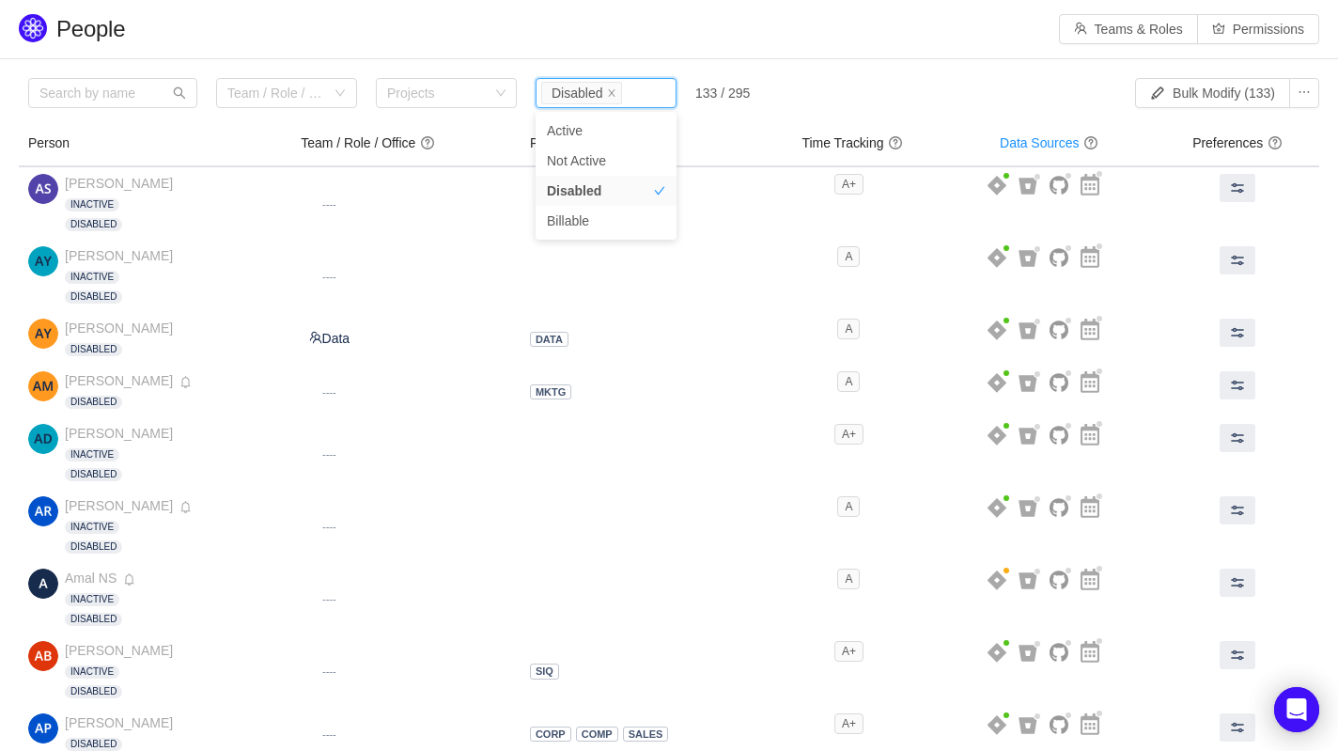
click at [832, 73] on section "Please review the list of users with privileged access Review Looks like you do…" at bounding box center [669, 473] width 1338 height 828
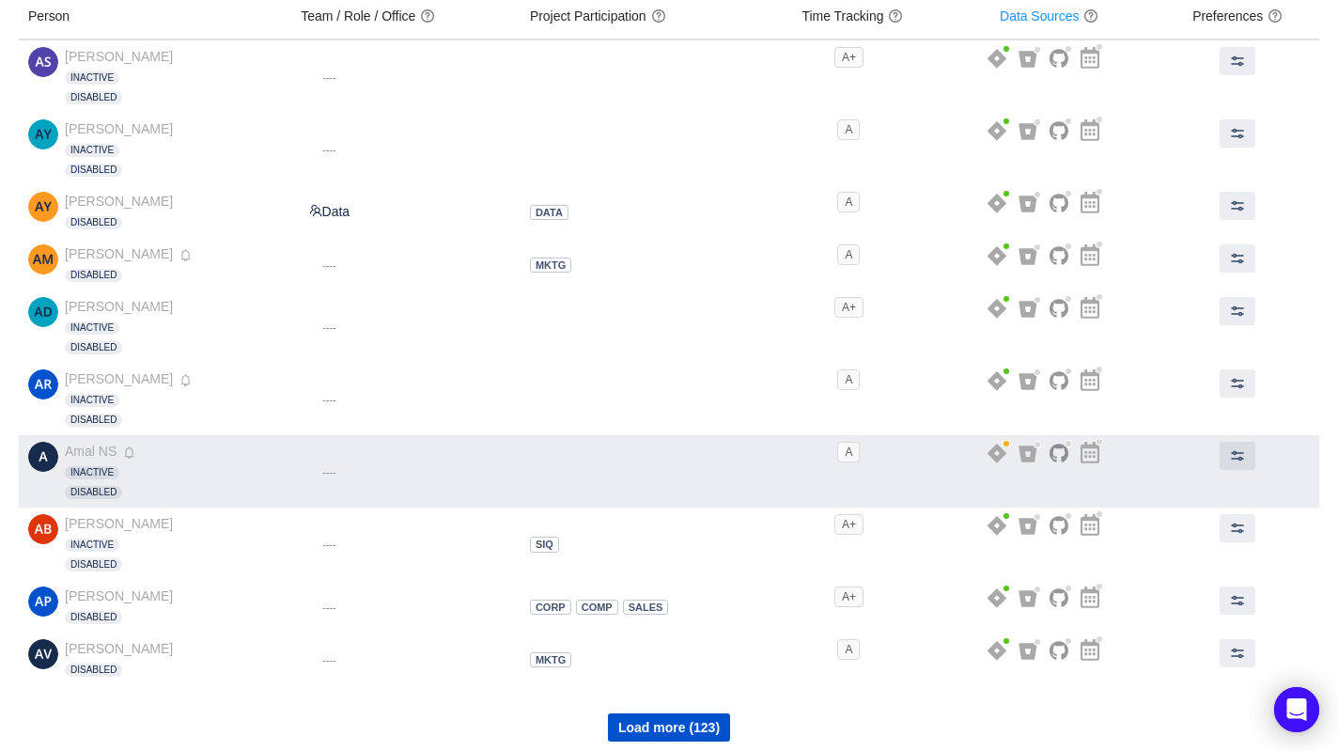
scroll to position [137, 0]
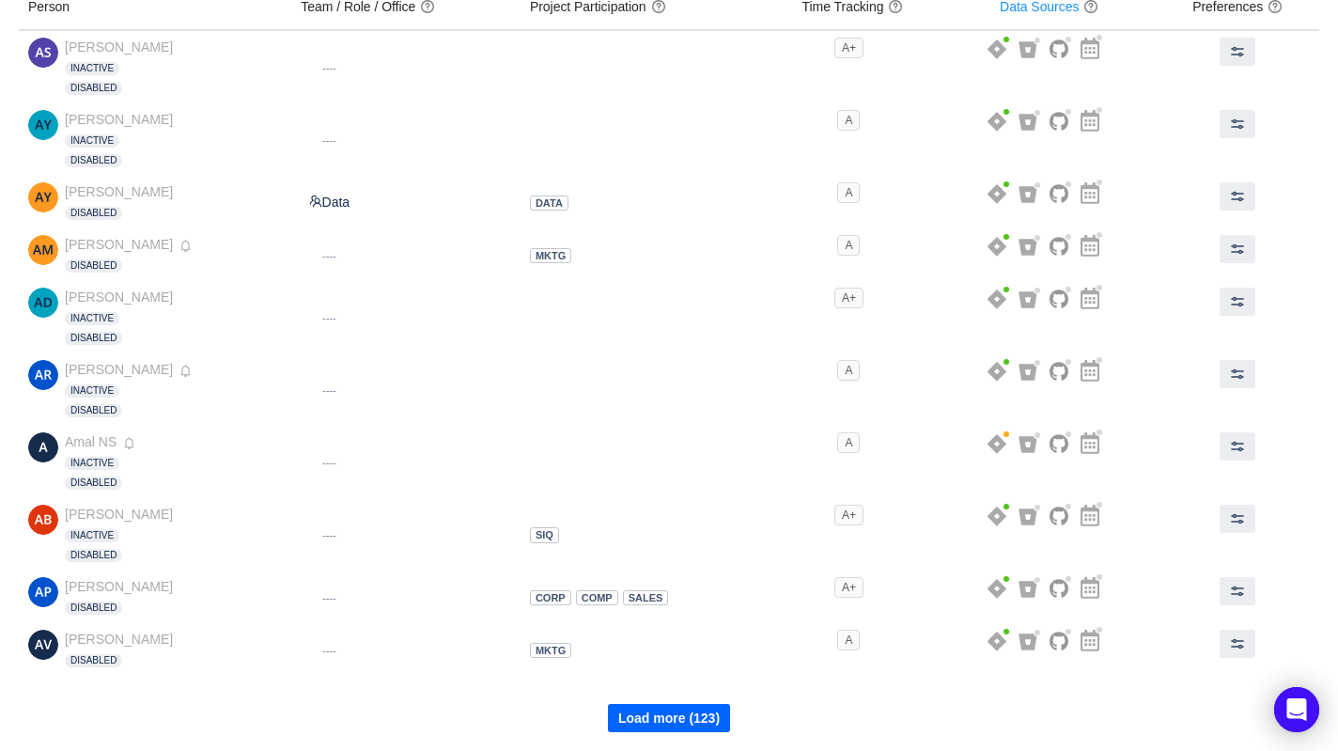
click at [673, 720] on button "Load more (123)" at bounding box center [669, 718] width 122 height 28
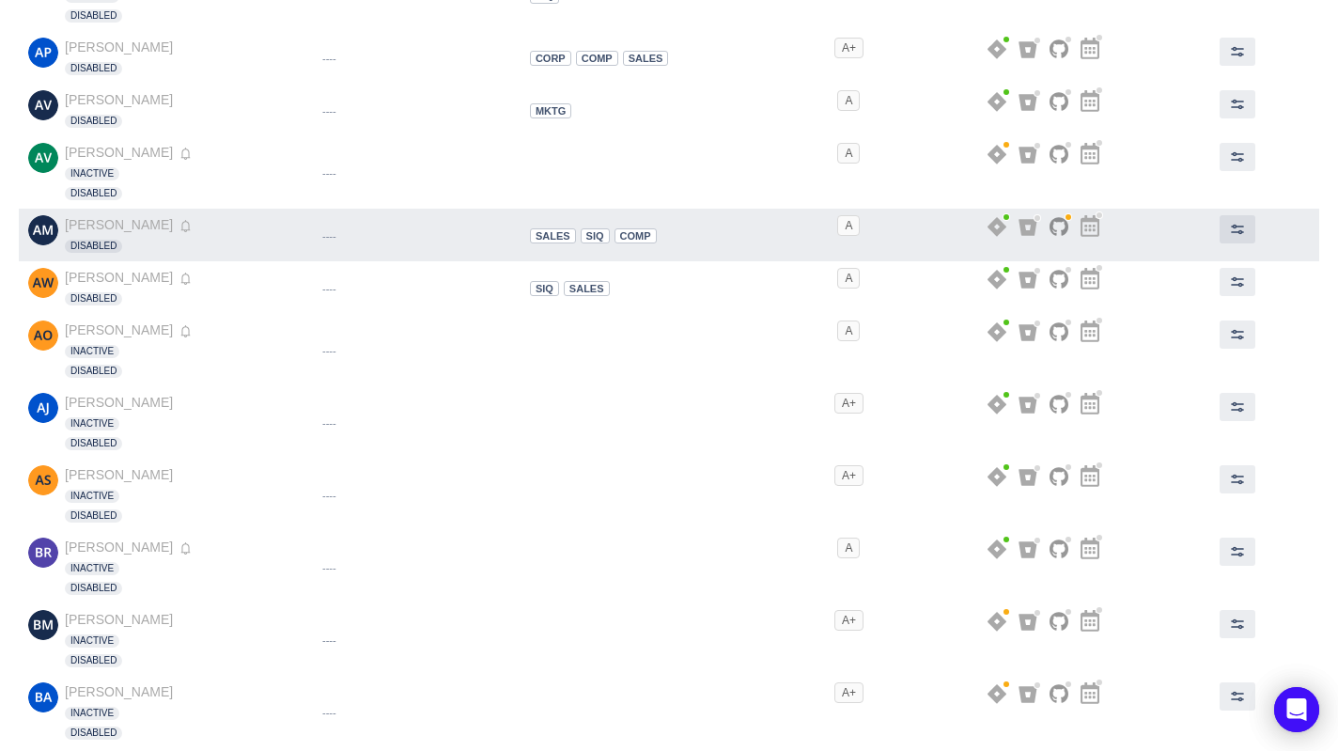
scroll to position [819, 0]
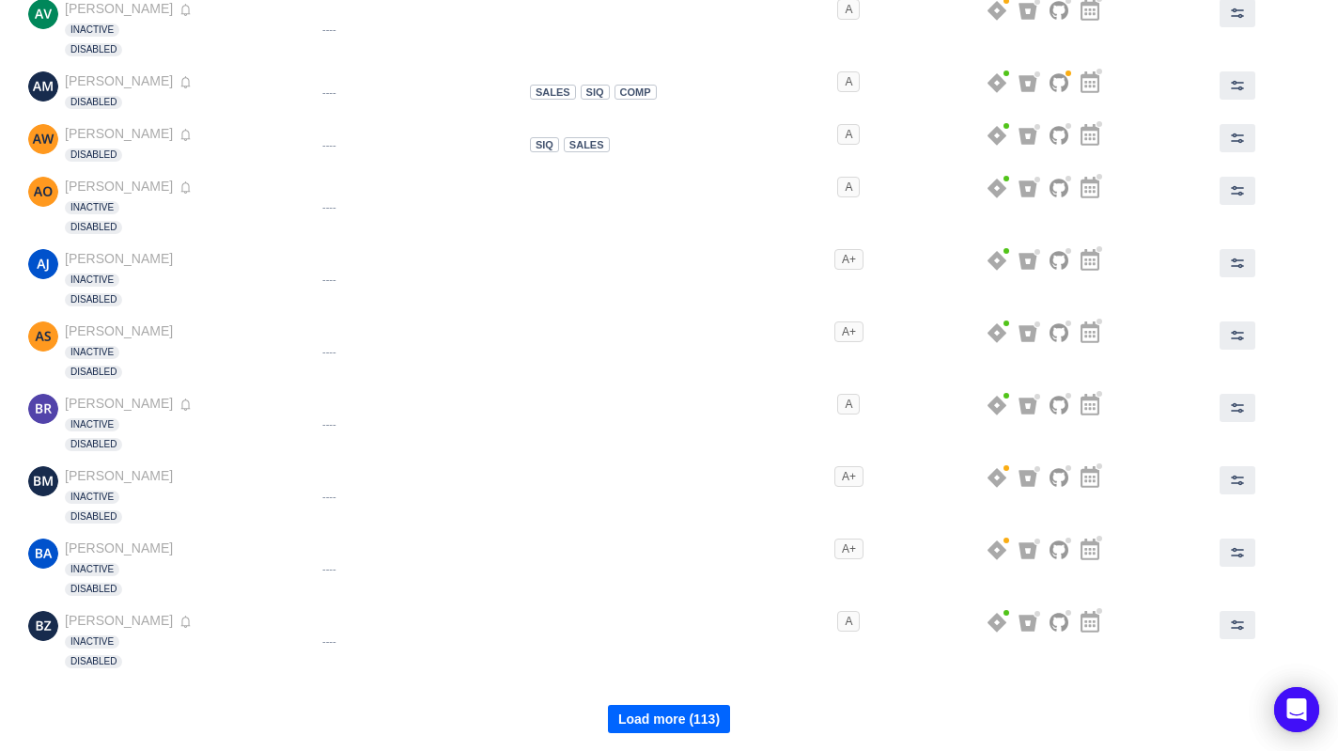
click at [696, 723] on button "Load more (113)" at bounding box center [669, 719] width 122 height 28
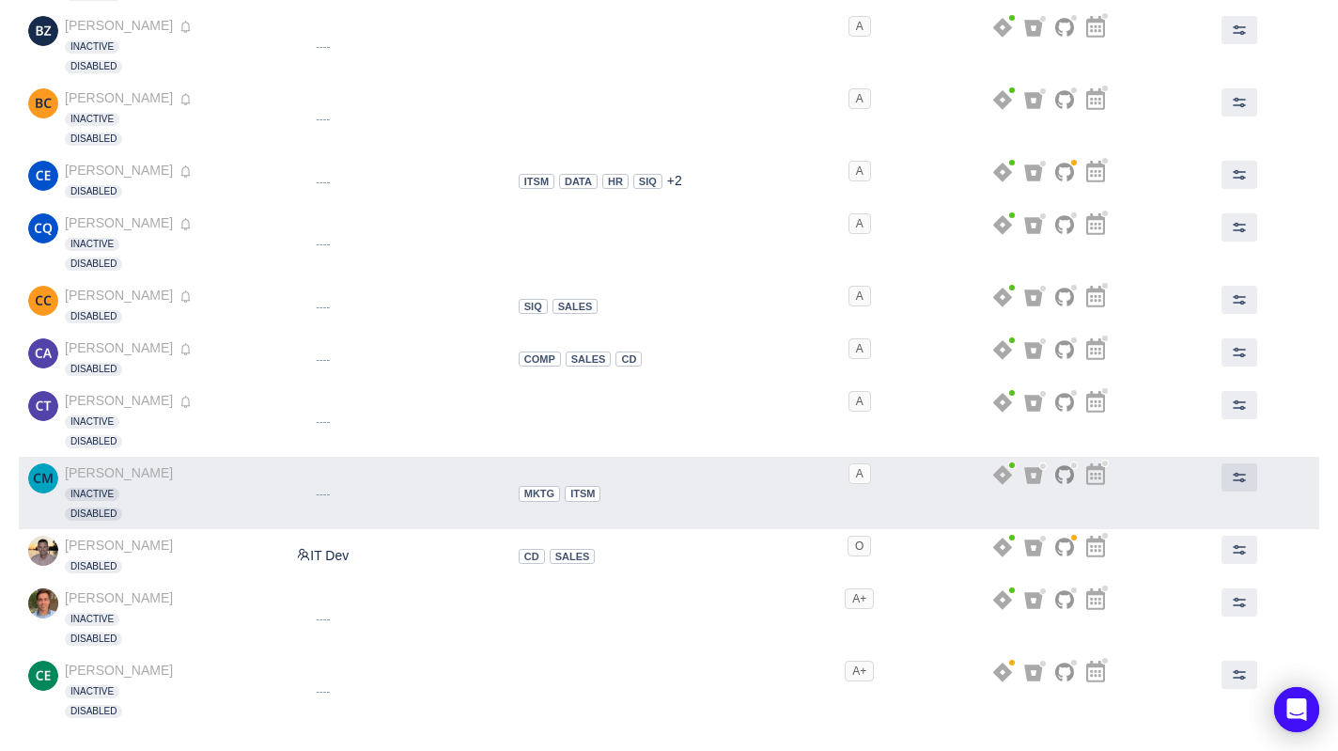
scroll to position [1466, 0]
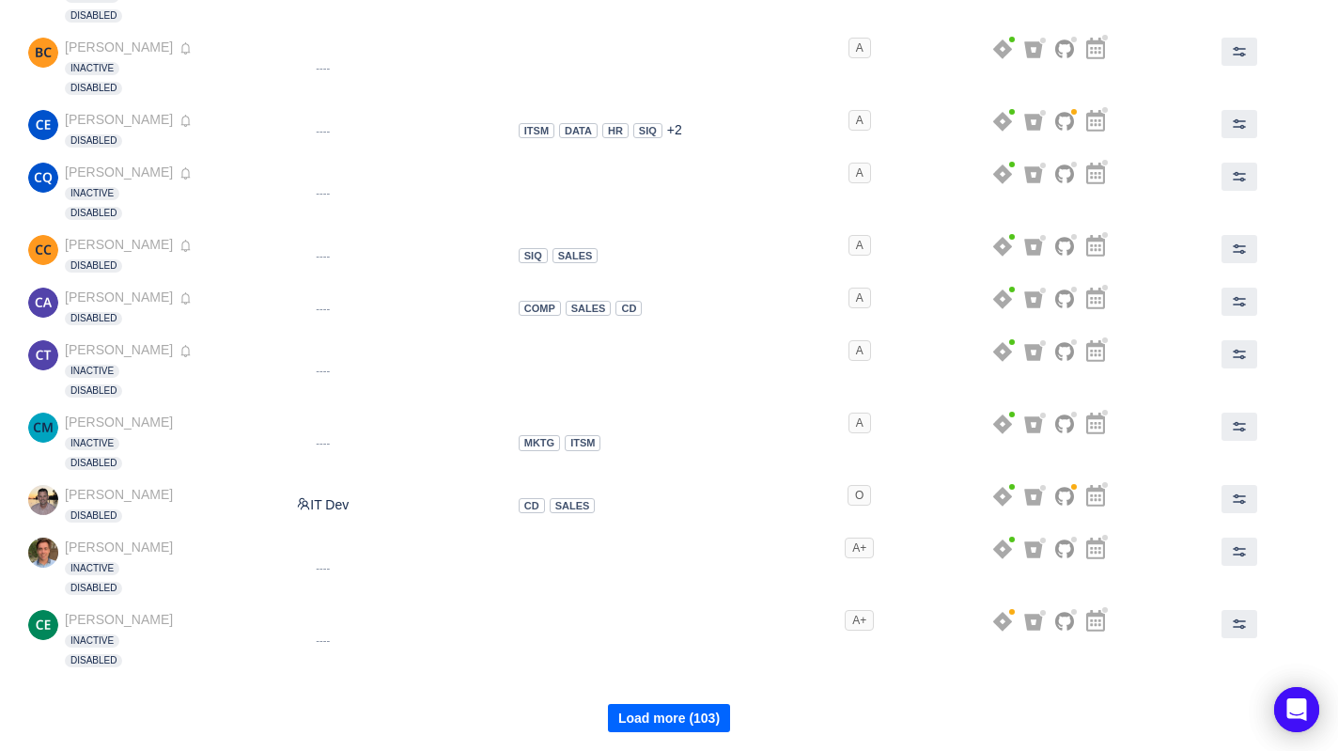
click at [683, 722] on button "Load more (103)" at bounding box center [669, 718] width 122 height 28
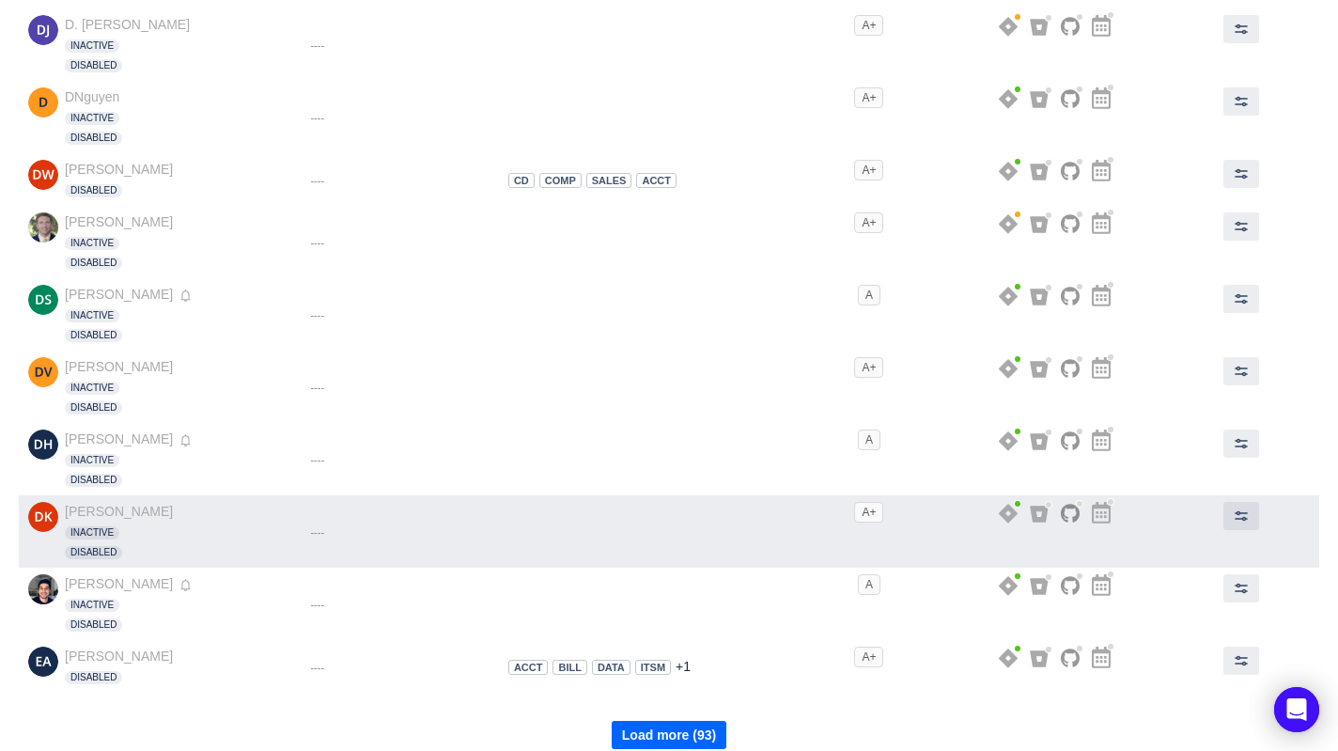
scroll to position [2150, 0]
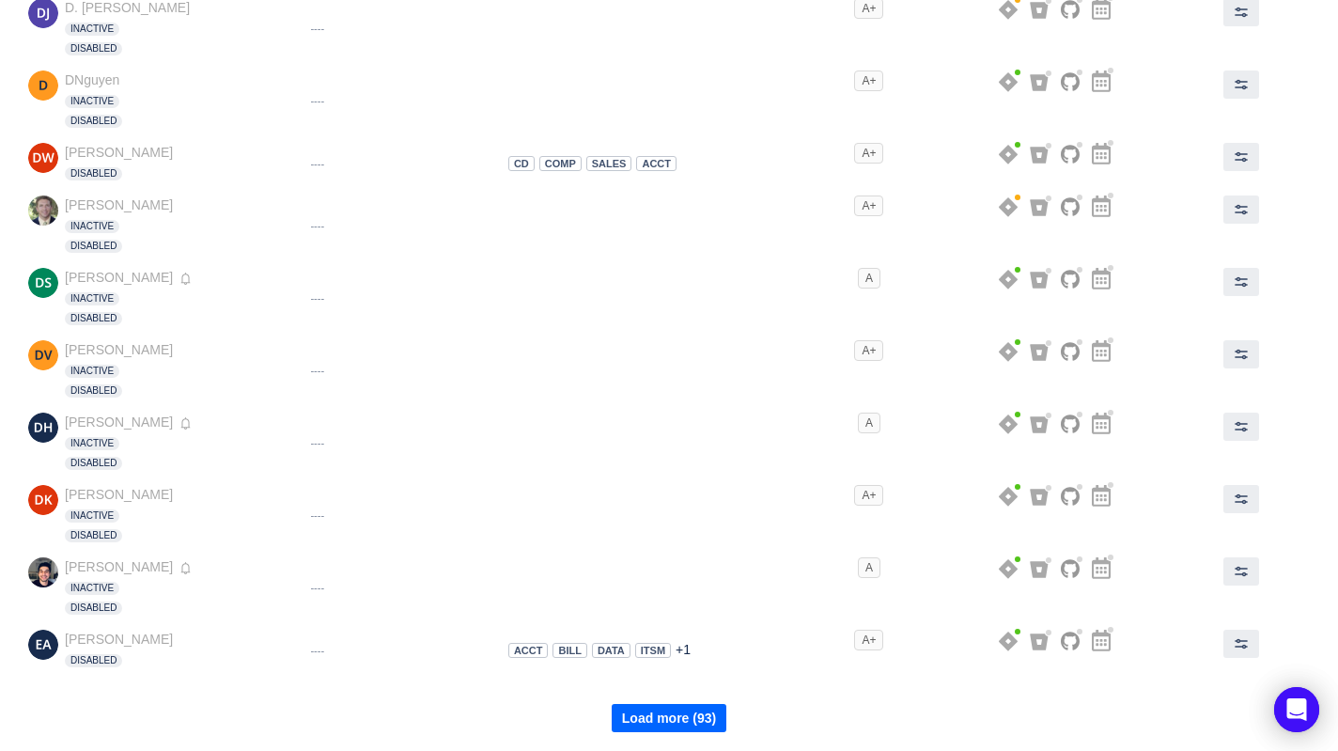
click at [685, 724] on button "Load more (93)" at bounding box center [669, 718] width 115 height 28
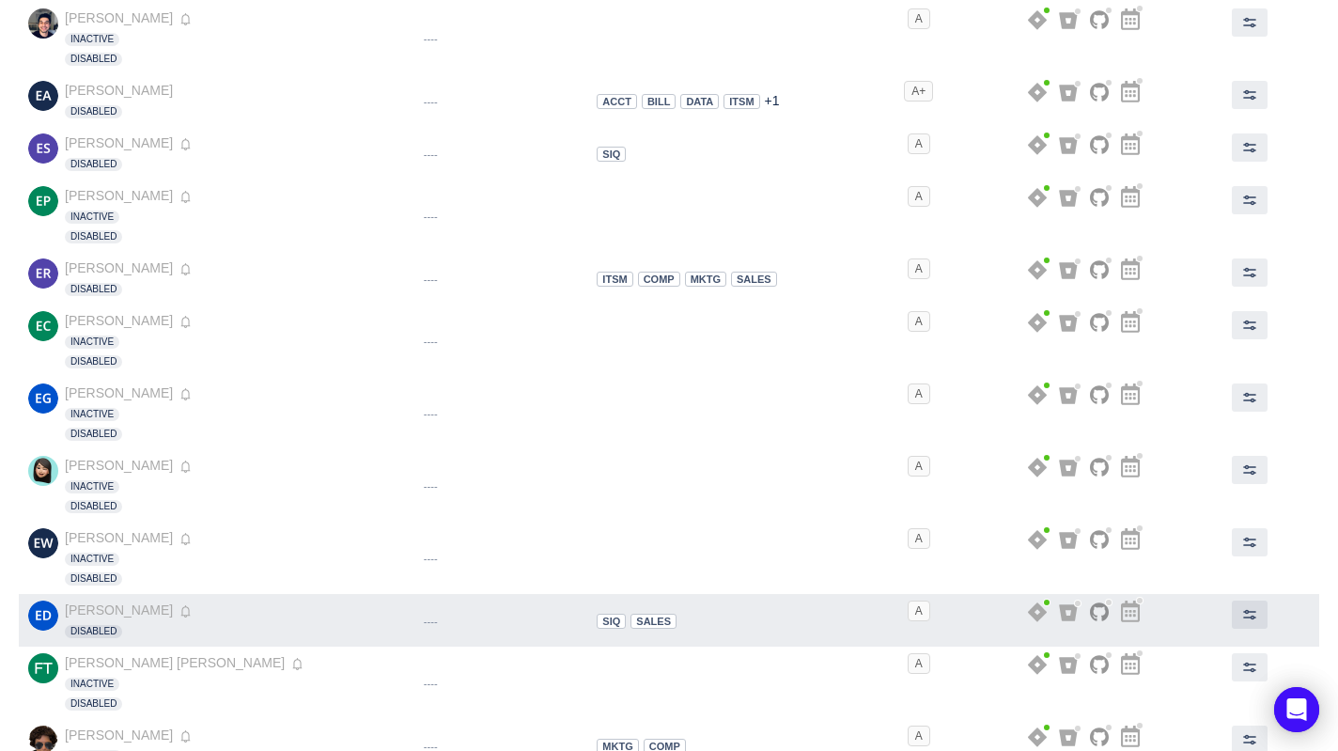
scroll to position [2794, 0]
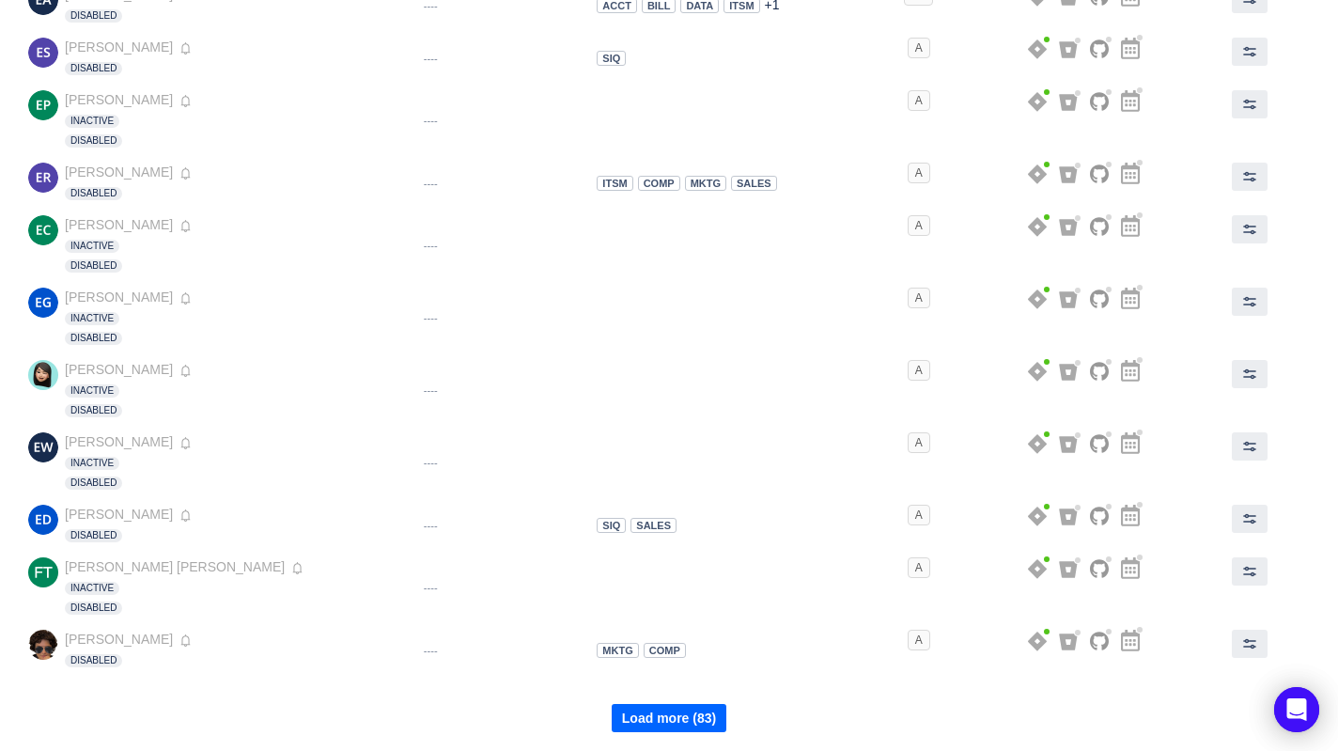
click at [662, 714] on button "Load more (83)" at bounding box center [669, 718] width 115 height 28
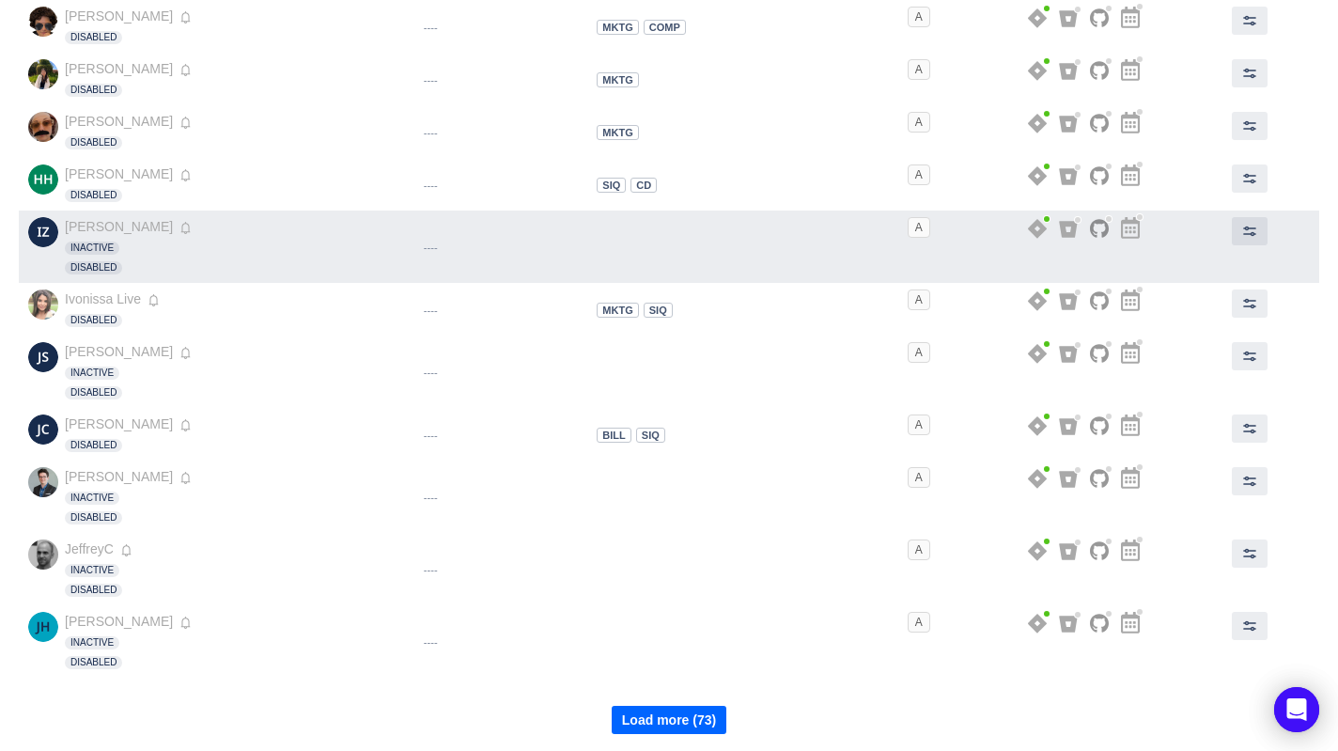
scroll to position [3419, 0]
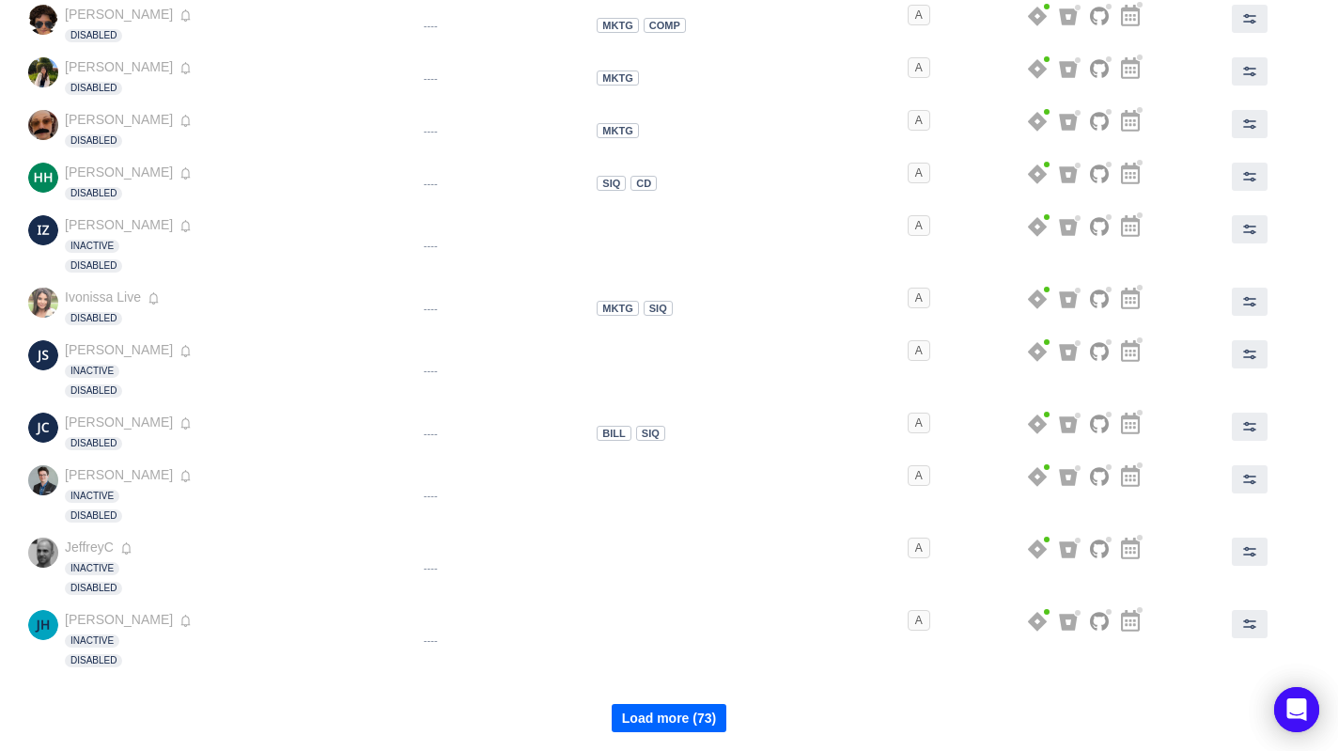
click at [672, 714] on button "Load more (73)" at bounding box center [669, 718] width 115 height 28
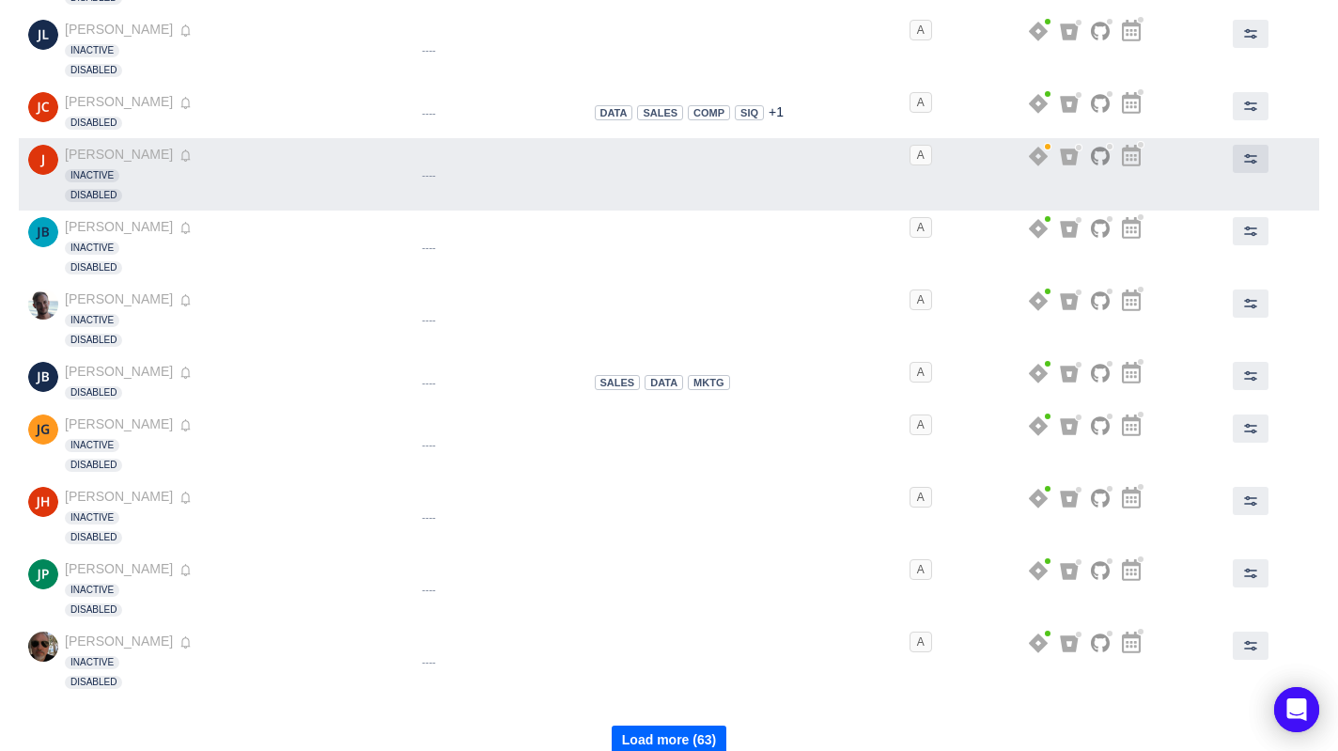
scroll to position [4103, 0]
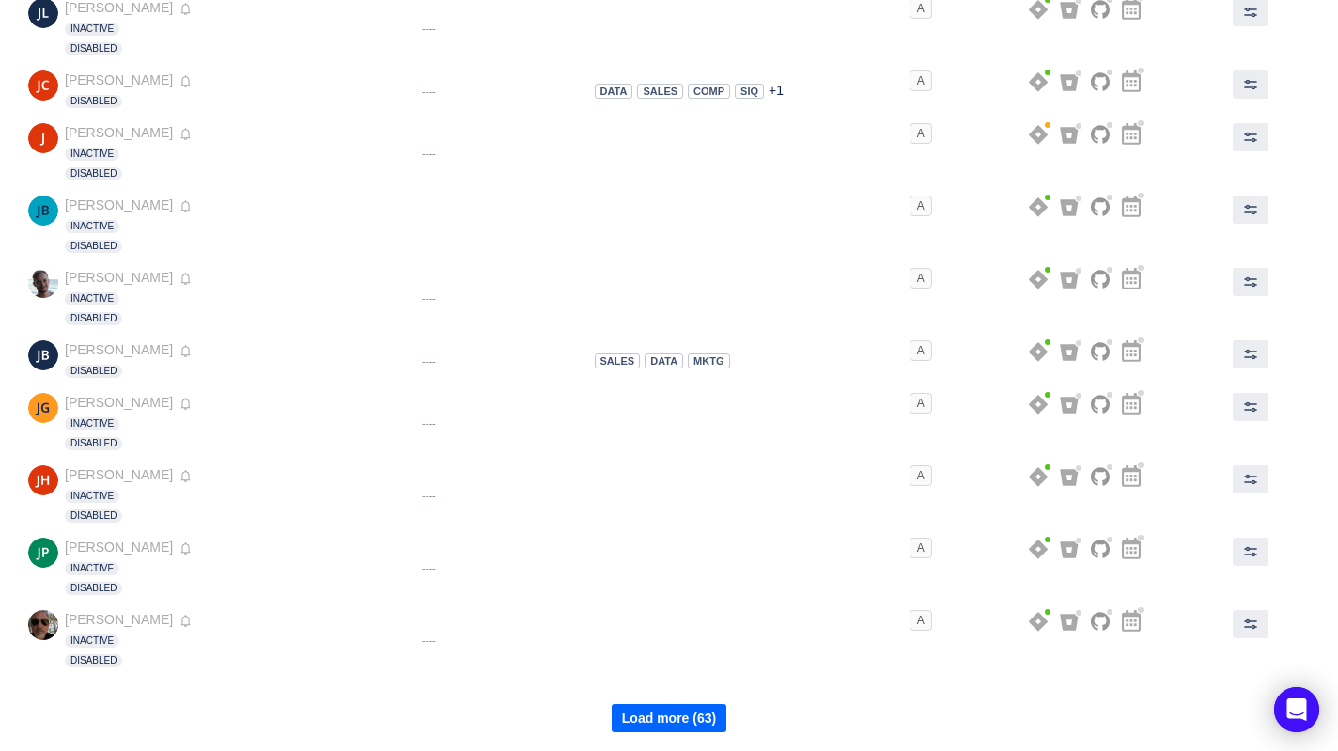
click at [676, 721] on button "Load more (63)" at bounding box center [669, 718] width 115 height 28
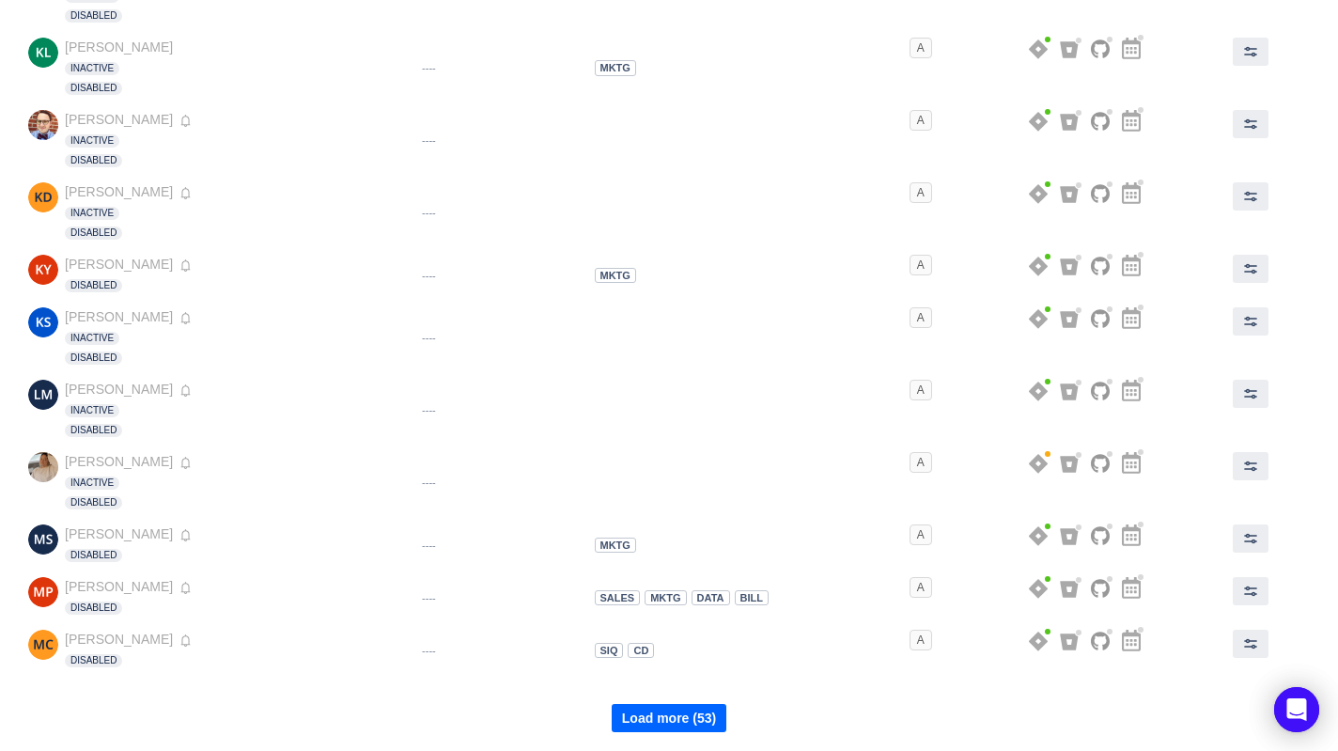
scroll to position [4748, 0]
click at [649, 721] on button "Load more (53)" at bounding box center [669, 718] width 115 height 28
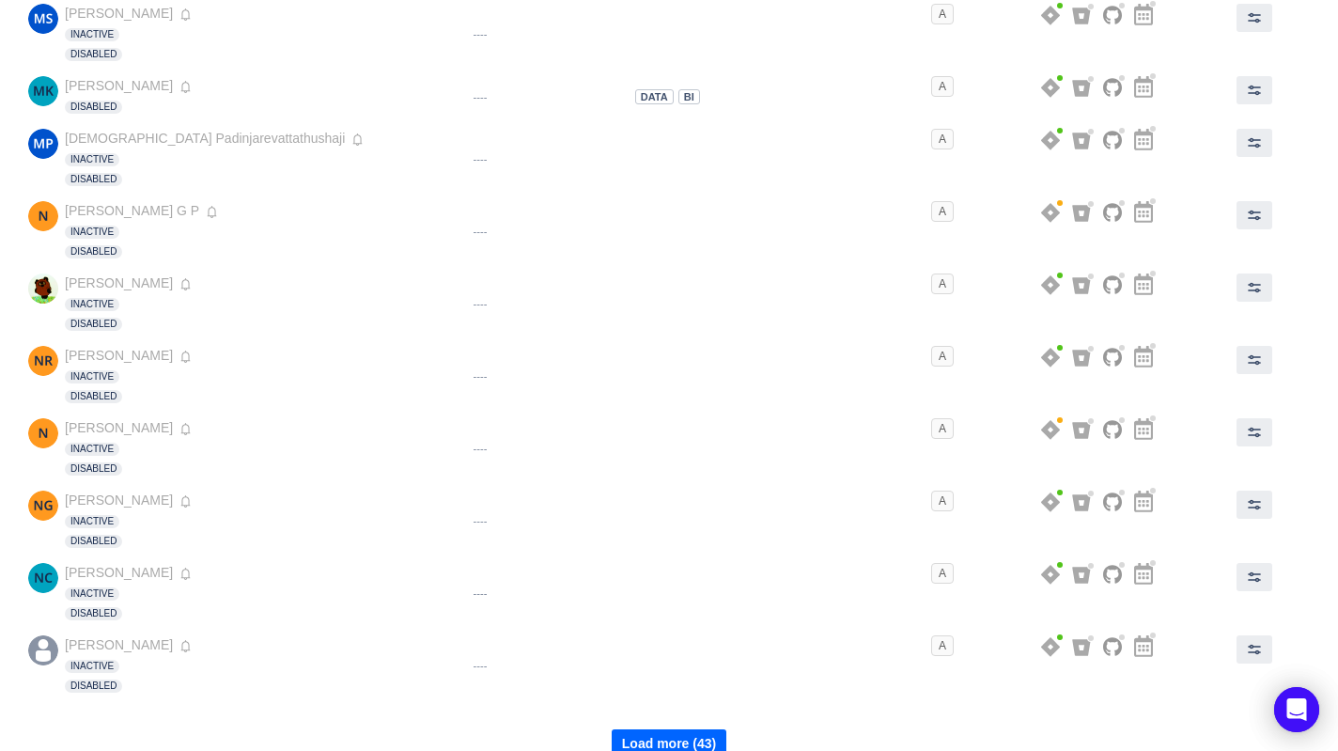
scroll to position [5451, 0]
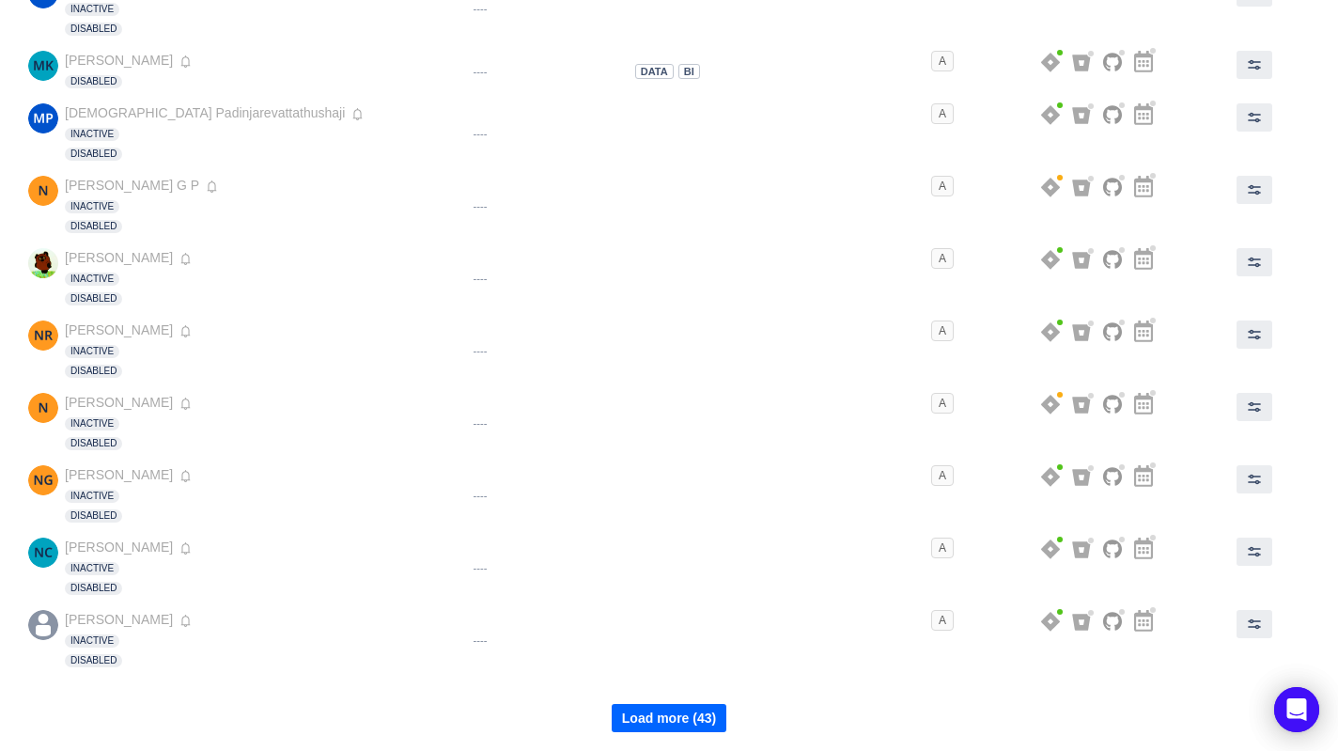
click at [693, 723] on button "Load more (43)" at bounding box center [669, 718] width 115 height 28
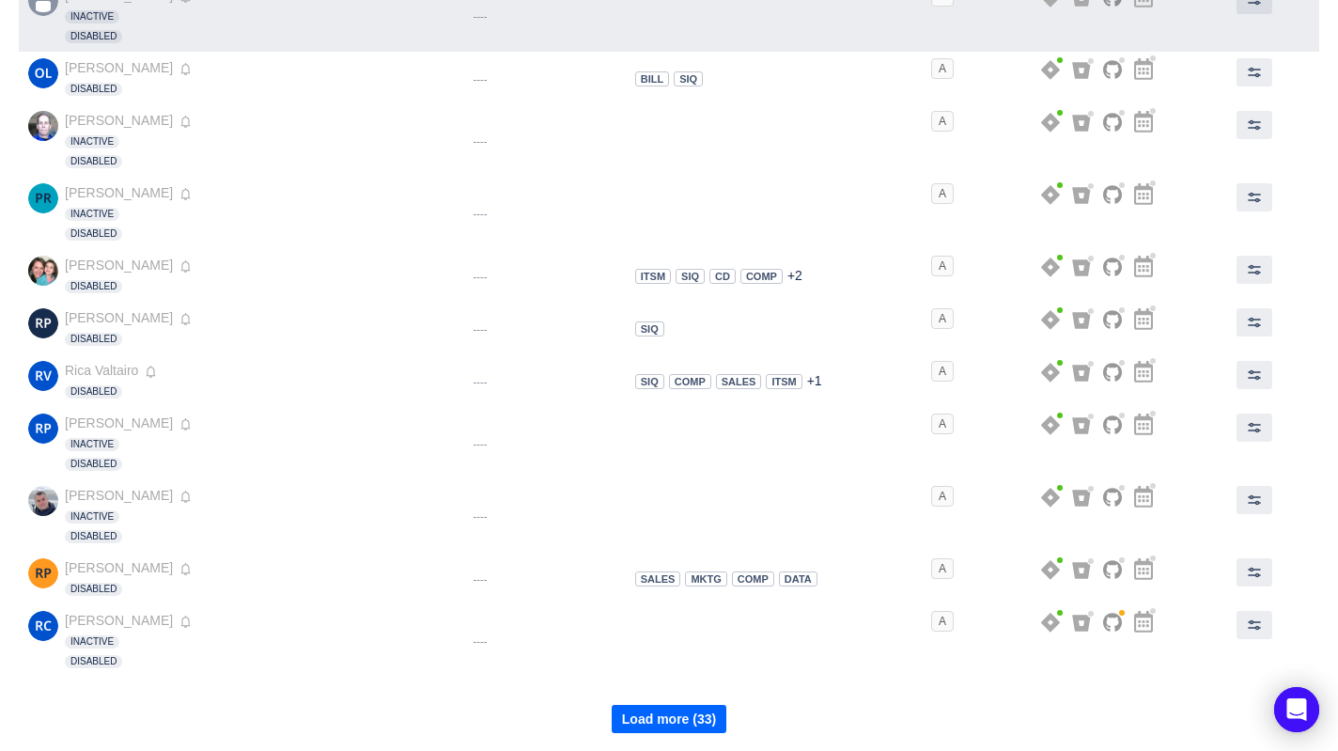
scroll to position [6076, 0]
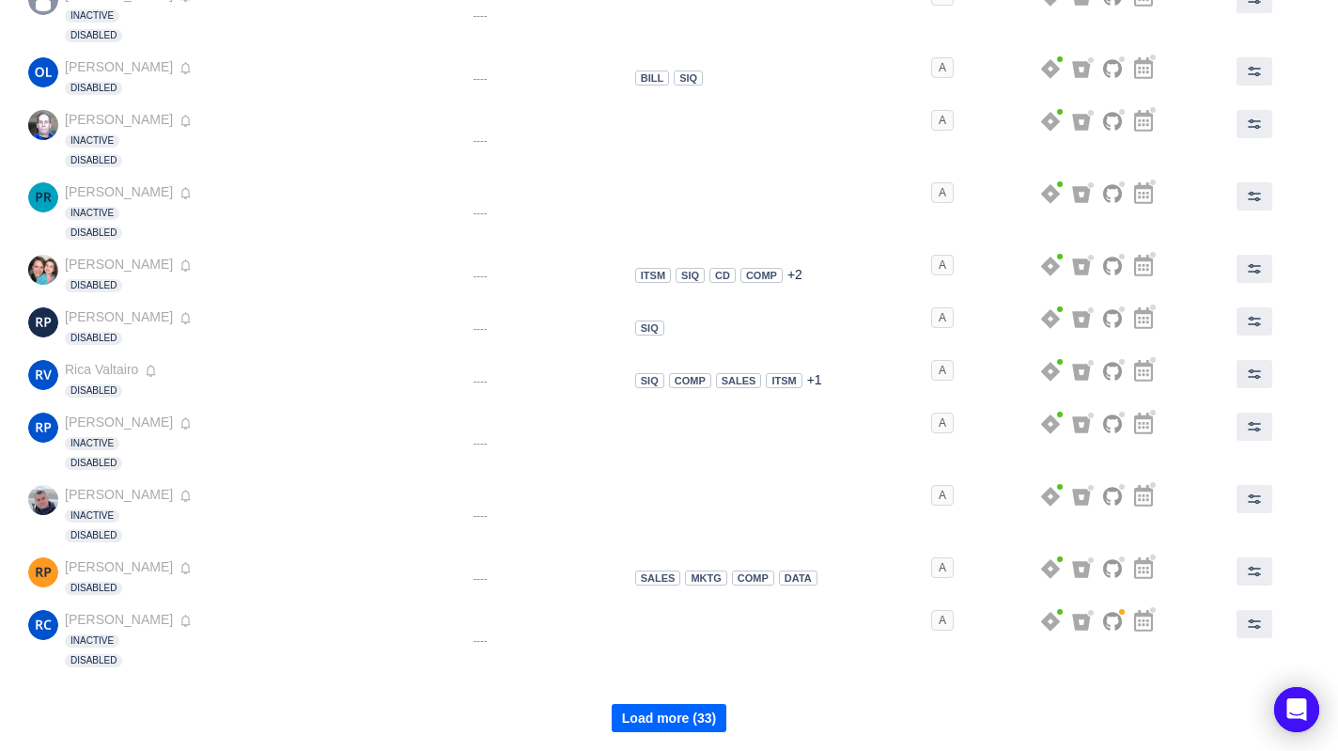
click at [678, 723] on button "Load more (33)" at bounding box center [669, 718] width 115 height 28
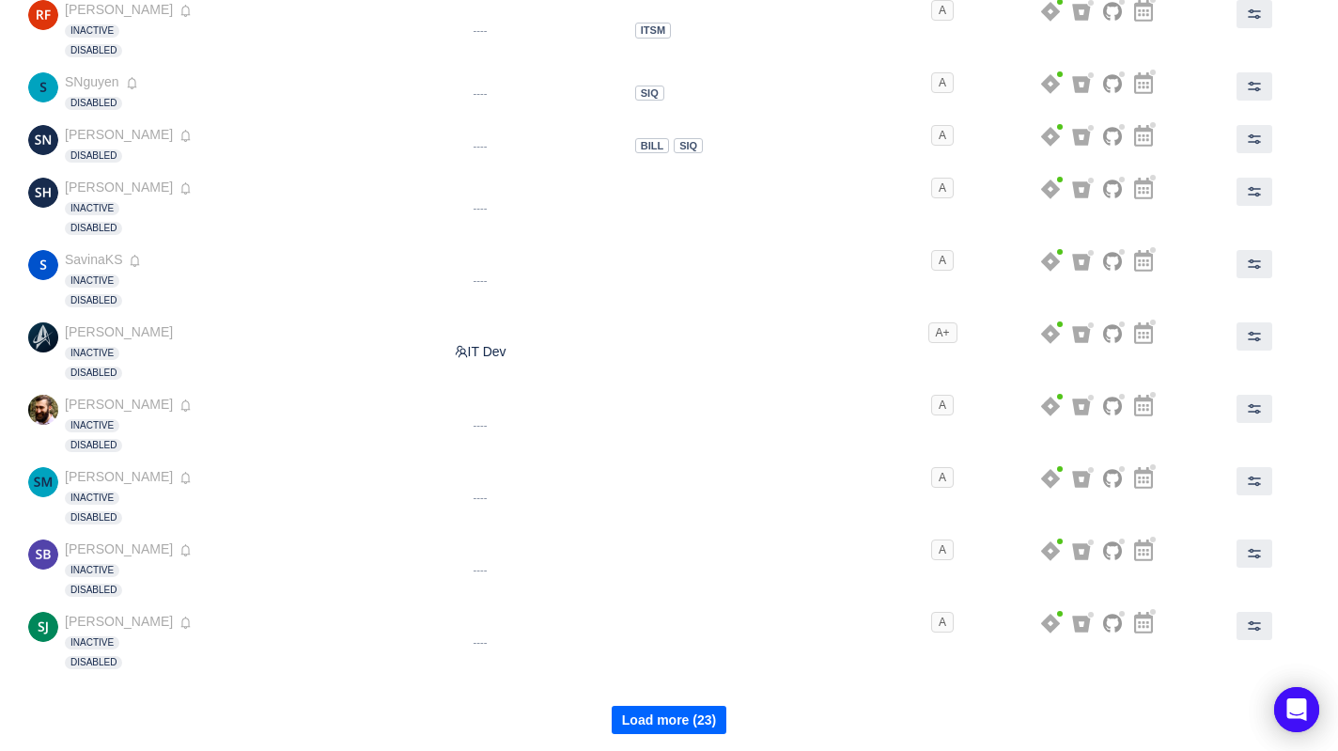
scroll to position [6760, 0]
click at [689, 720] on button "Load more (23)" at bounding box center [669, 718] width 115 height 28
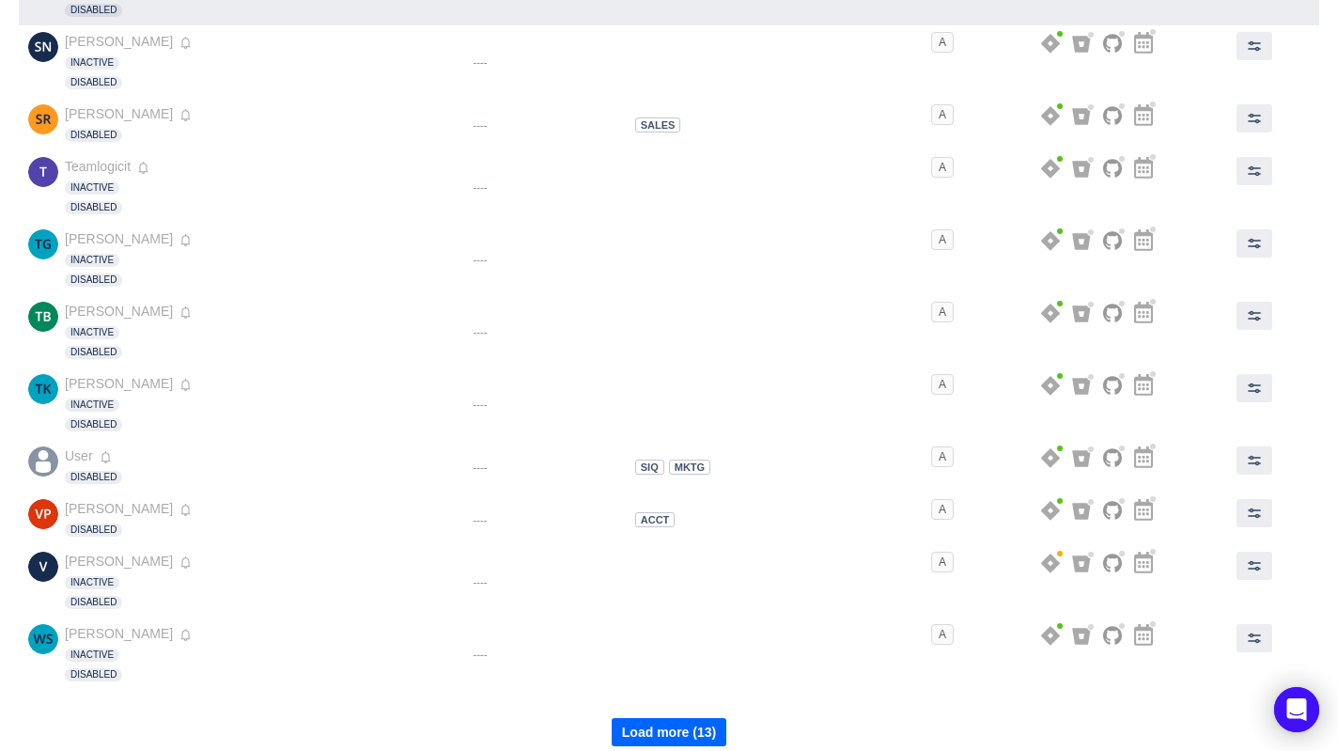
scroll to position [7424, 0]
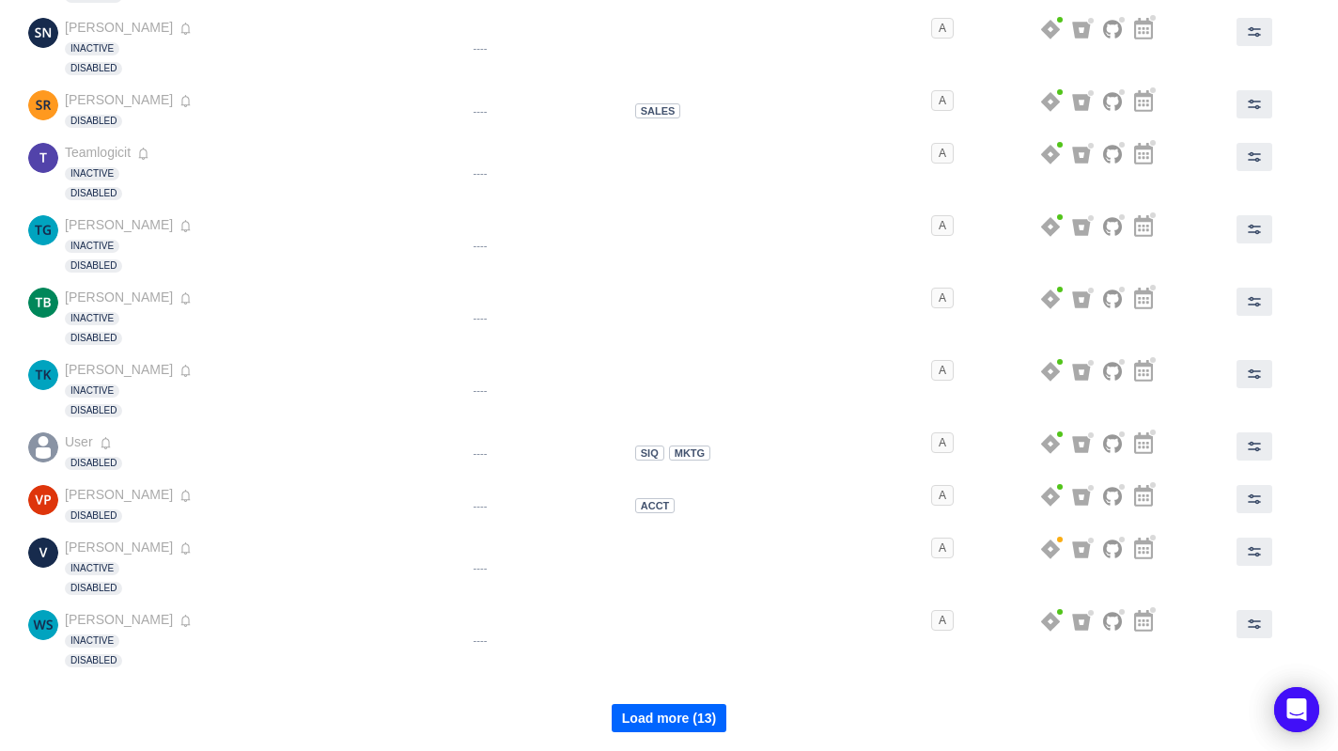
click at [709, 724] on button "Load more (13)" at bounding box center [669, 718] width 115 height 28
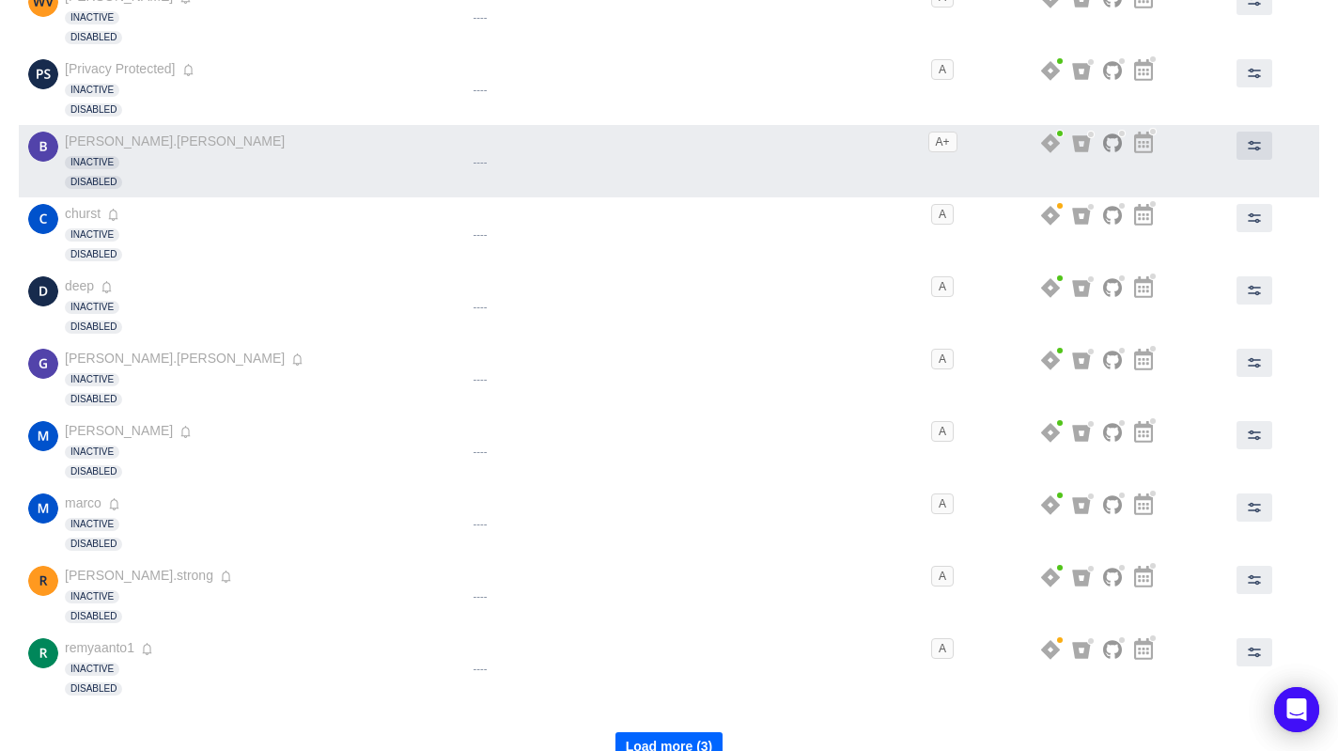
scroll to position [8148, 0]
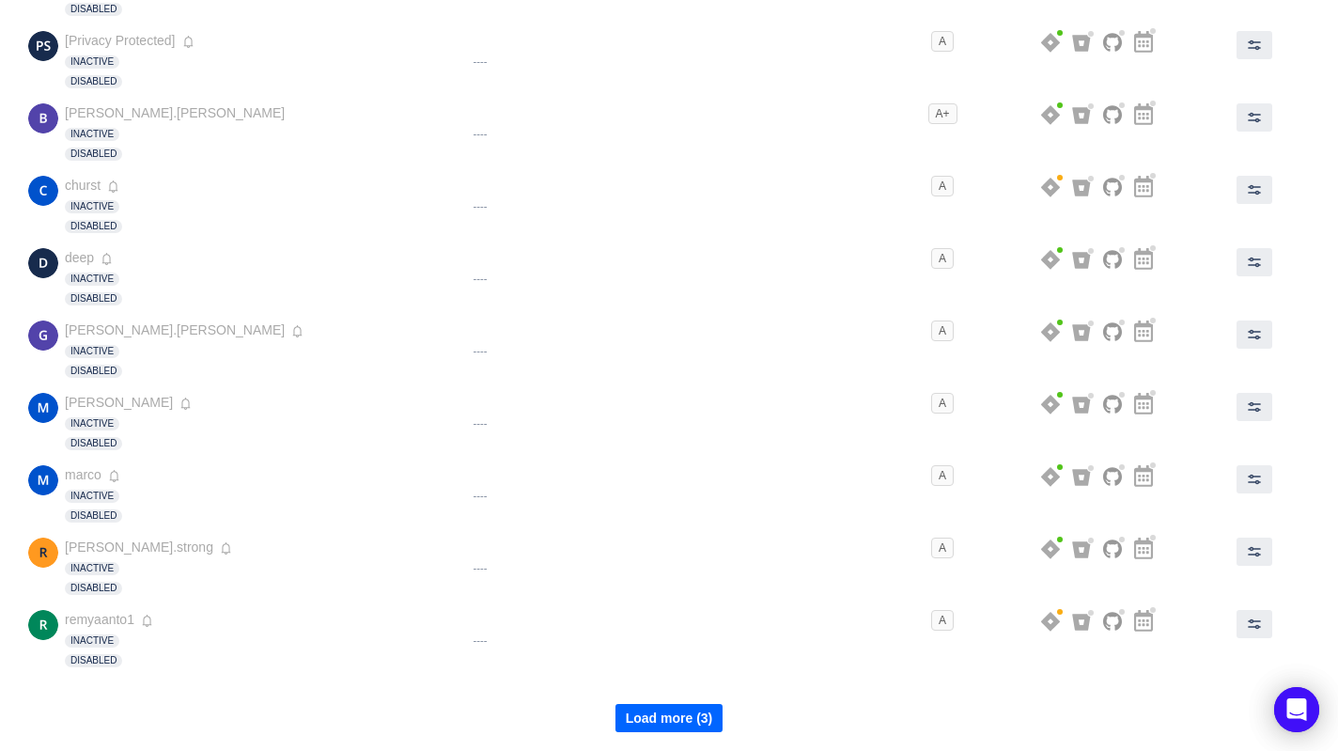
click at [681, 726] on button "Load more (3)" at bounding box center [669, 718] width 108 height 28
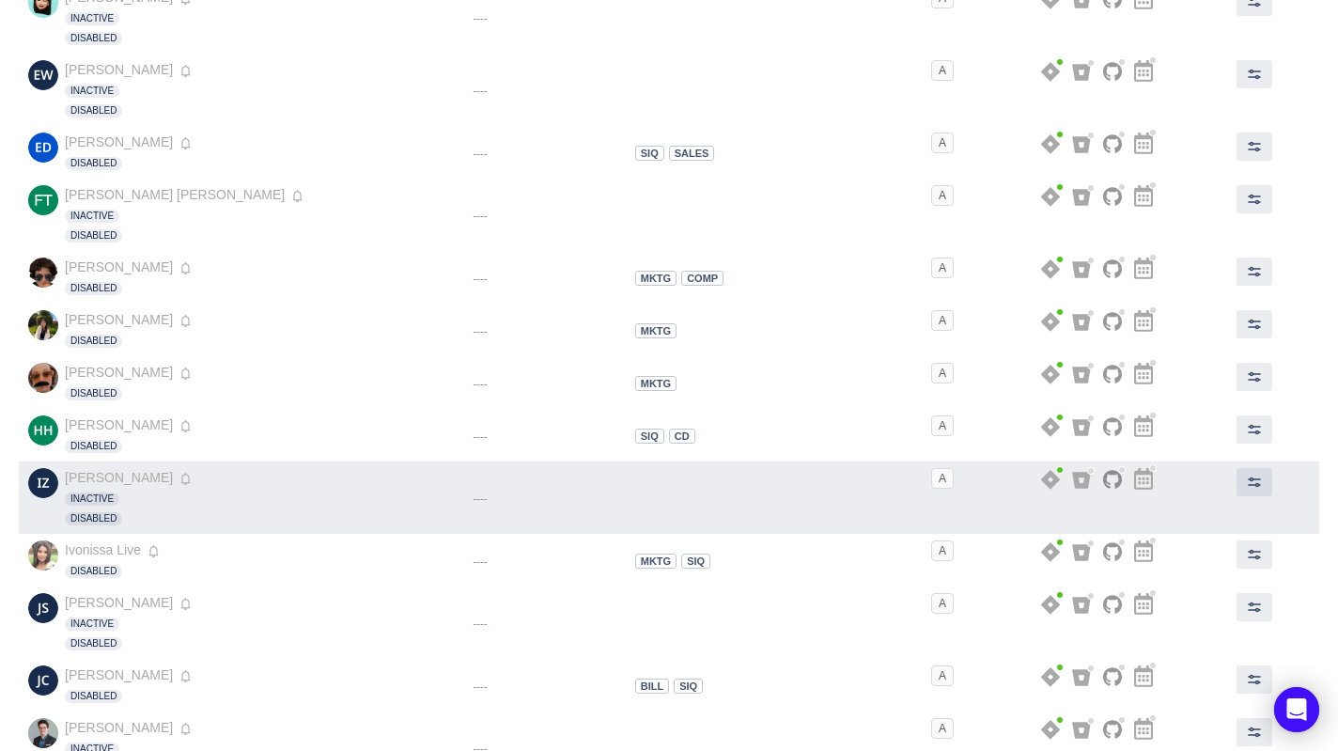
scroll to position [0, 0]
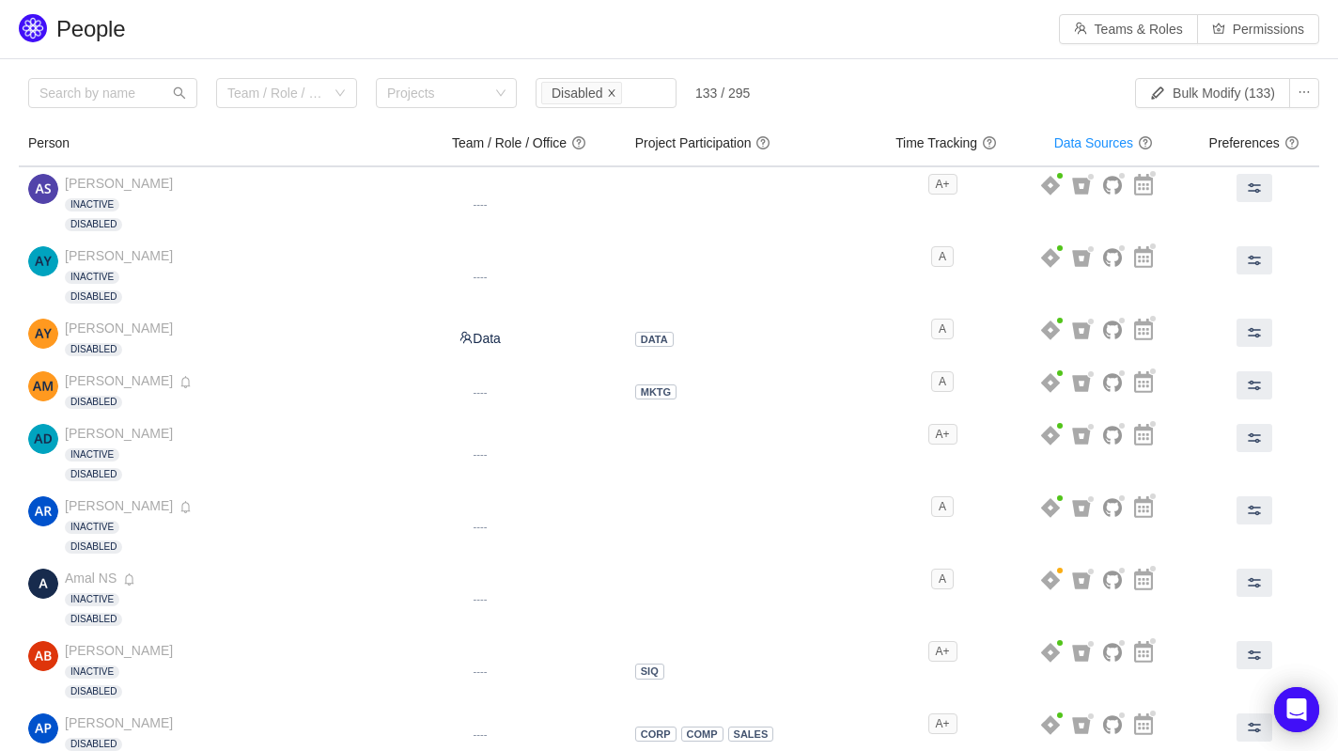
click at [615, 96] on icon "icon: close" at bounding box center [612, 92] width 7 height 7
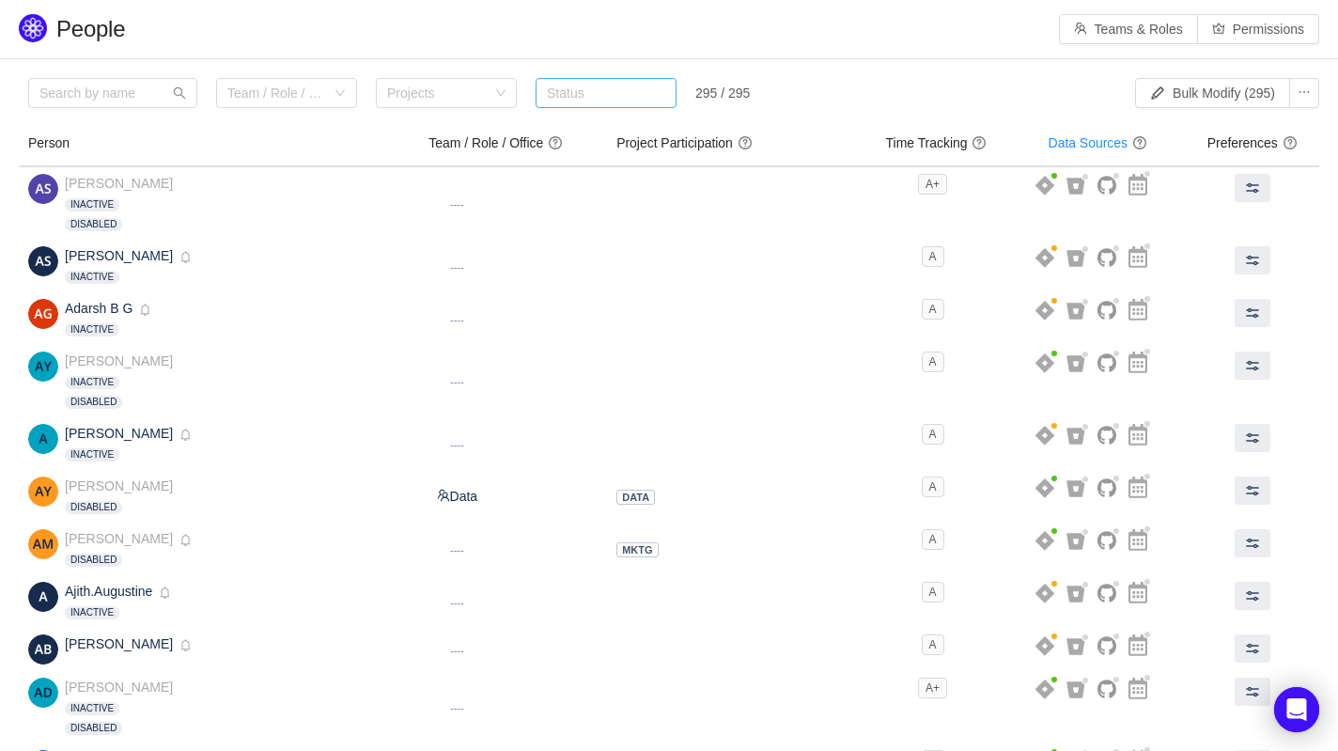
click at [609, 99] on div "Status" at bounding box center [602, 93] width 110 height 19
click at [596, 121] on li "Active" at bounding box center [606, 131] width 141 height 30
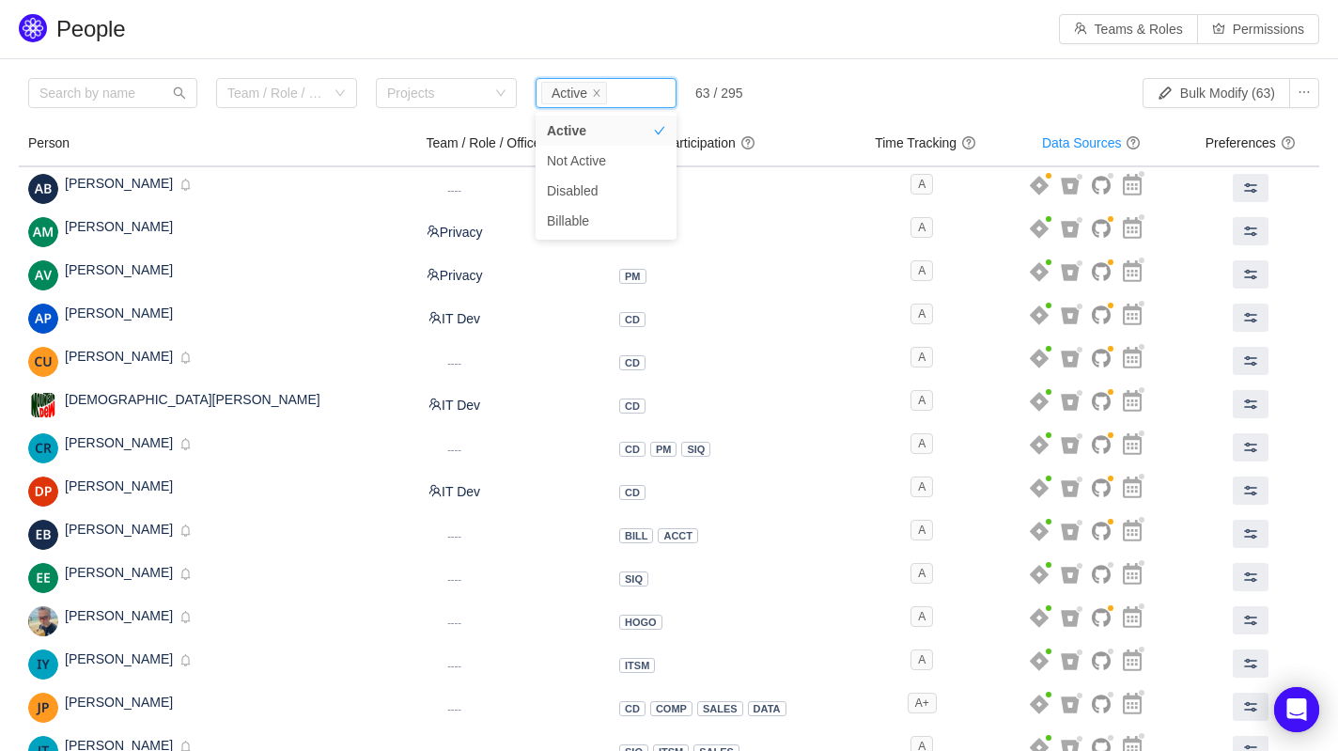
click at [852, 103] on div "Team / Role / Office Projects Status Active 63 / 295" at bounding box center [512, 97] width 969 height 39
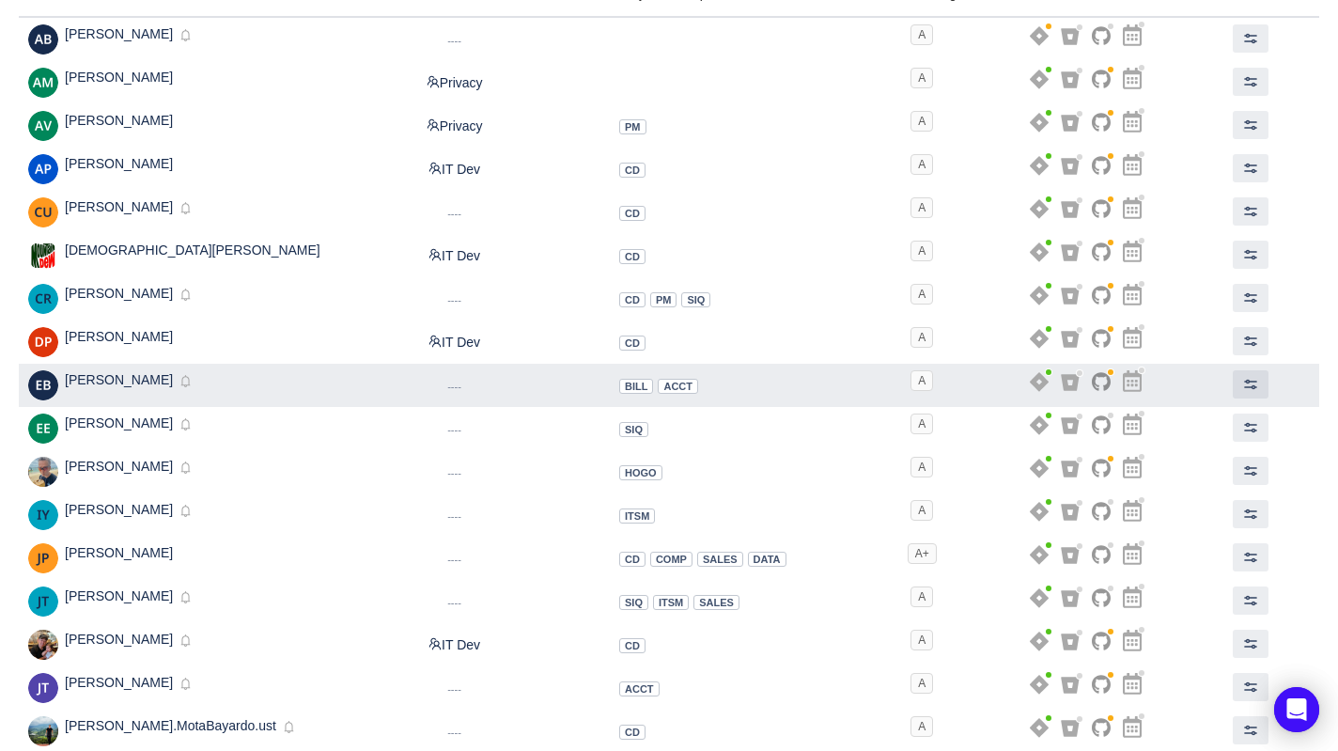
scroll to position [153, 0]
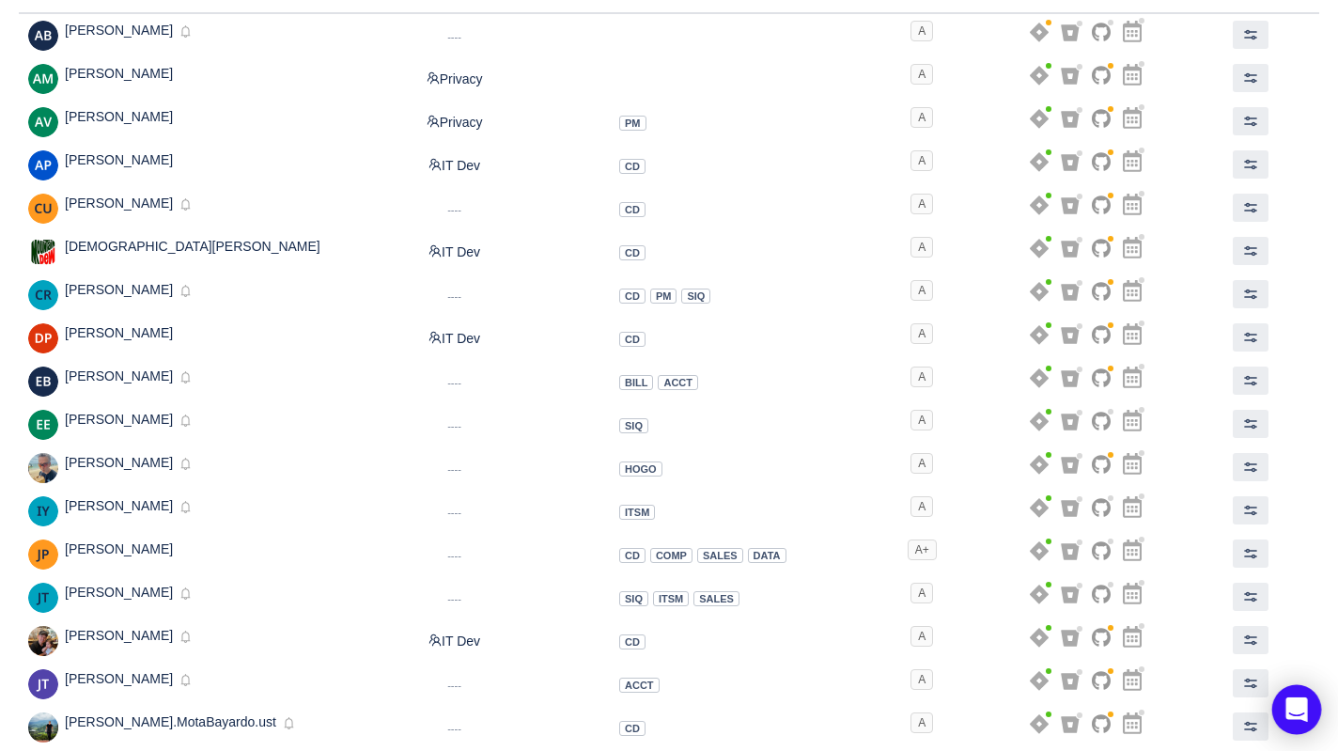
click at [1305, 709] on icon "Open Intercom Messenger" at bounding box center [1296, 709] width 24 height 24
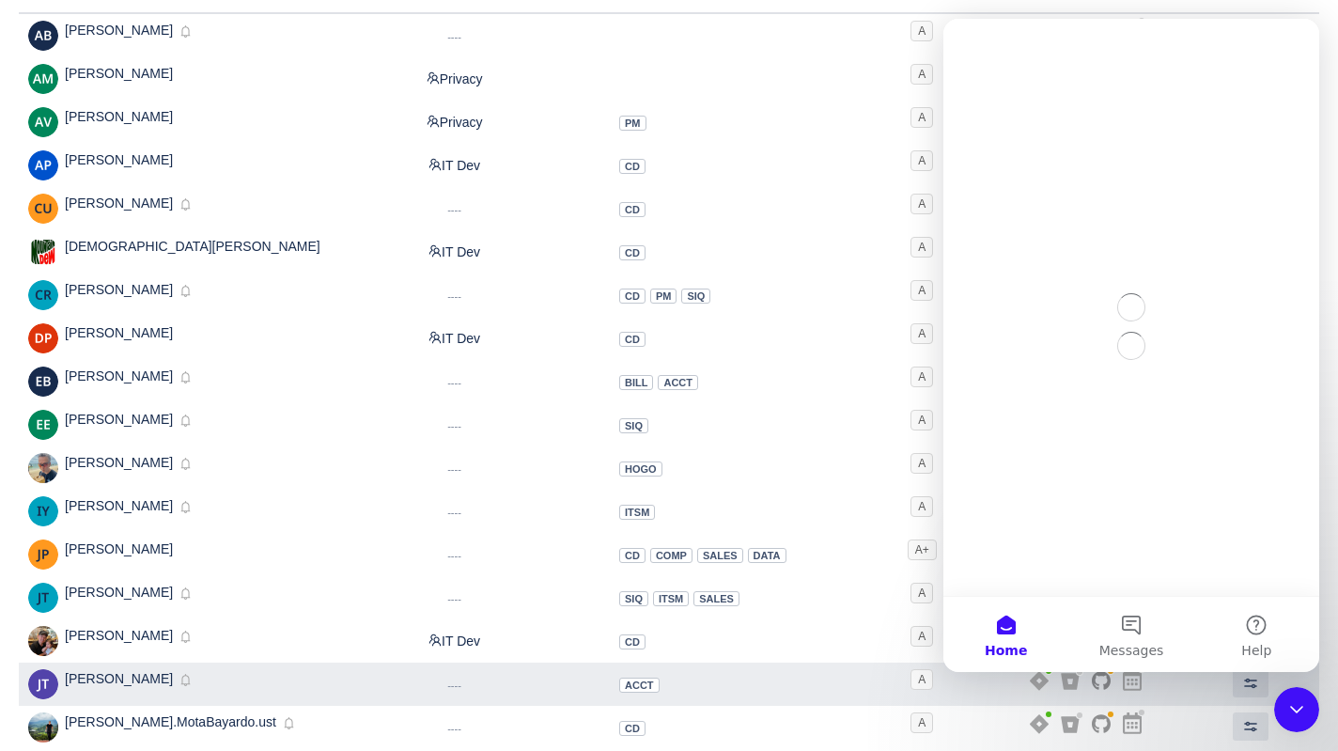
scroll to position [0, 0]
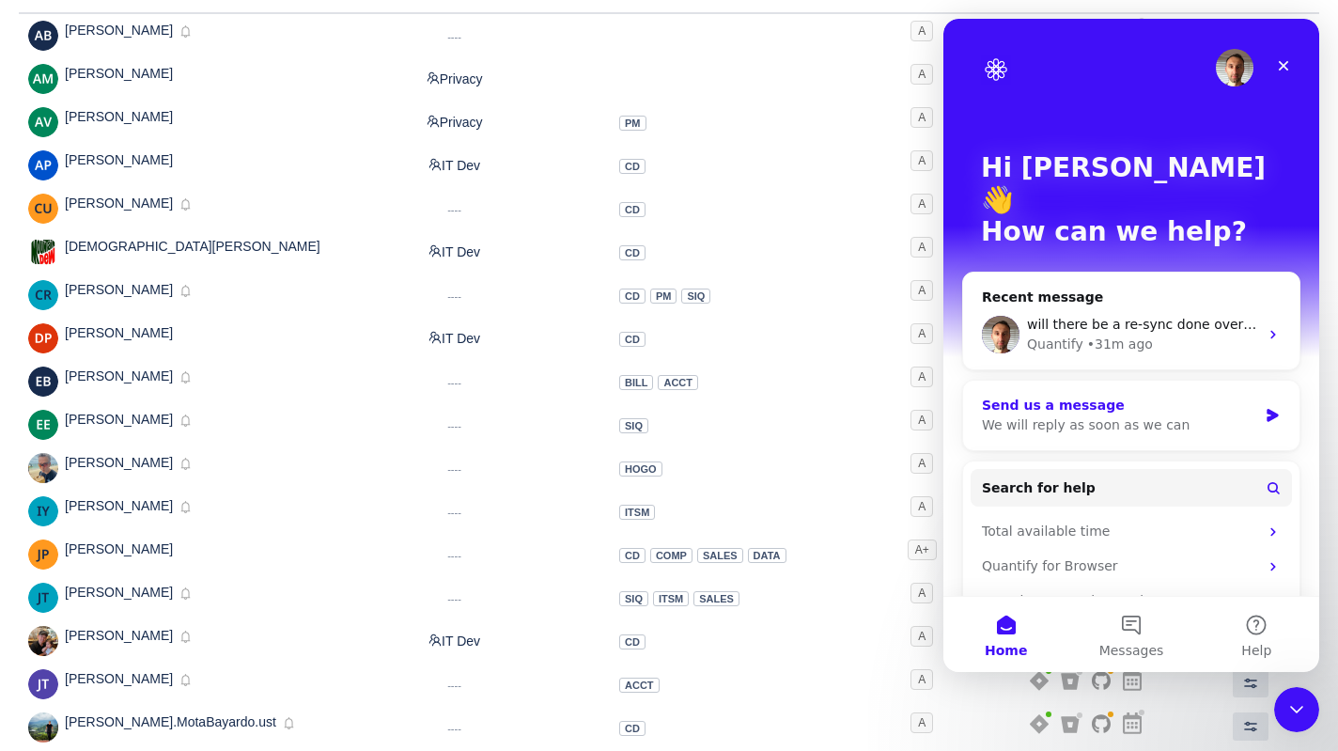
click at [1130, 415] on div "We will reply as soon as we can" at bounding box center [1119, 425] width 275 height 20
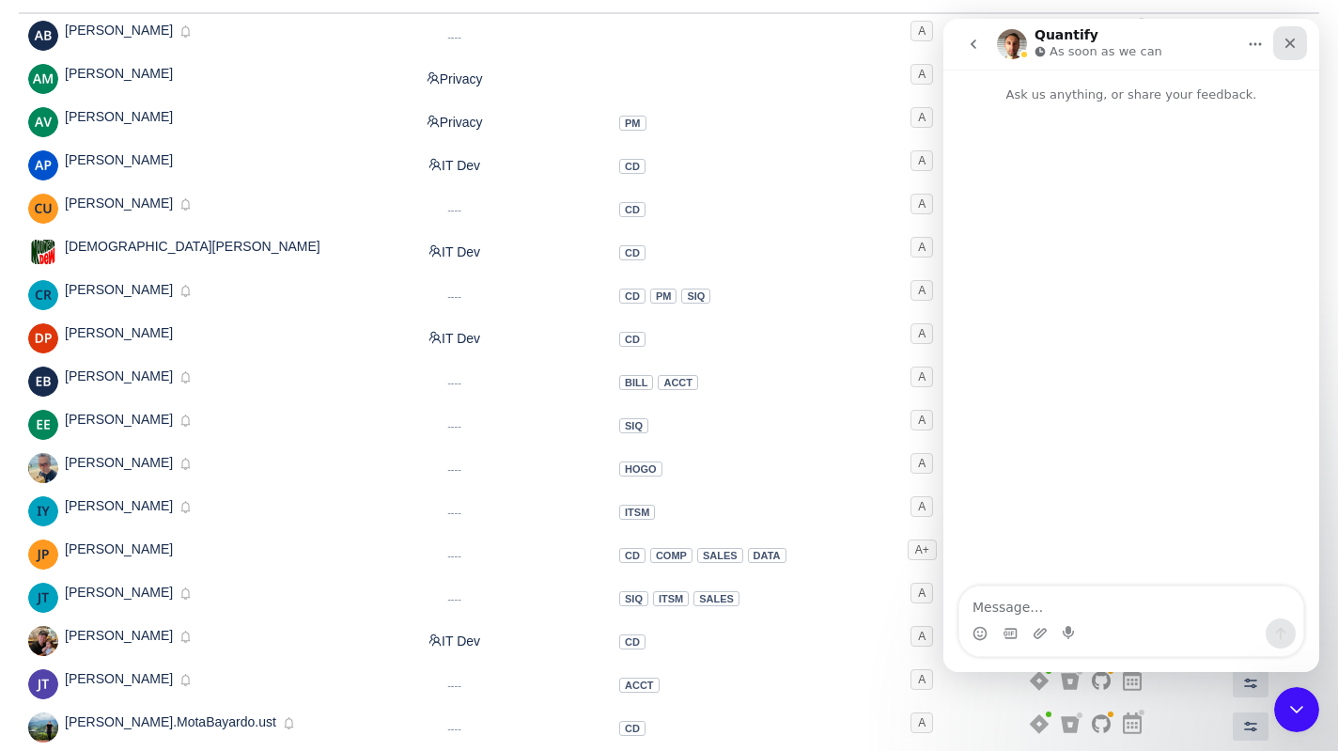
click at [1290, 41] on icon "Close" at bounding box center [1290, 44] width 10 height 10
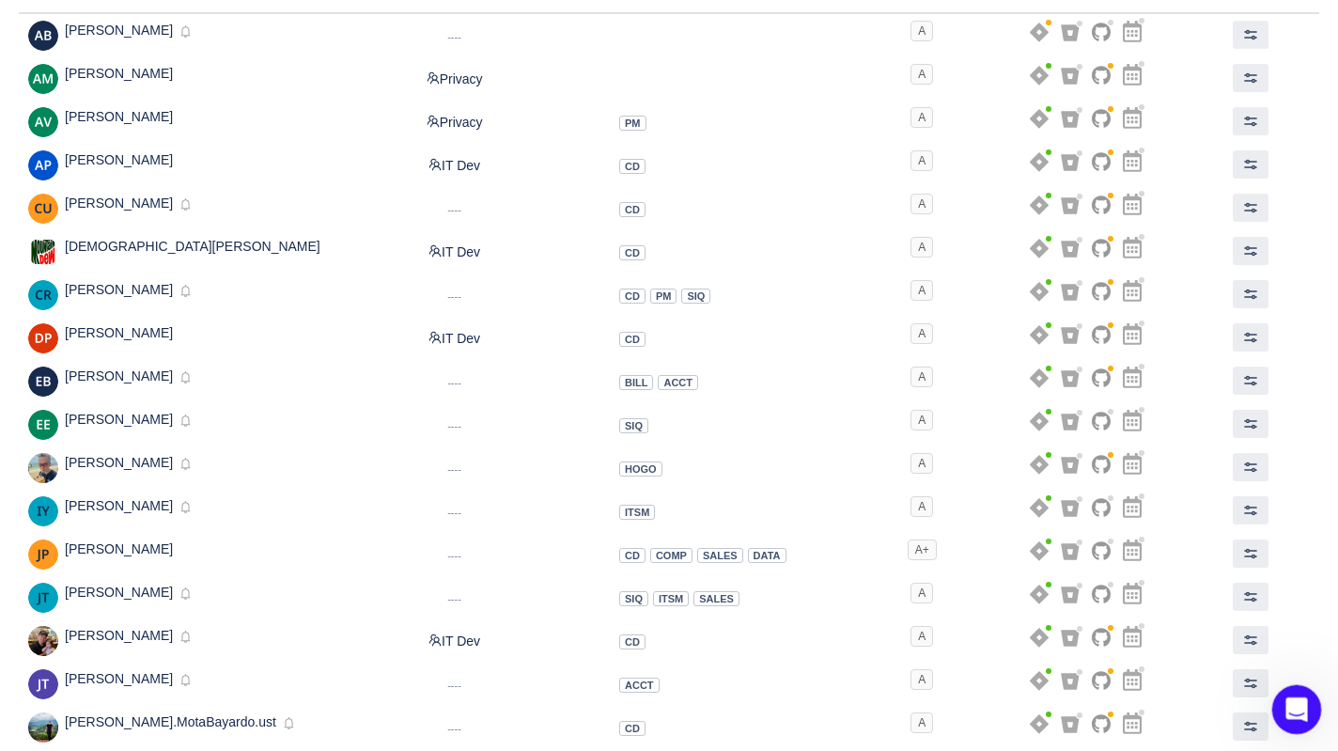
drag, startPoint x: 1293, startPoint y: 703, endPoint x: 1523, endPoint y: 1154, distance: 506.3
click at [1293, 702] on icon "Open Intercom Messenger" at bounding box center [1294, 707] width 31 height 31
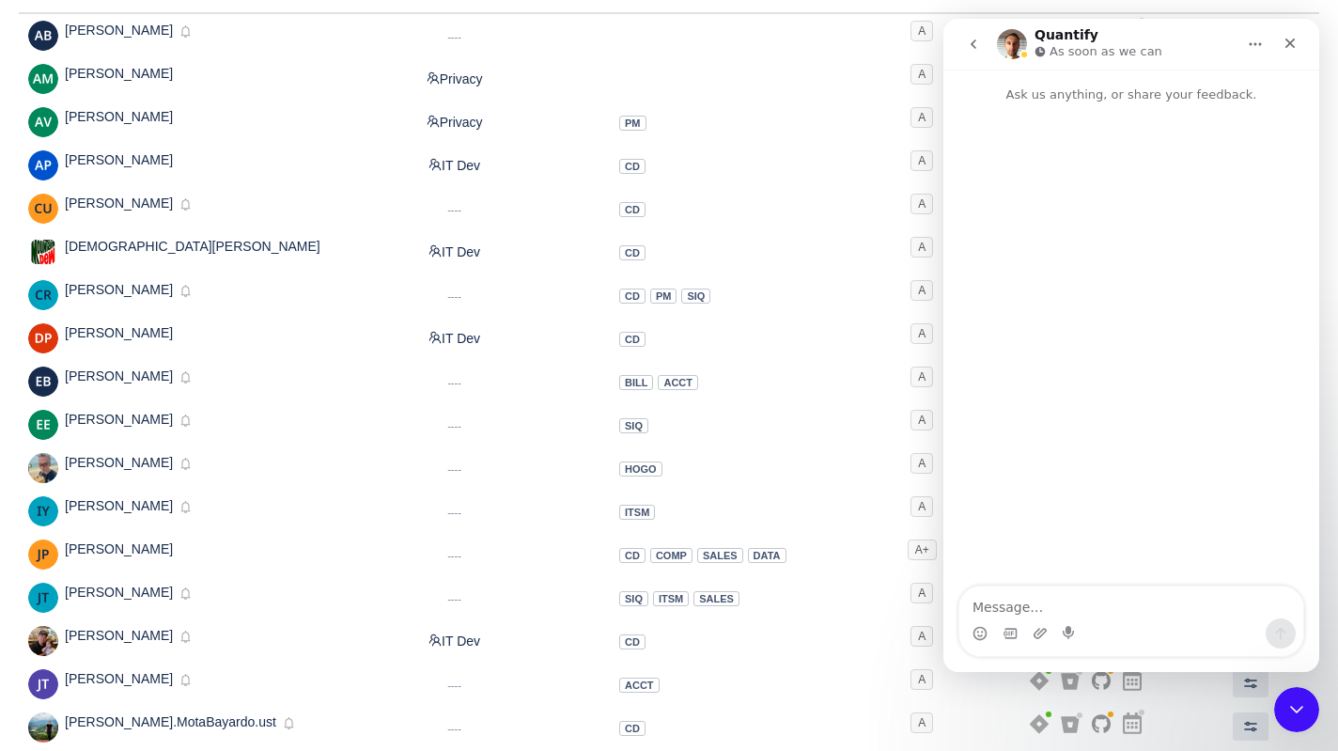
click at [981, 42] on button "go back" at bounding box center [974, 44] width 36 height 36
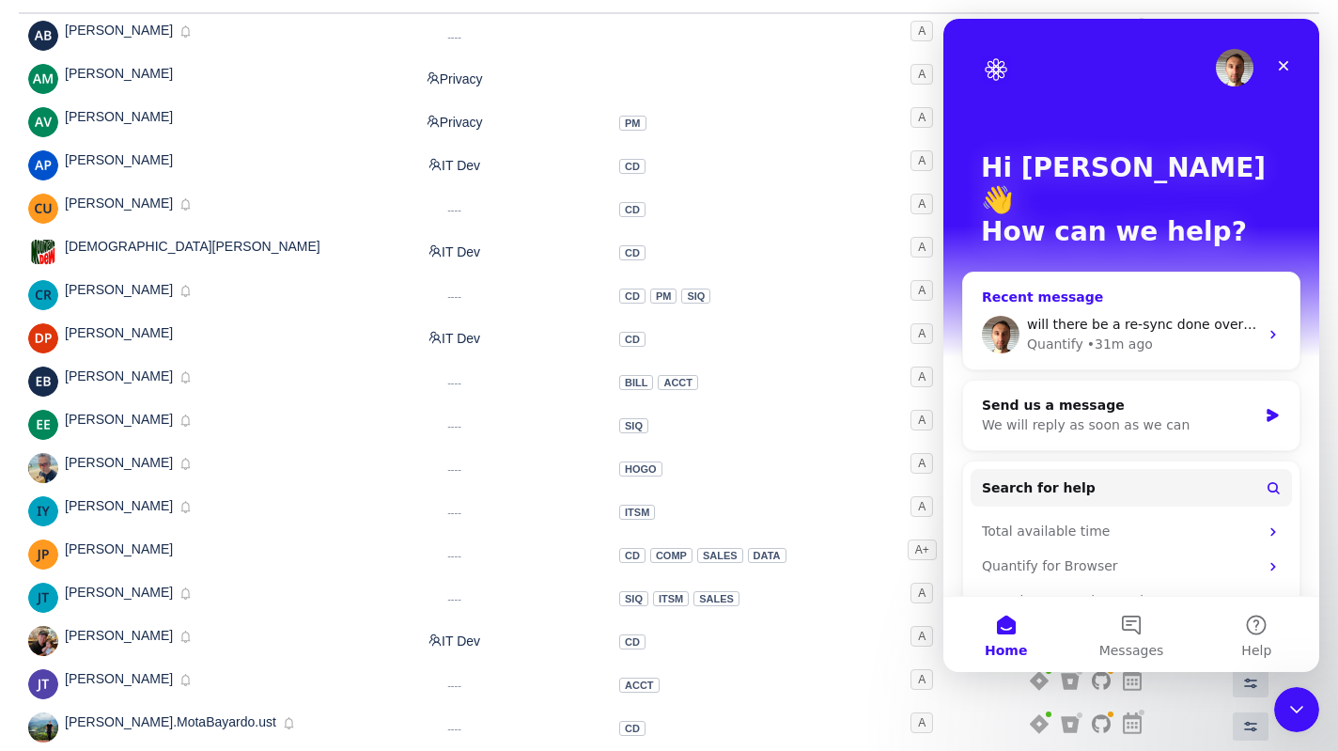
click at [1112, 334] on div "• 31m ago" at bounding box center [1120, 344] width 66 height 20
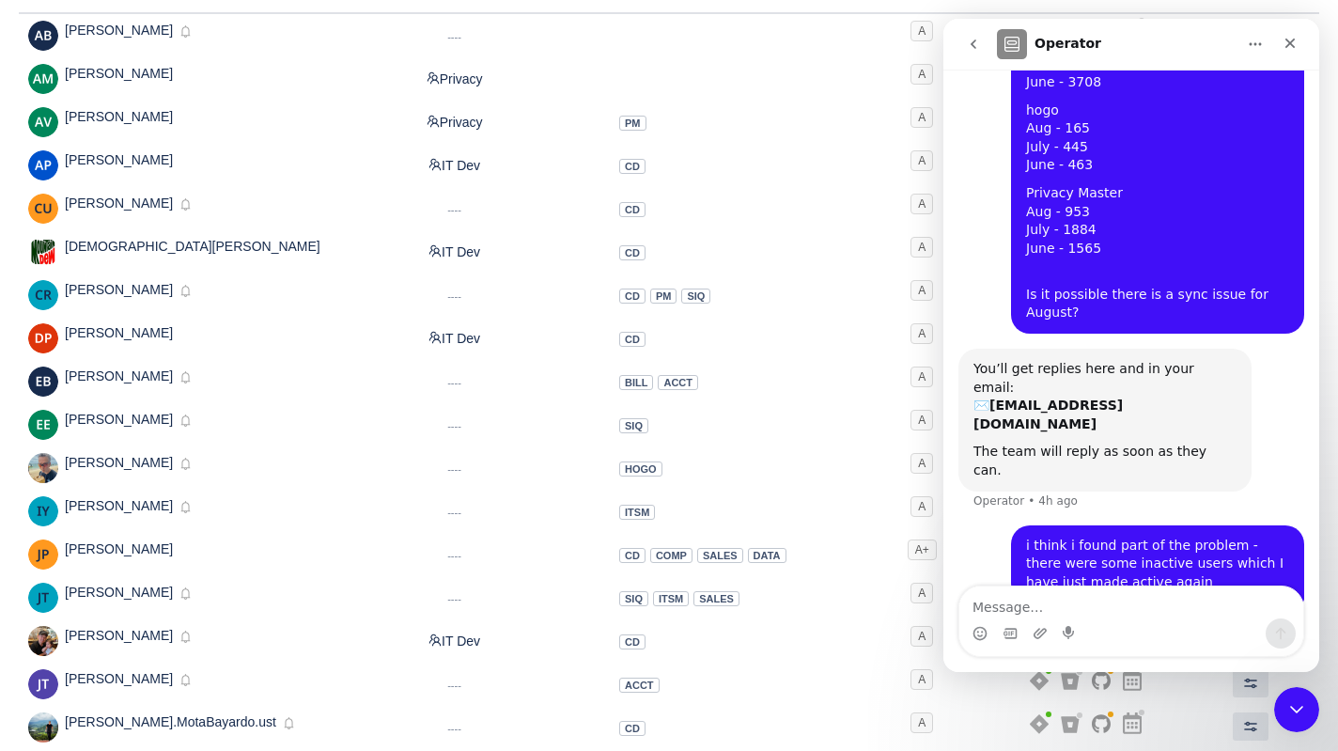
scroll to position [292, 0]
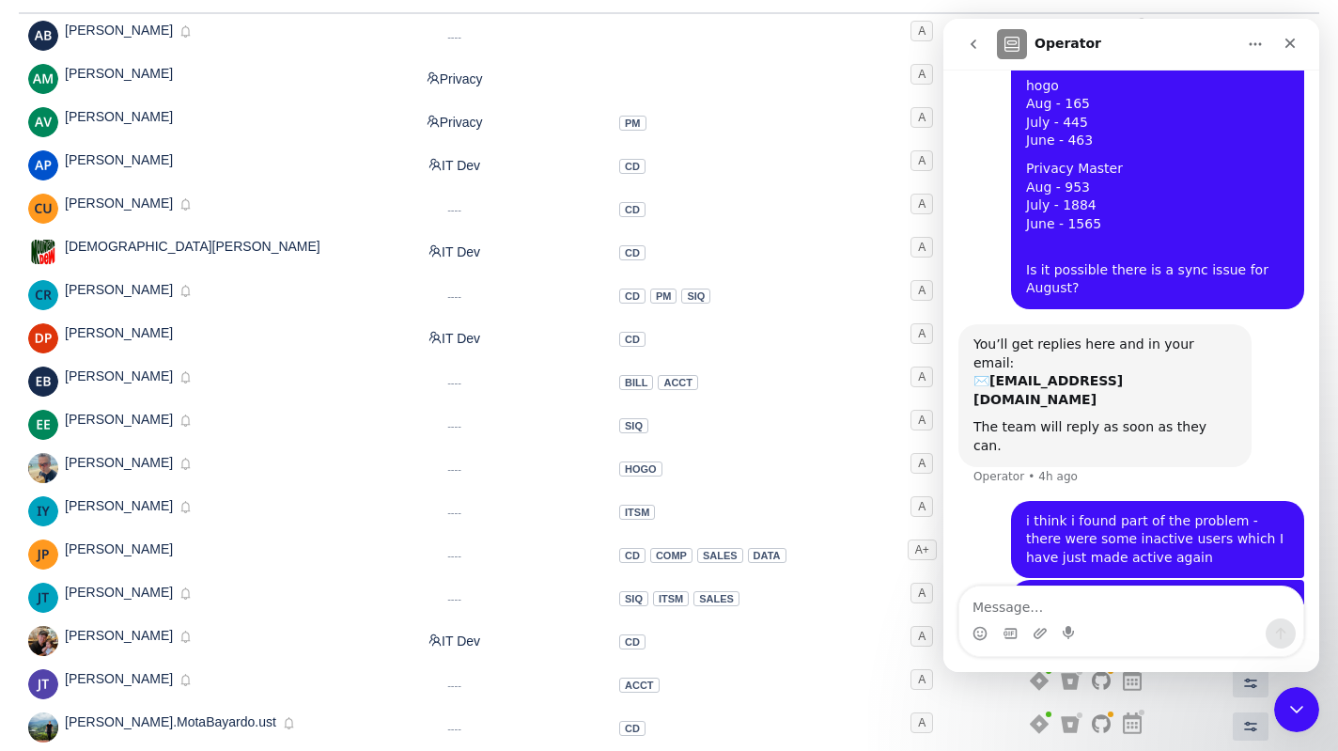
click at [975, 45] on icon "go back" at bounding box center [973, 44] width 15 height 15
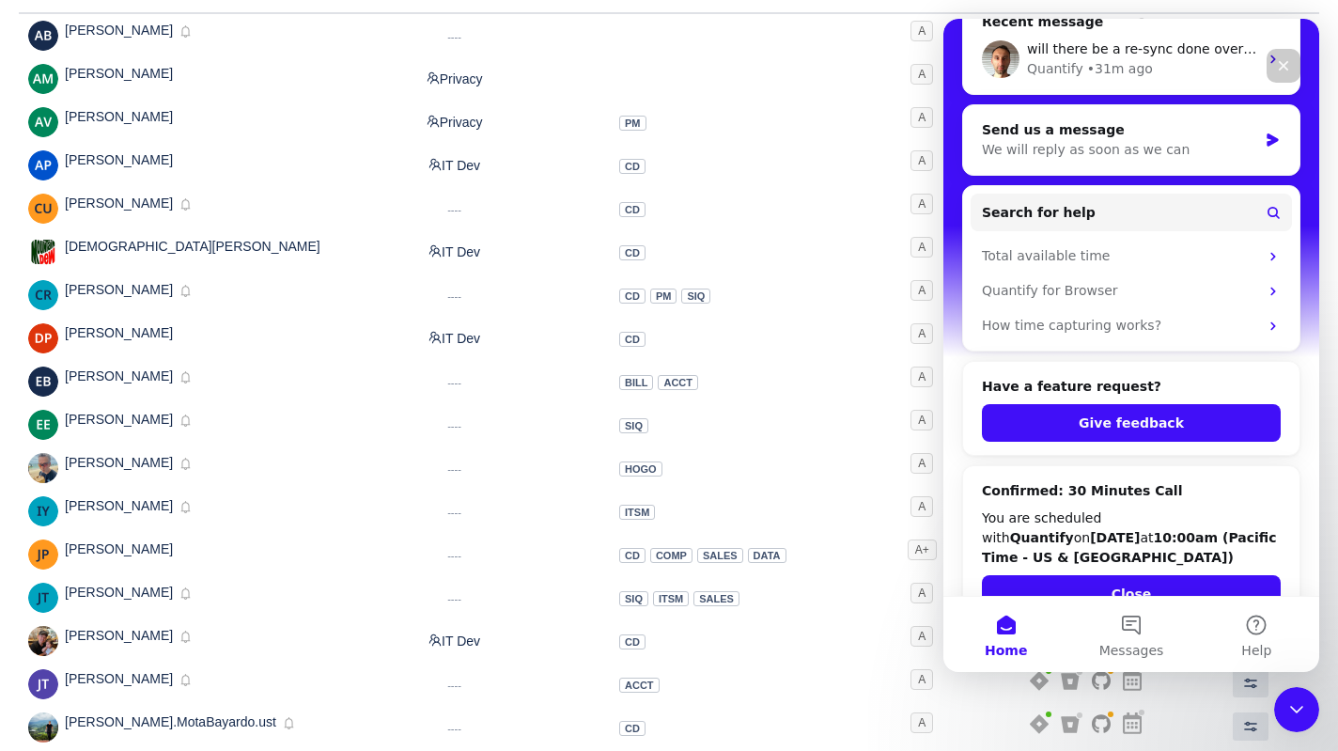
scroll to position [284, 0]
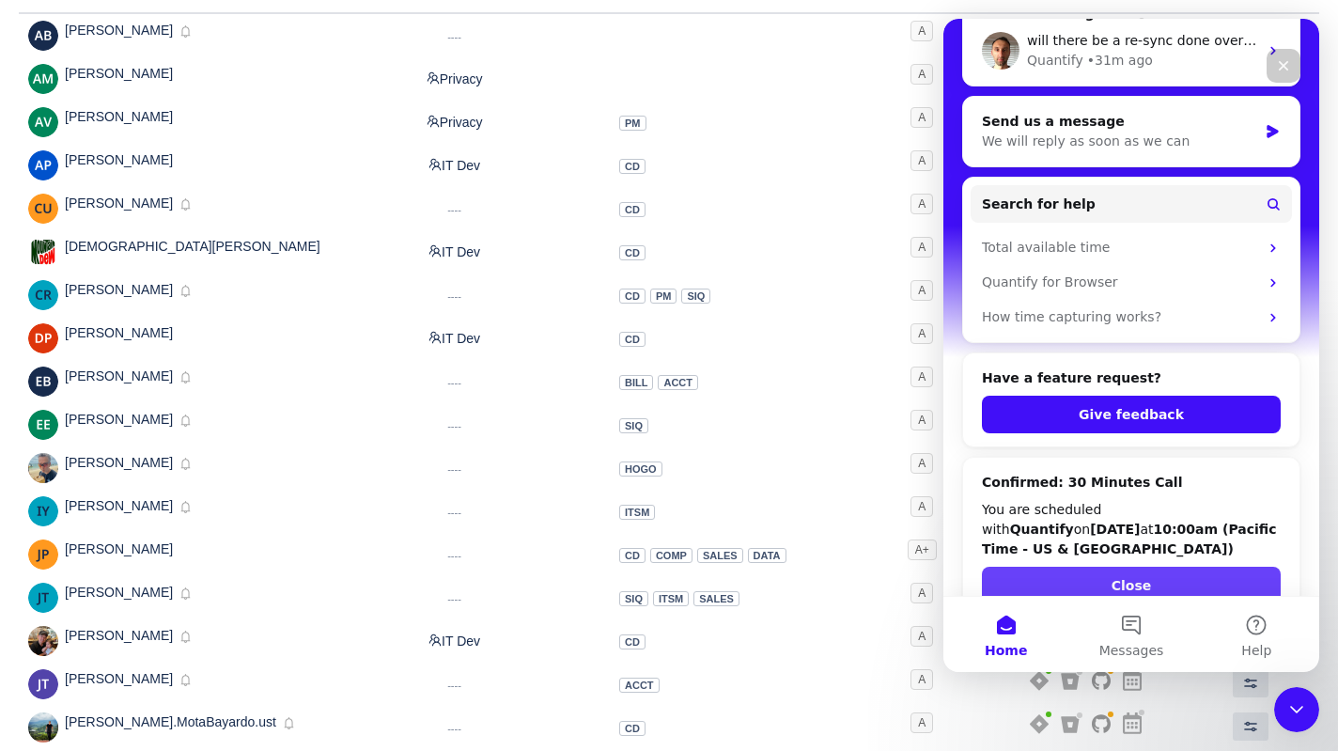
click at [1160, 567] on button "Close" at bounding box center [1131, 586] width 299 height 38
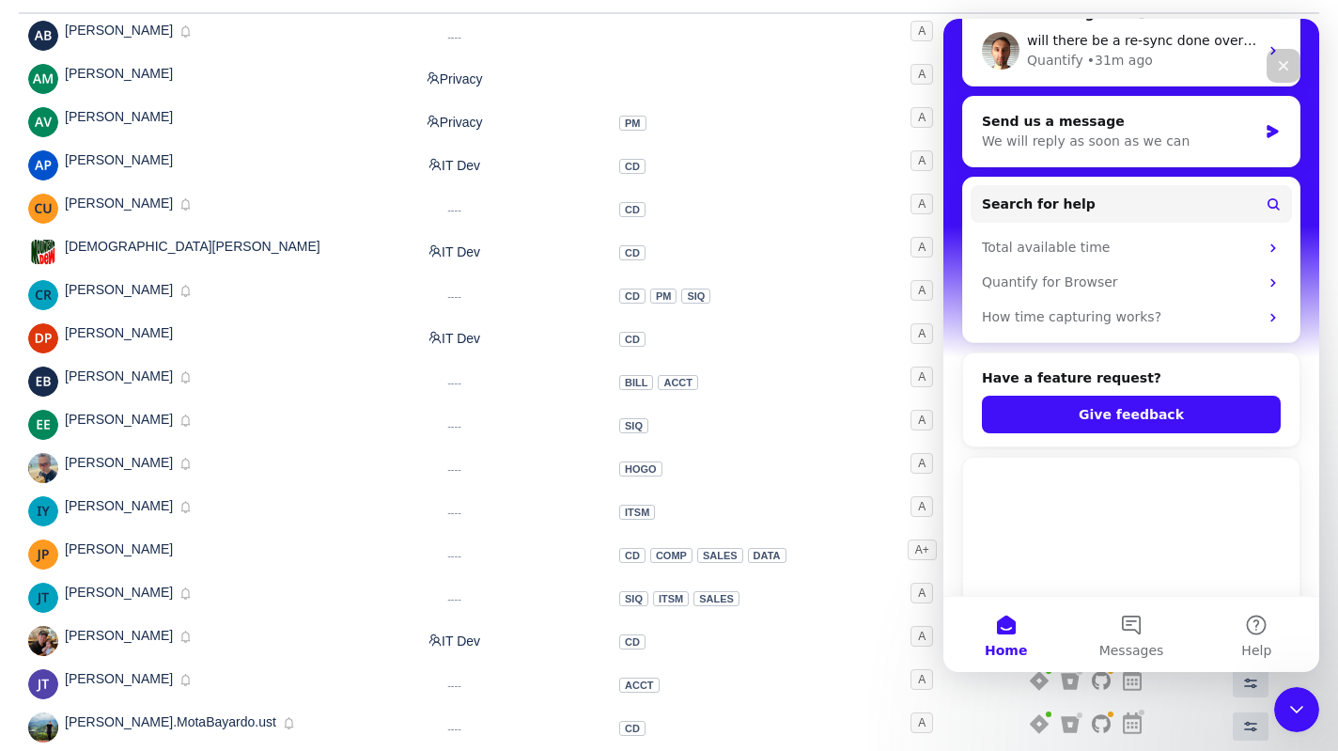
scroll to position [118, 0]
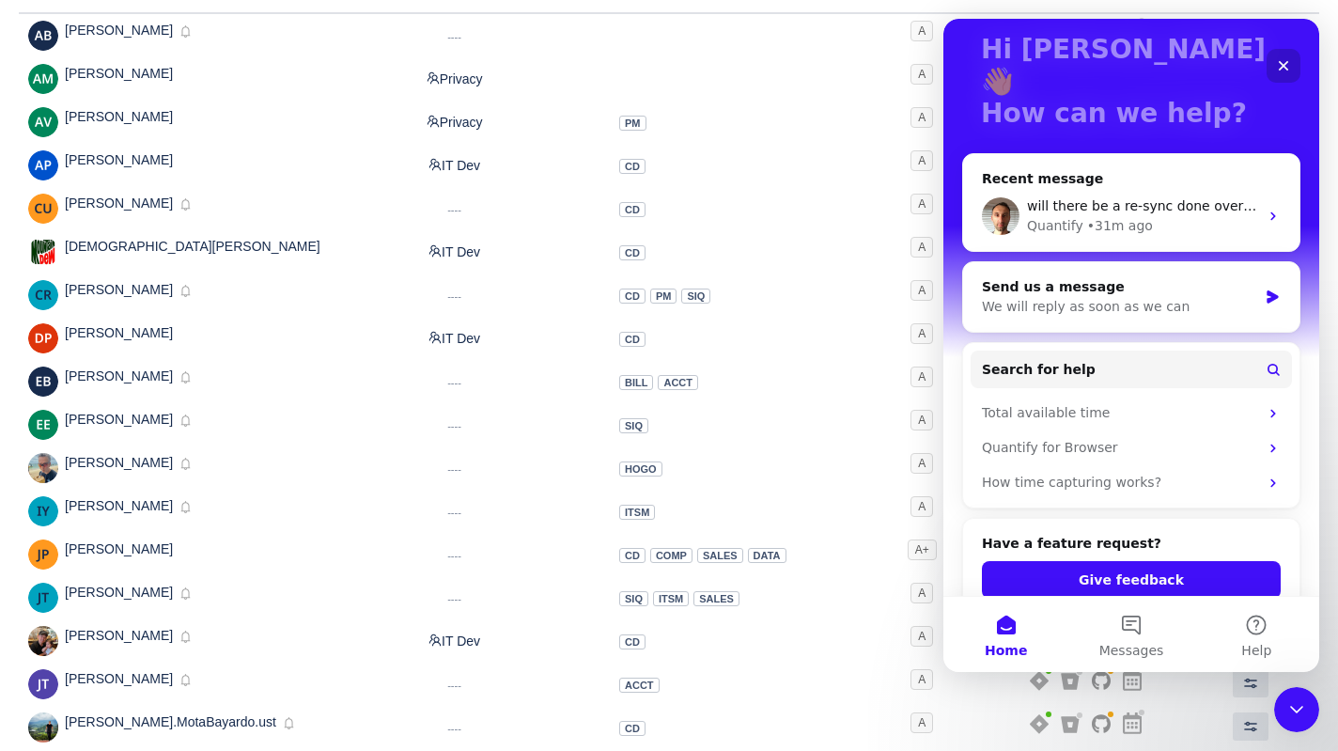
click at [1283, 71] on icon "Close" at bounding box center [1283, 65] width 15 height 15
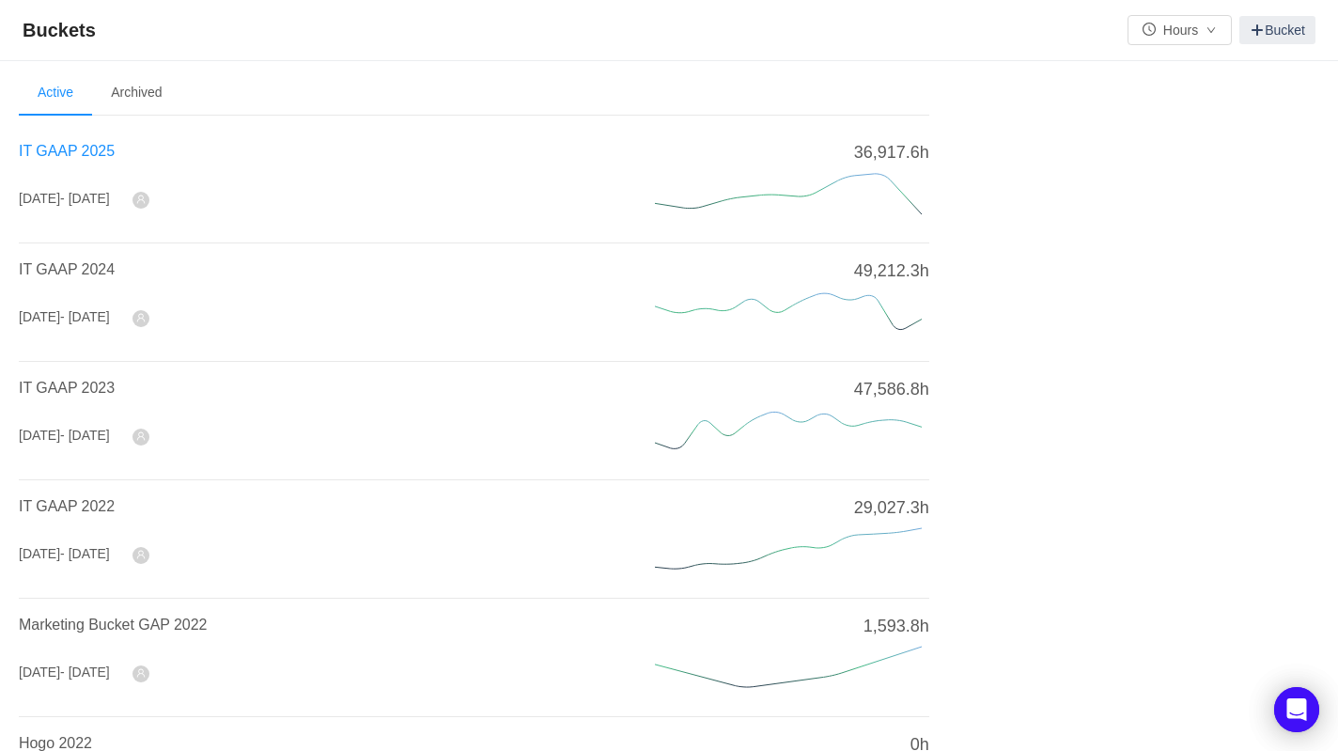
click at [80, 146] on span "IT GAAP 2025" at bounding box center [67, 151] width 96 height 16
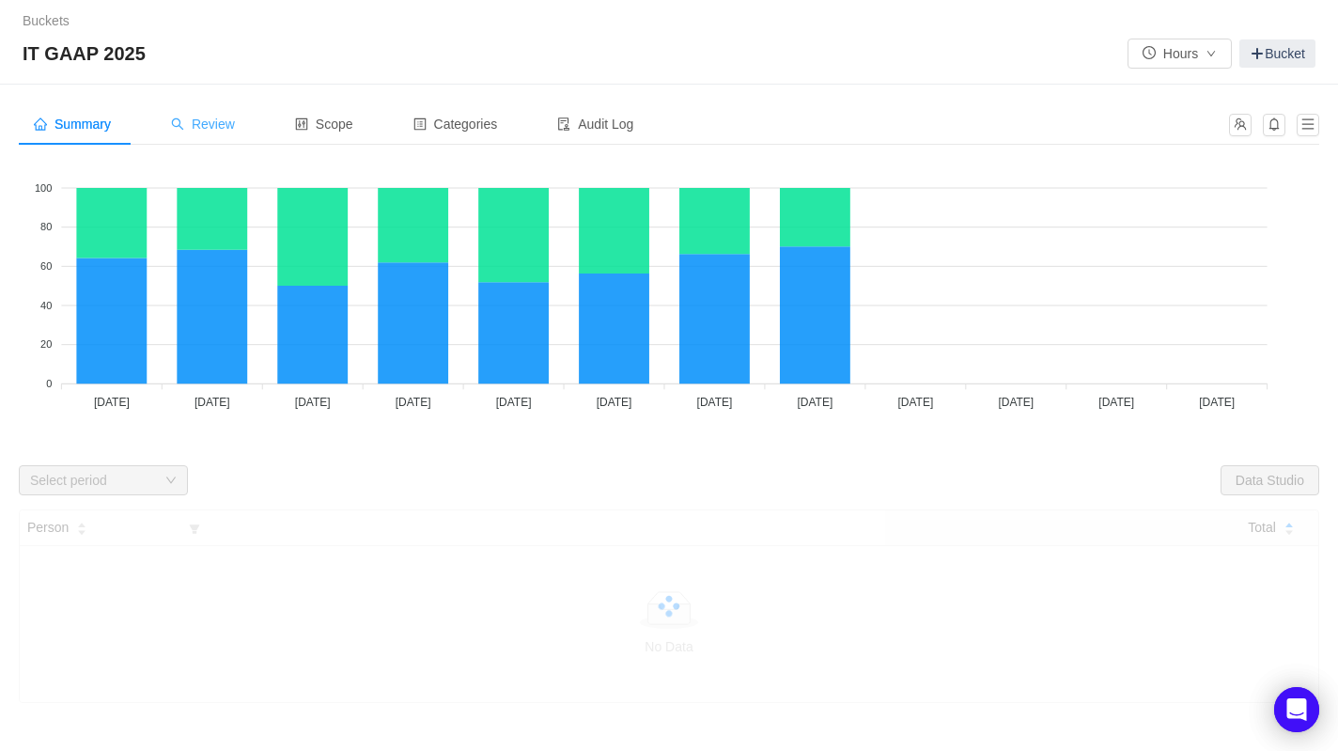
click at [219, 119] on span "Review" at bounding box center [203, 124] width 64 height 15
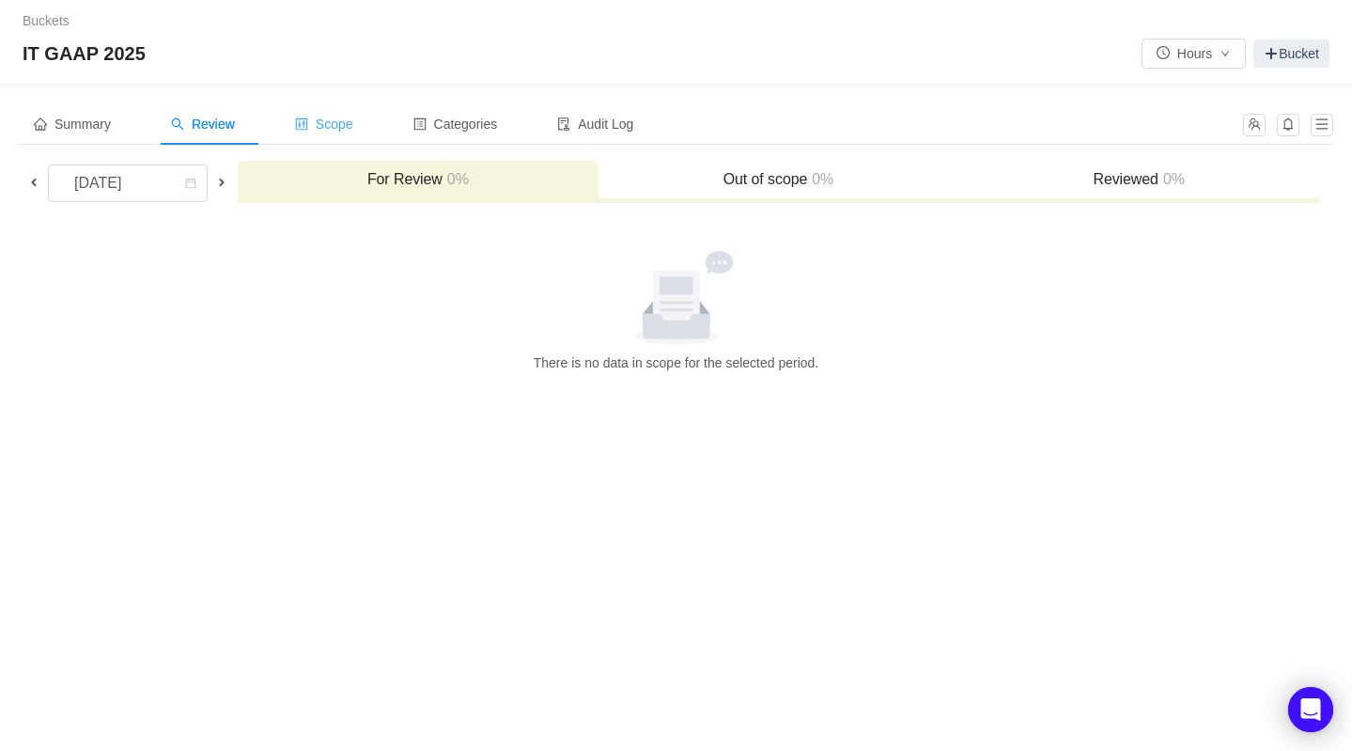
click at [337, 114] on div "Scope" at bounding box center [324, 124] width 88 height 42
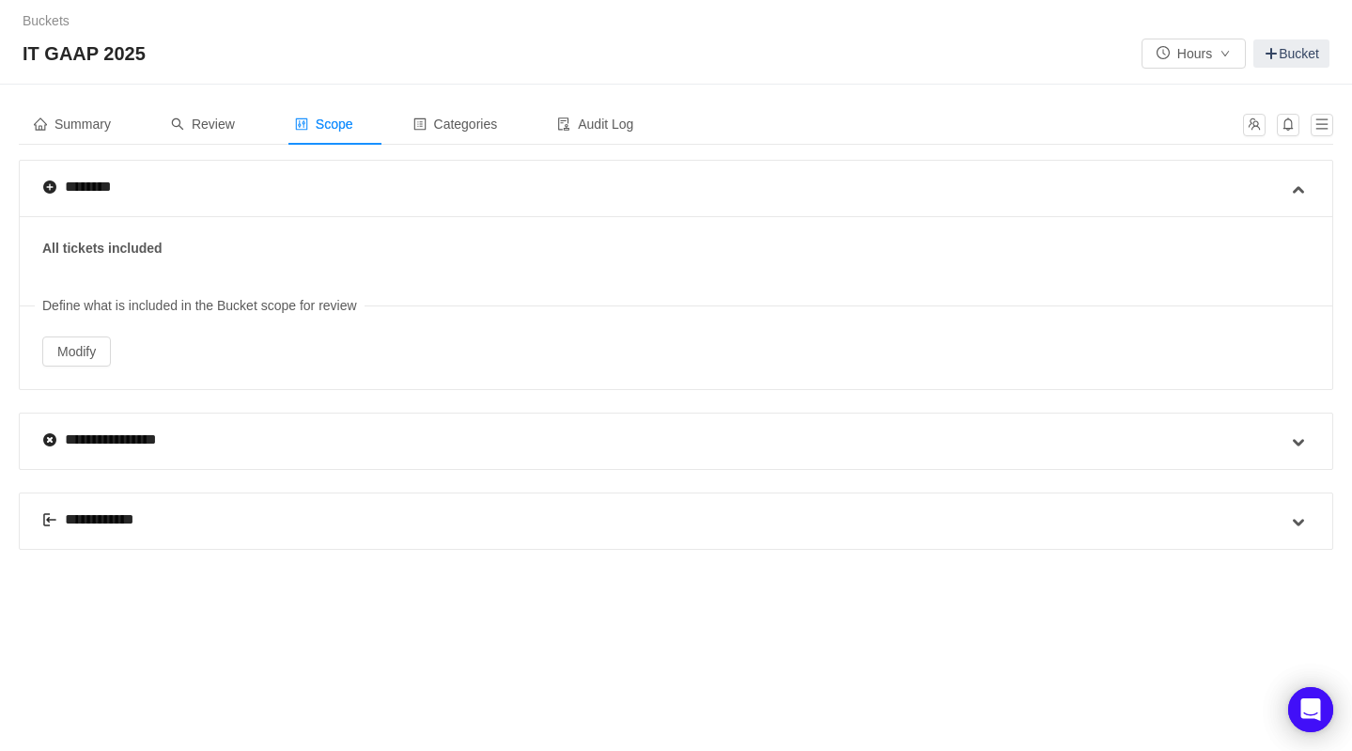
click at [125, 515] on div "**********" at bounding box center [100, 519] width 116 height 23
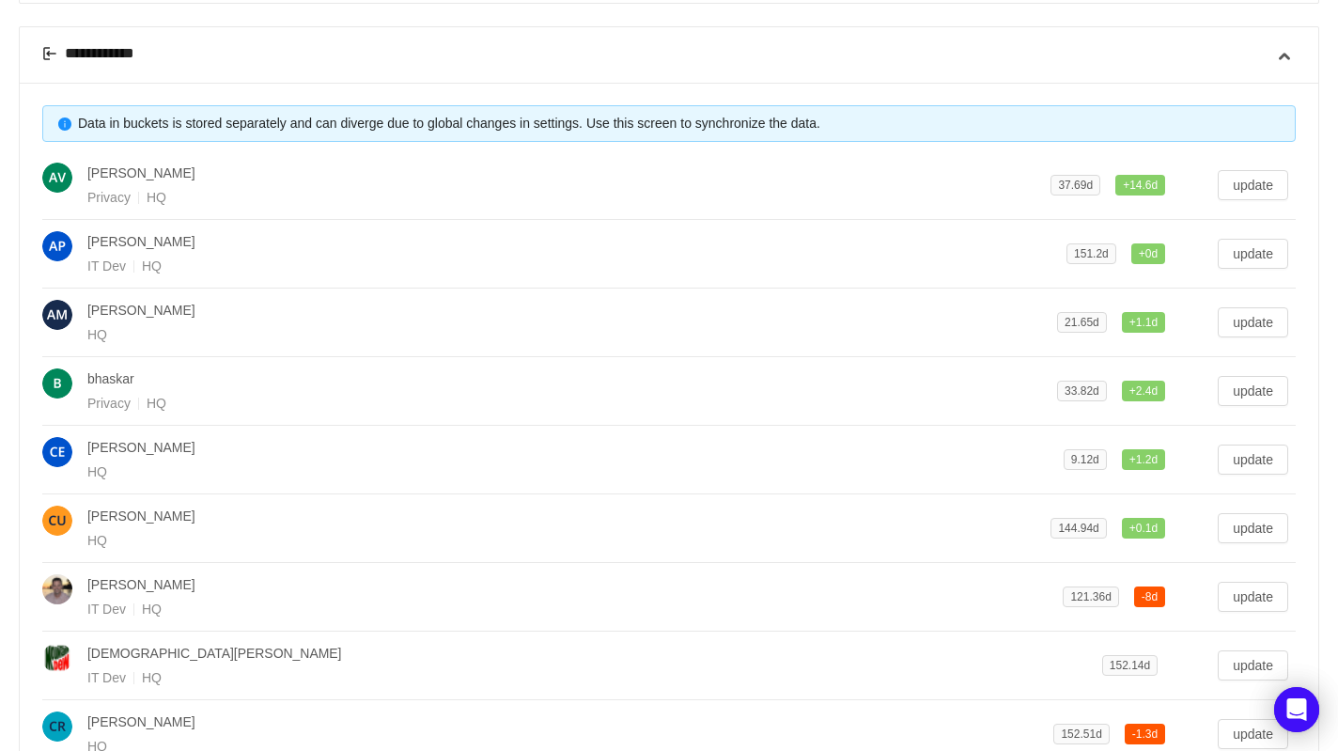
scroll to position [572, 0]
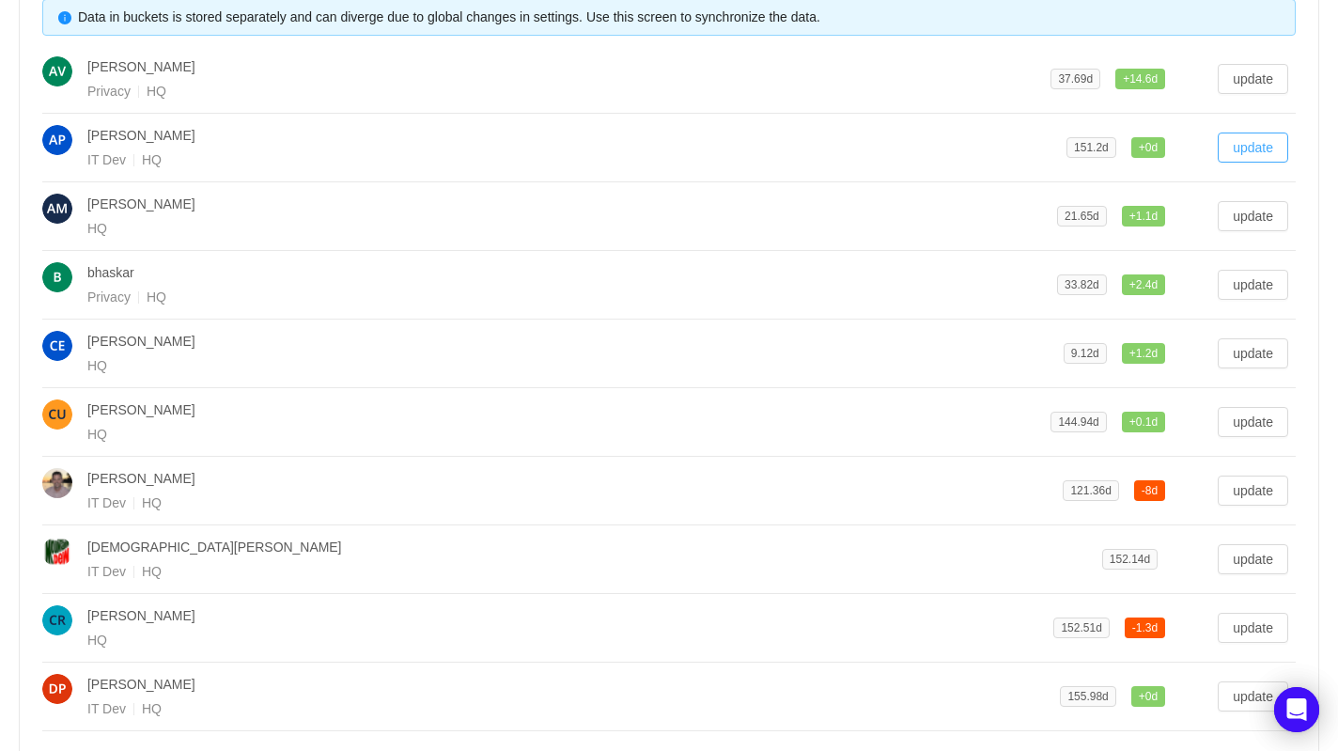
click at [1234, 148] on button "update" at bounding box center [1253, 147] width 70 height 30
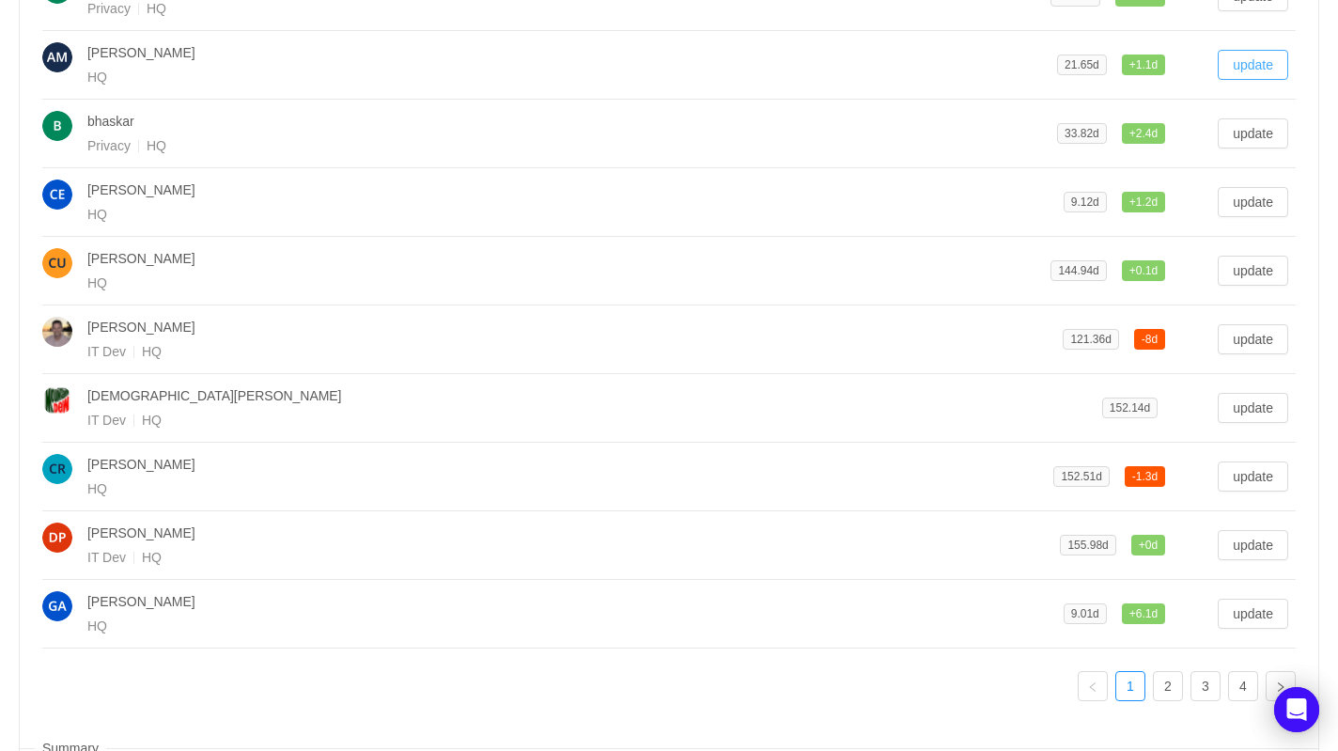
scroll to position [775, 0]
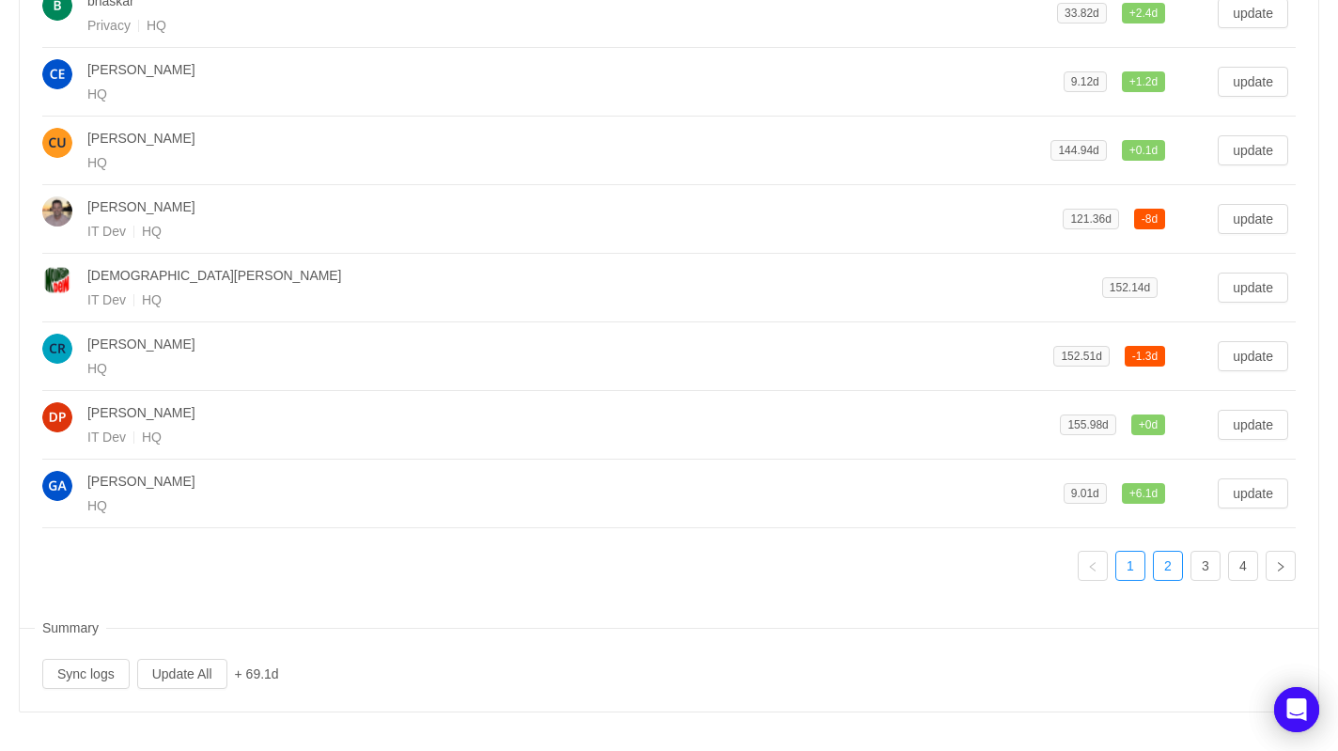
click at [1166, 567] on link "2" at bounding box center [1168, 566] width 28 height 28
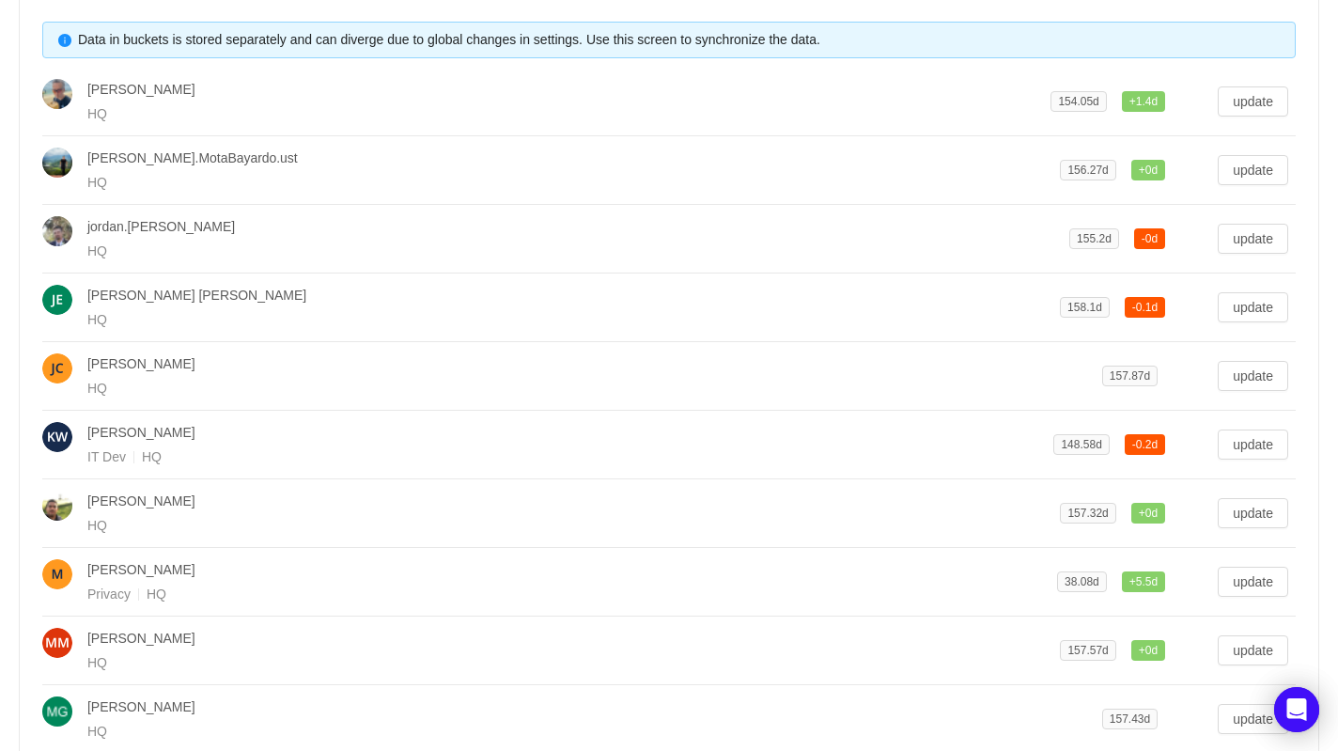
scroll to position [402, 0]
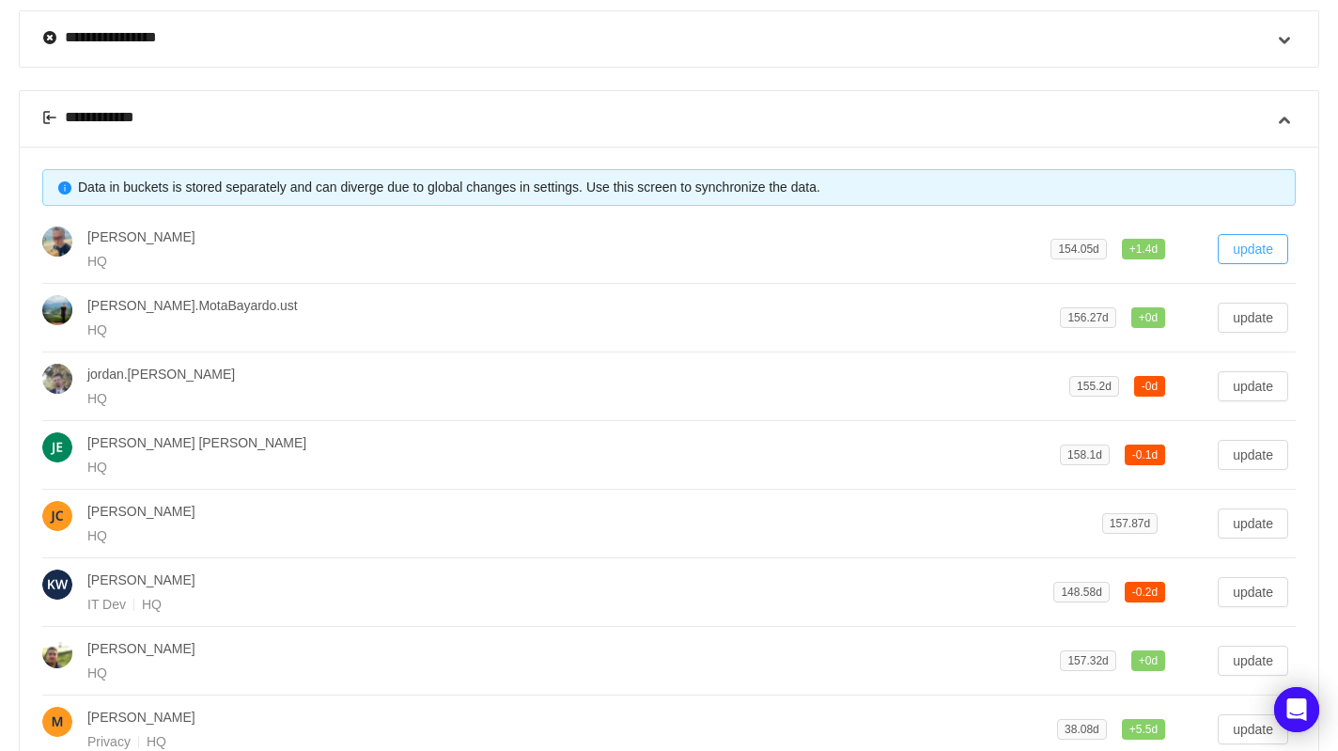
click at [1267, 247] on button "update" at bounding box center [1253, 249] width 70 height 30
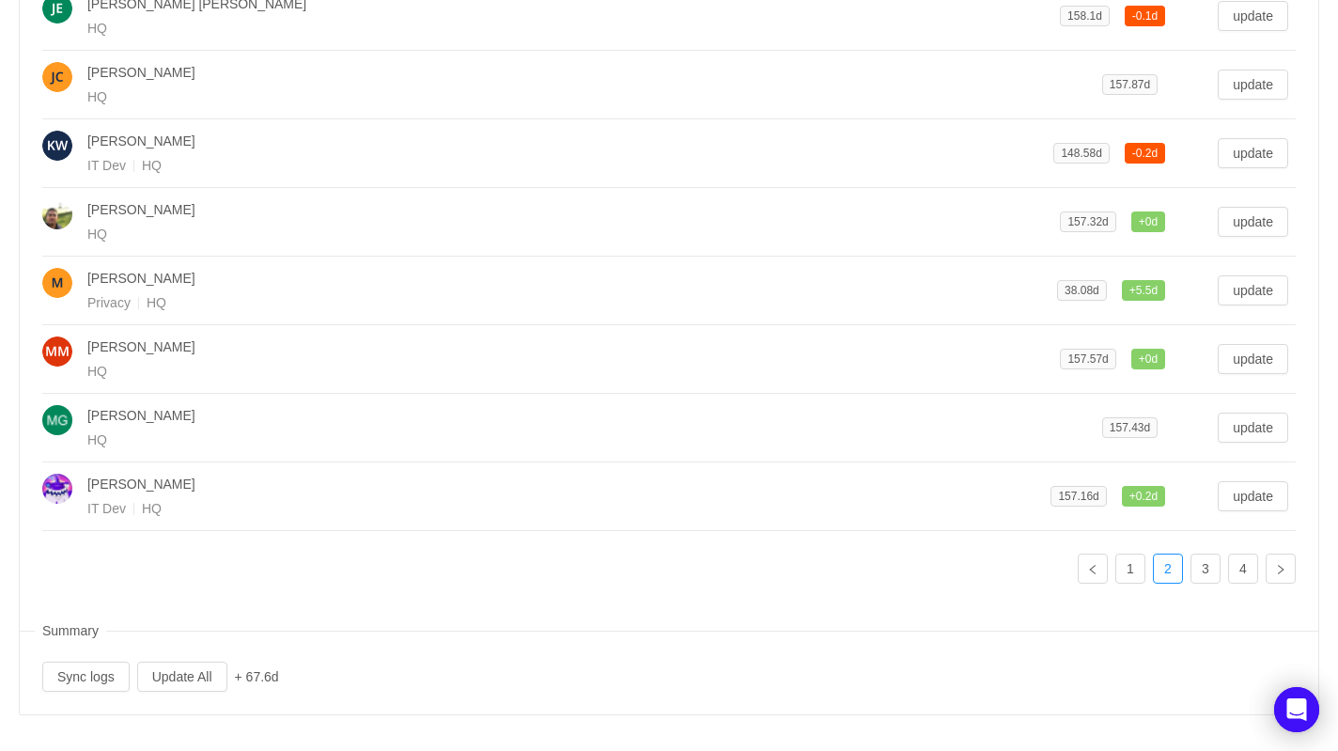
scroll to position [775, 0]
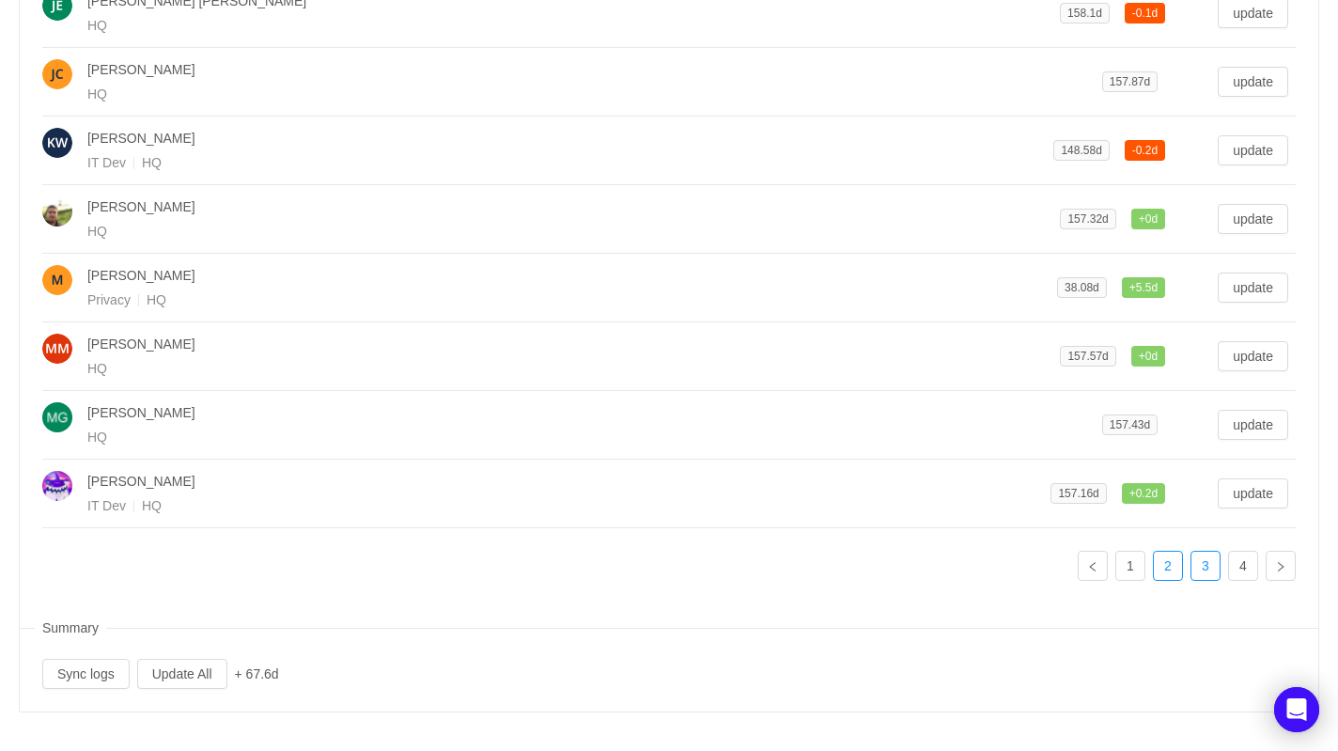
drag, startPoint x: 1217, startPoint y: 567, endPoint x: 1204, endPoint y: 560, distance: 15.2
click at [1217, 567] on link "3" at bounding box center [1205, 566] width 28 height 28
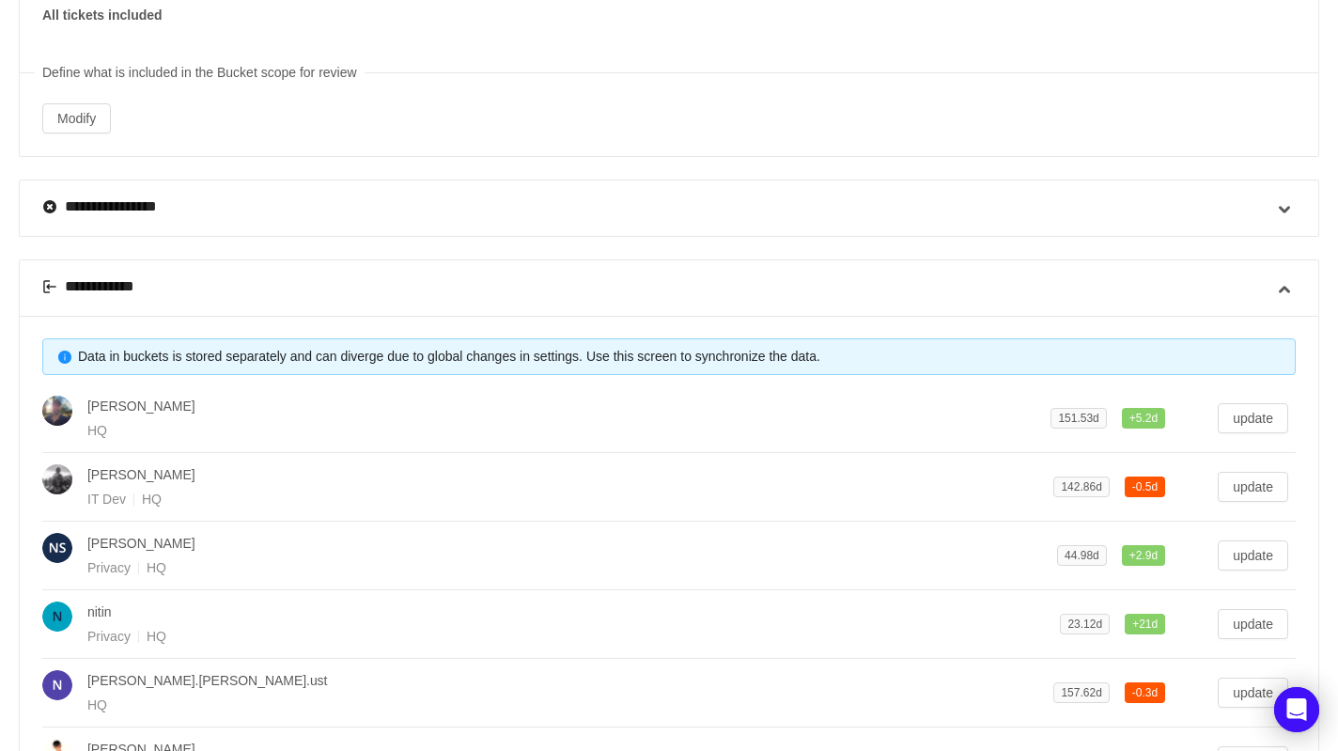
scroll to position [232, 0]
click at [1262, 415] on button "update" at bounding box center [1253, 419] width 70 height 30
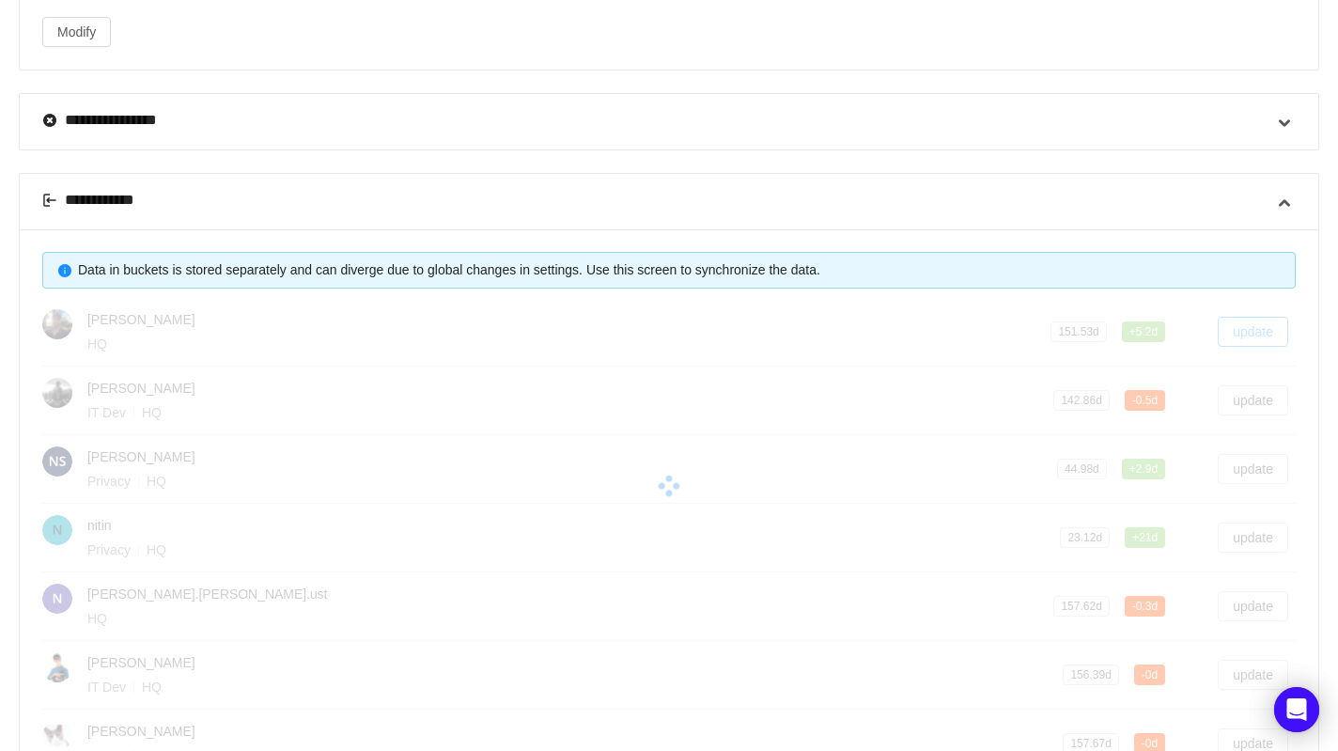
scroll to position [529, 0]
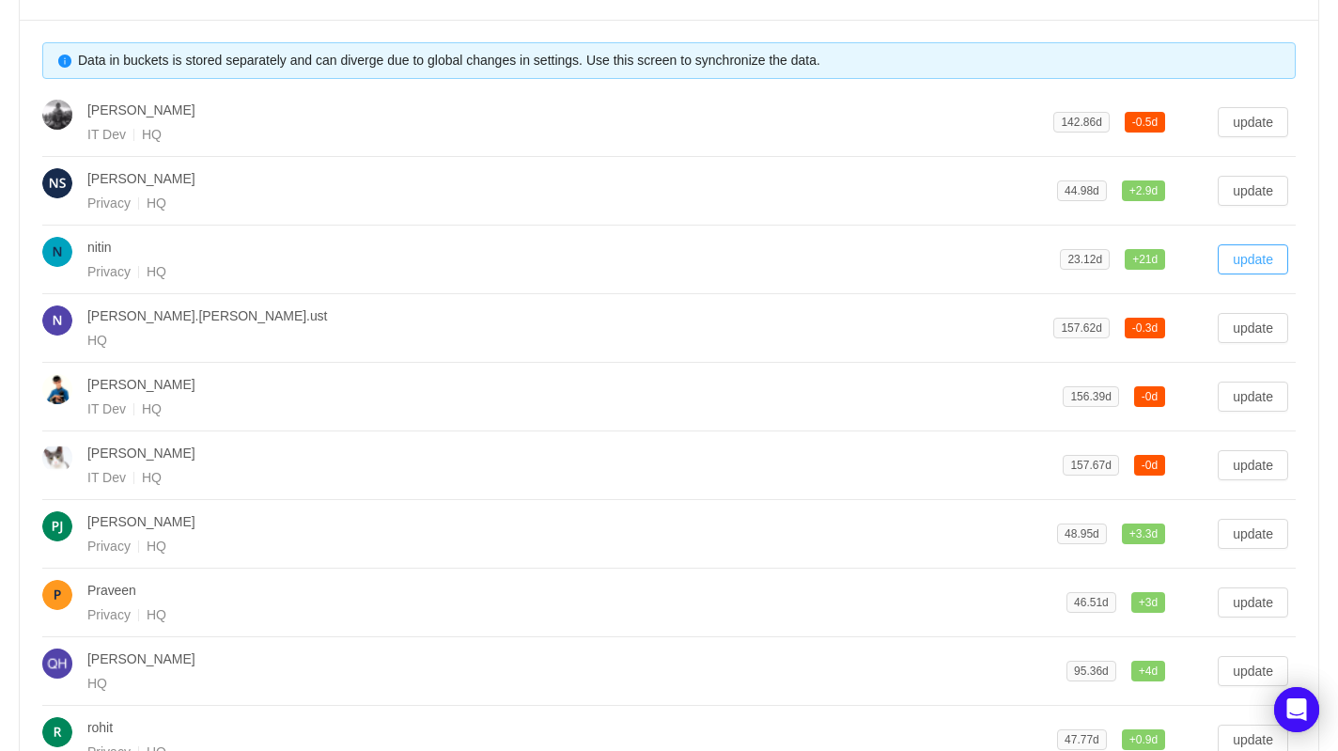
click at [1246, 257] on button "update" at bounding box center [1253, 259] width 70 height 30
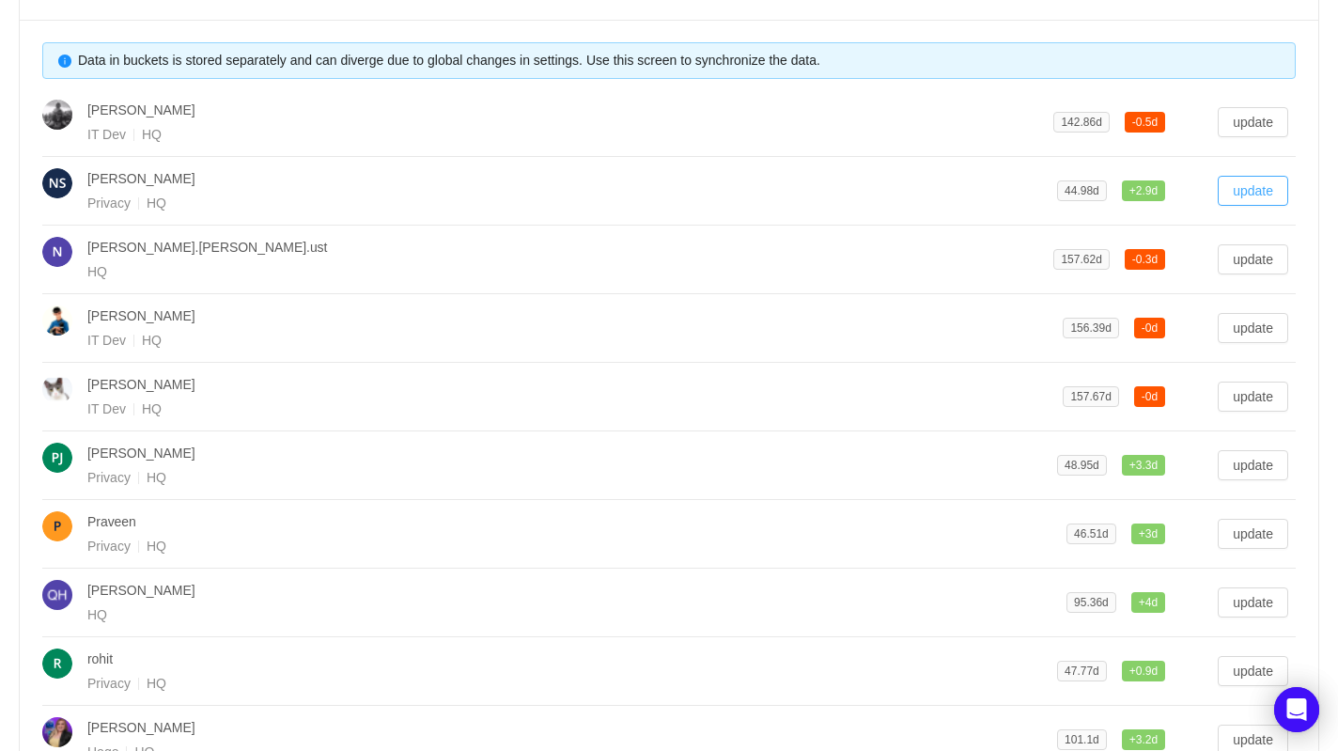
click at [1259, 194] on button "update" at bounding box center [1253, 191] width 70 height 30
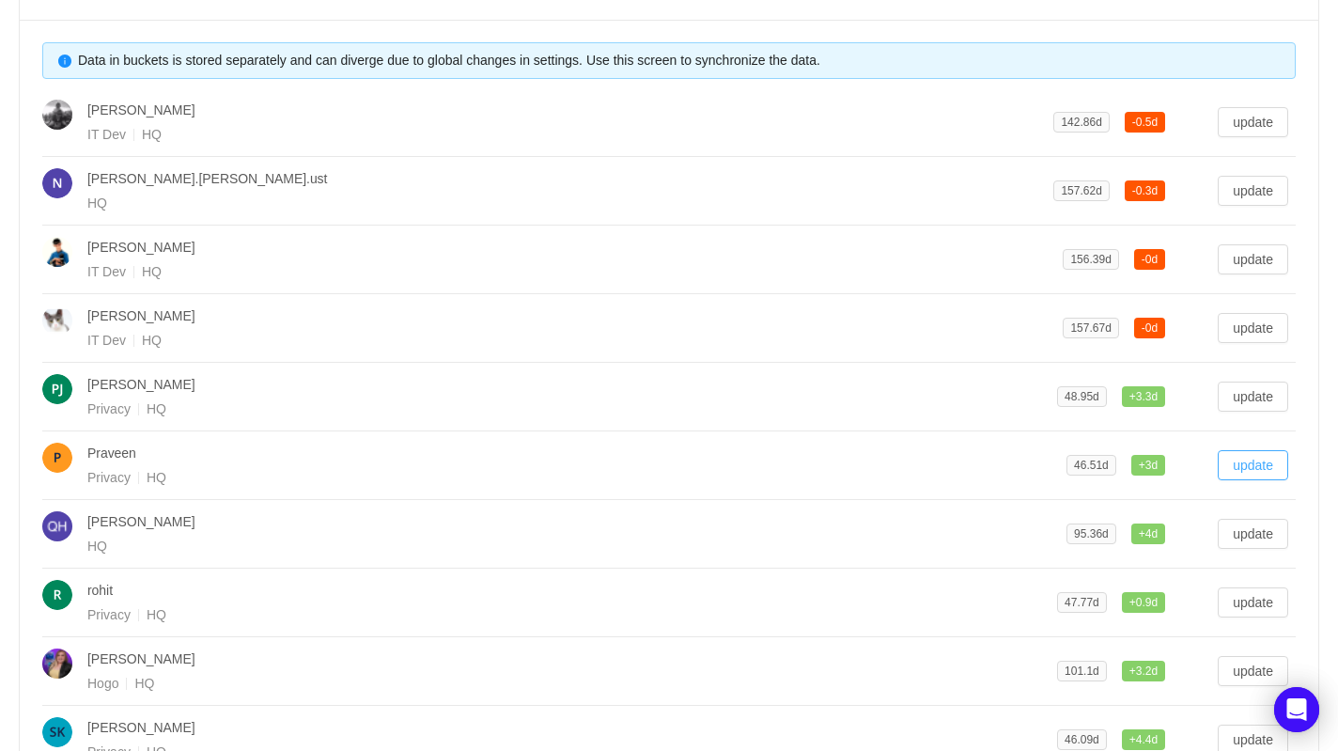
click at [1267, 461] on button "update" at bounding box center [1253, 465] width 70 height 30
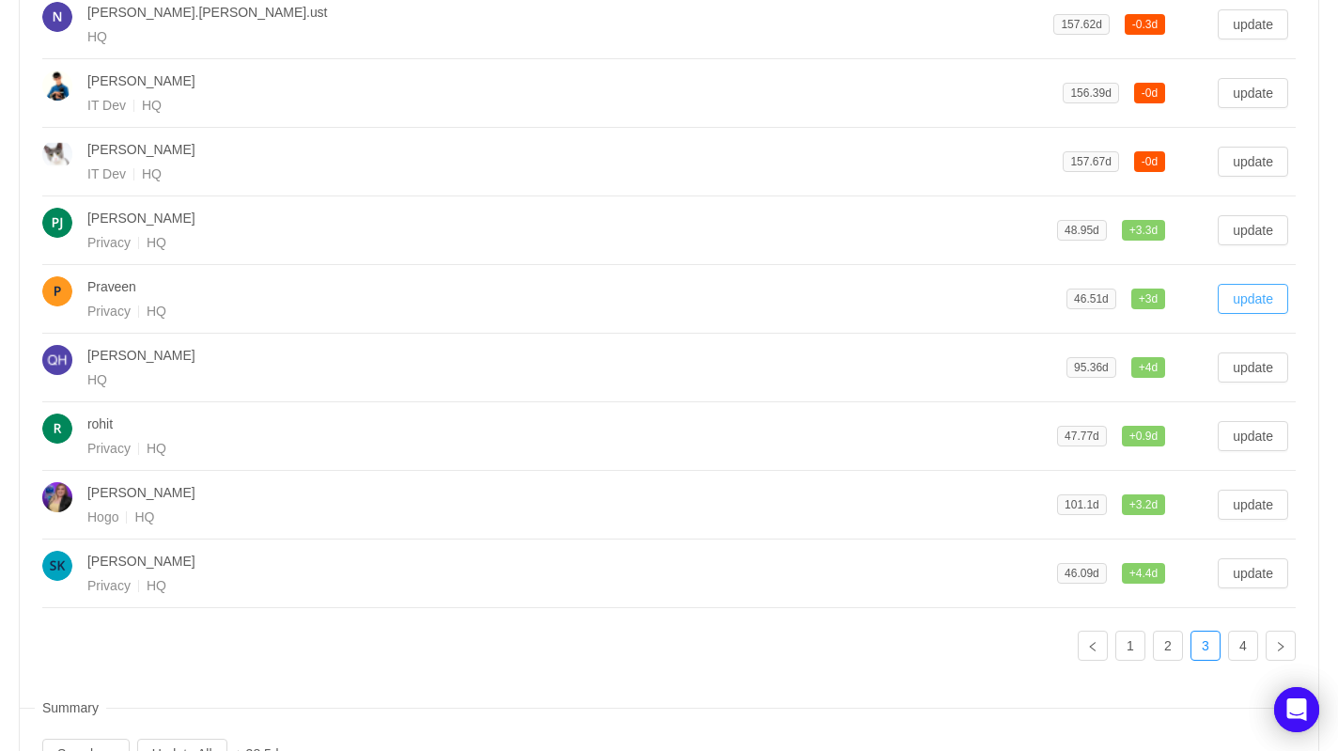
scroll to position [775, 0]
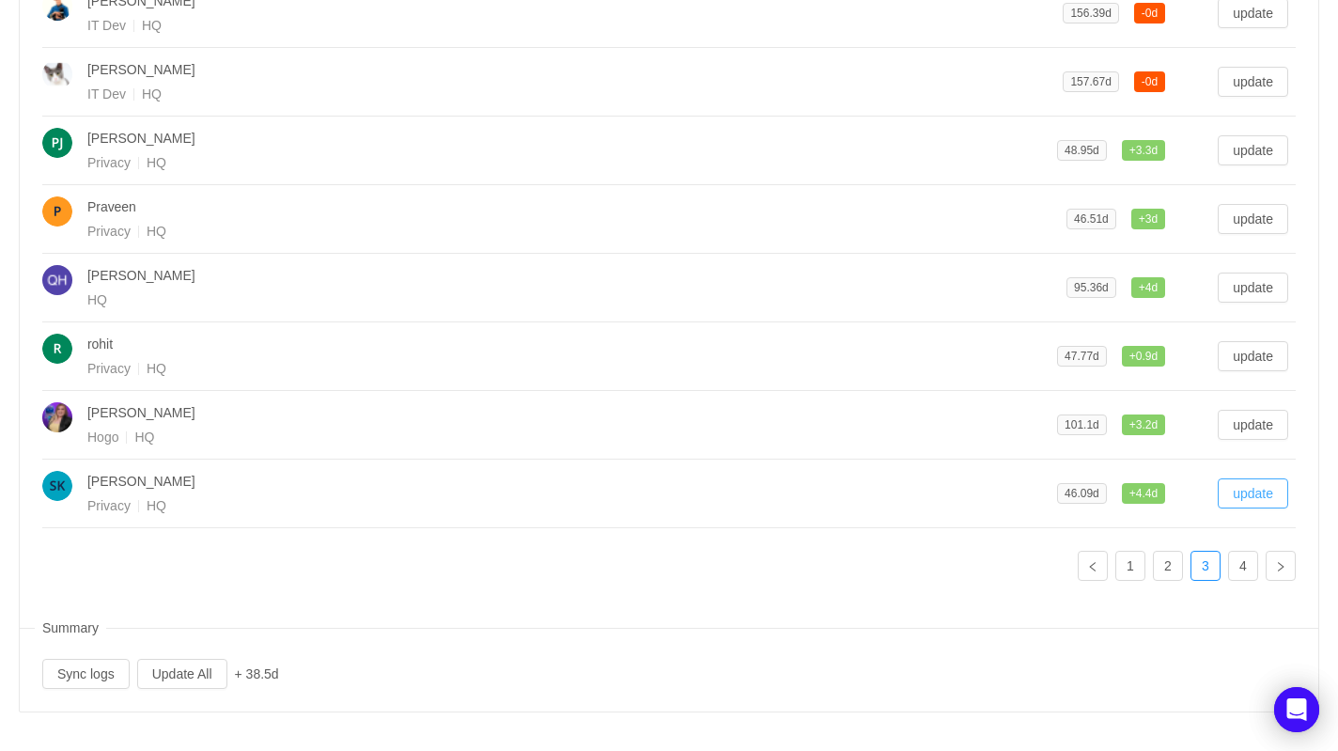
click at [1267, 490] on button "update" at bounding box center [1253, 493] width 70 height 30
drag, startPoint x: 1243, startPoint y: 558, endPoint x: 1253, endPoint y: 550, distance: 13.4
click at [1243, 558] on link "4" at bounding box center [1243, 566] width 28 height 28
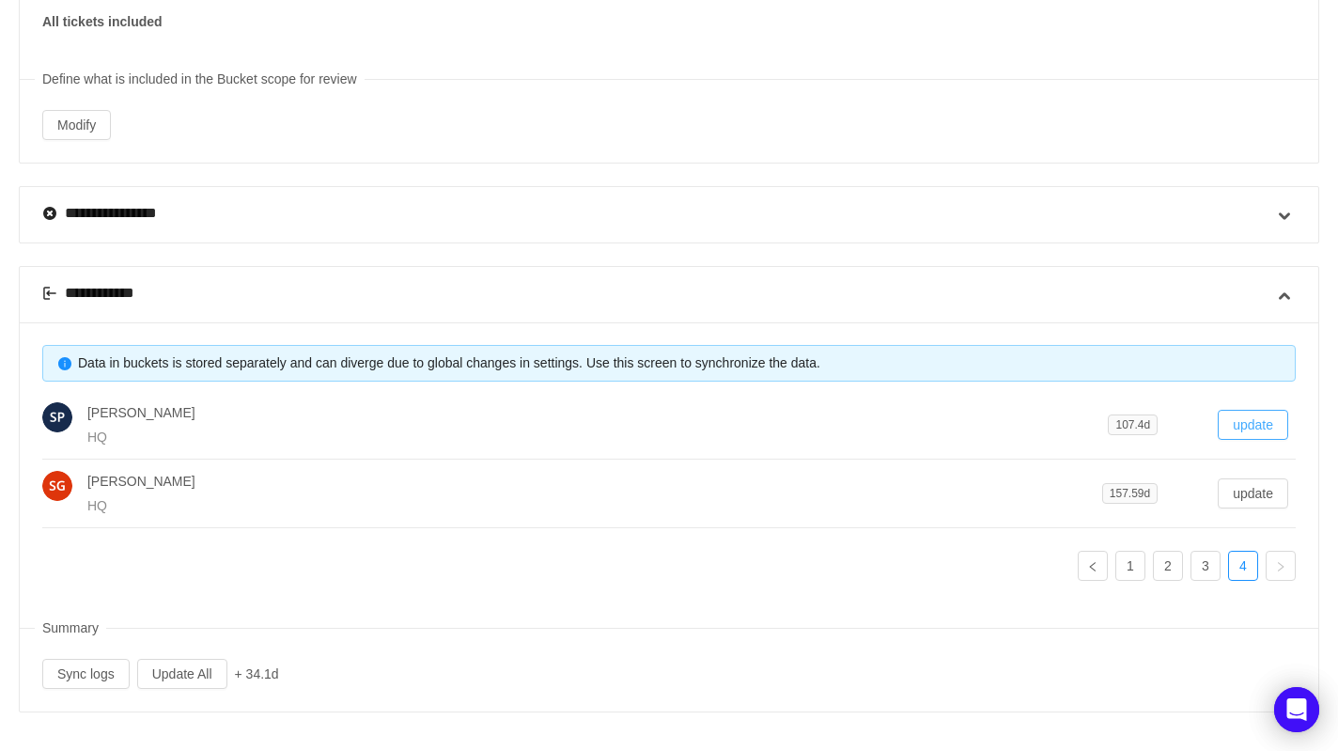
click at [1267, 424] on button "update" at bounding box center [1253, 425] width 70 height 30
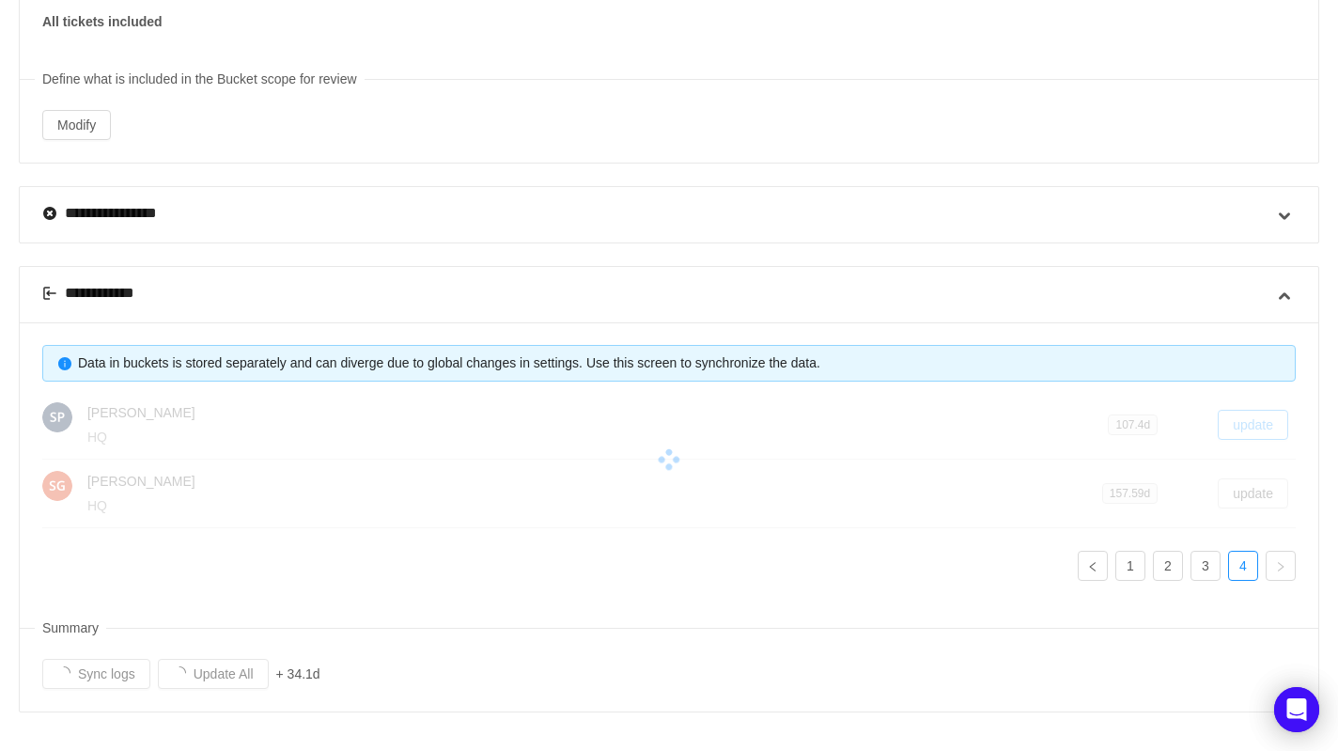
scroll to position [158, 0]
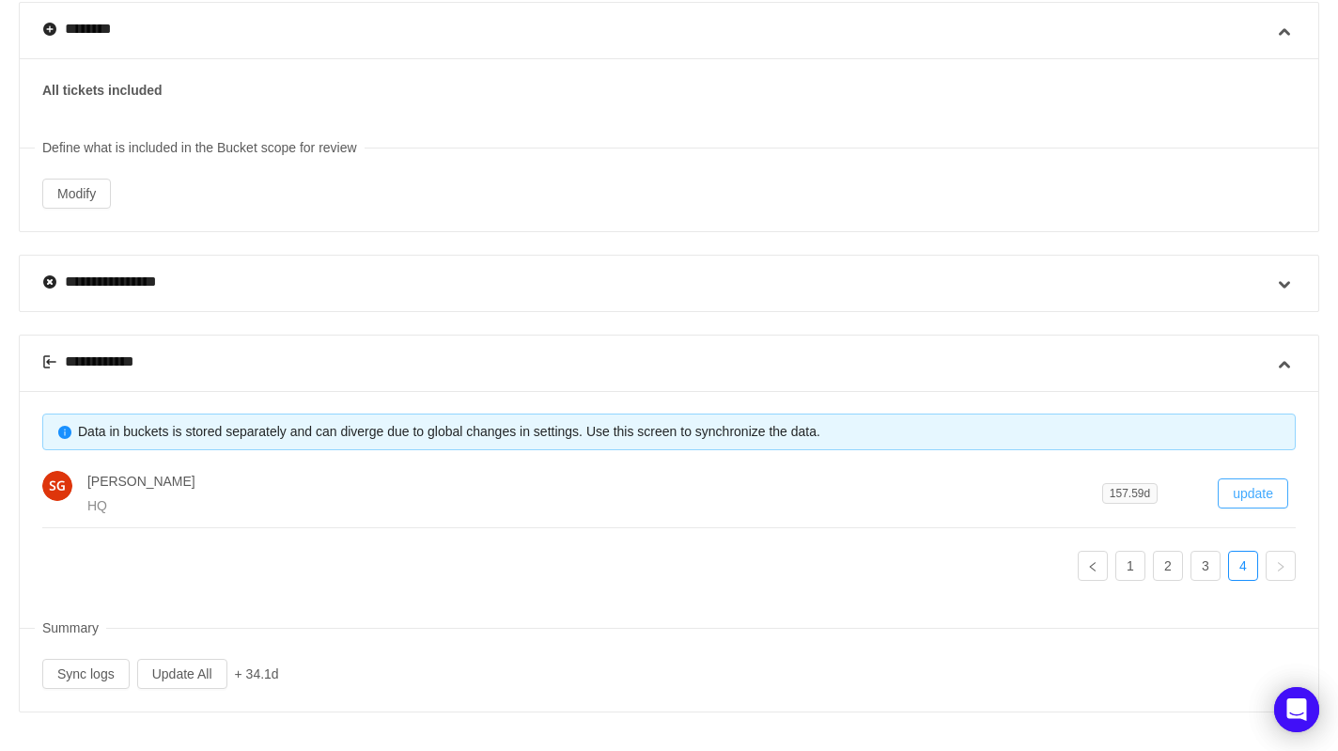
click at [1258, 493] on button "update" at bounding box center [1253, 493] width 70 height 30
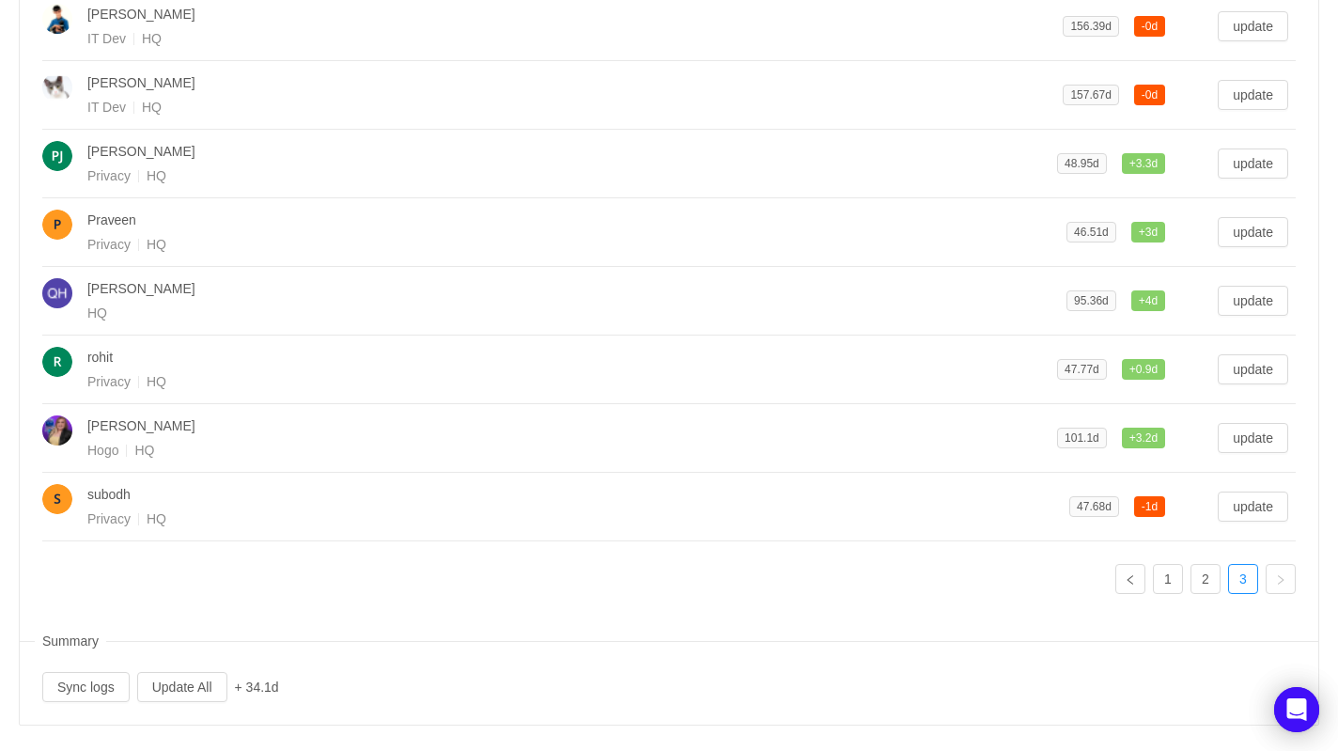
scroll to position [775, 0]
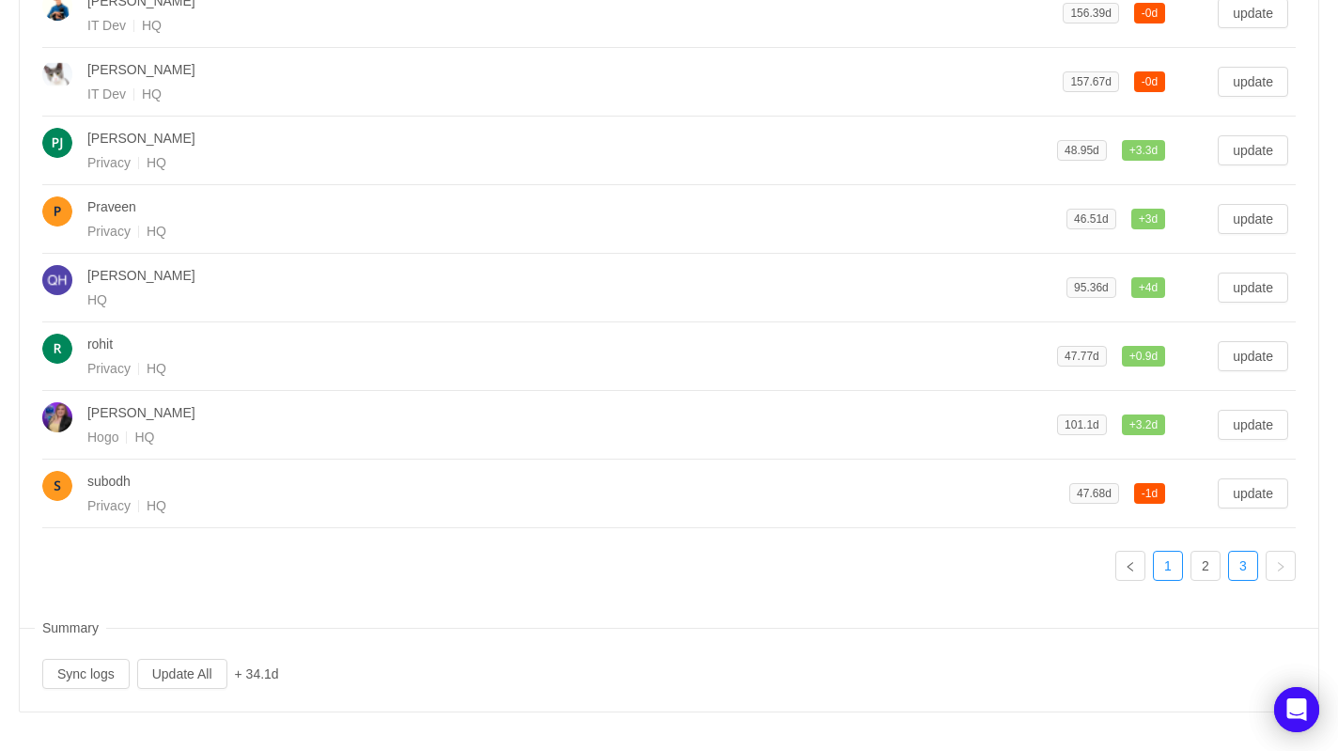
click at [1164, 563] on link "1" at bounding box center [1168, 566] width 28 height 28
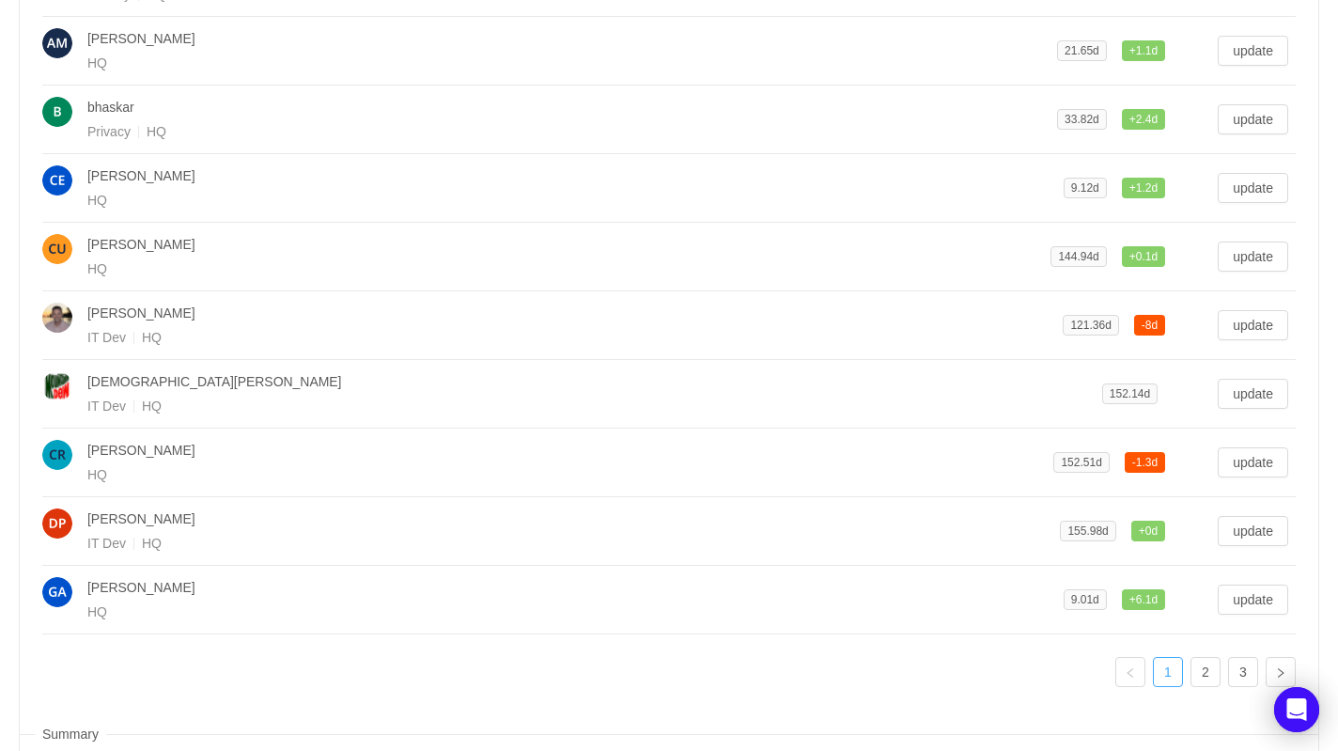
scroll to position [496, 0]
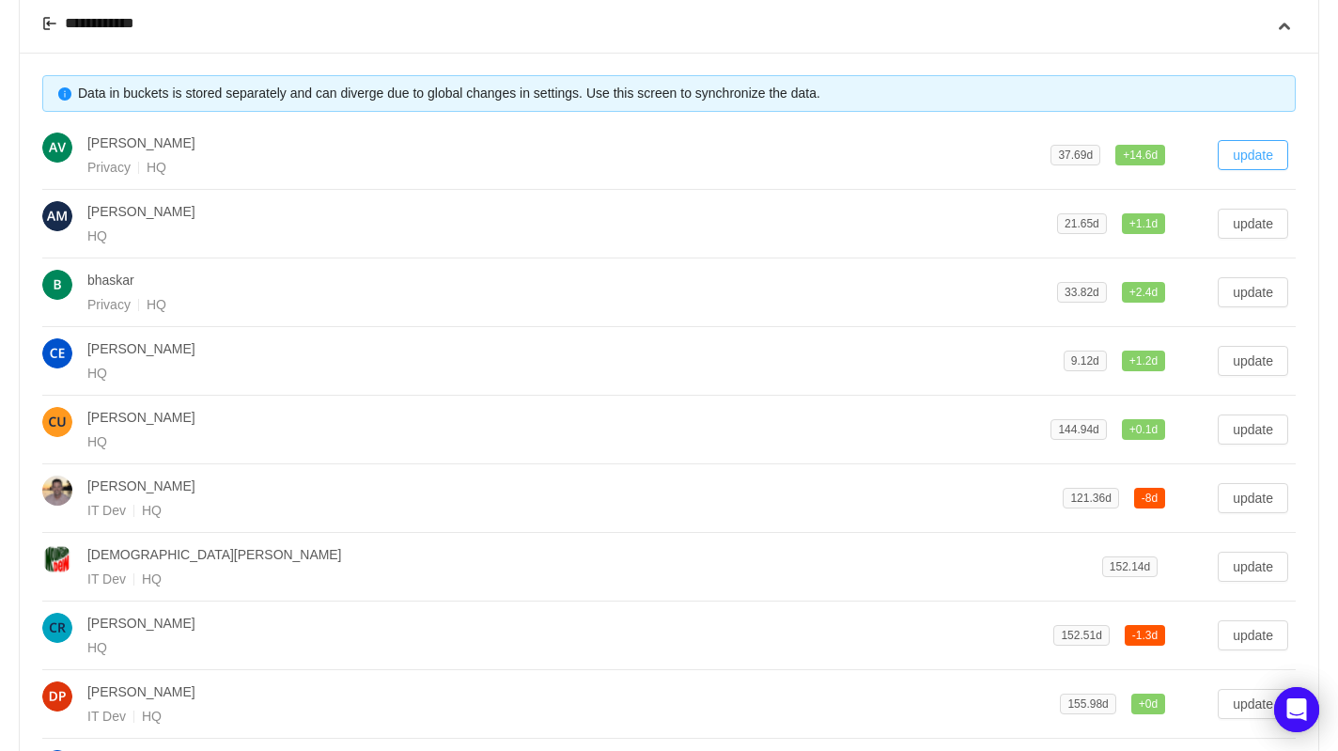
click at [1239, 149] on button "update" at bounding box center [1253, 155] width 70 height 30
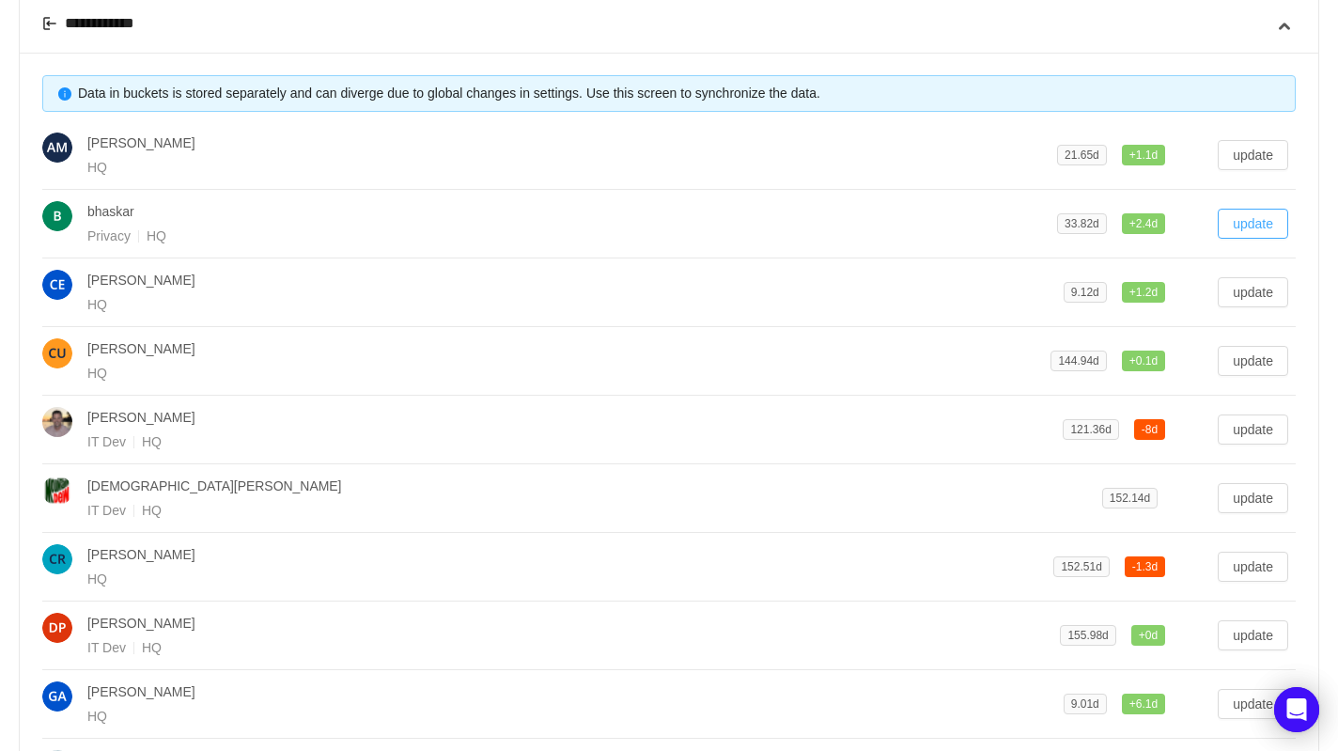
click at [1261, 225] on button "update" at bounding box center [1253, 224] width 70 height 30
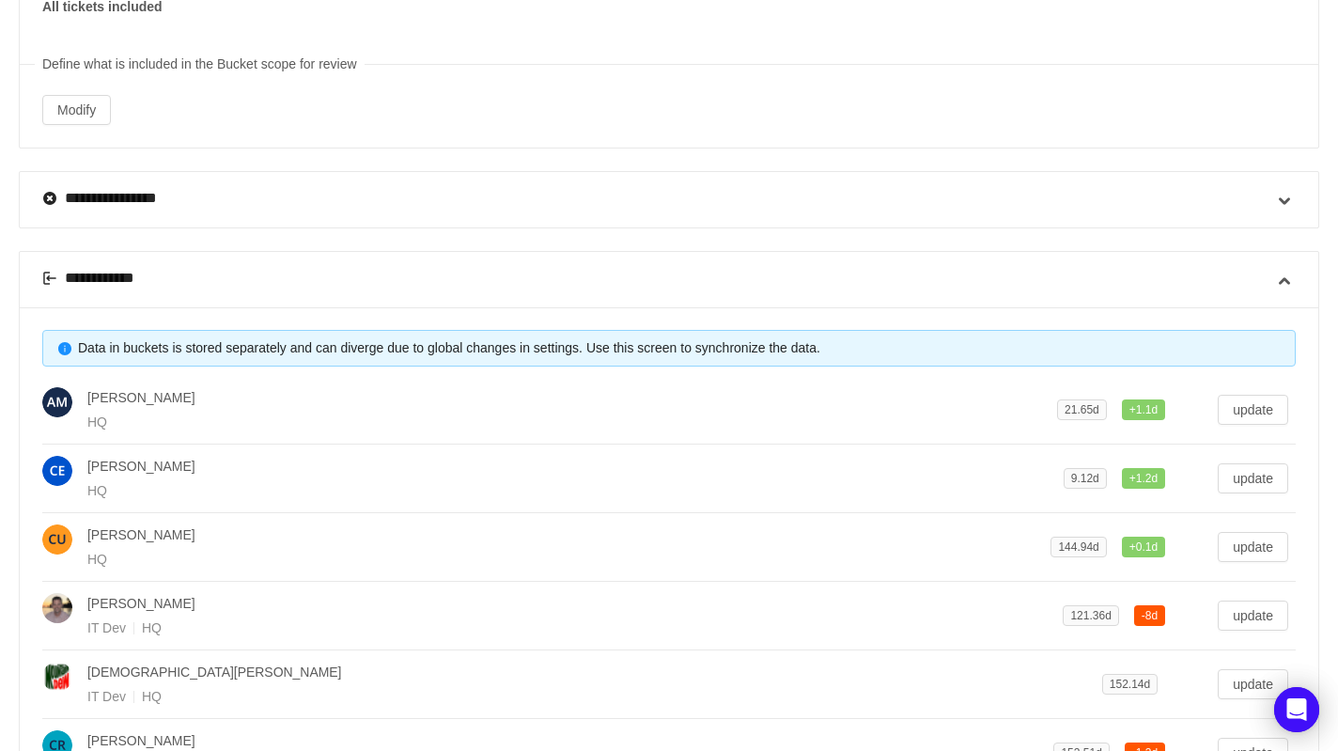
scroll to position [0, 0]
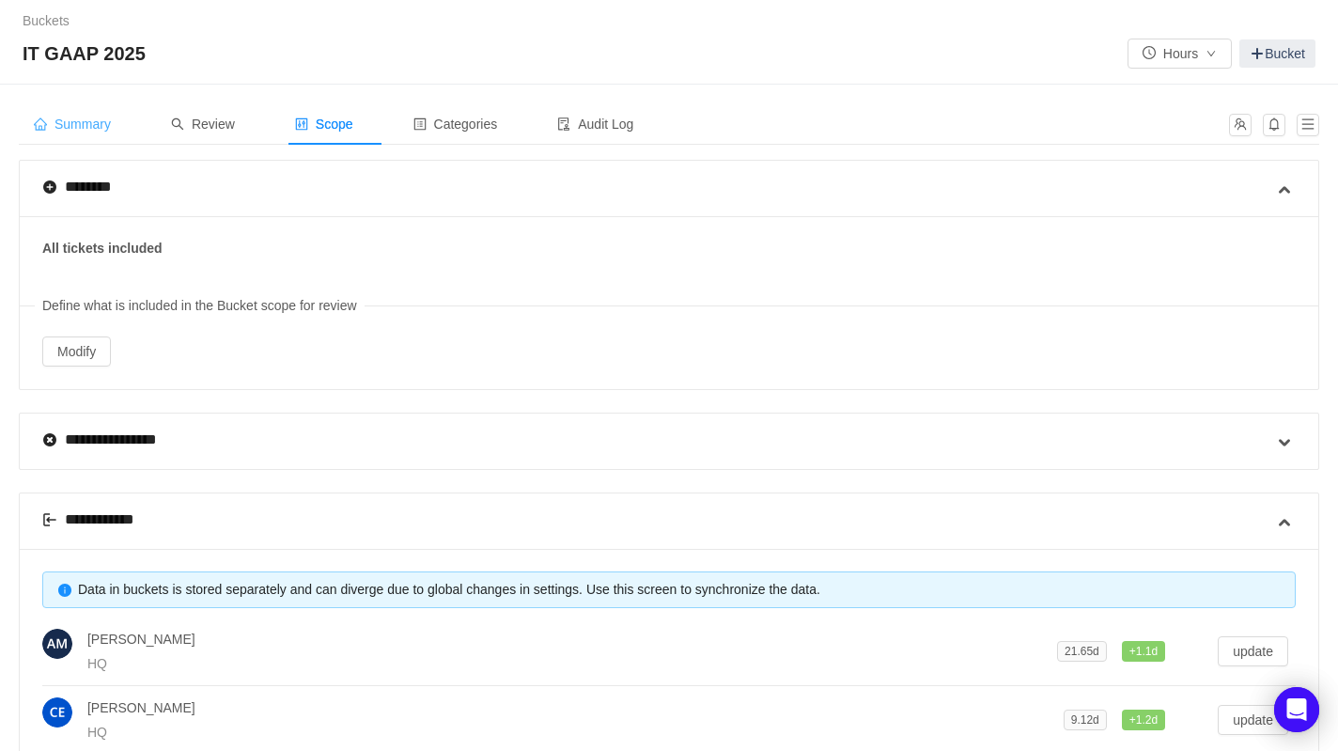
click at [56, 124] on span "Summary" at bounding box center [72, 124] width 77 height 15
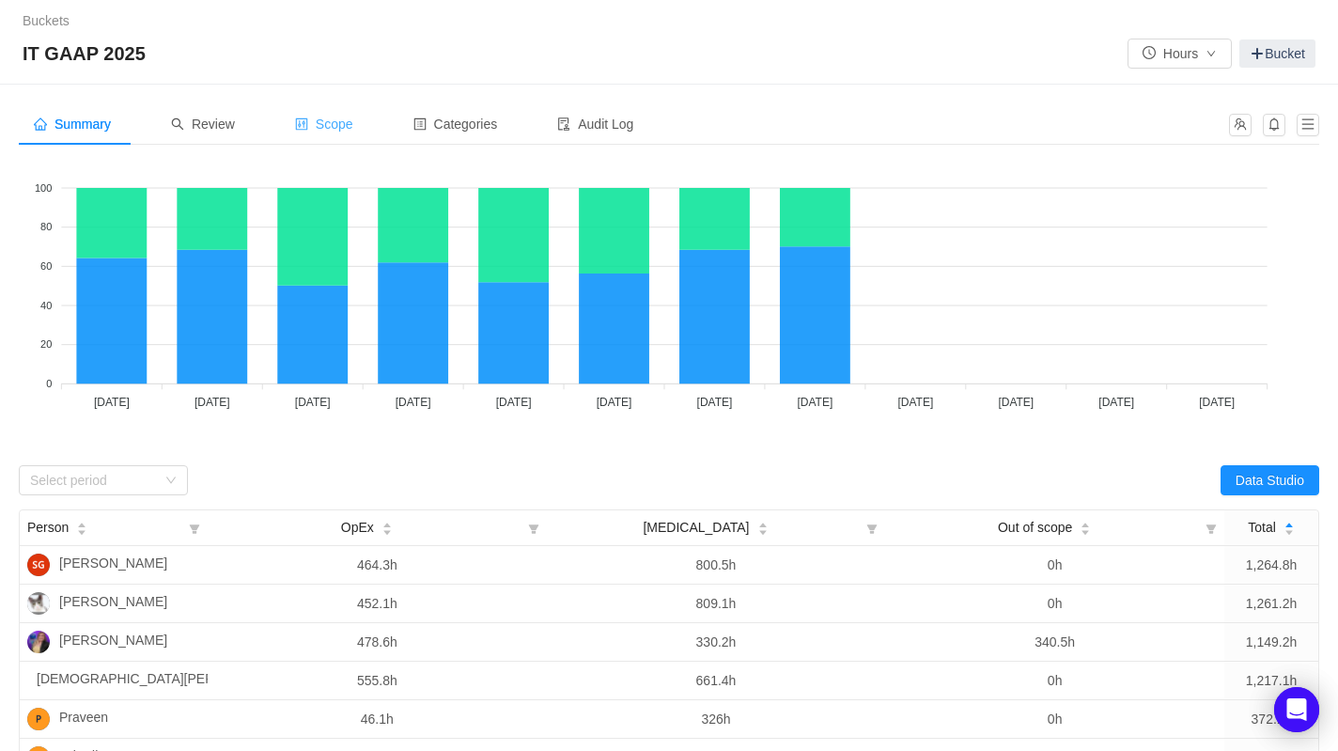
click at [353, 121] on span "Scope" at bounding box center [324, 124] width 58 height 15
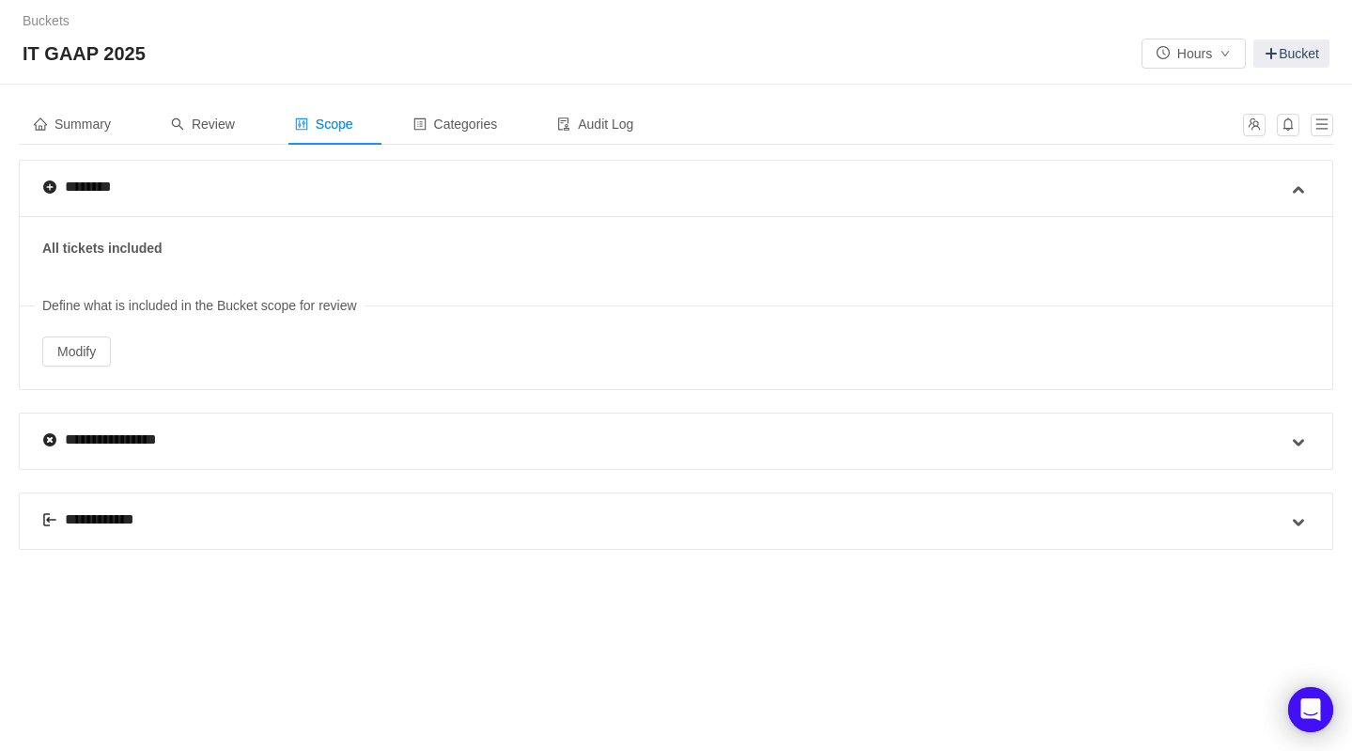
click at [580, 517] on div "**********" at bounding box center [664, 520] width 1245 height 55
click at [1299, 518] on span at bounding box center [1298, 522] width 23 height 23
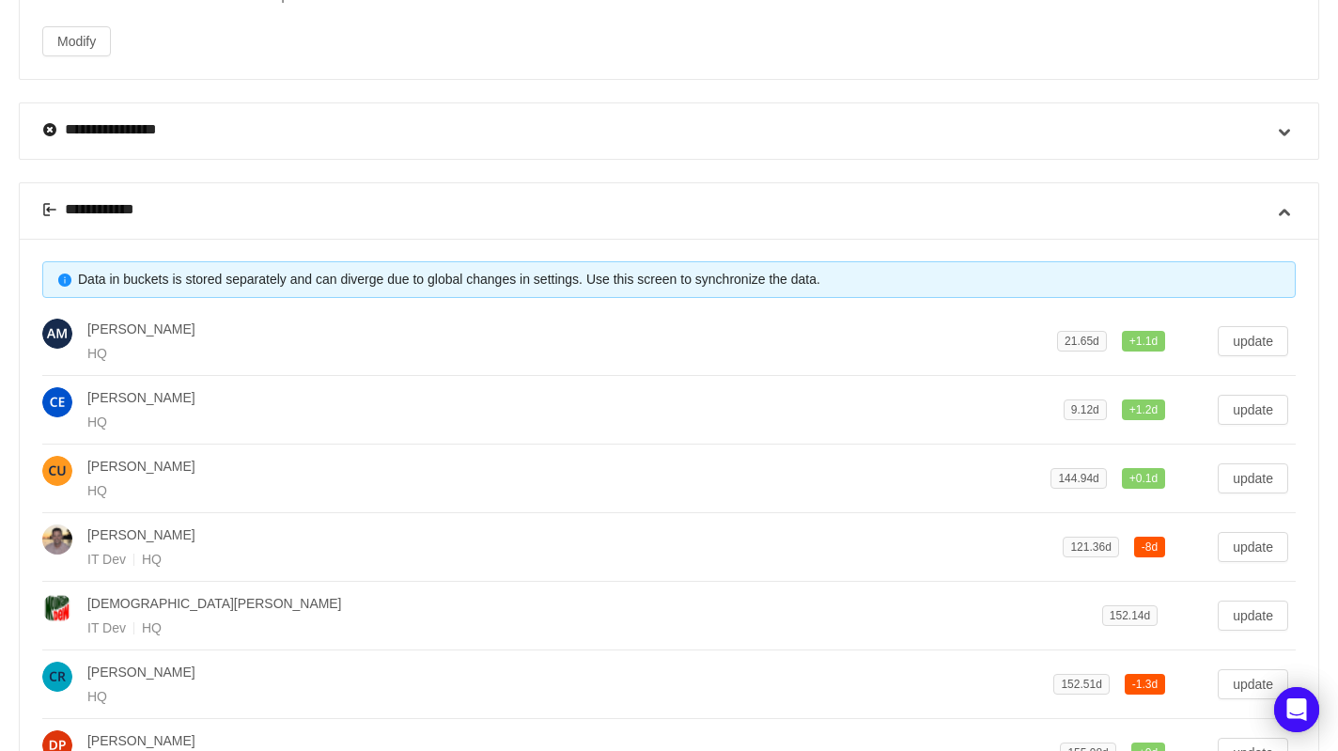
scroll to position [371, 0]
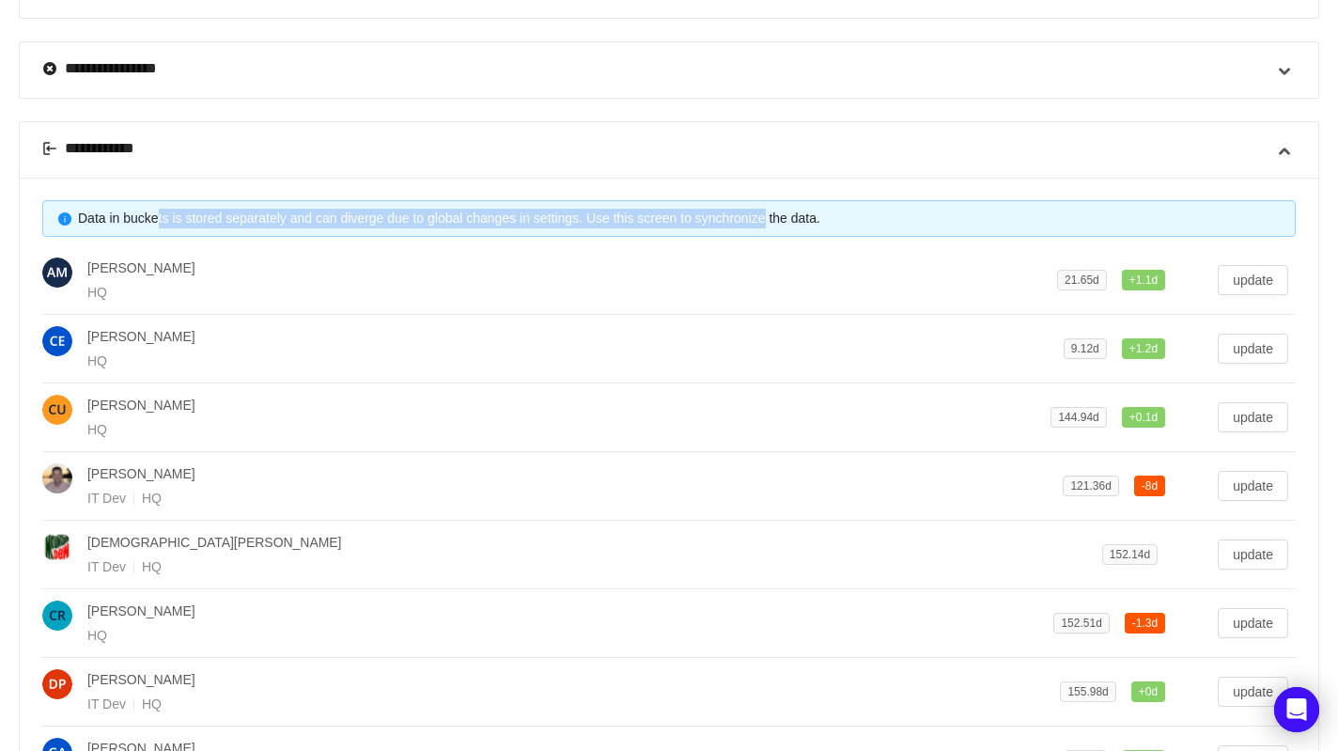
drag, startPoint x: 158, startPoint y: 211, endPoint x: 791, endPoint y: 215, distance: 633.3
click at [790, 214] on span "Data in buckets is stored separately and can diverge due to global changes in s…" at bounding box center [449, 217] width 742 height 15
click at [820, 215] on span "Data in buckets is stored separately and can diverge due to global changes in s…" at bounding box center [449, 217] width 742 height 15
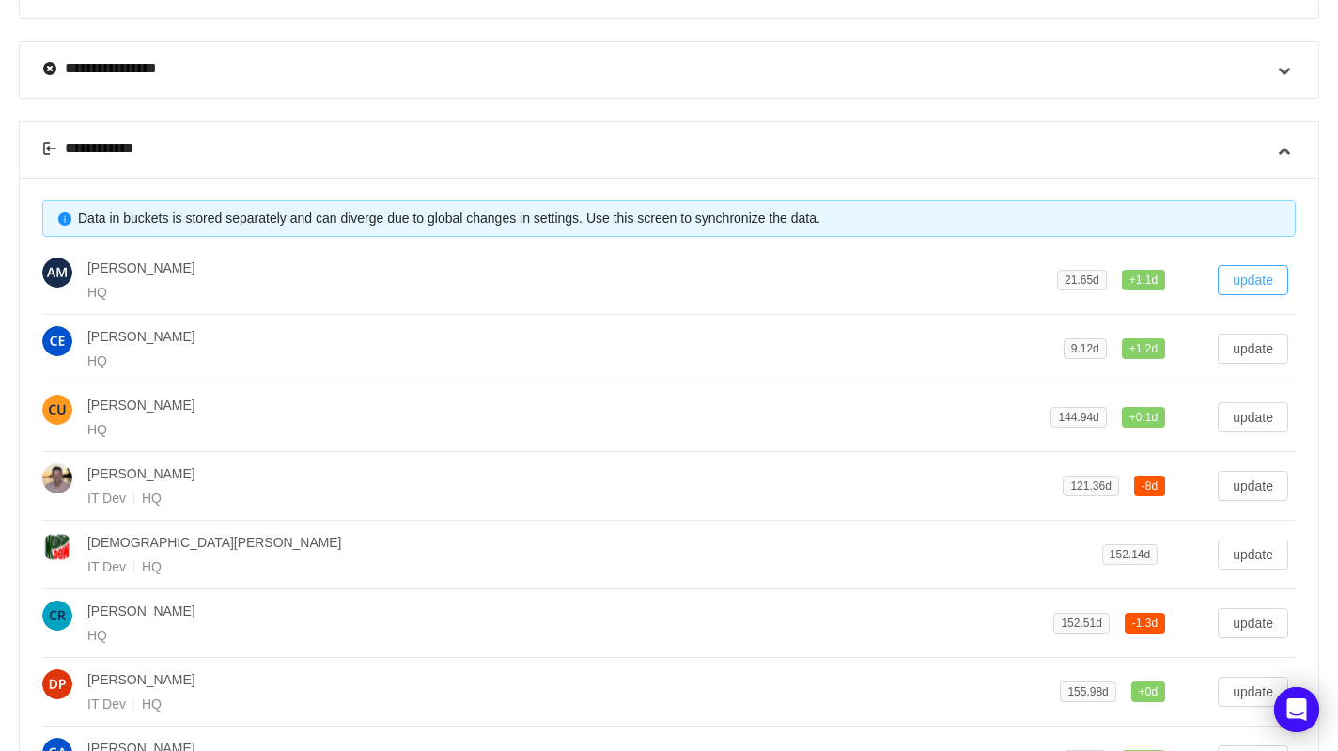
click at [1258, 278] on button "update" at bounding box center [1253, 280] width 70 height 30
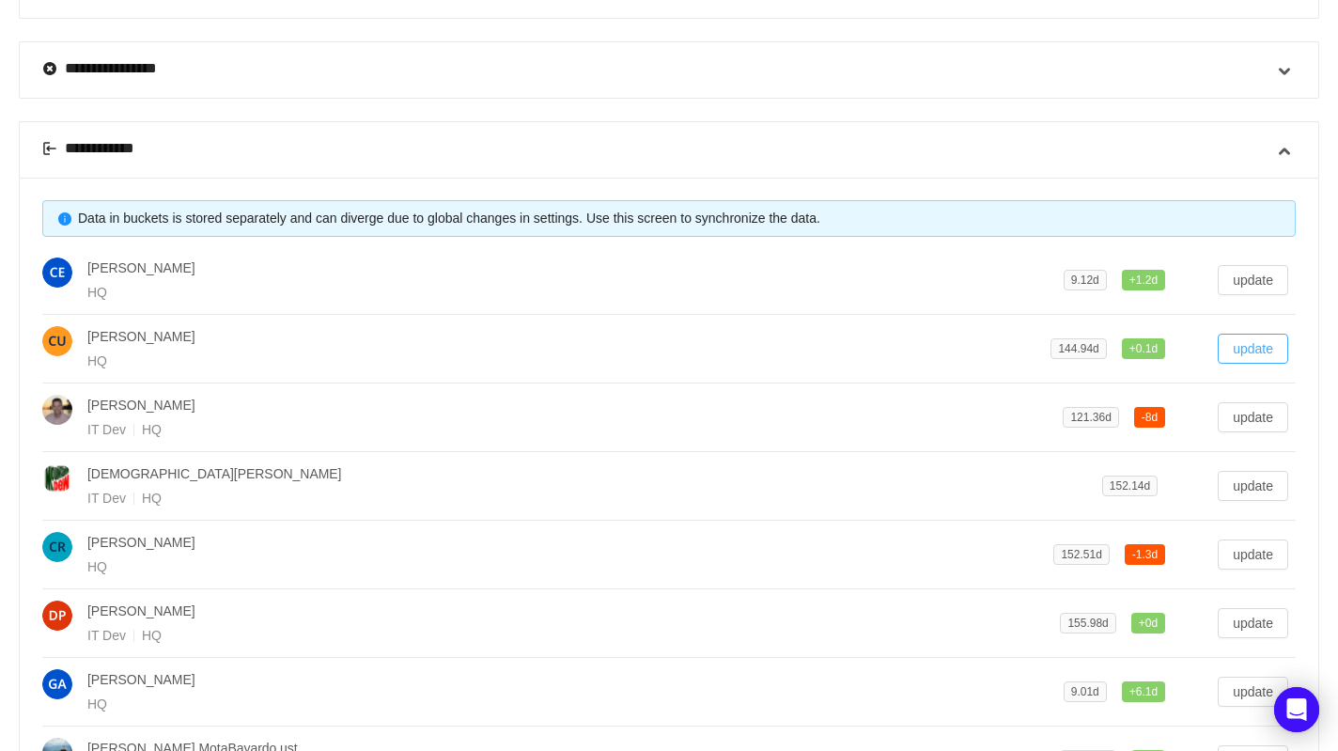
click at [1252, 350] on button "update" at bounding box center [1253, 349] width 70 height 30
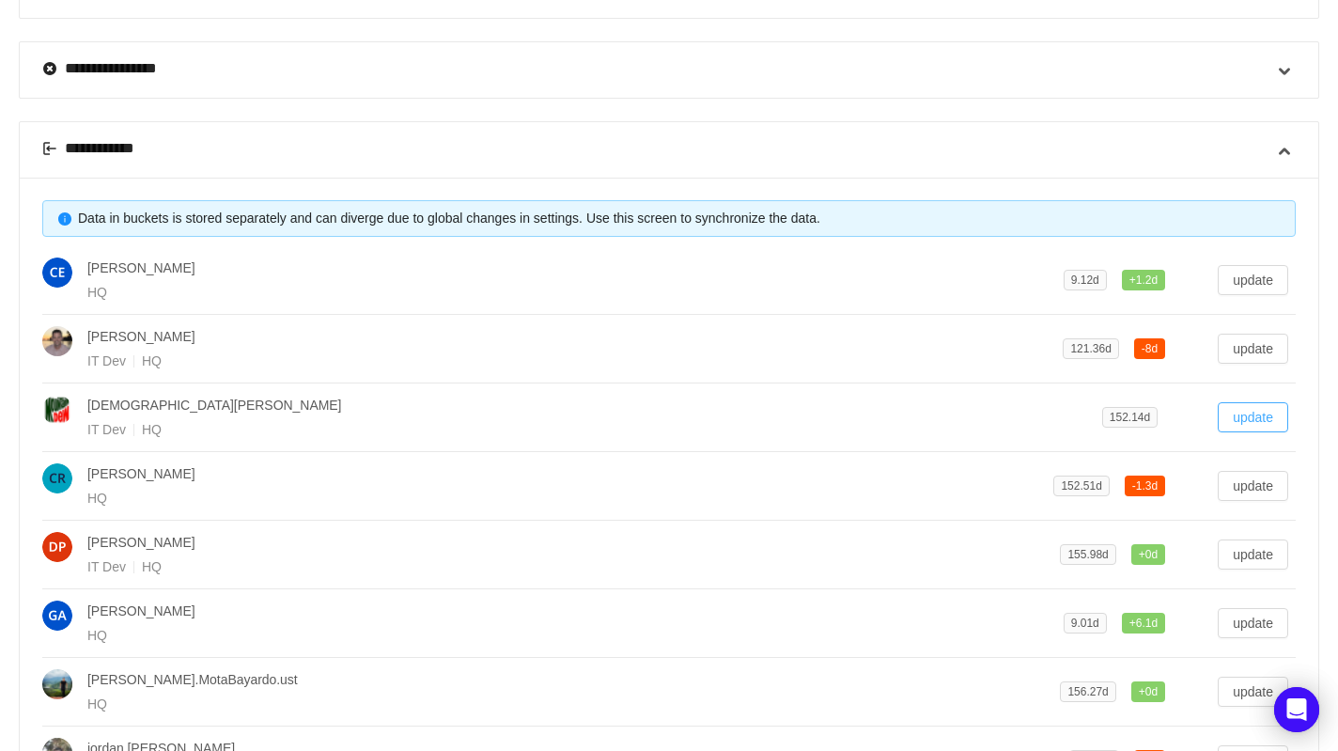
click at [1265, 418] on button "update" at bounding box center [1253, 417] width 70 height 30
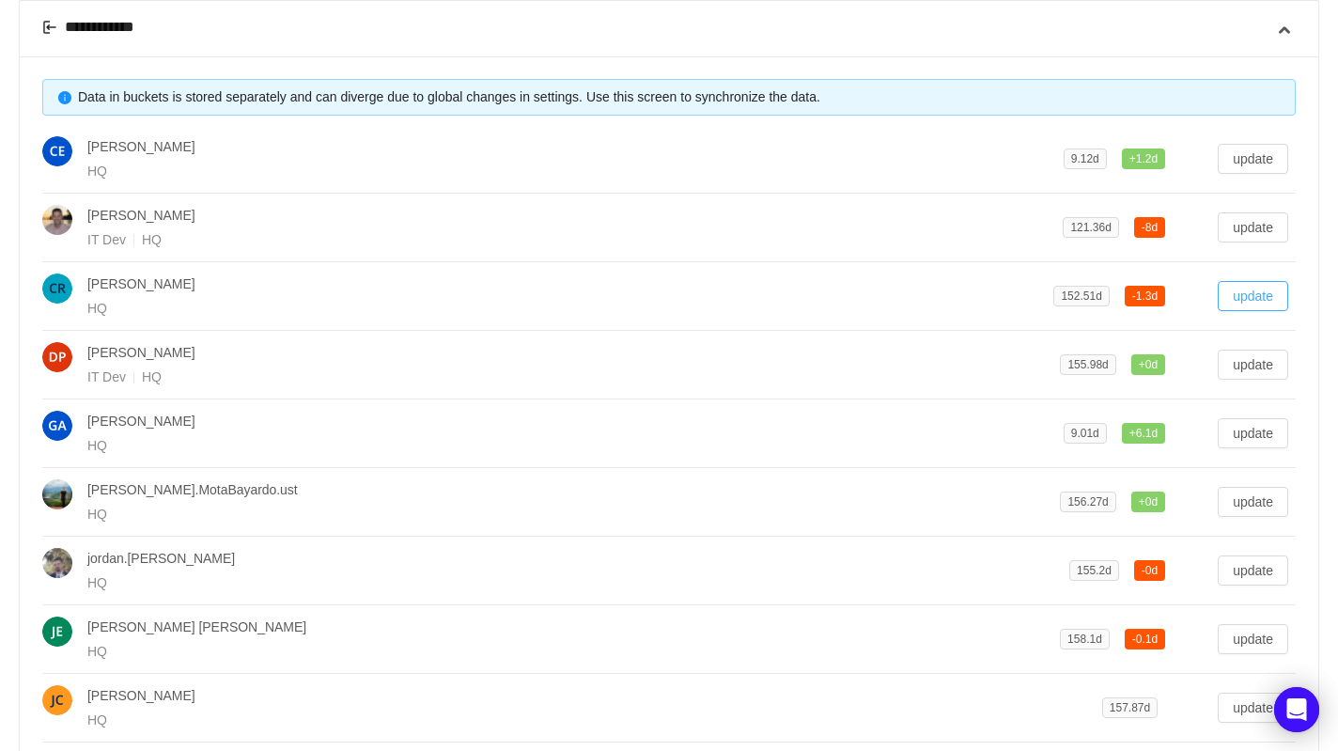
scroll to position [503, 0]
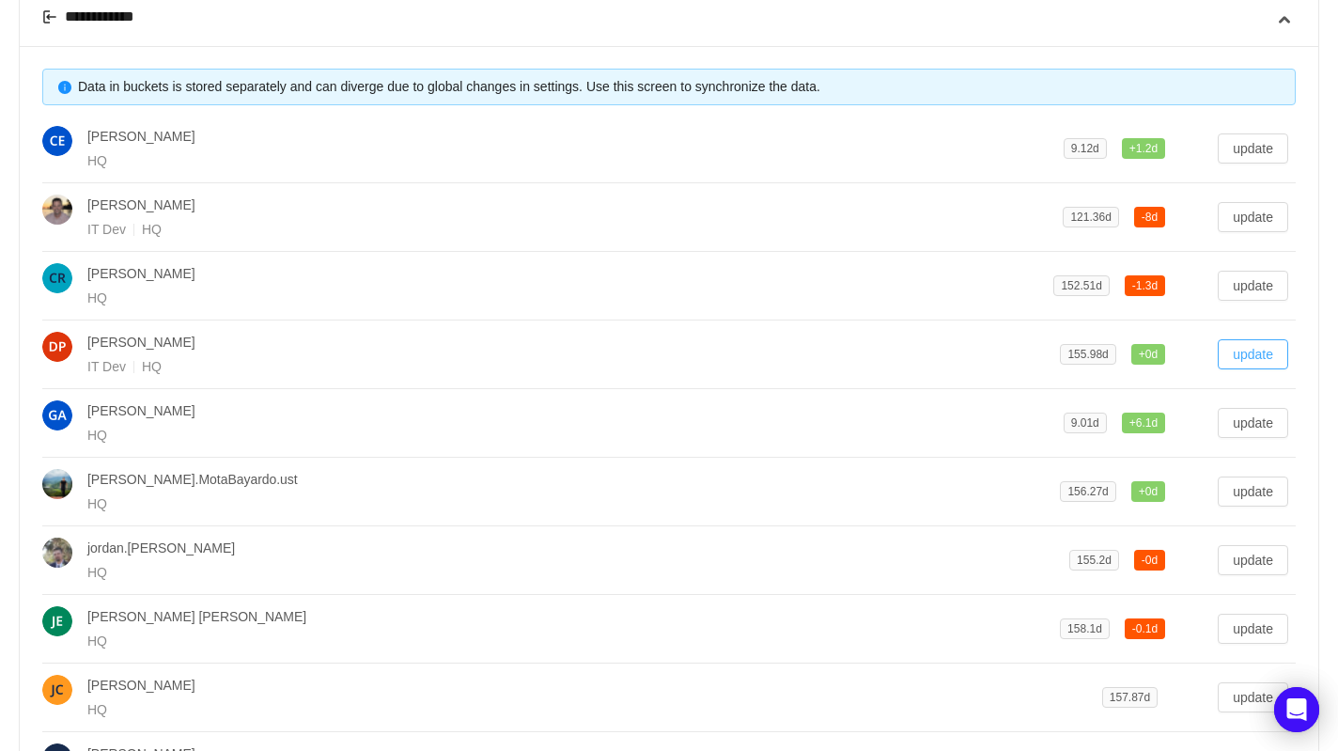
click at [1261, 353] on button "update" at bounding box center [1253, 354] width 70 height 30
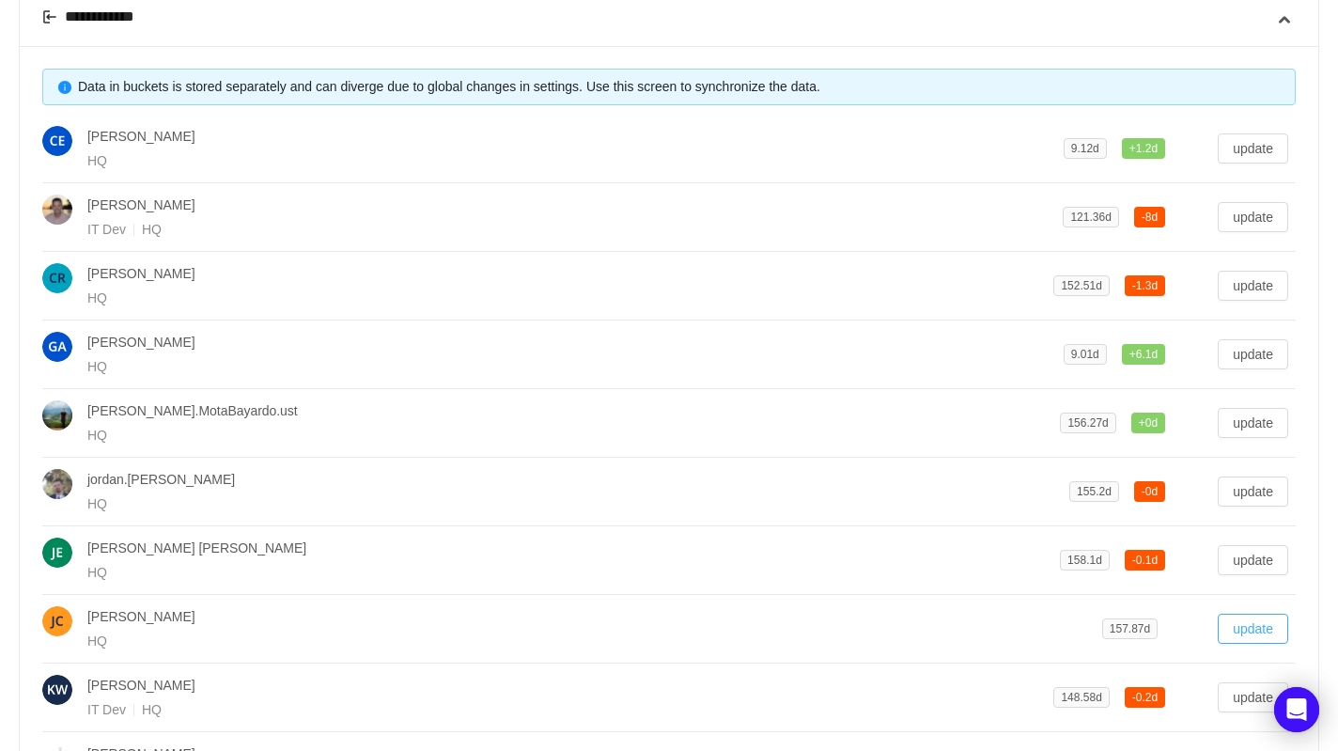
click at [1254, 629] on button "update" at bounding box center [1253, 629] width 70 height 30
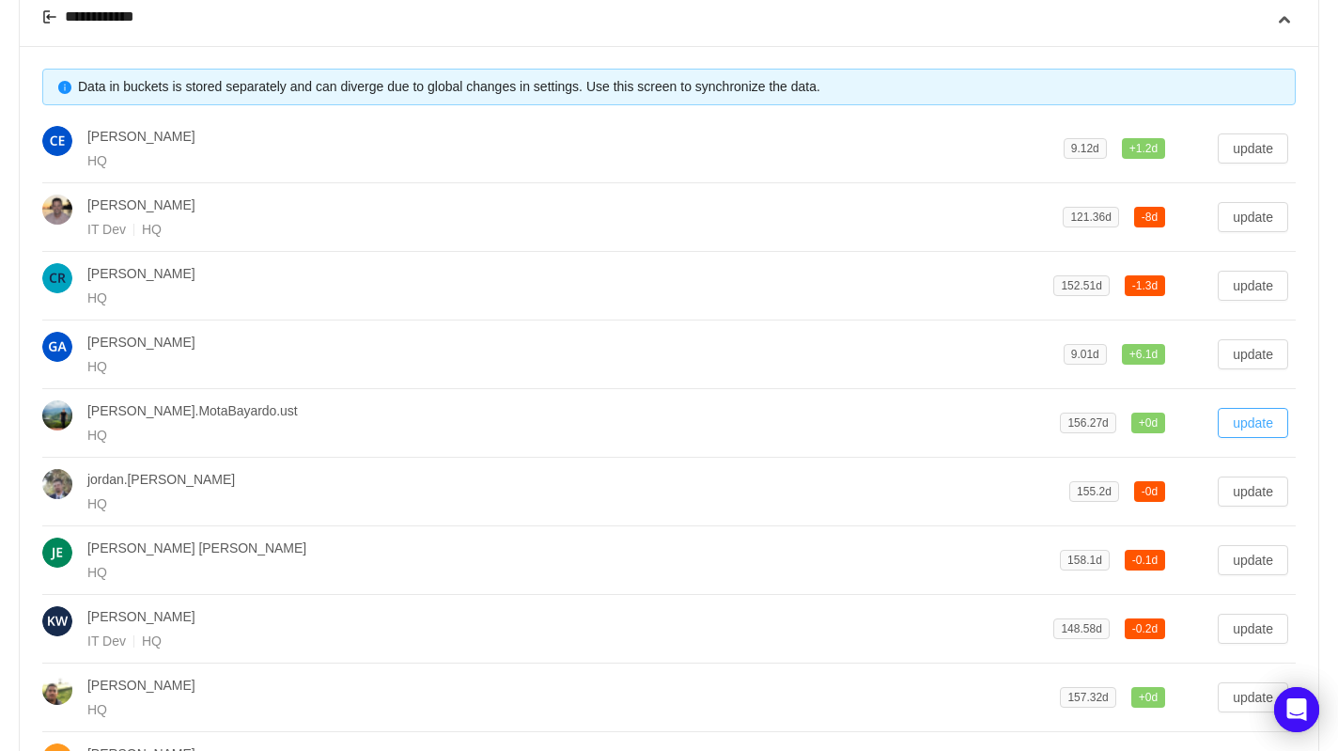
click at [1271, 418] on button "update" at bounding box center [1253, 423] width 70 height 30
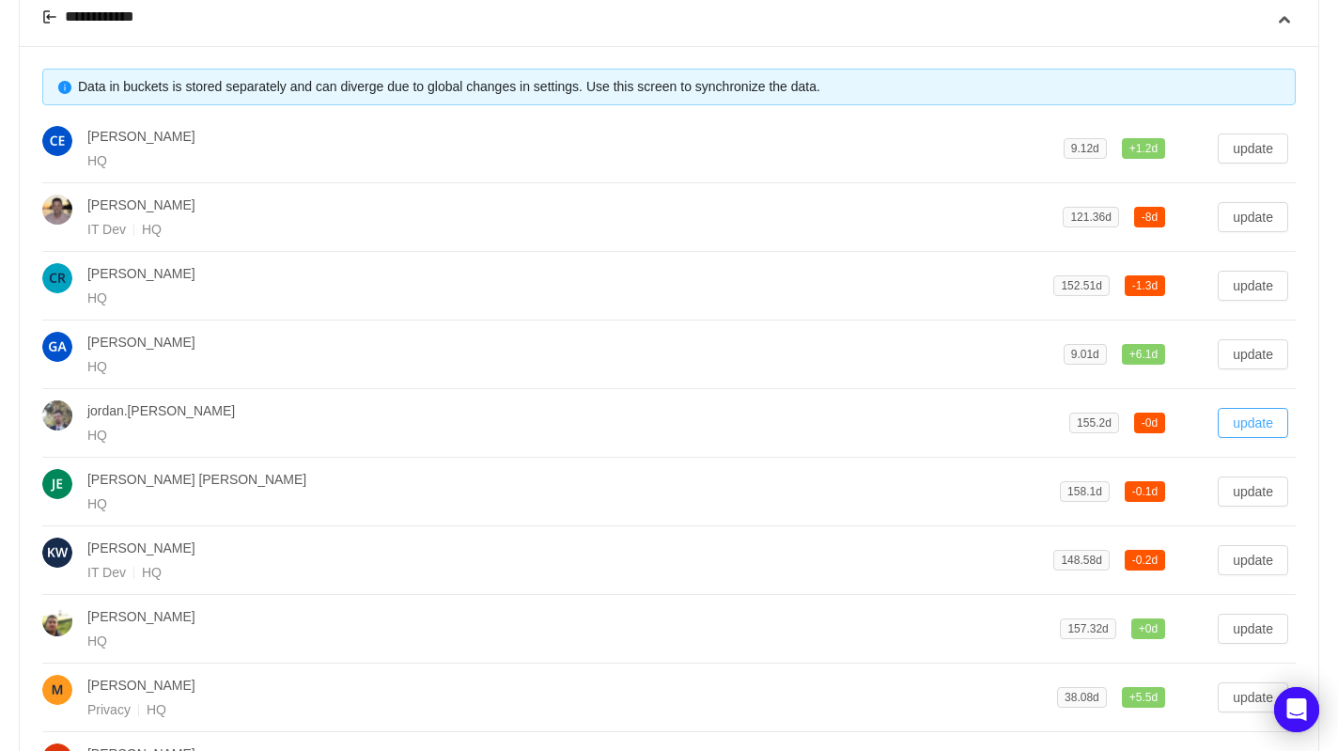
click at [1275, 415] on button "update" at bounding box center [1253, 423] width 70 height 30
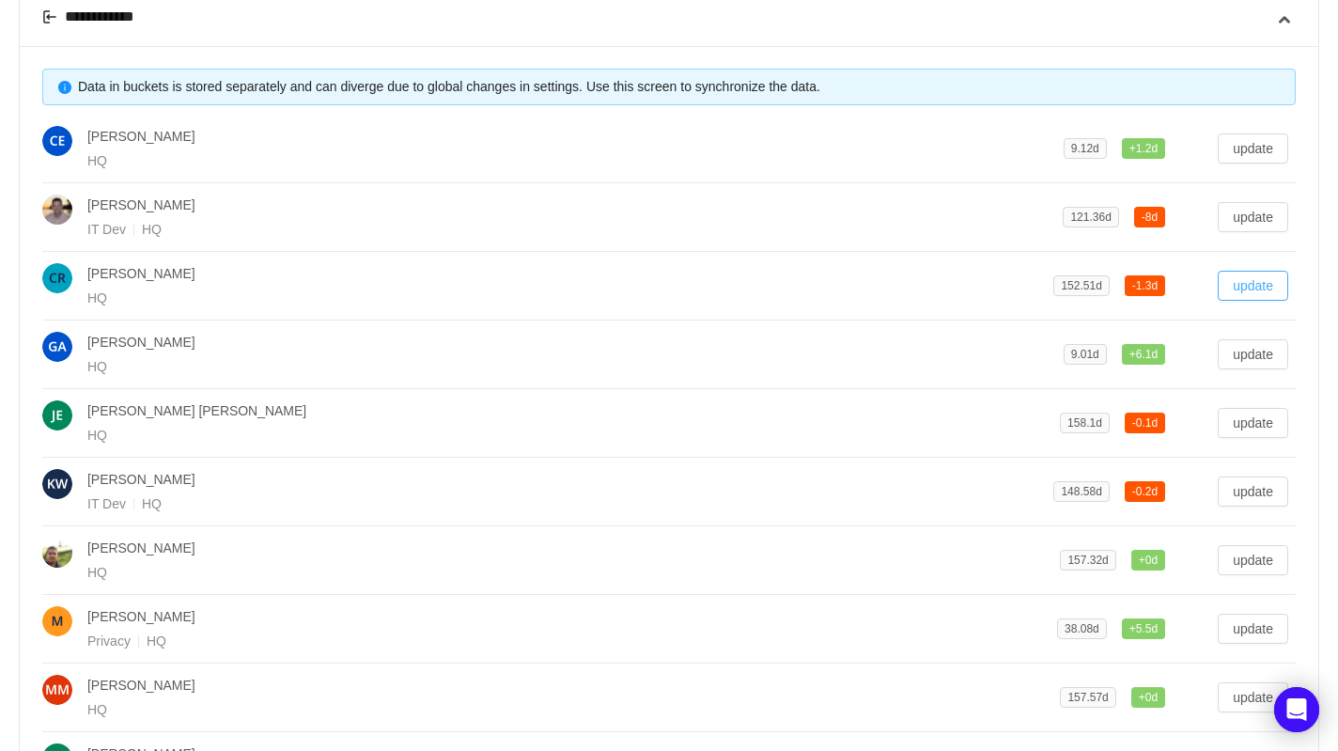
click at [1259, 288] on button "update" at bounding box center [1253, 286] width 70 height 30
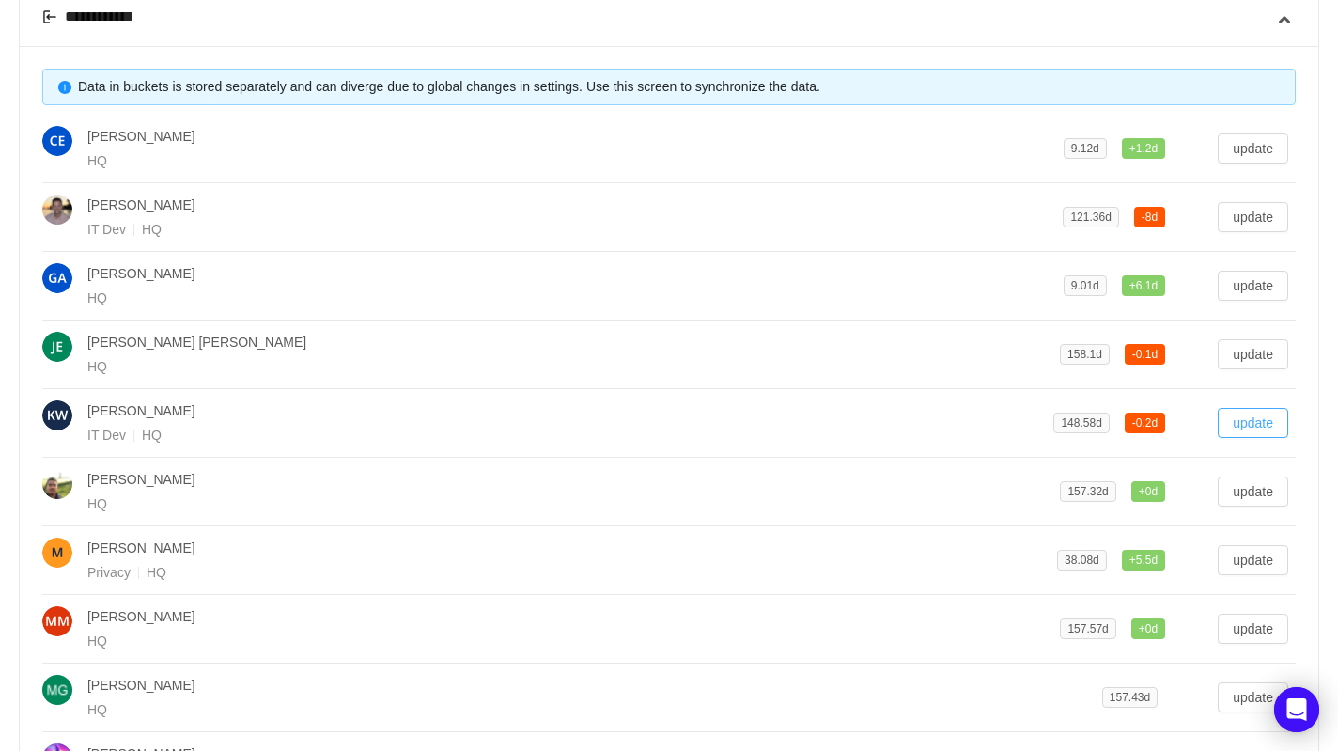
click at [1273, 419] on button "update" at bounding box center [1253, 423] width 70 height 30
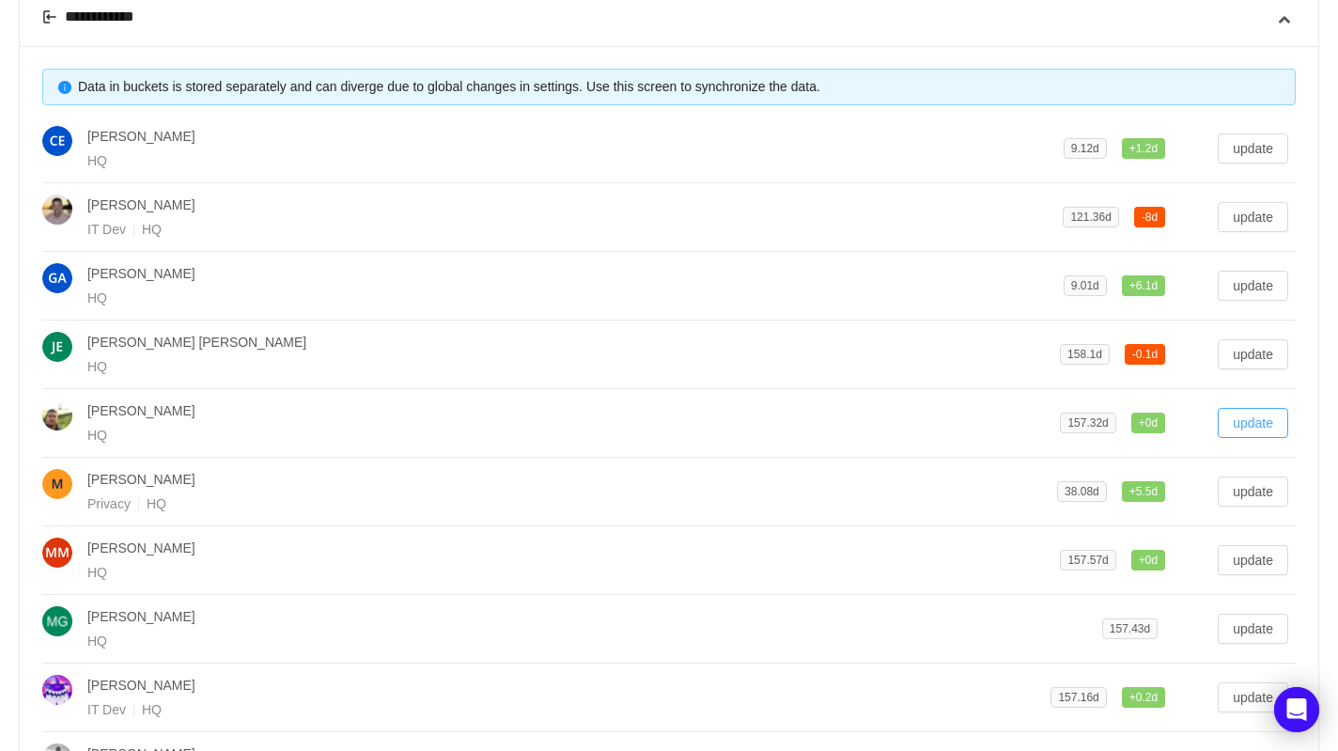
click at [1263, 412] on button "update" at bounding box center [1253, 423] width 70 height 30
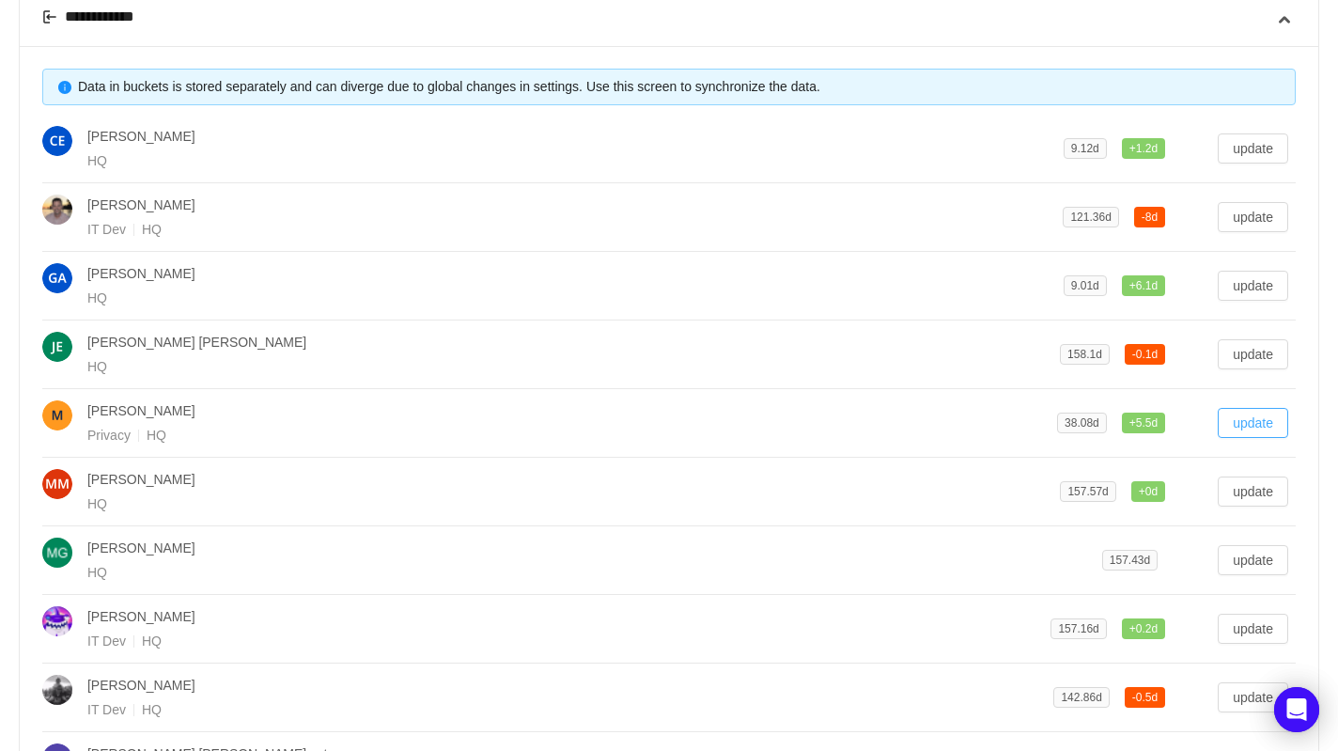
click at [1274, 417] on button "update" at bounding box center [1253, 423] width 70 height 30
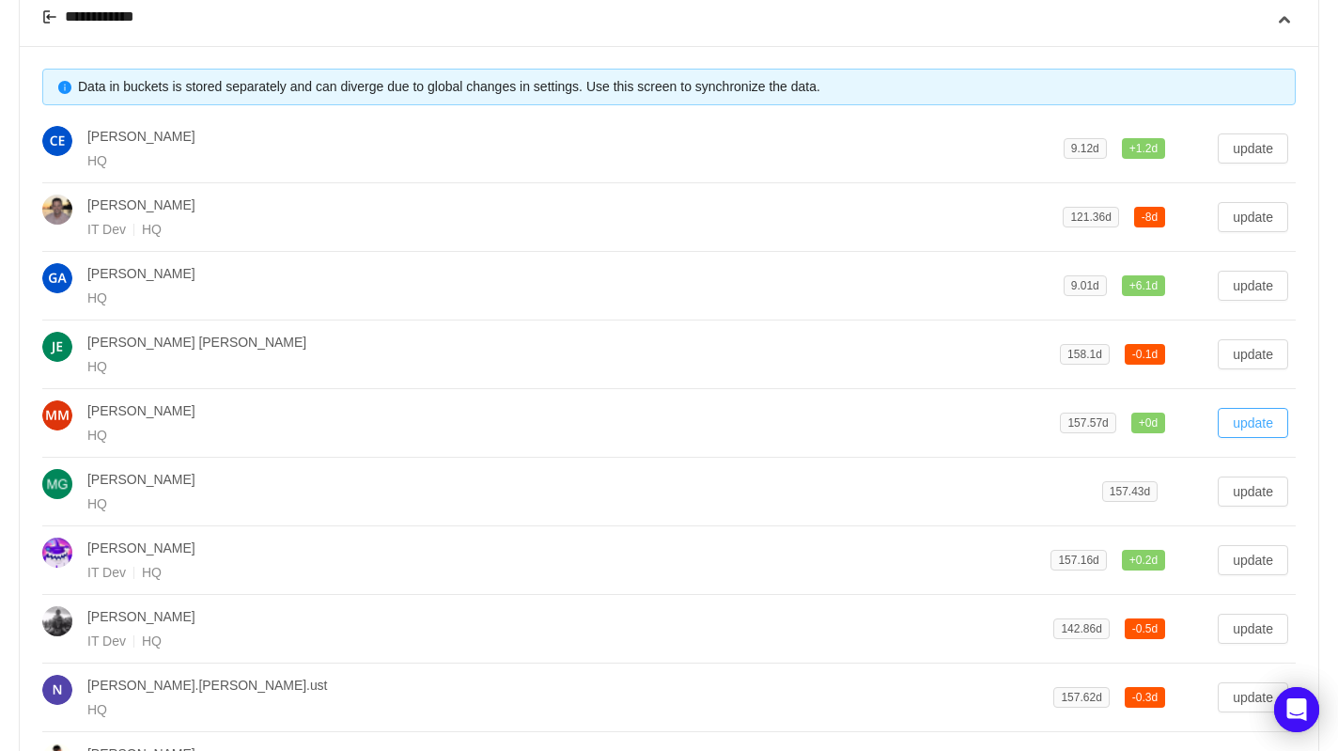
click at [1261, 418] on button "update" at bounding box center [1253, 423] width 70 height 30
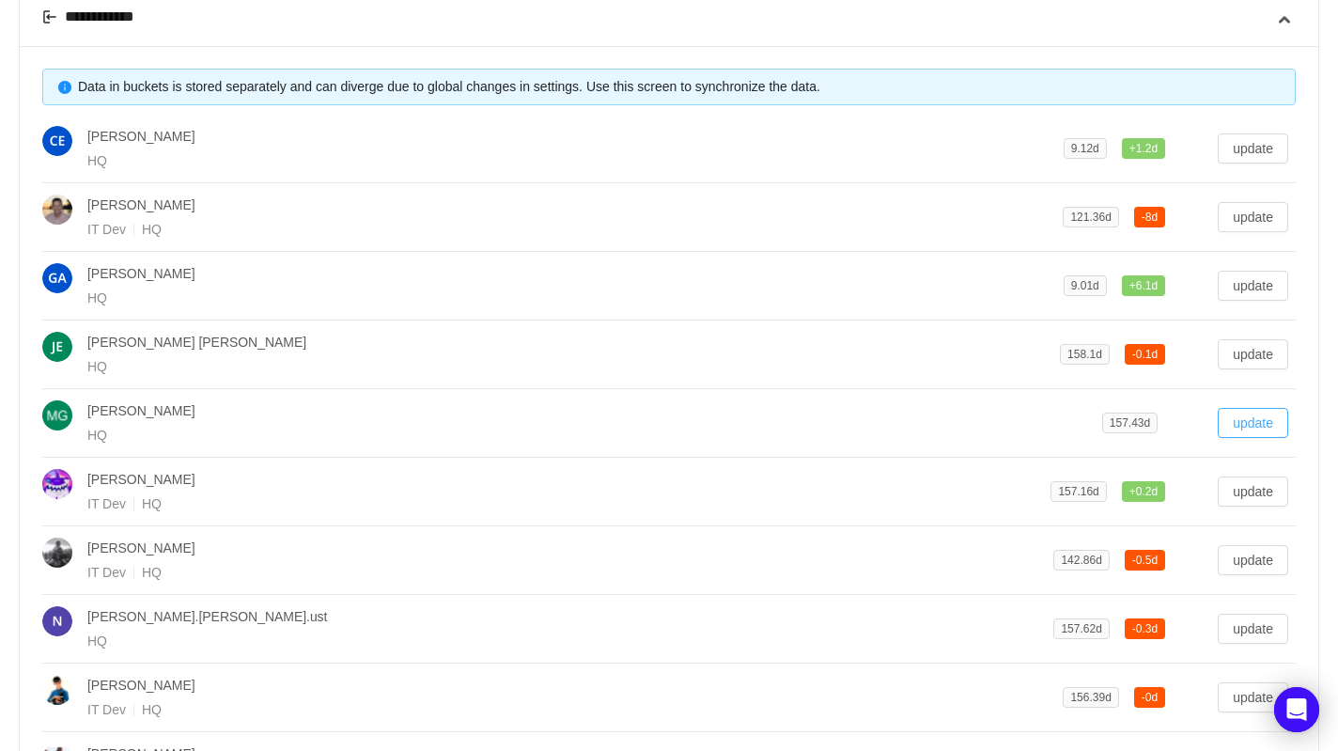
click at [1279, 416] on button "update" at bounding box center [1253, 423] width 70 height 30
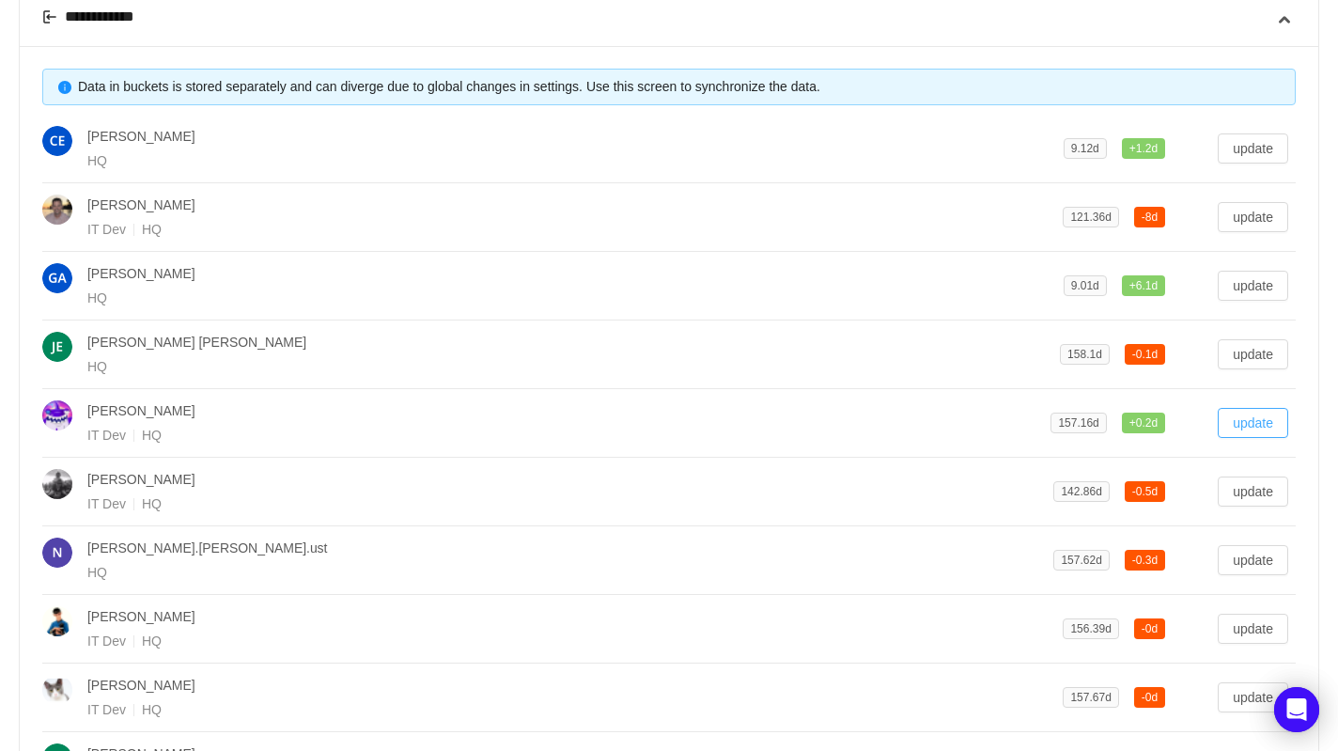
click at [1274, 417] on button "update" at bounding box center [1253, 423] width 70 height 30
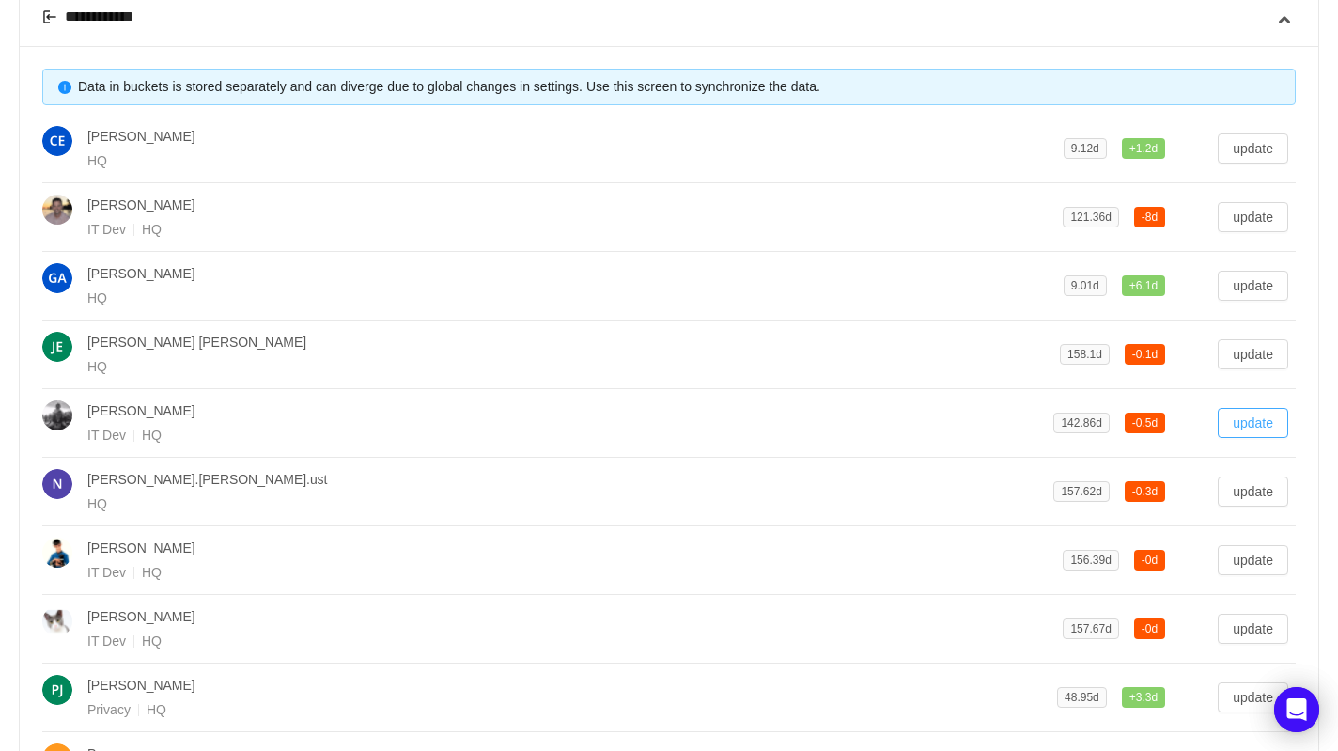
click at [1267, 420] on button "update" at bounding box center [1253, 423] width 70 height 30
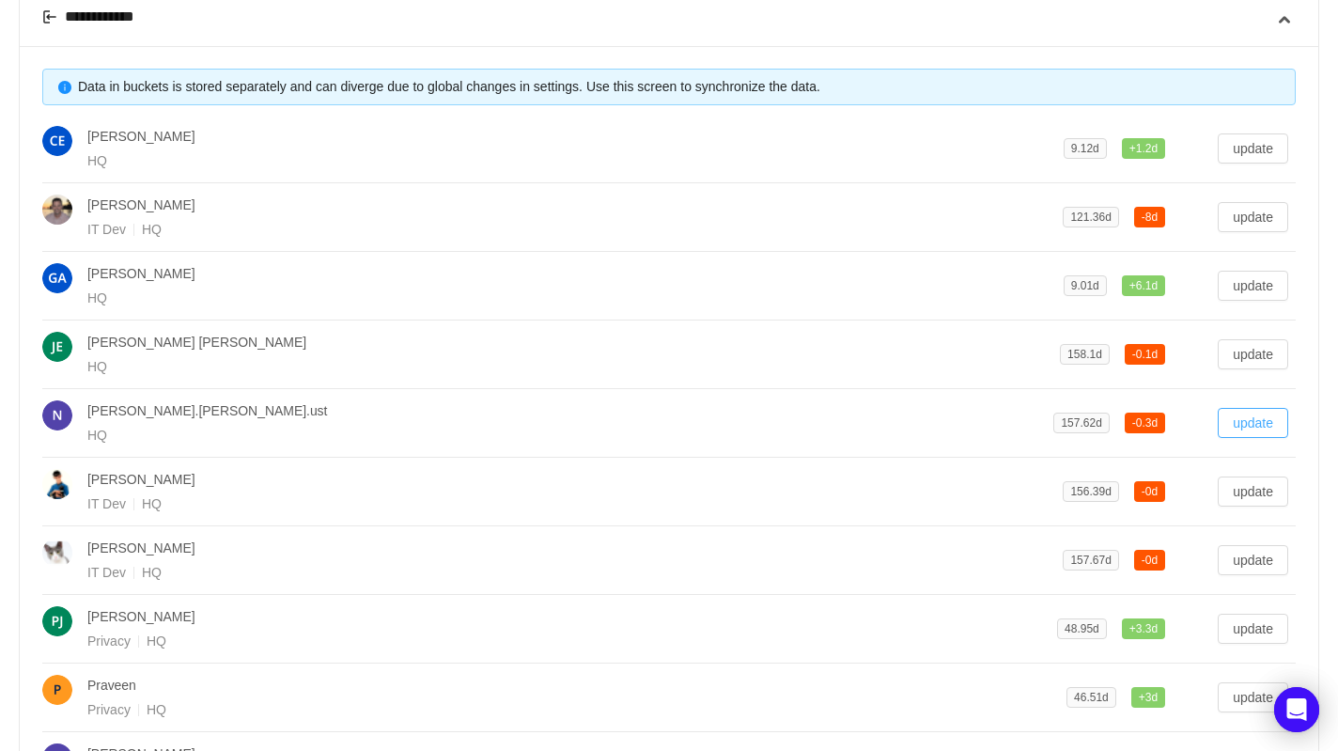
click at [1256, 417] on button "update" at bounding box center [1253, 423] width 70 height 30
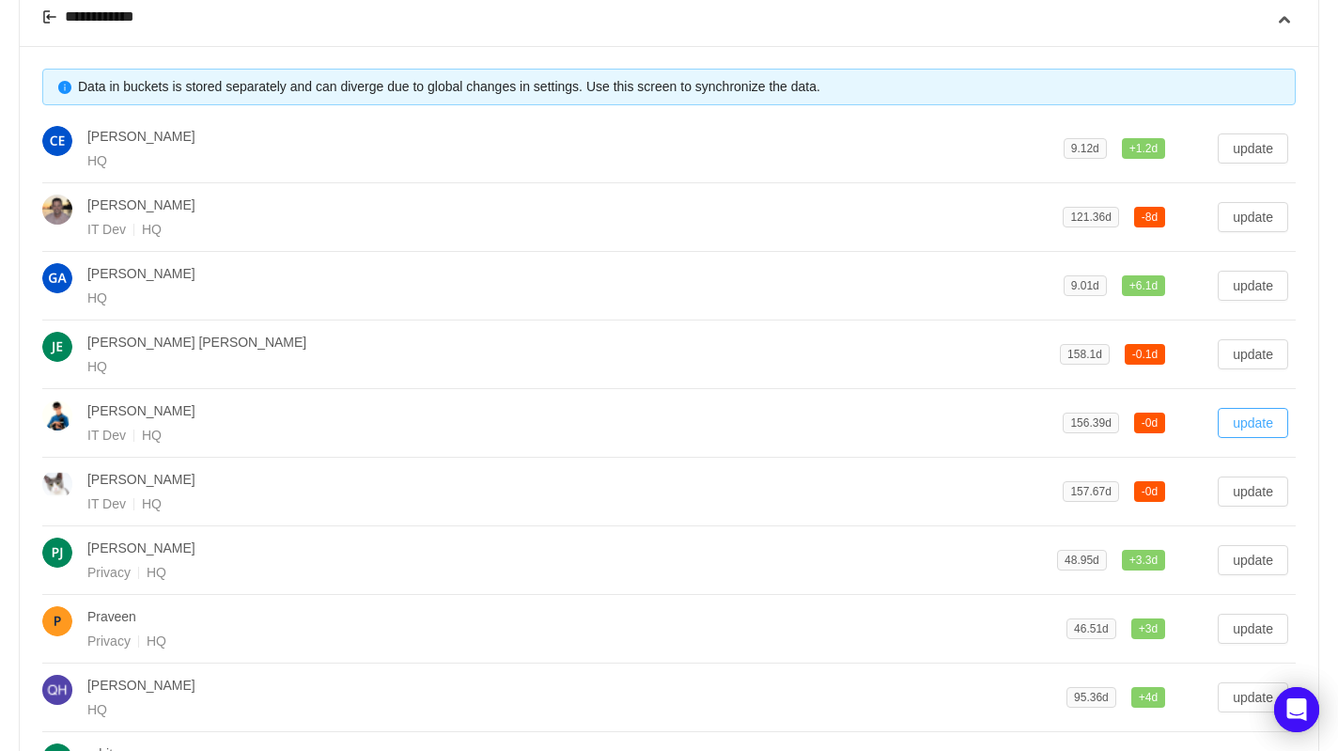
click at [1274, 418] on button "update" at bounding box center [1253, 423] width 70 height 30
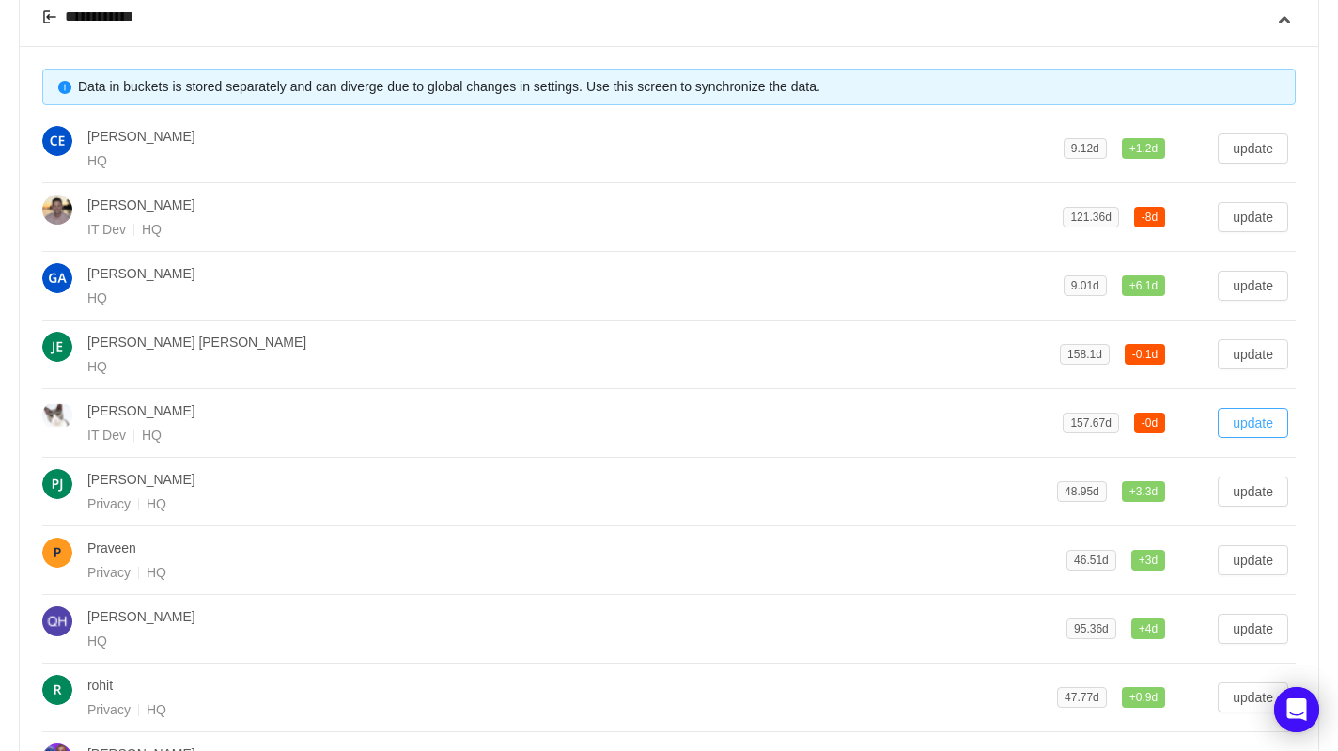
click at [1263, 423] on button "update" at bounding box center [1253, 423] width 70 height 30
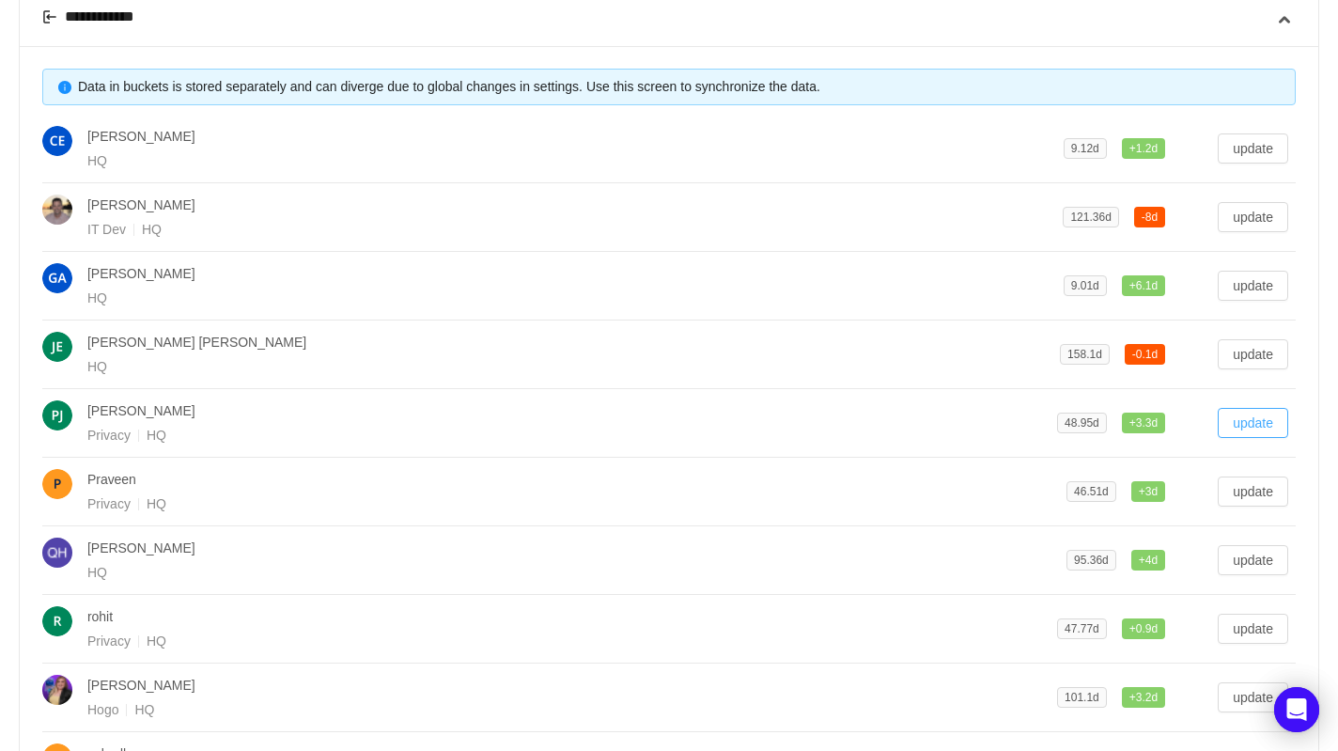
click at [1265, 423] on button "update" at bounding box center [1253, 423] width 70 height 30
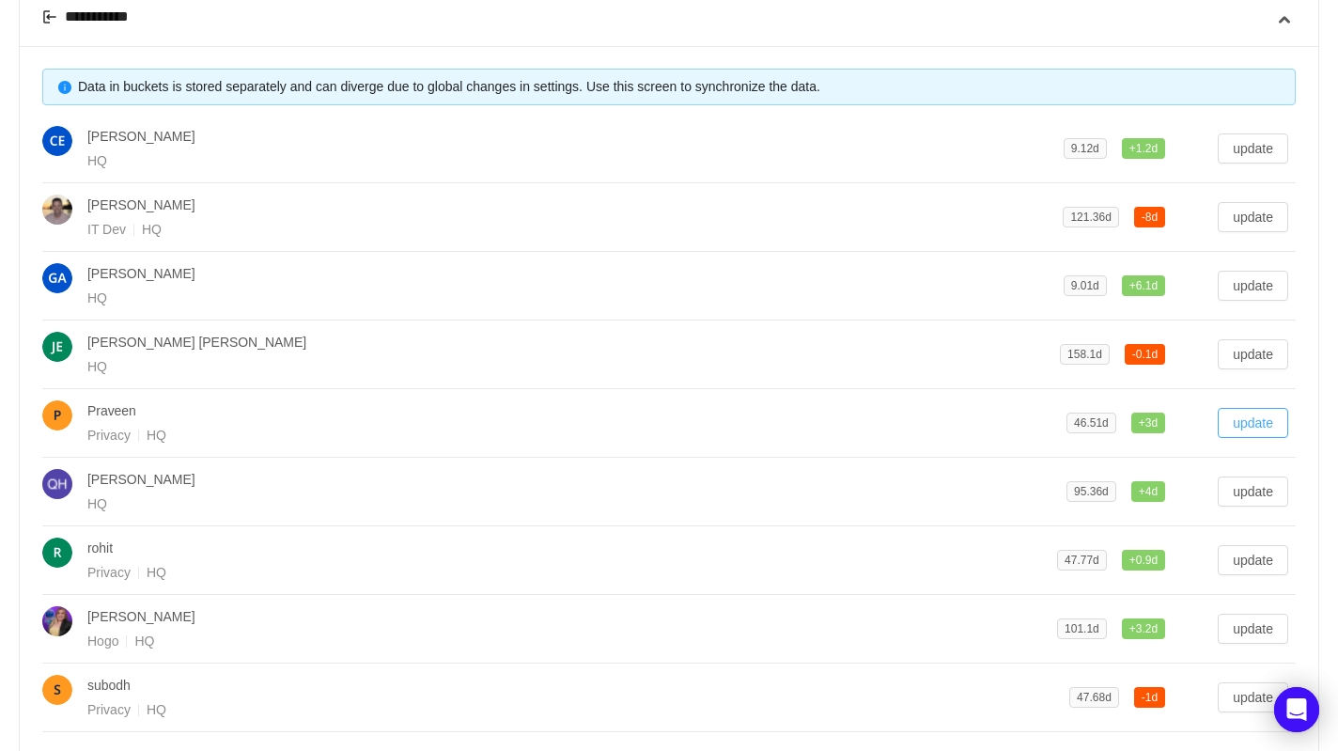
click at [1273, 431] on button "update" at bounding box center [1253, 423] width 70 height 30
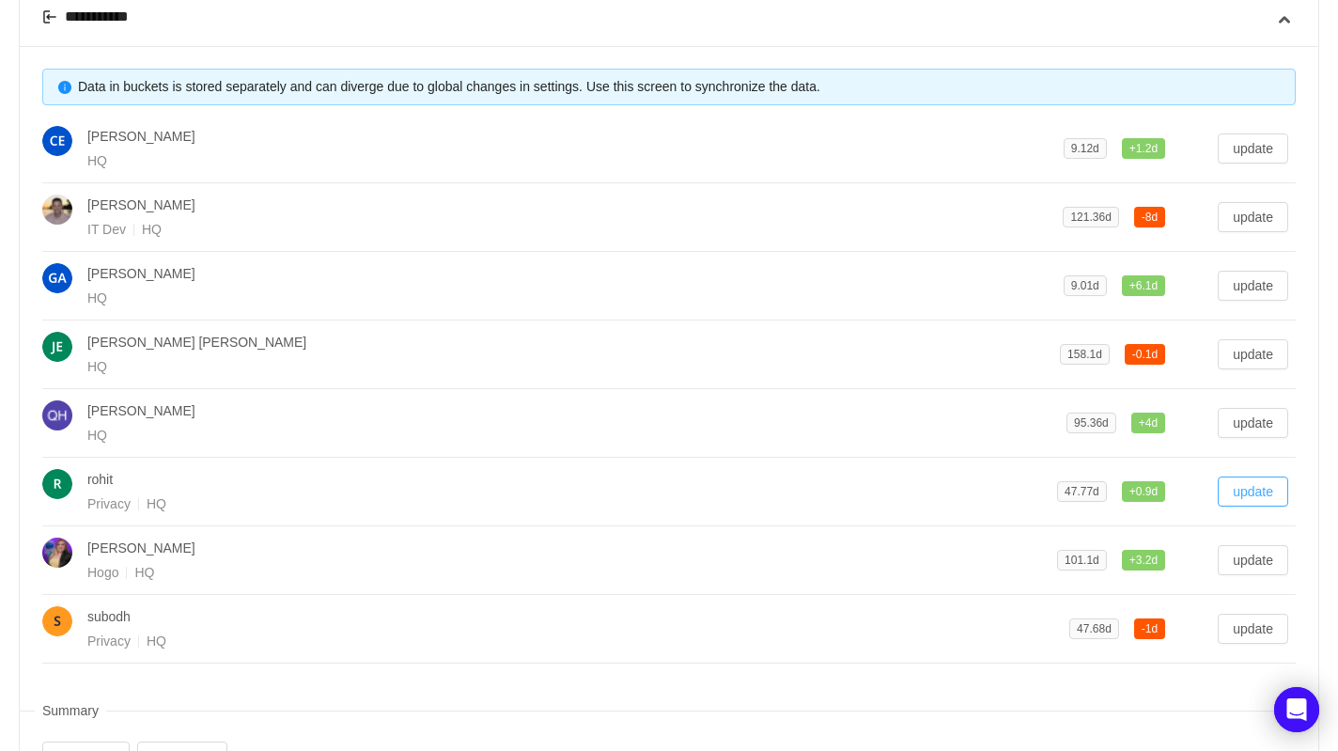
click at [1272, 488] on button "update" at bounding box center [1253, 491] width 70 height 30
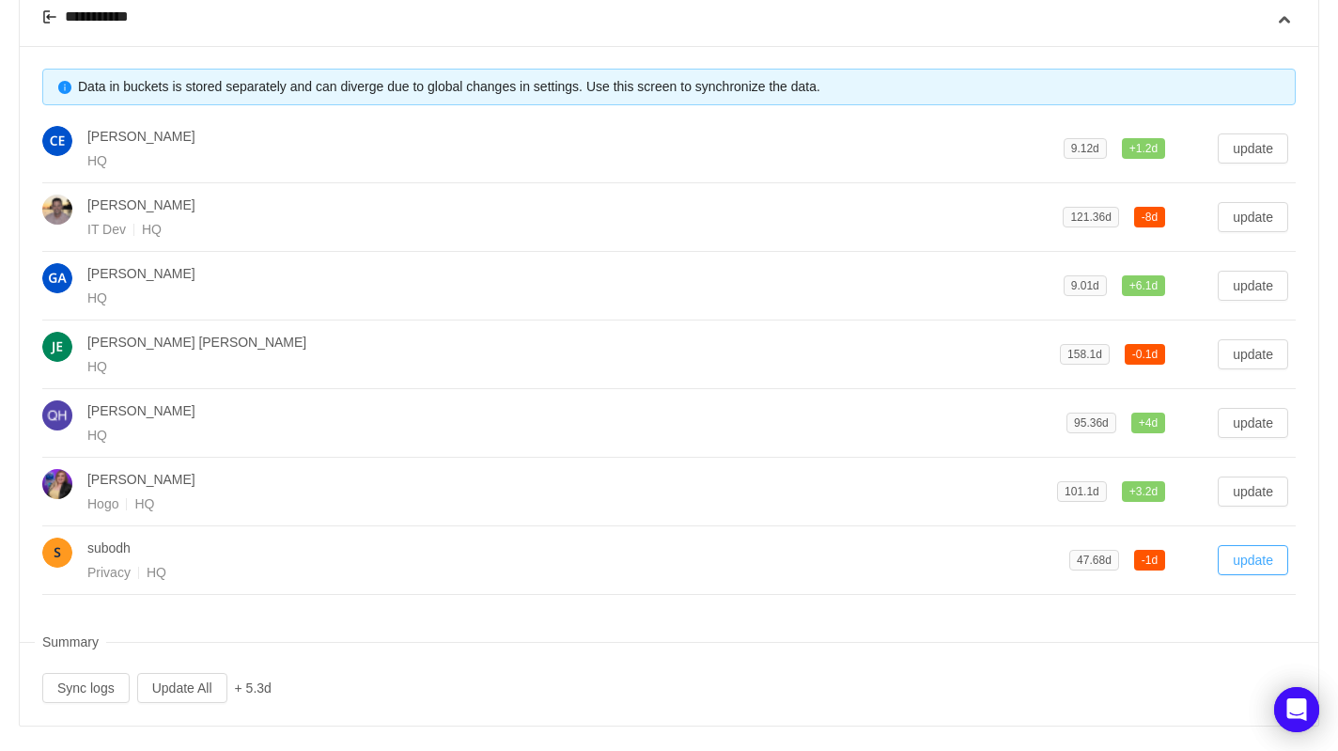
click at [1278, 554] on button "update" at bounding box center [1253, 560] width 70 height 30
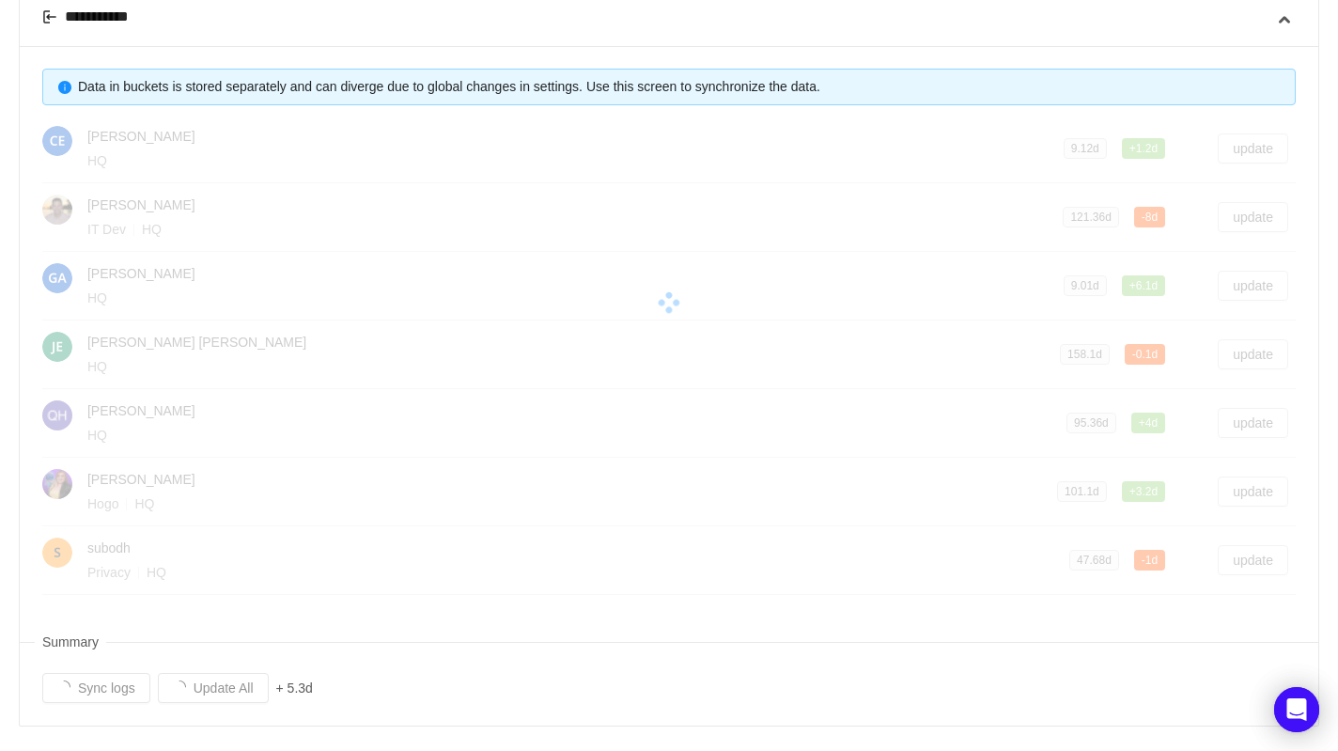
scroll to position [448, 0]
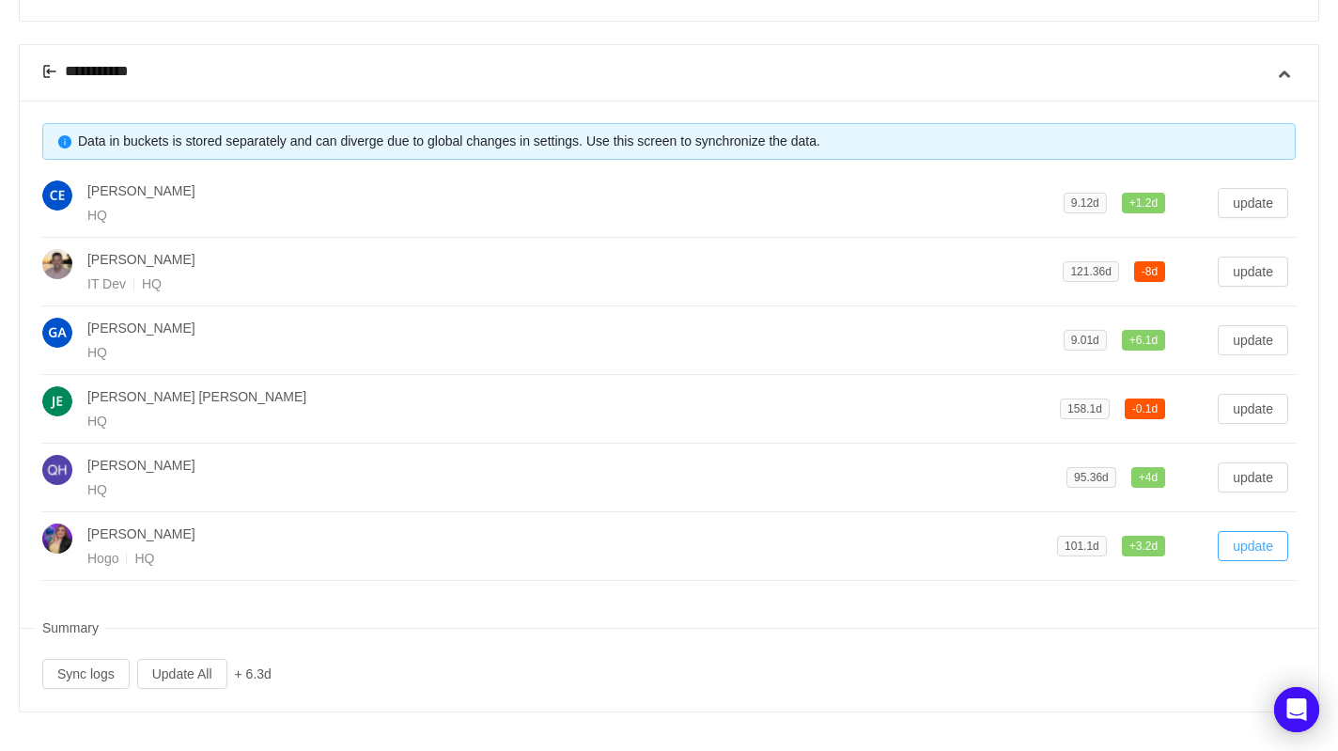
click at [1242, 545] on button "update" at bounding box center [1253, 546] width 70 height 30
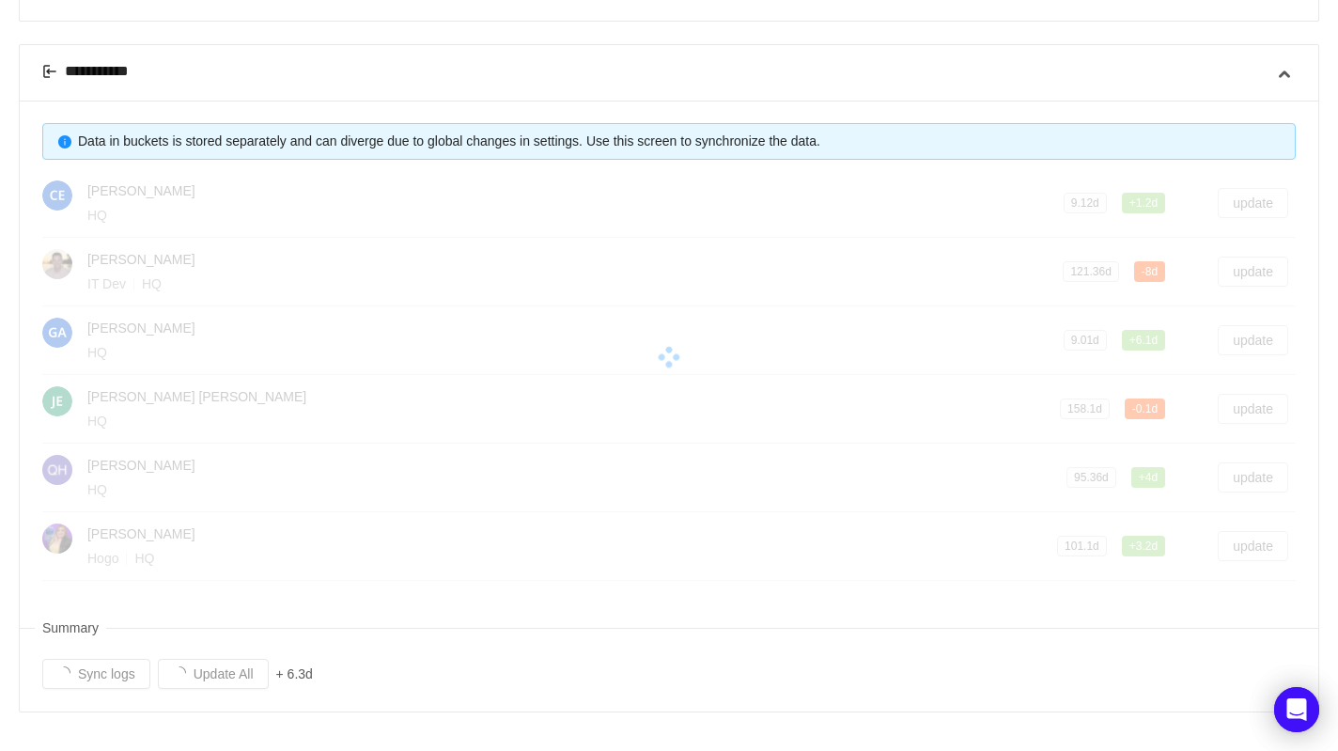
scroll to position [380, 0]
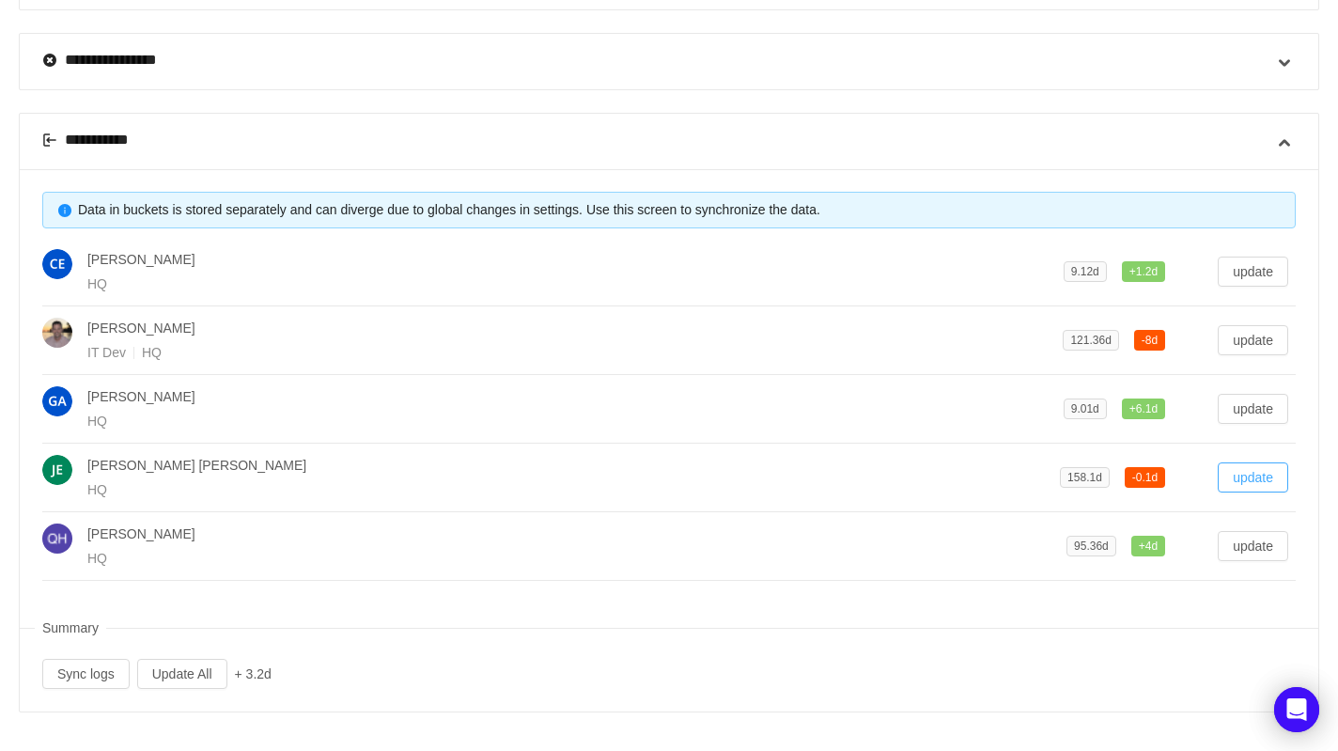
click at [1279, 480] on button "update" at bounding box center [1253, 477] width 70 height 30
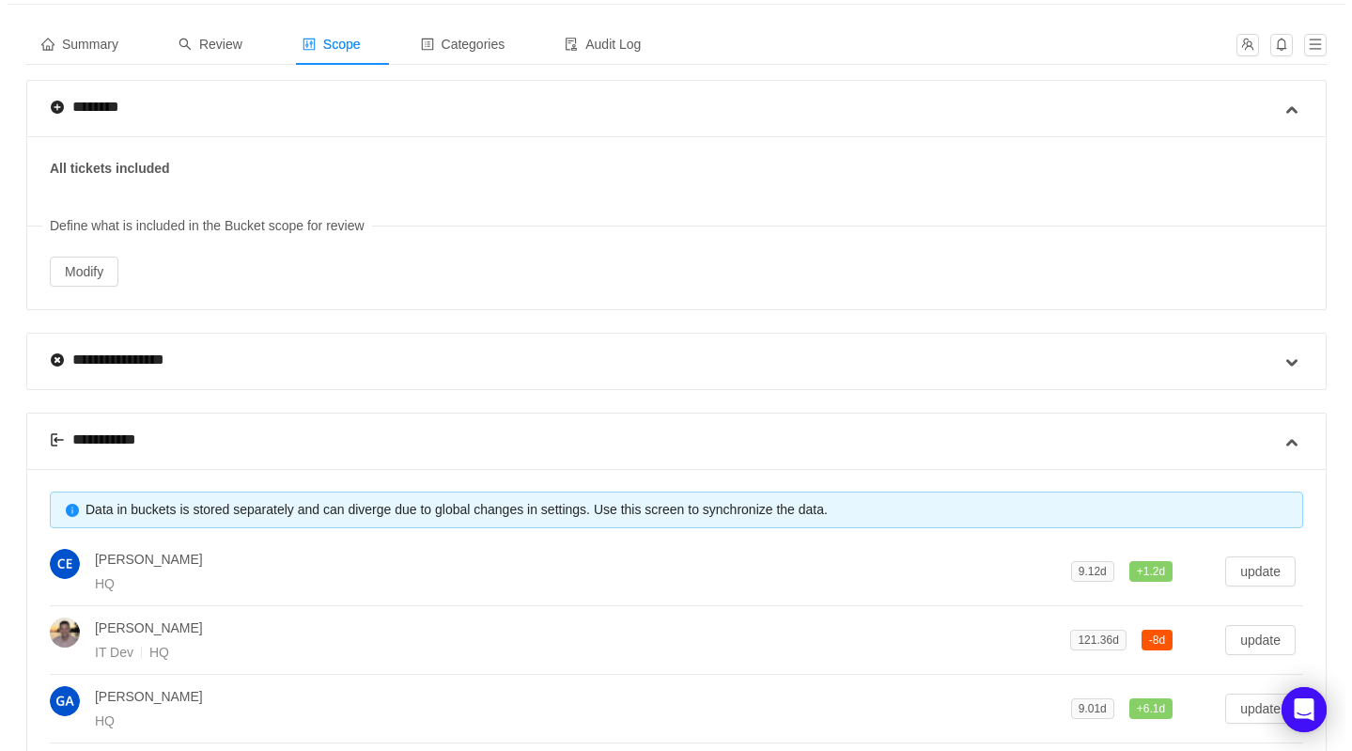
scroll to position [0, 0]
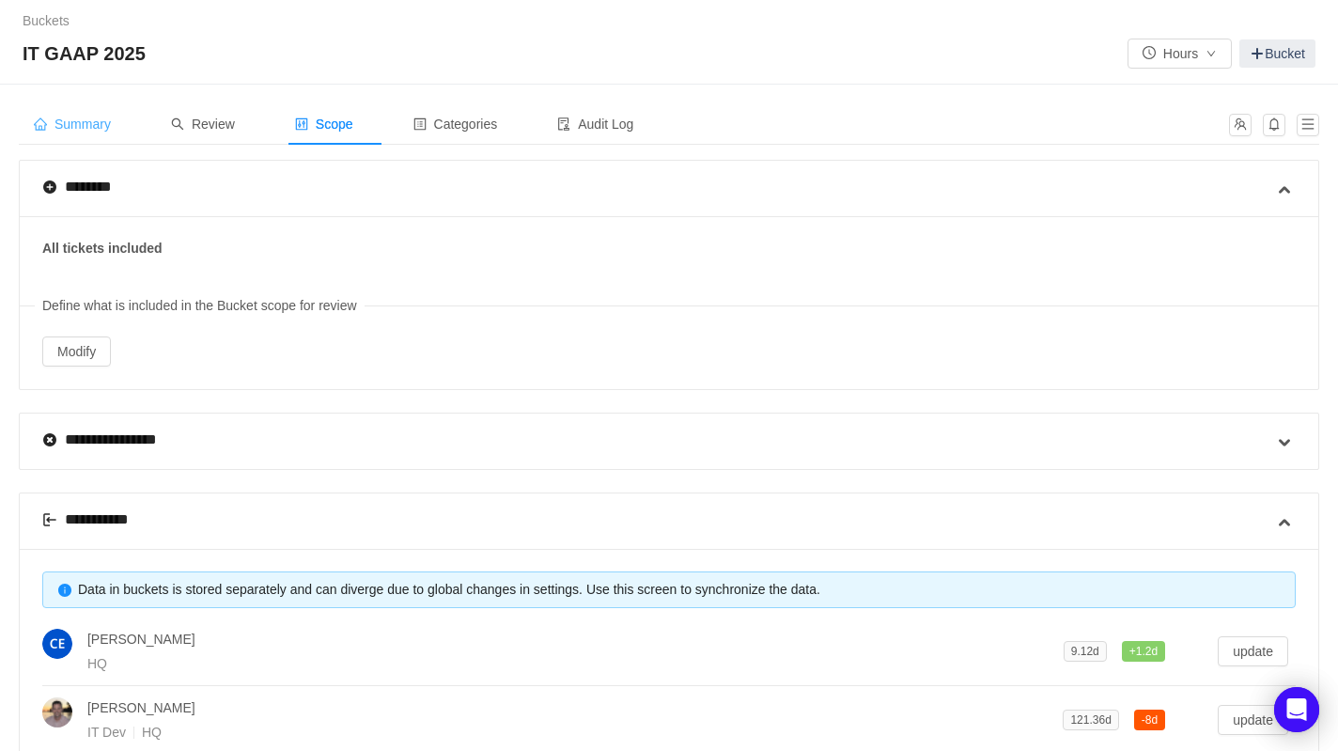
click at [86, 121] on span "Summary" at bounding box center [72, 124] width 77 height 15
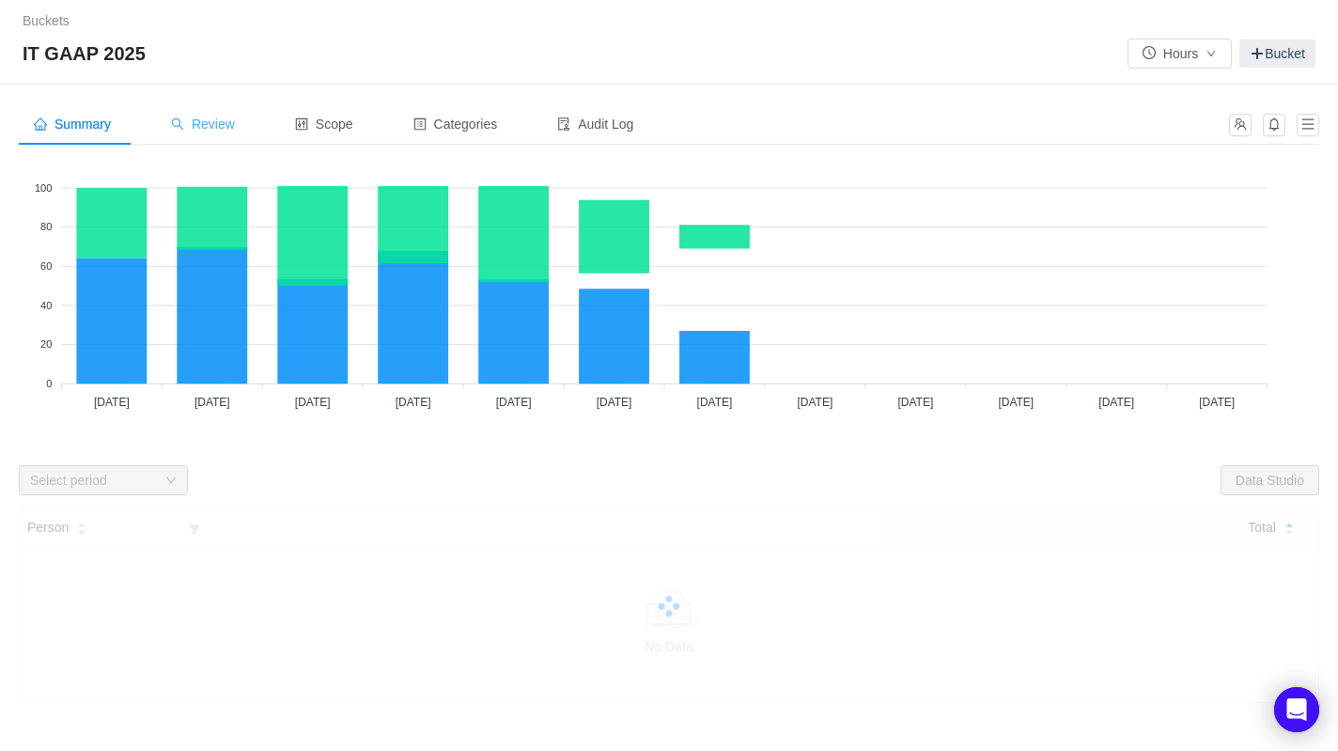
click at [235, 128] on span "Review" at bounding box center [203, 124] width 64 height 15
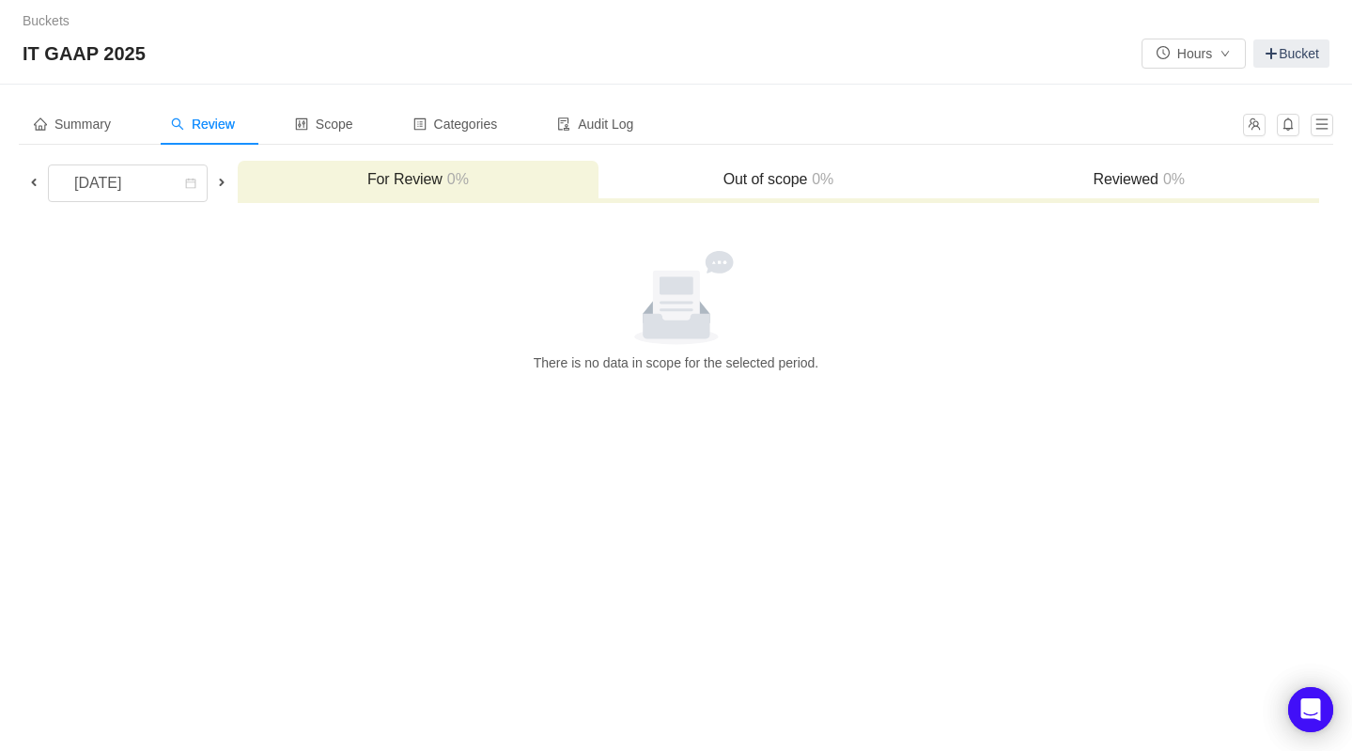
click at [35, 180] on span at bounding box center [33, 182] width 15 height 15
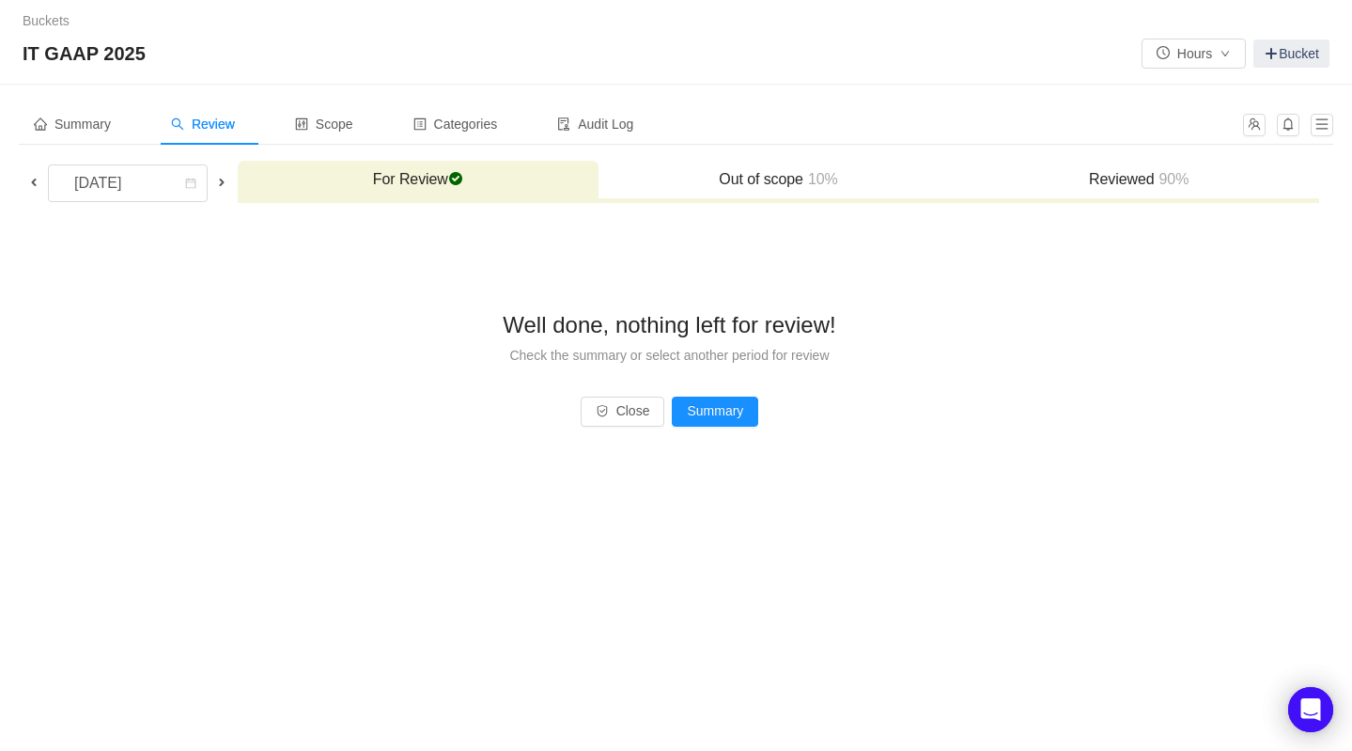
click at [32, 184] on span at bounding box center [33, 182] width 15 height 15
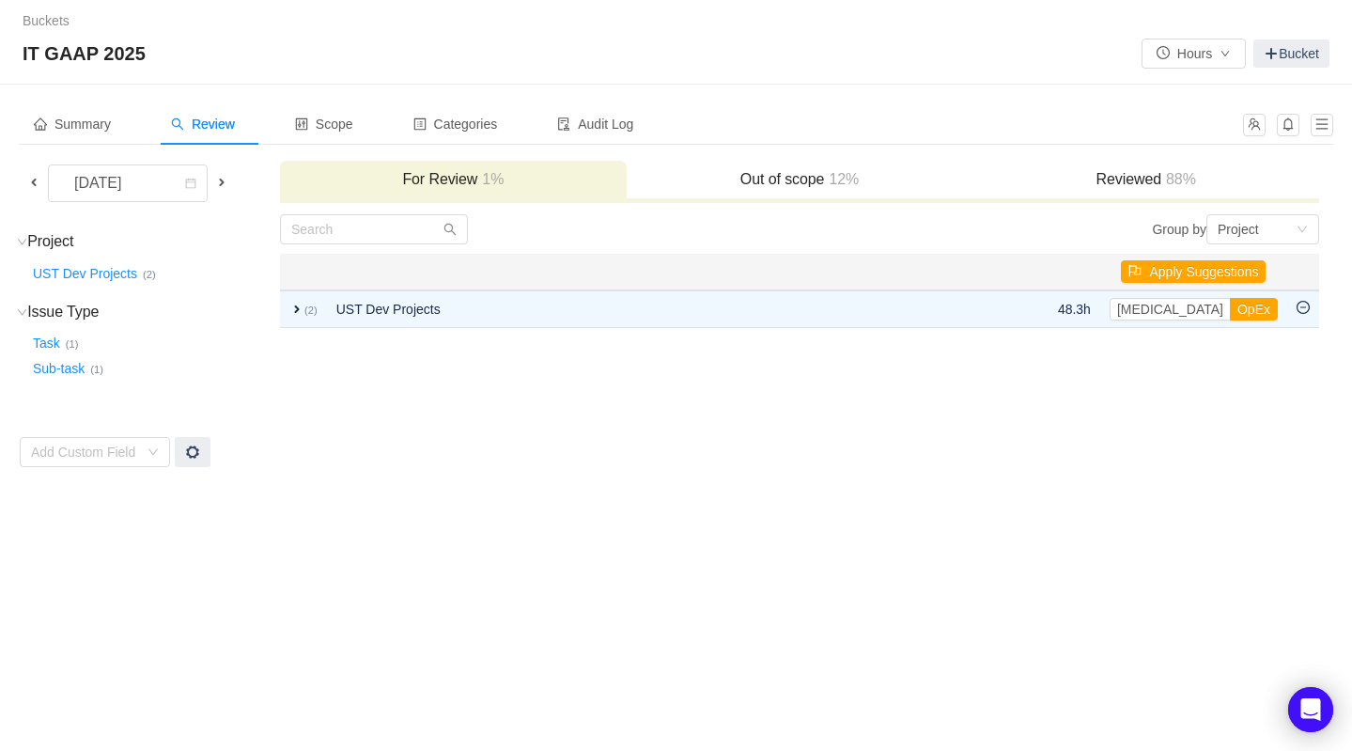
click at [29, 180] on span at bounding box center [33, 182] width 15 height 15
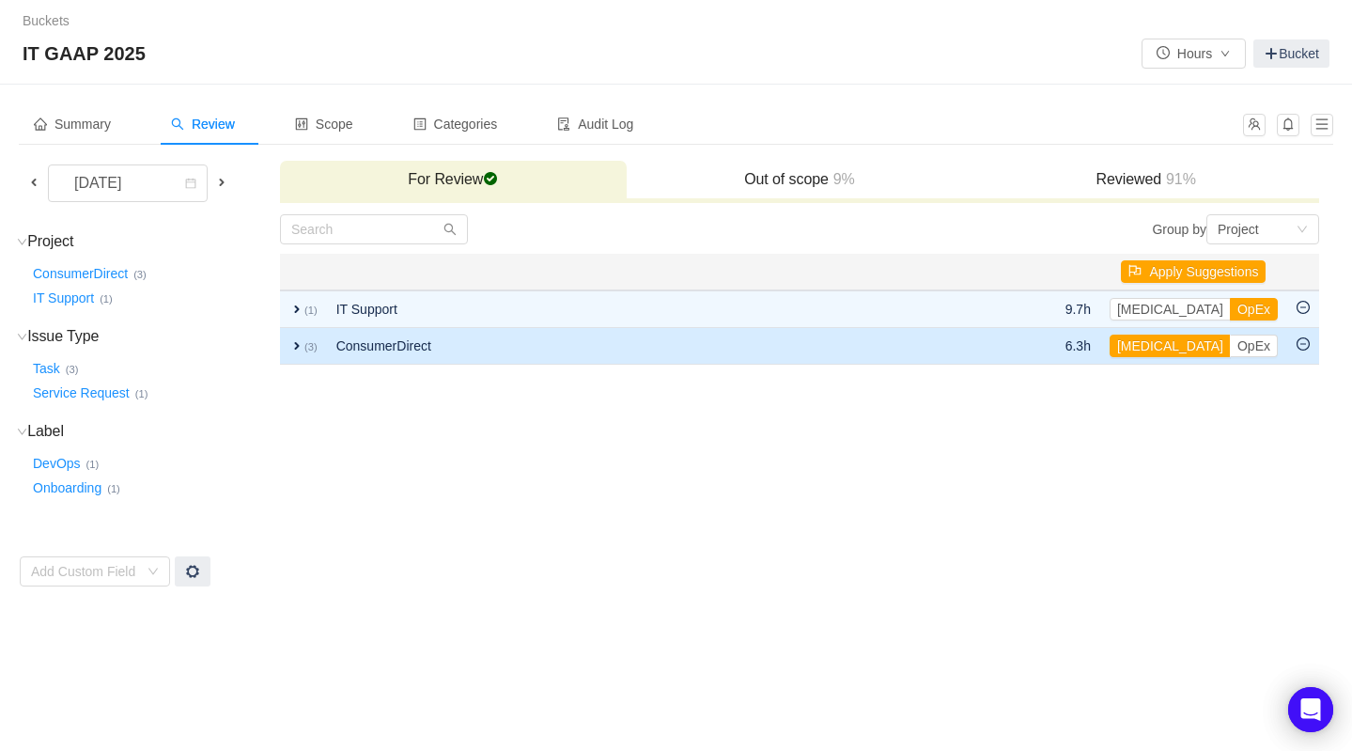
click at [293, 344] on span "expand" at bounding box center [296, 345] width 15 height 15
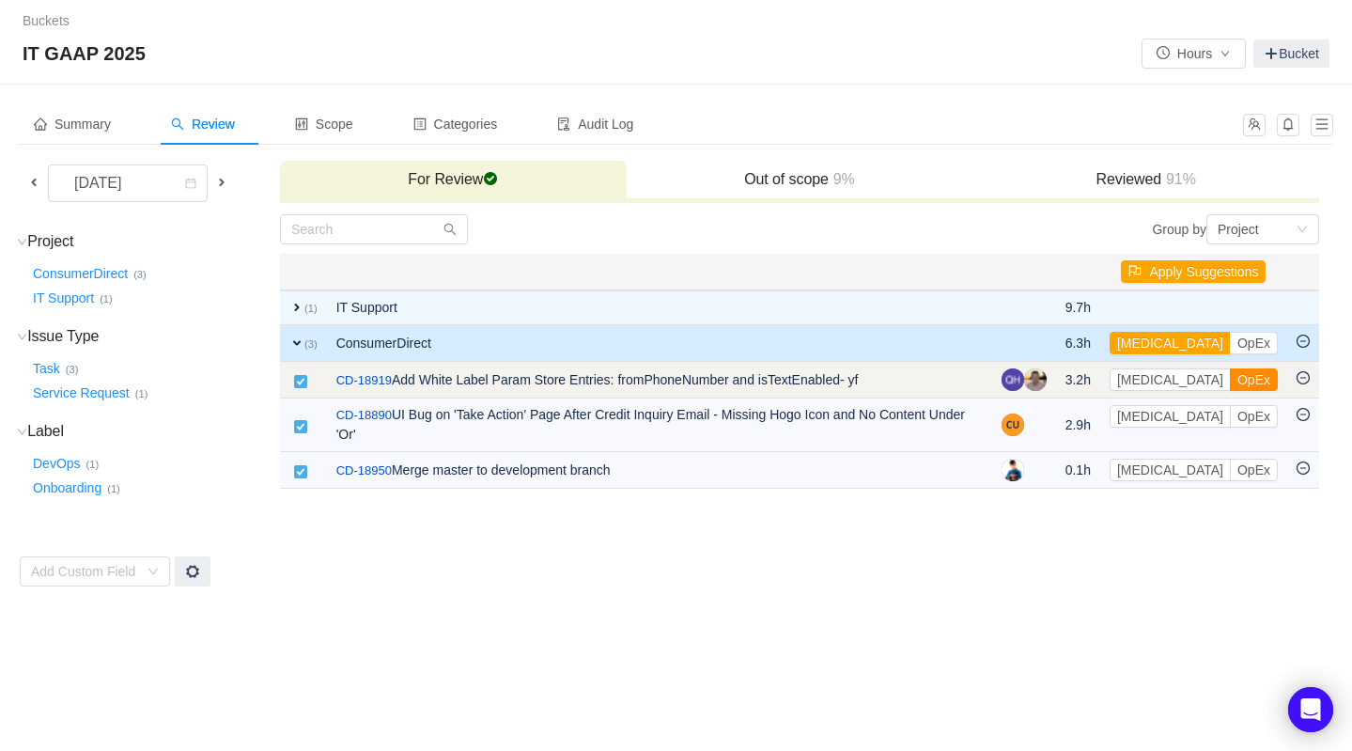
click at [1230, 379] on button "OpEx" at bounding box center [1254, 379] width 48 height 23
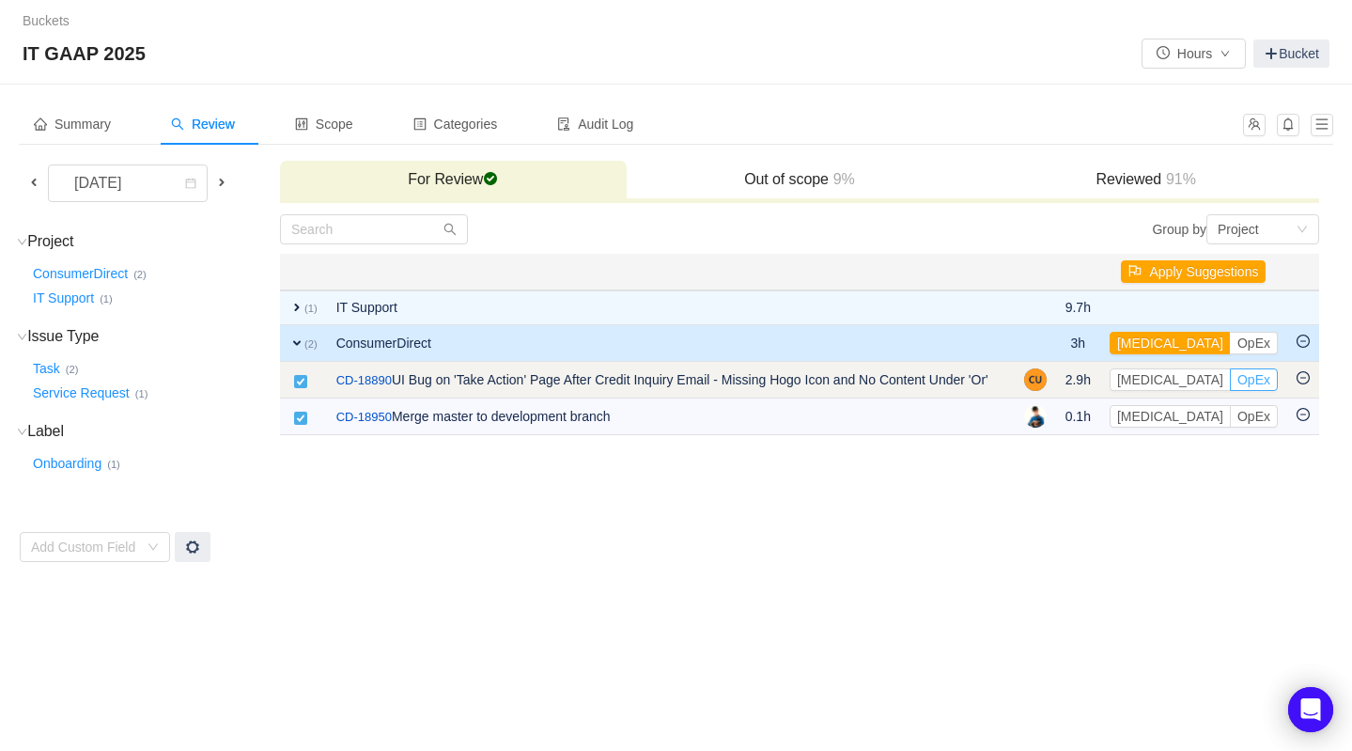
click at [1230, 385] on button "OpEx" at bounding box center [1254, 379] width 48 height 23
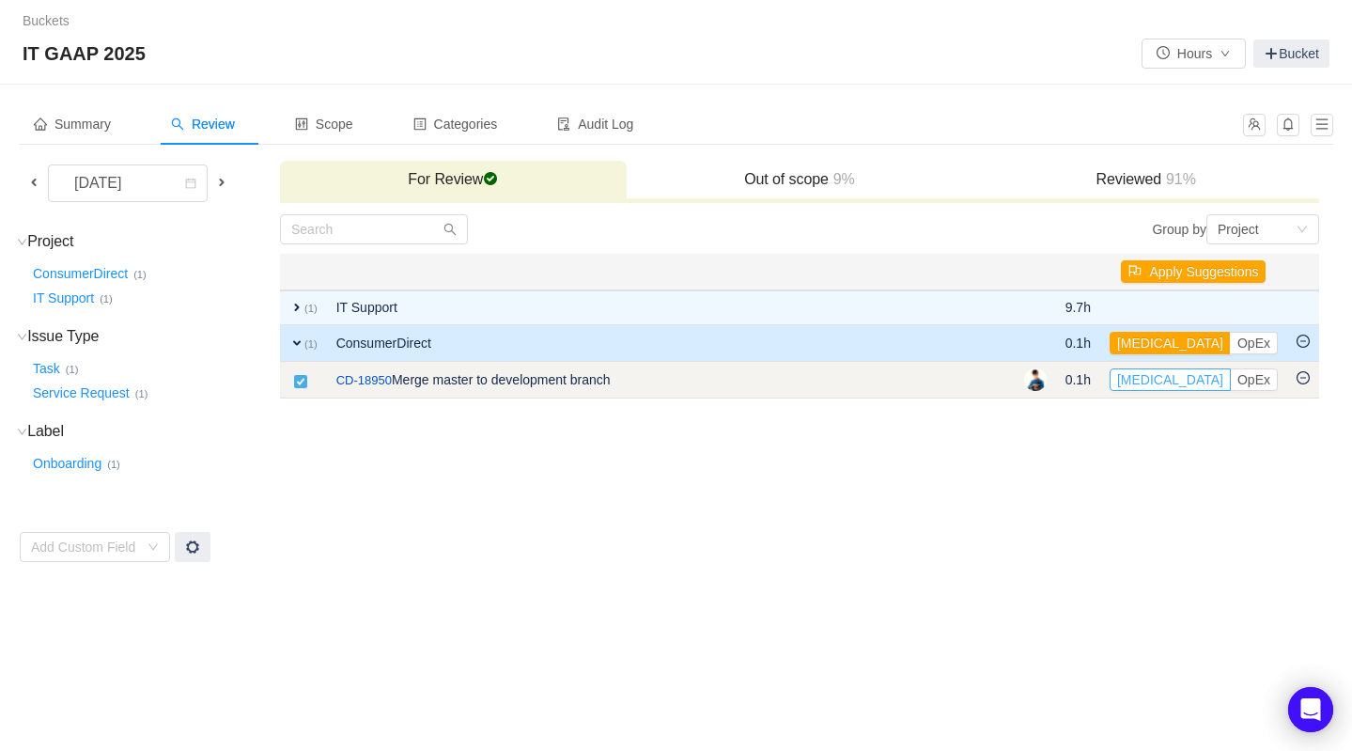
click at [1162, 384] on button "[MEDICAL_DATA]" at bounding box center [1170, 379] width 121 height 23
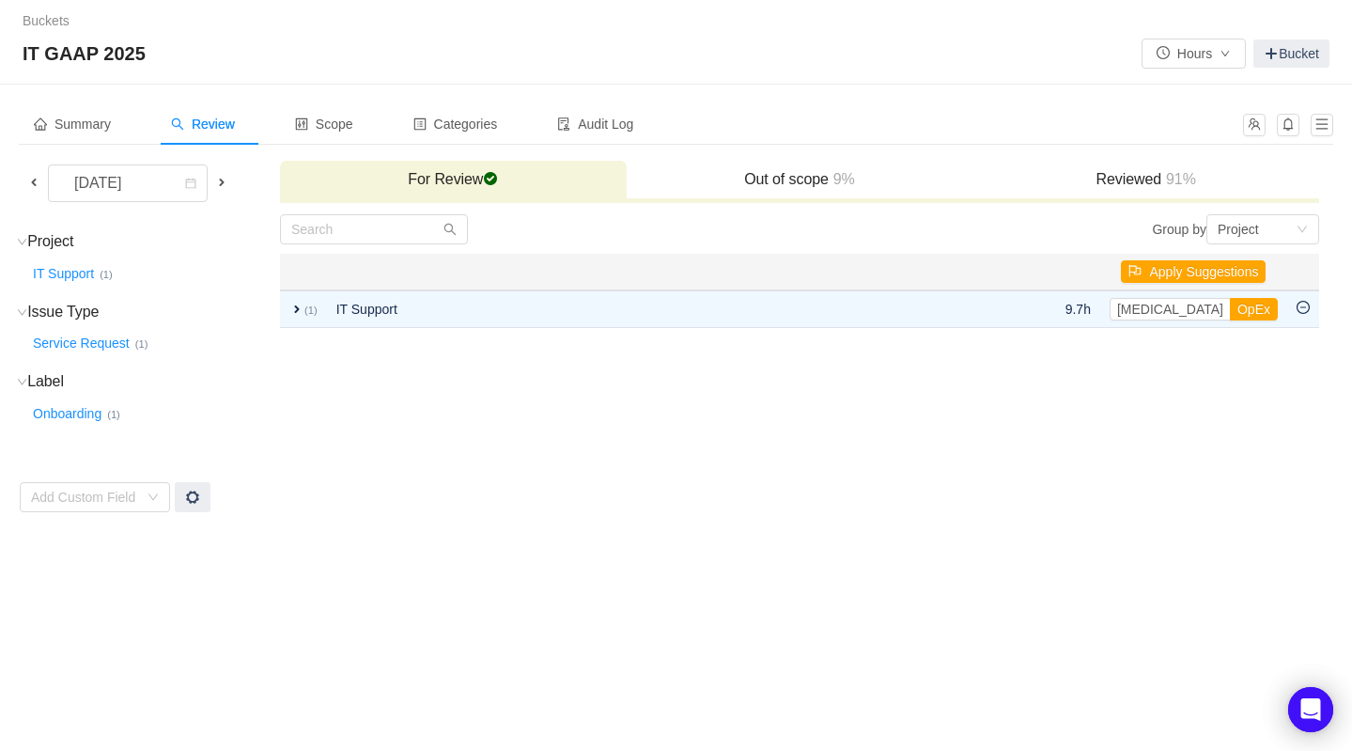
click at [34, 181] on span at bounding box center [33, 182] width 15 height 15
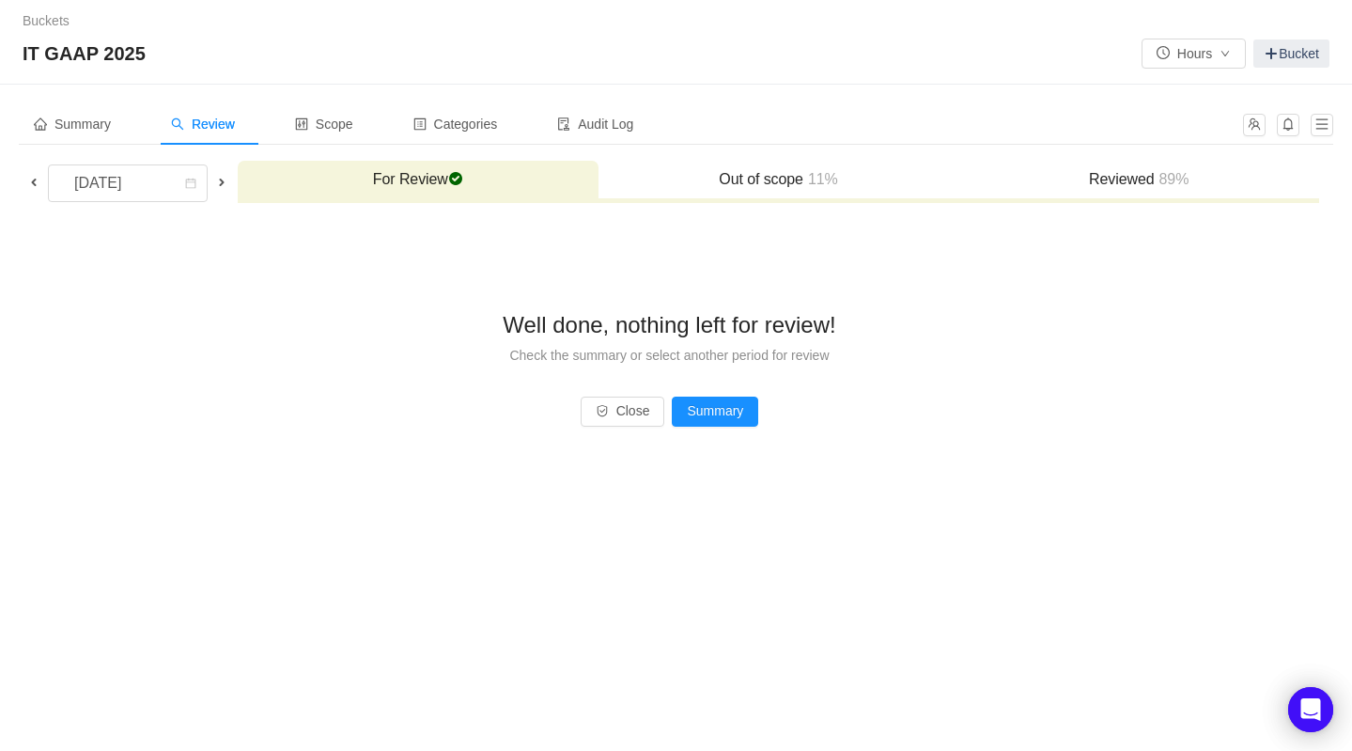
click at [217, 181] on span at bounding box center [221, 182] width 15 height 15
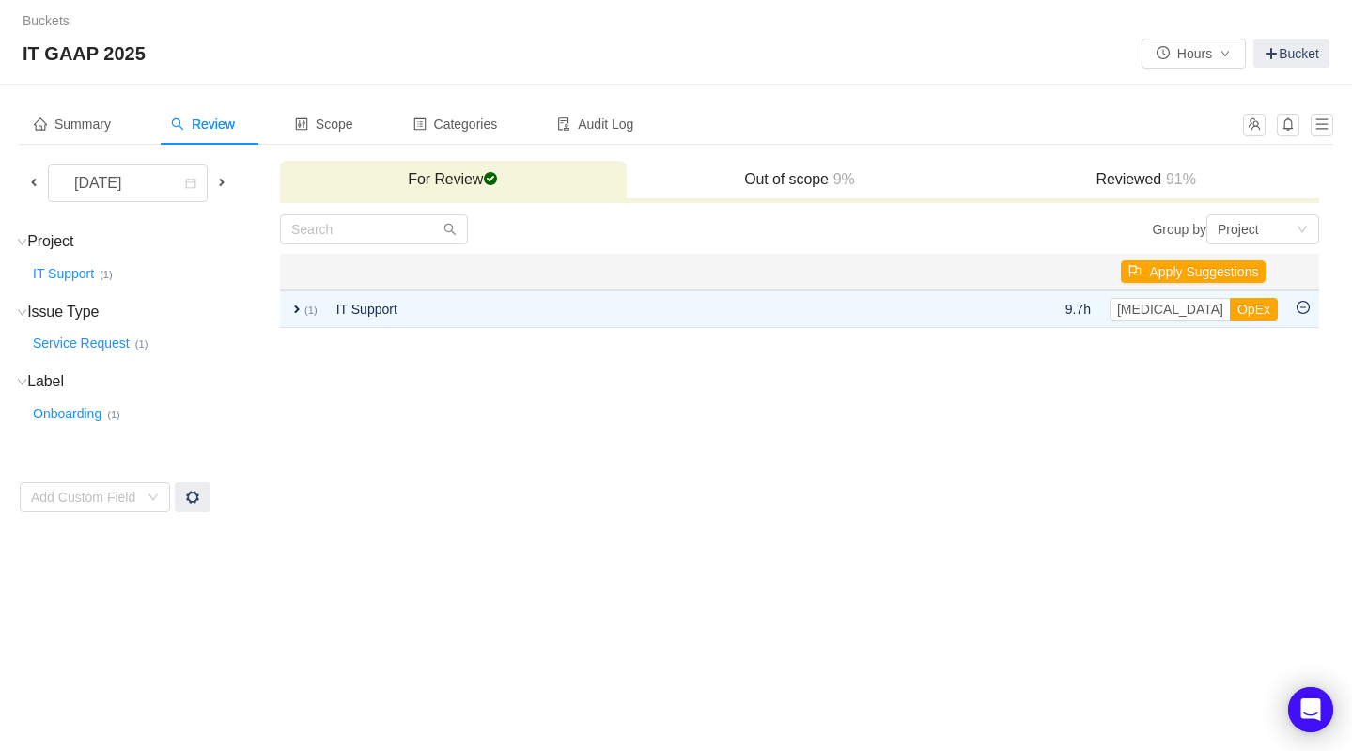
click at [220, 182] on span at bounding box center [221, 182] width 15 height 15
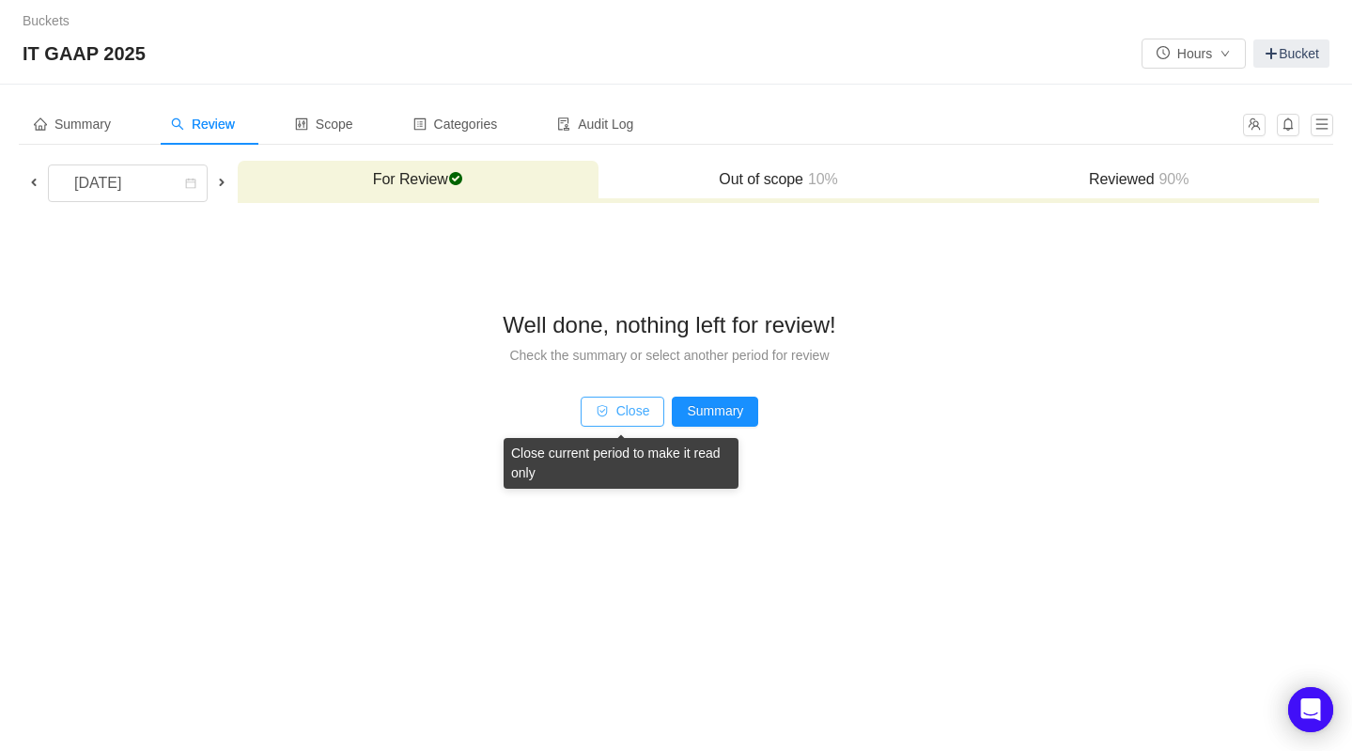
click at [641, 414] on button "Close" at bounding box center [623, 411] width 85 height 30
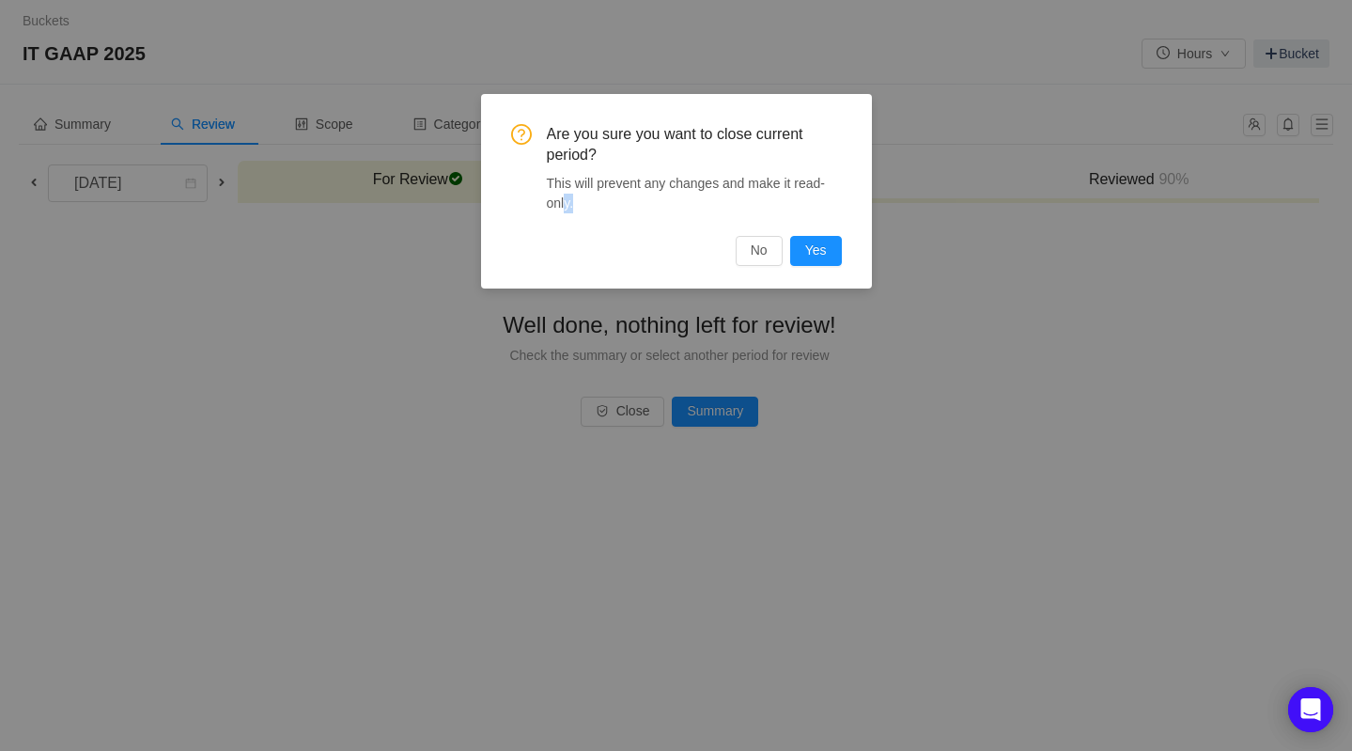
drag, startPoint x: 567, startPoint y: 195, endPoint x: 789, endPoint y: 202, distance: 222.8
click at [789, 202] on div "This will prevent any changes and make it read-only." at bounding box center [694, 193] width 295 height 39
drag, startPoint x: 713, startPoint y: 192, endPoint x: 649, endPoint y: 193, distance: 63.9
click at [713, 192] on div "This will prevent any changes and make it read-only." at bounding box center [694, 193] width 295 height 39
click at [755, 252] on button "No" at bounding box center [759, 251] width 47 height 30
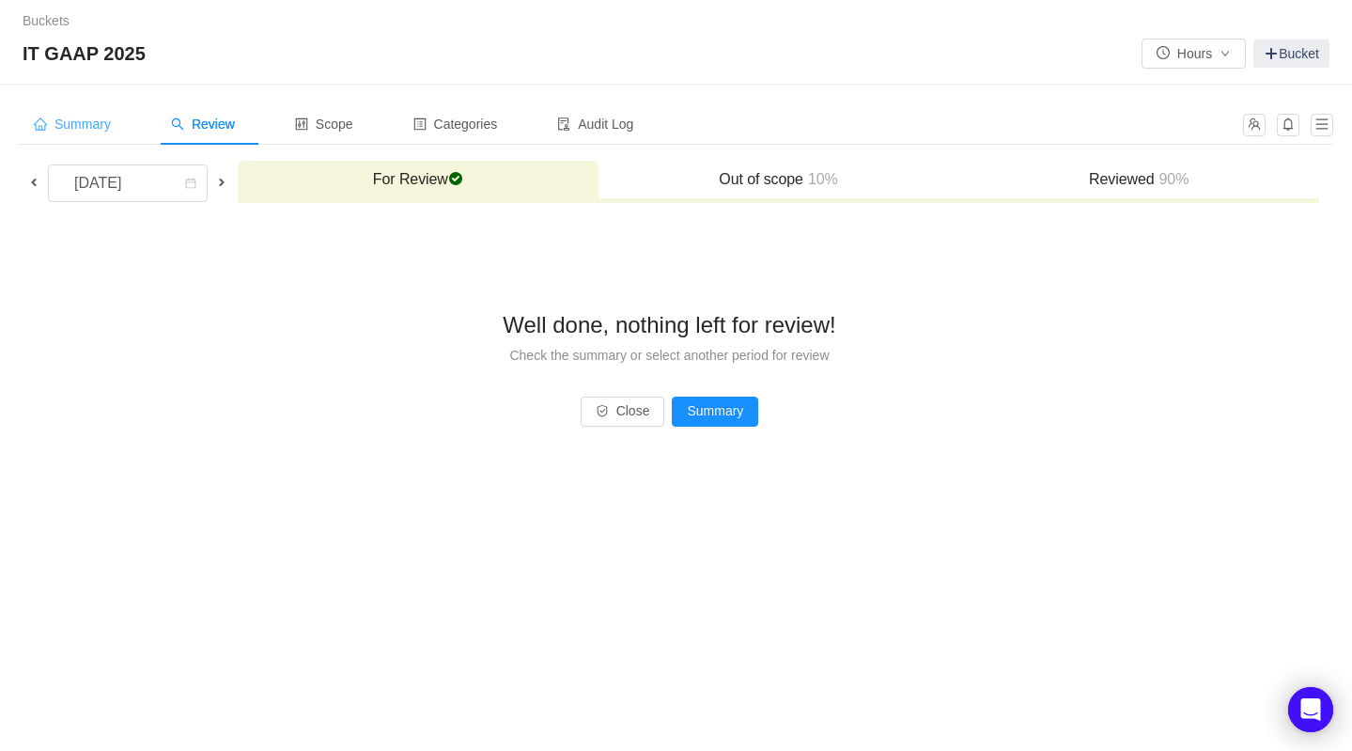
click at [96, 115] on div "Summary" at bounding box center [72, 124] width 107 height 42
